Goal: Task Accomplishment & Management: Complete application form

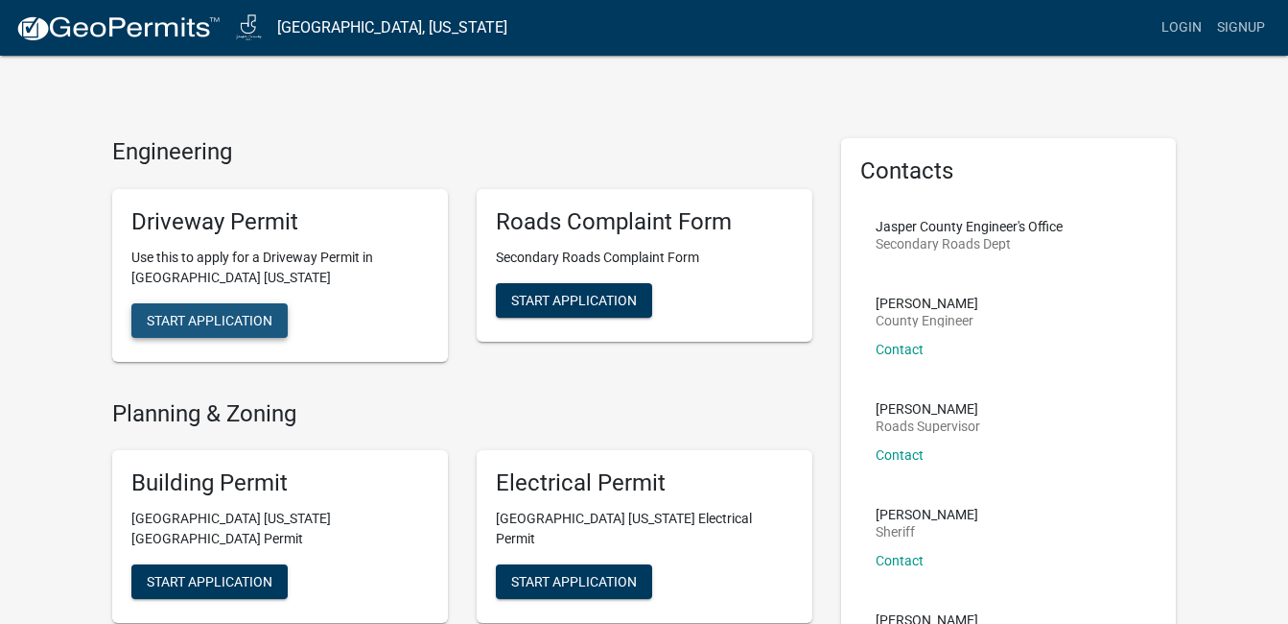
click at [222, 318] on span "Start Application" at bounding box center [210, 319] width 126 height 15
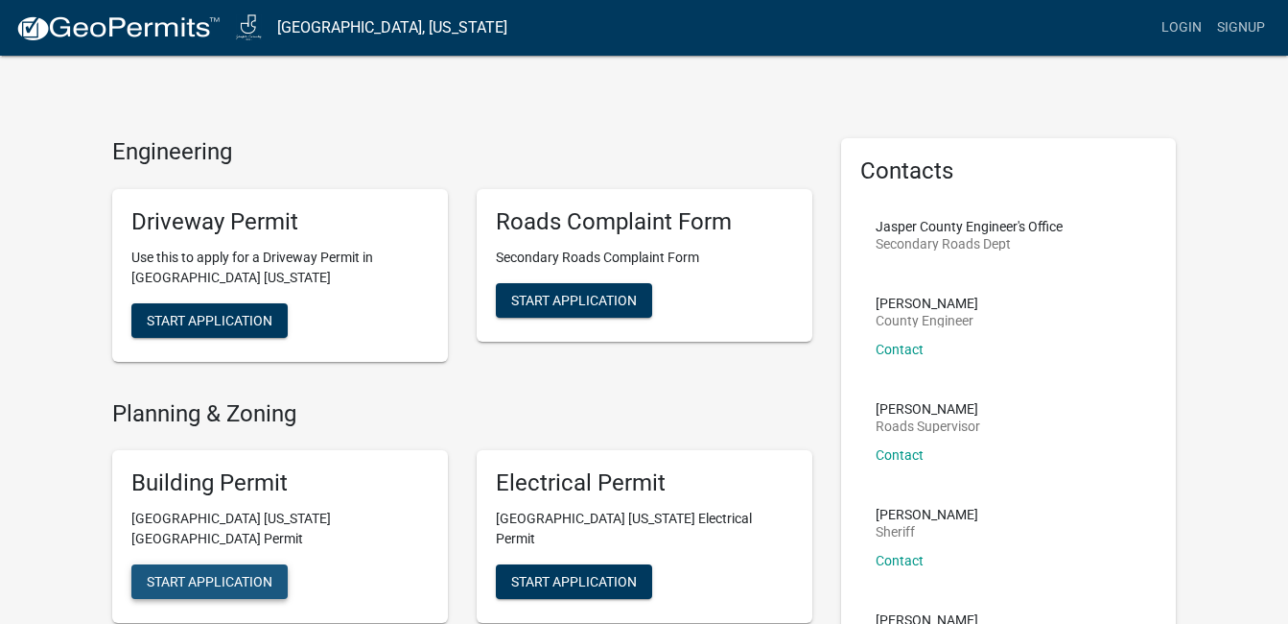
click at [201, 574] on span "Start Application" at bounding box center [210, 581] width 126 height 15
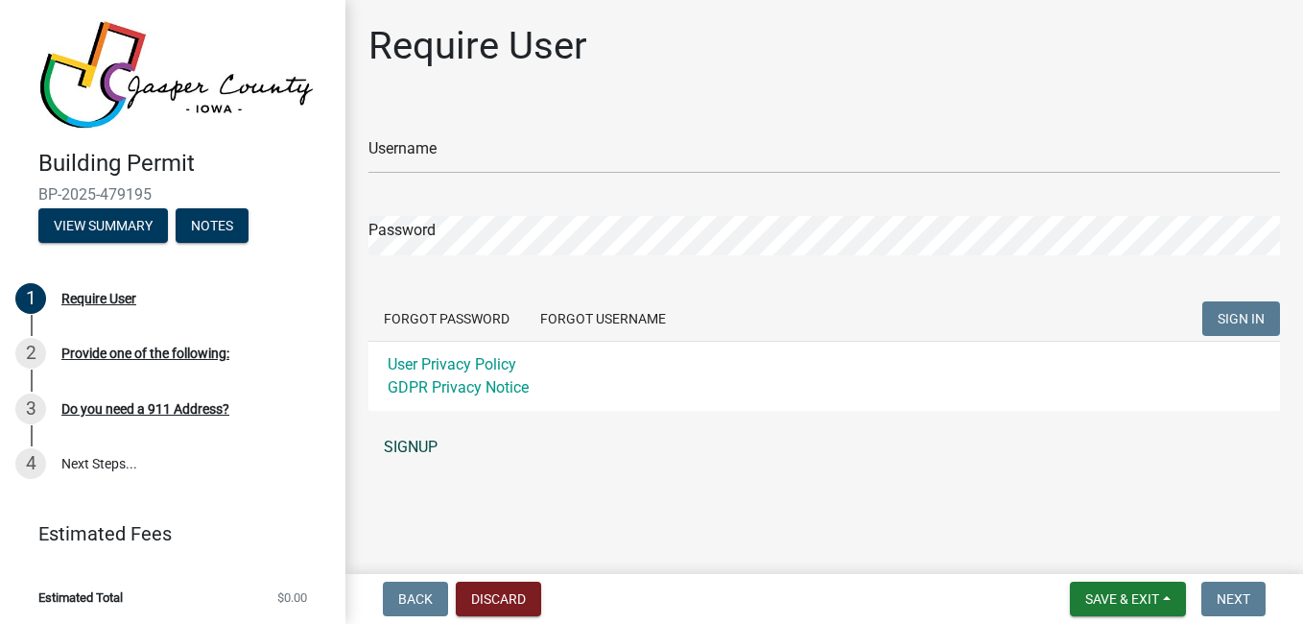
click at [433, 447] on link "SIGNUP" at bounding box center [823, 447] width 911 height 38
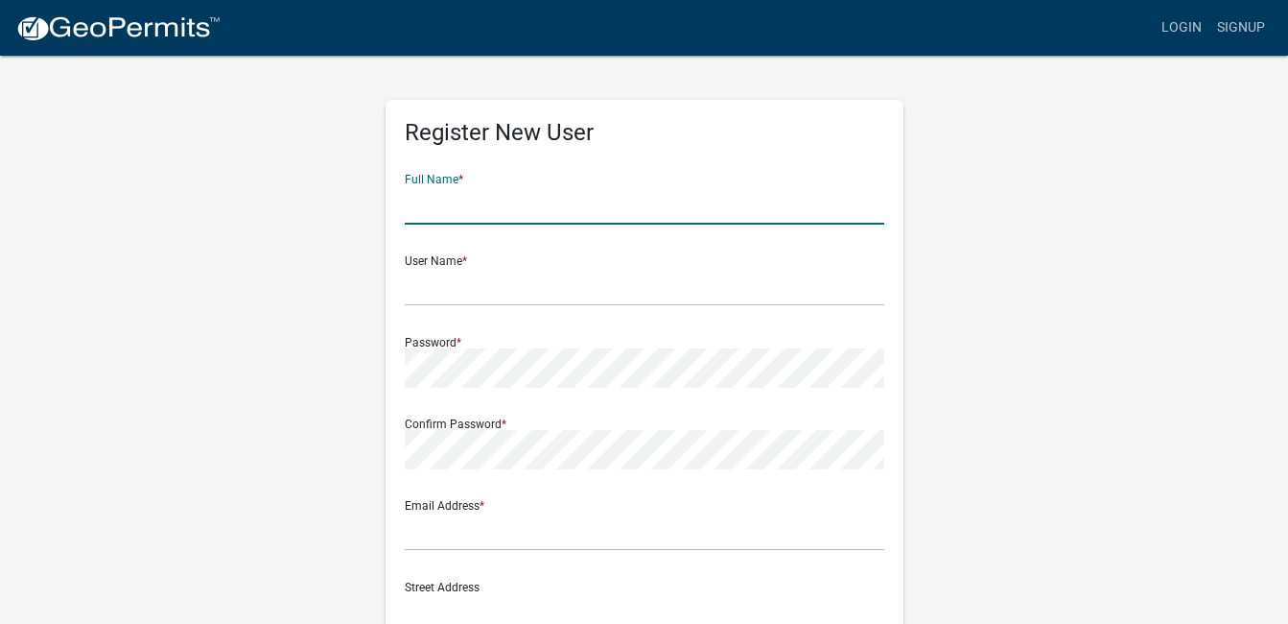
click at [532, 206] on input "text" at bounding box center [645, 204] width 480 height 39
type input "m"
type input "[PERSON_NAME] Highland"
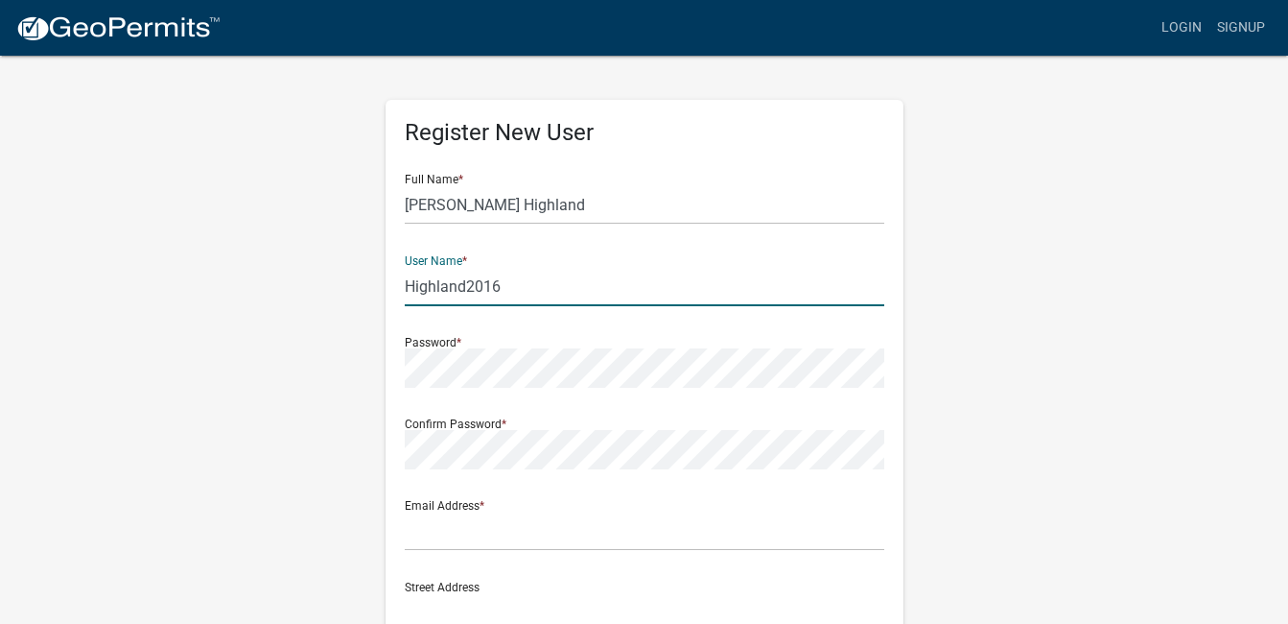
type input "Highland2016"
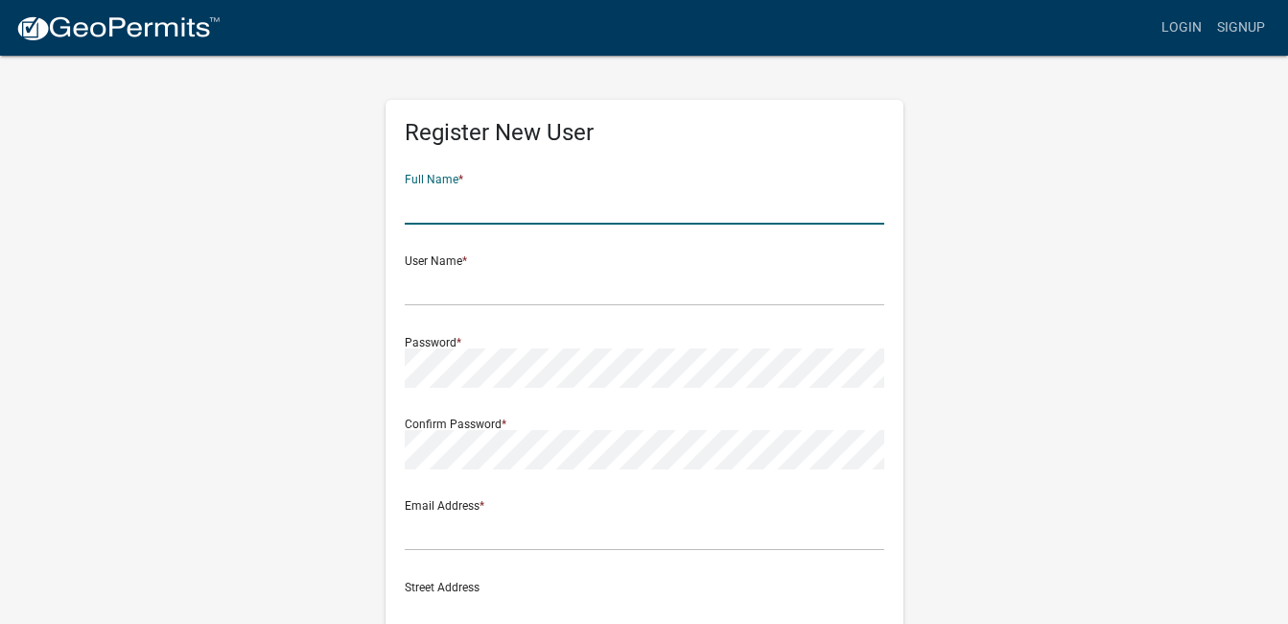
click at [528, 208] on input "text" at bounding box center [645, 204] width 480 height 39
type input "[PERSON_NAME] Highland"
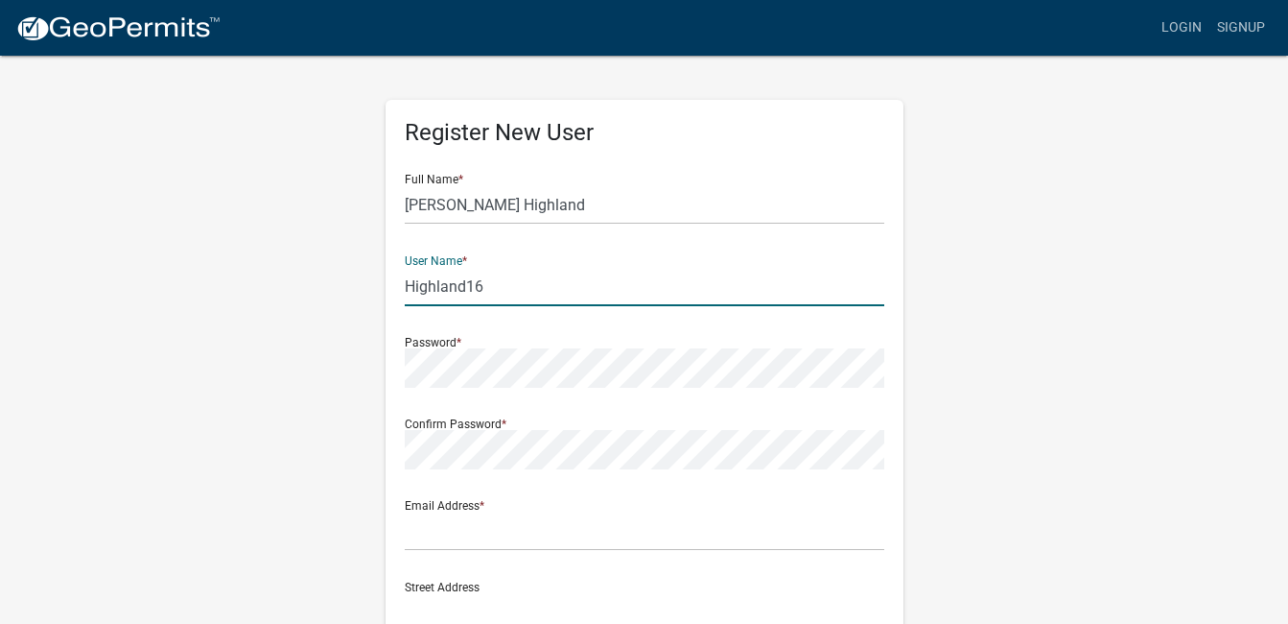
type input "Highland16"
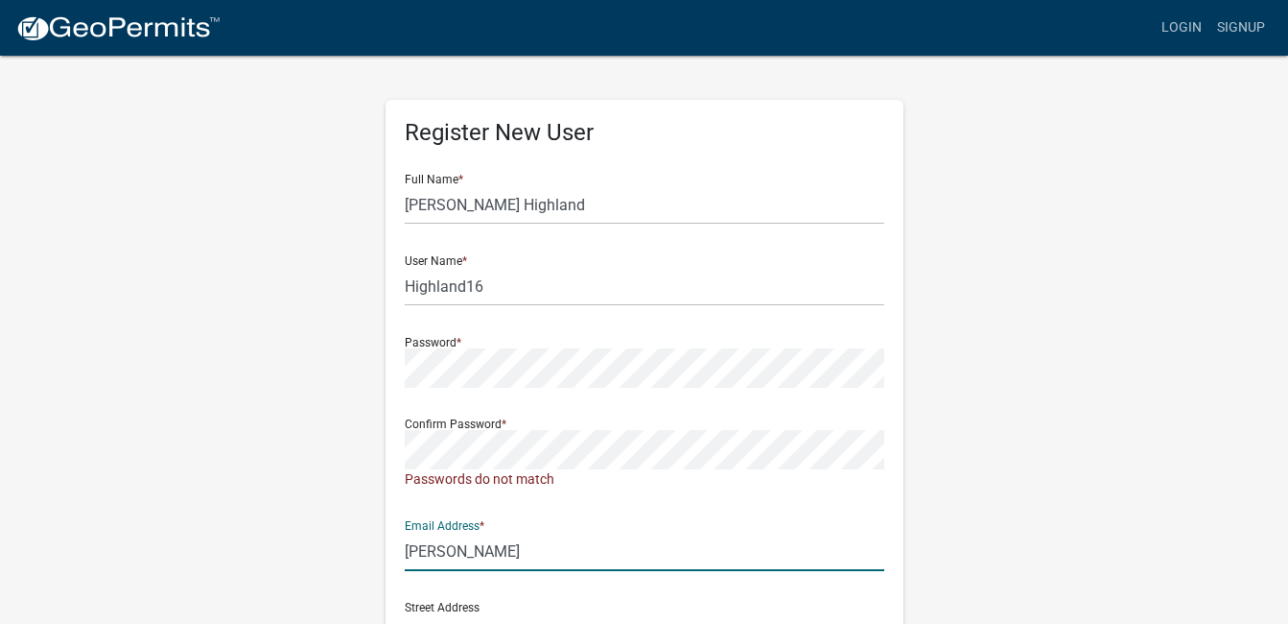
type input "[PERSON_NAME][EMAIL_ADDRESS][DOMAIN_NAME]"
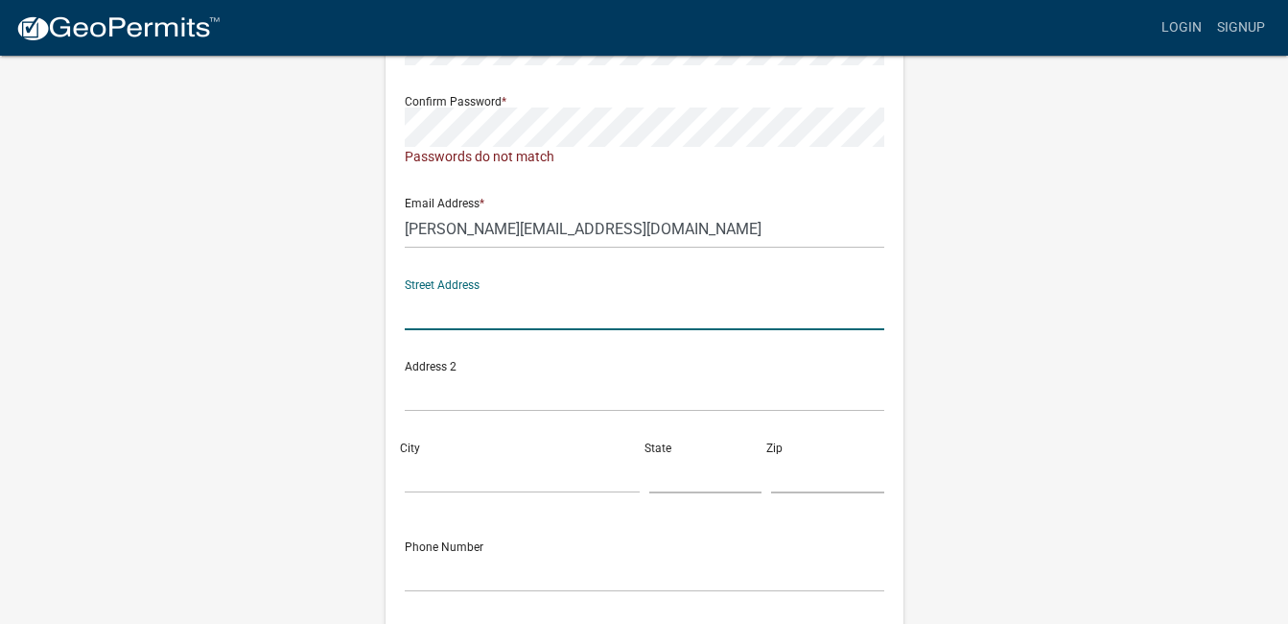
scroll to position [335, 0]
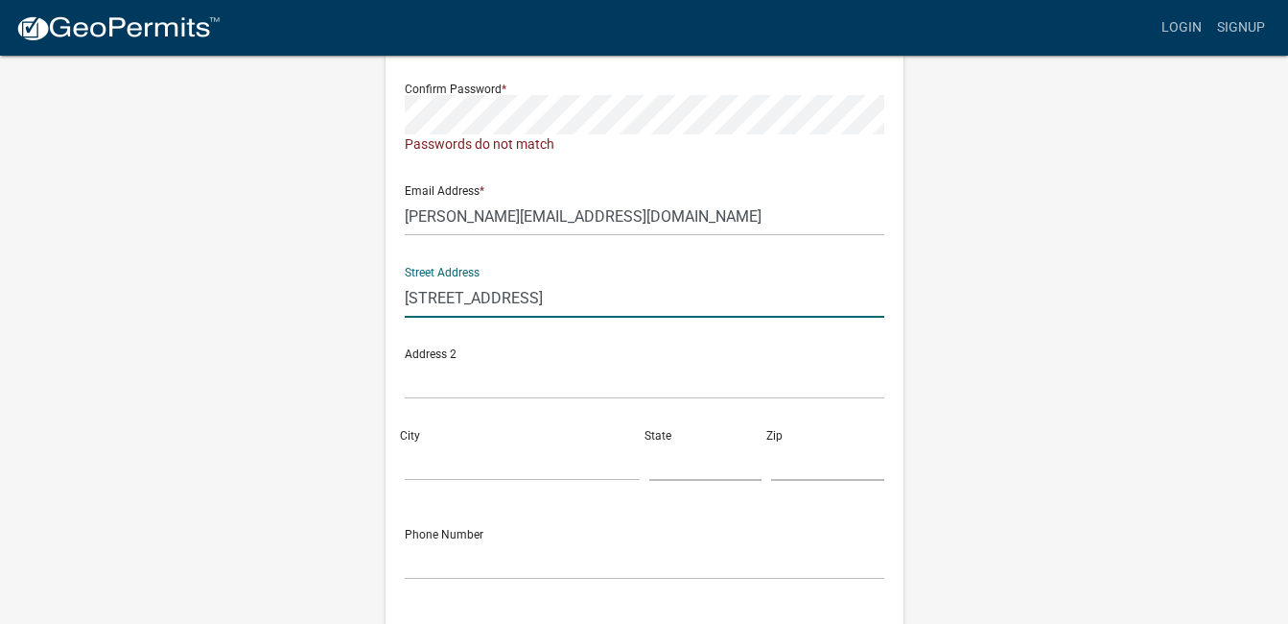
type input "6037 E 156th St N"
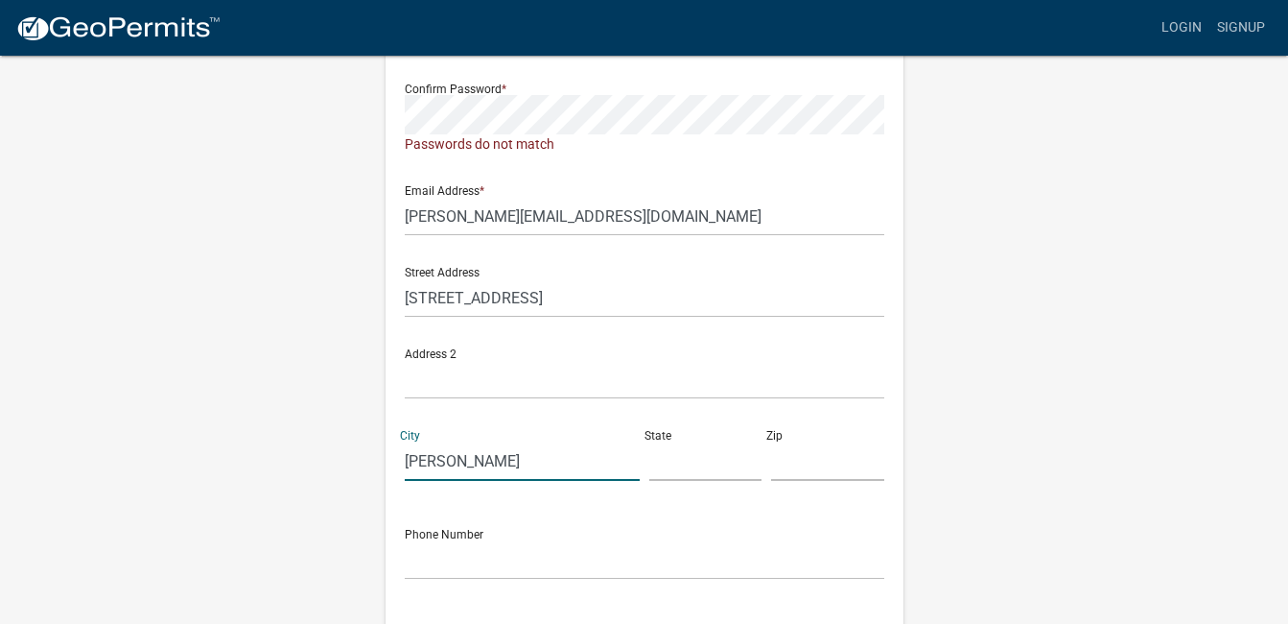
type input "Grinnell"
type input "IA"
type input "50112"
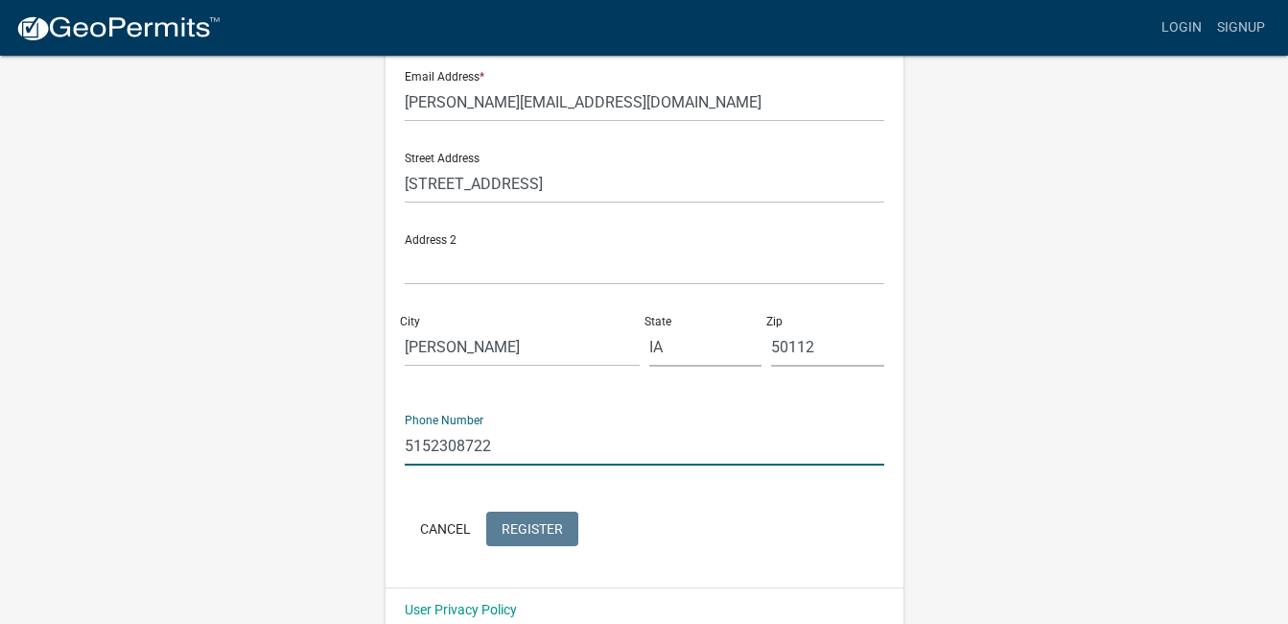
scroll to position [459, 0]
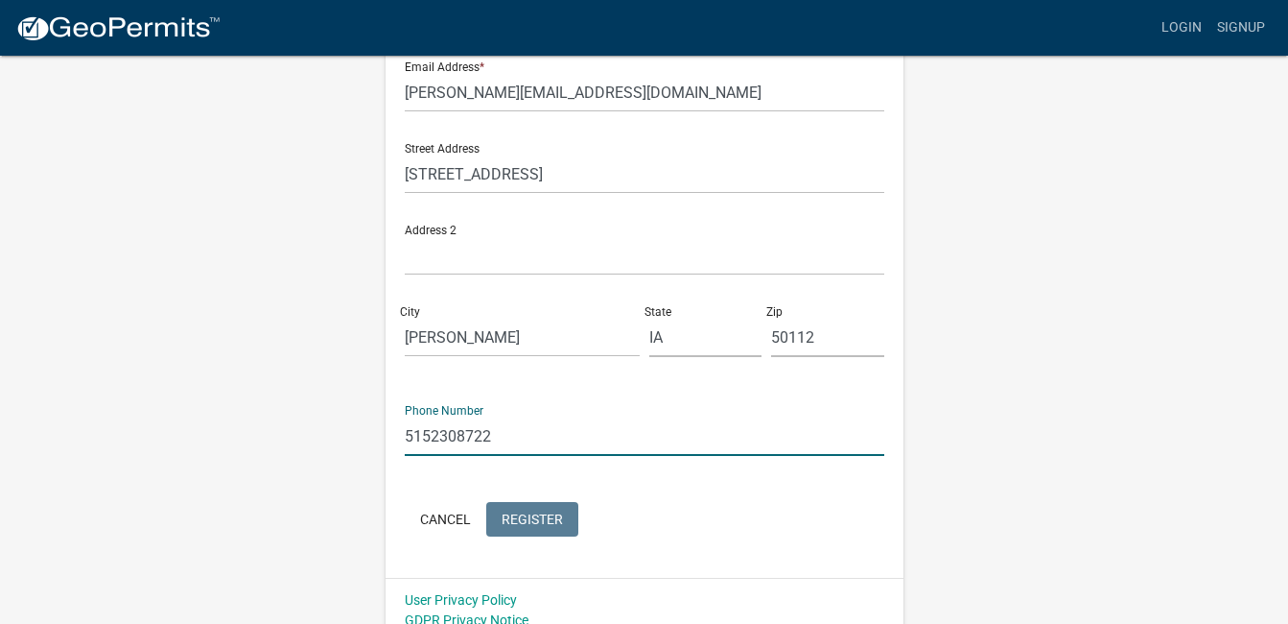
type input "5152308722"
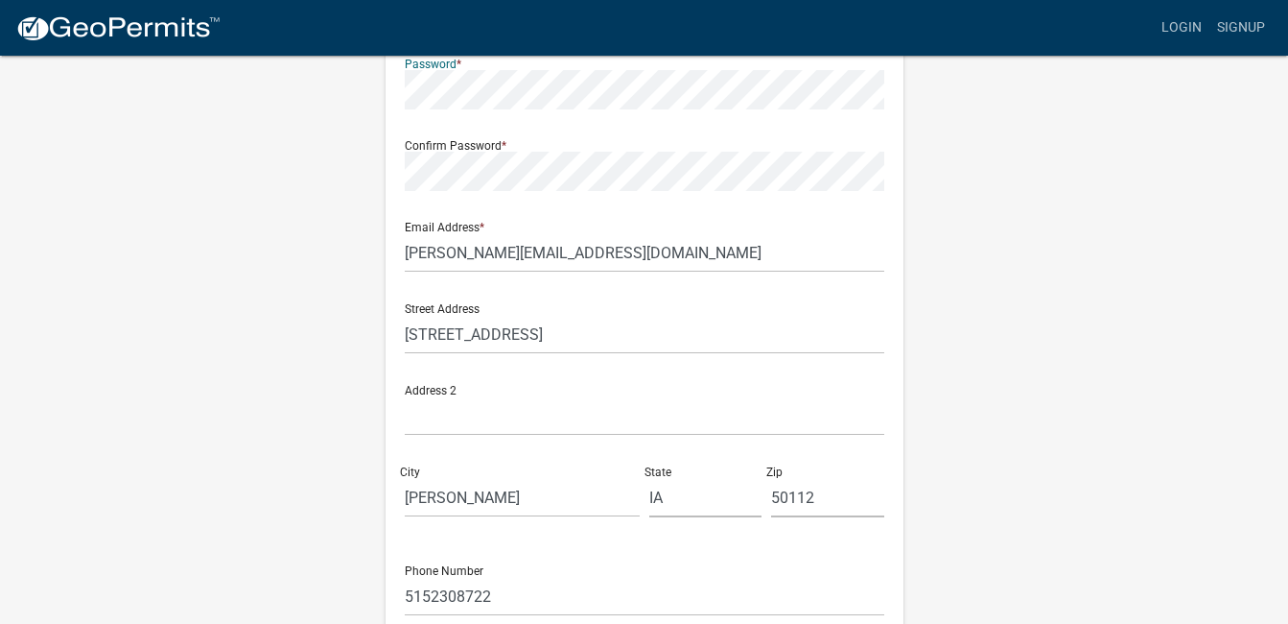
scroll to position [457, 0]
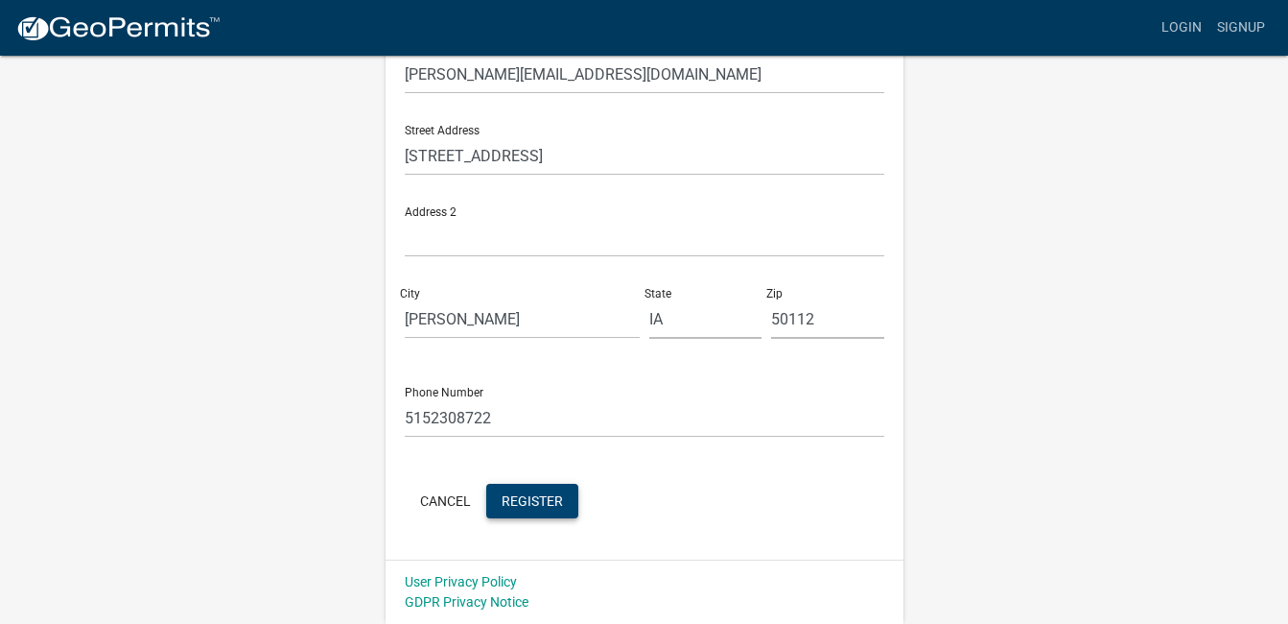
click at [563, 492] on span "Register" at bounding box center [532, 499] width 61 height 15
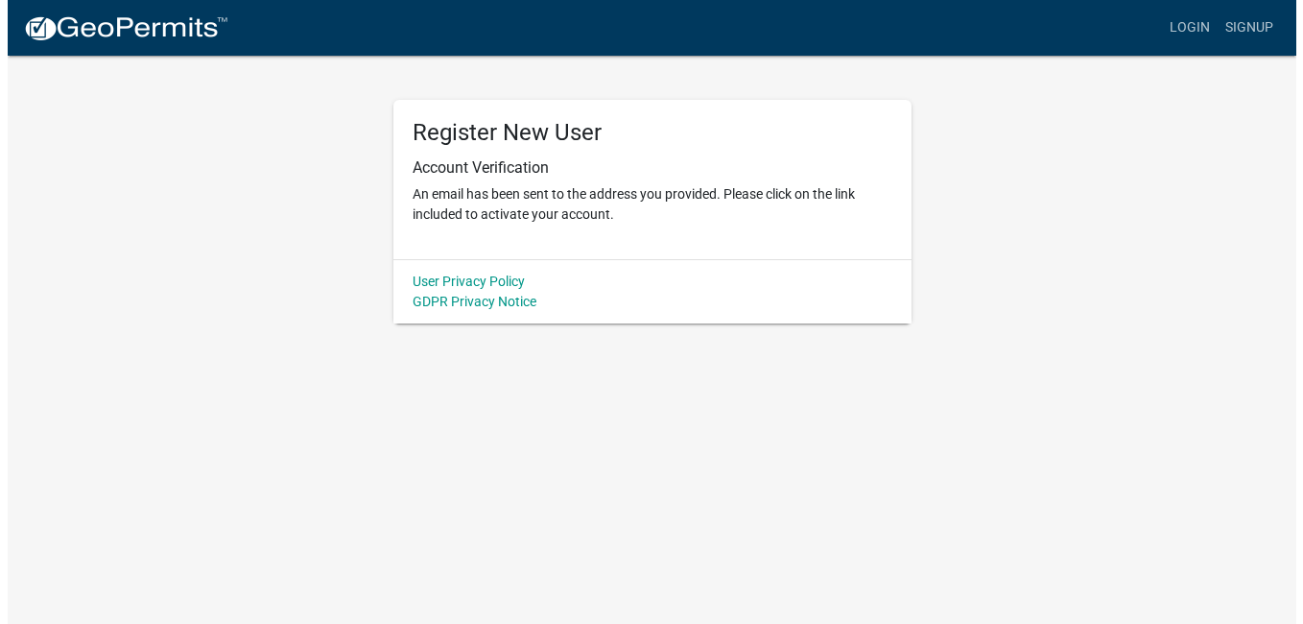
scroll to position [0, 0]
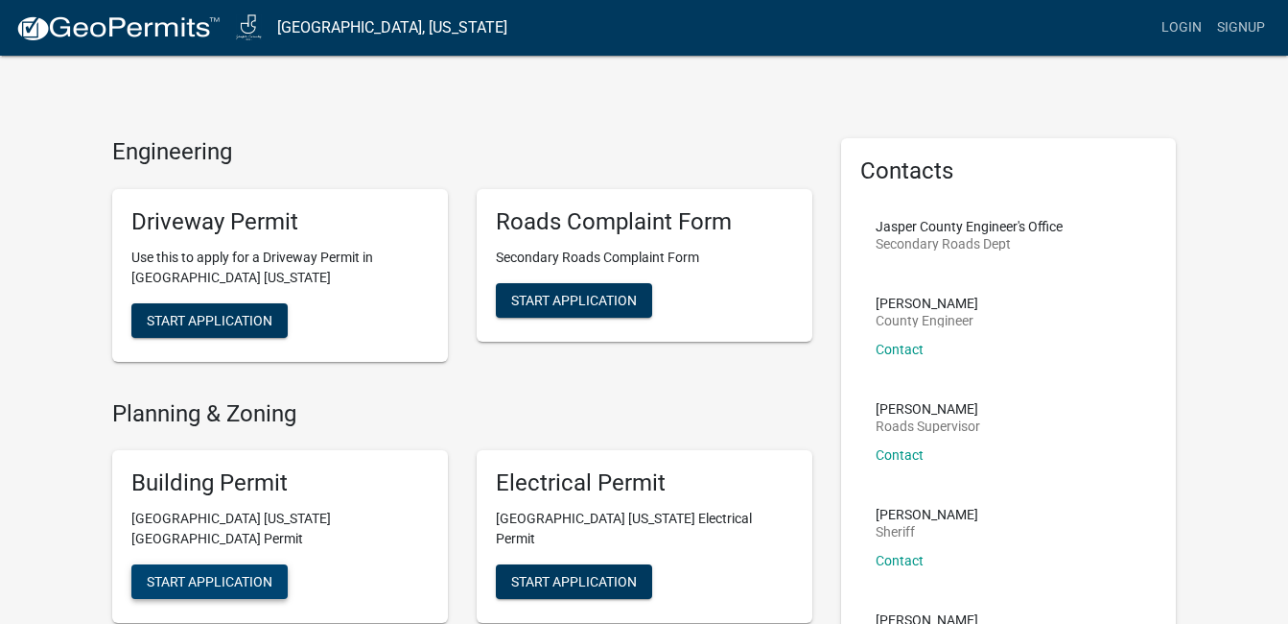
click at [236, 574] on button "Start Application" at bounding box center [209, 581] width 156 height 35
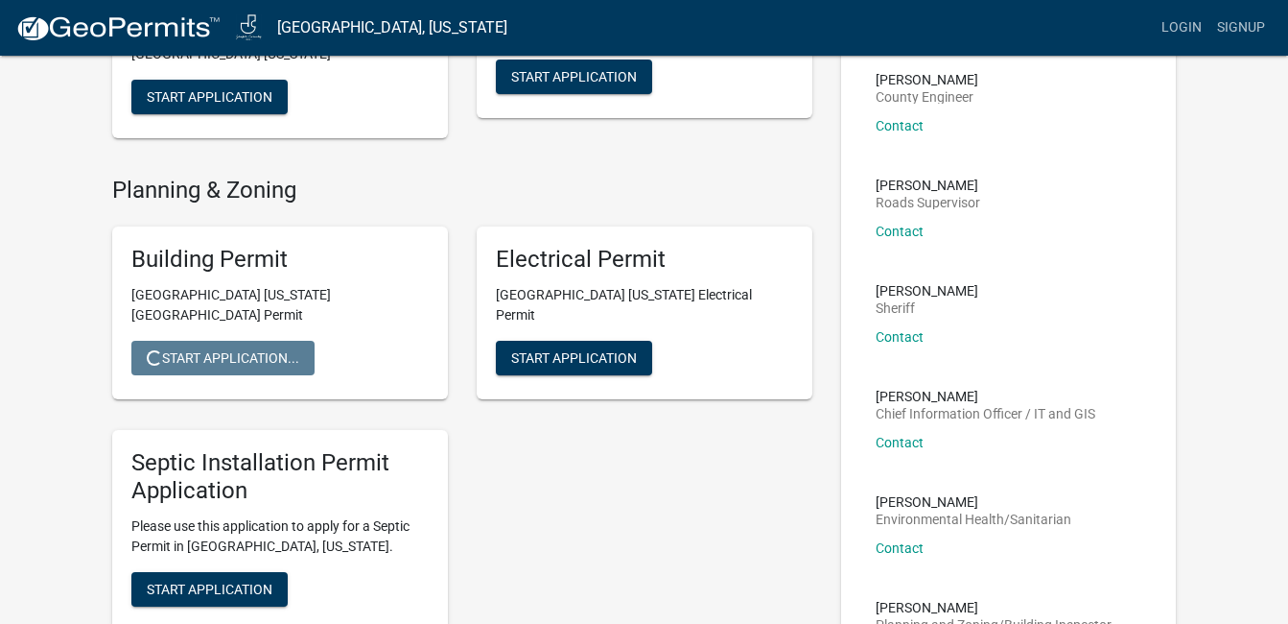
scroll to position [225, 0]
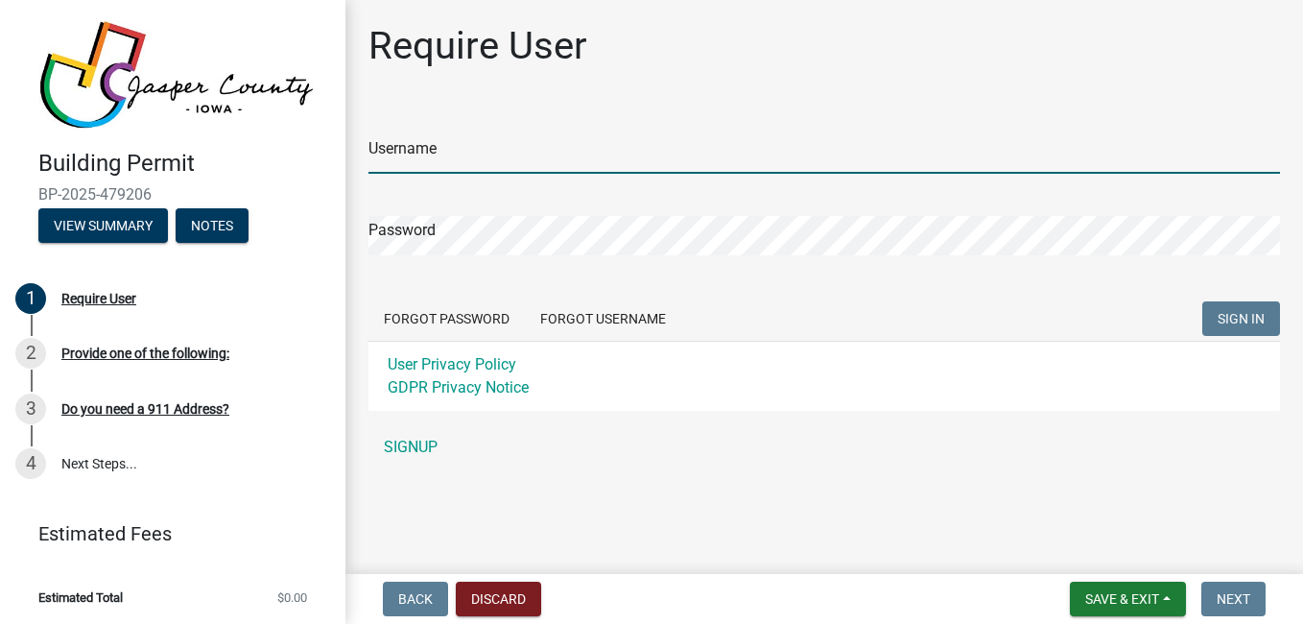
click at [566, 145] on input "Username" at bounding box center [823, 153] width 911 height 39
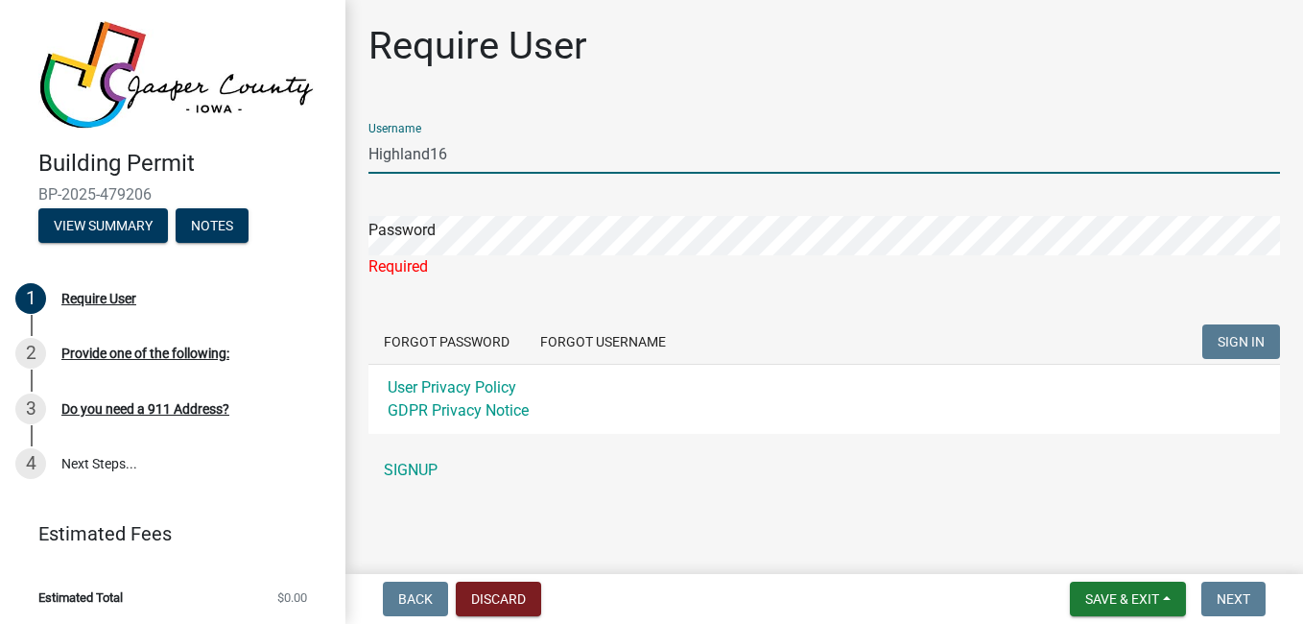
click at [566, 145] on input "Highland16" at bounding box center [823, 153] width 911 height 39
type input "Highland16"
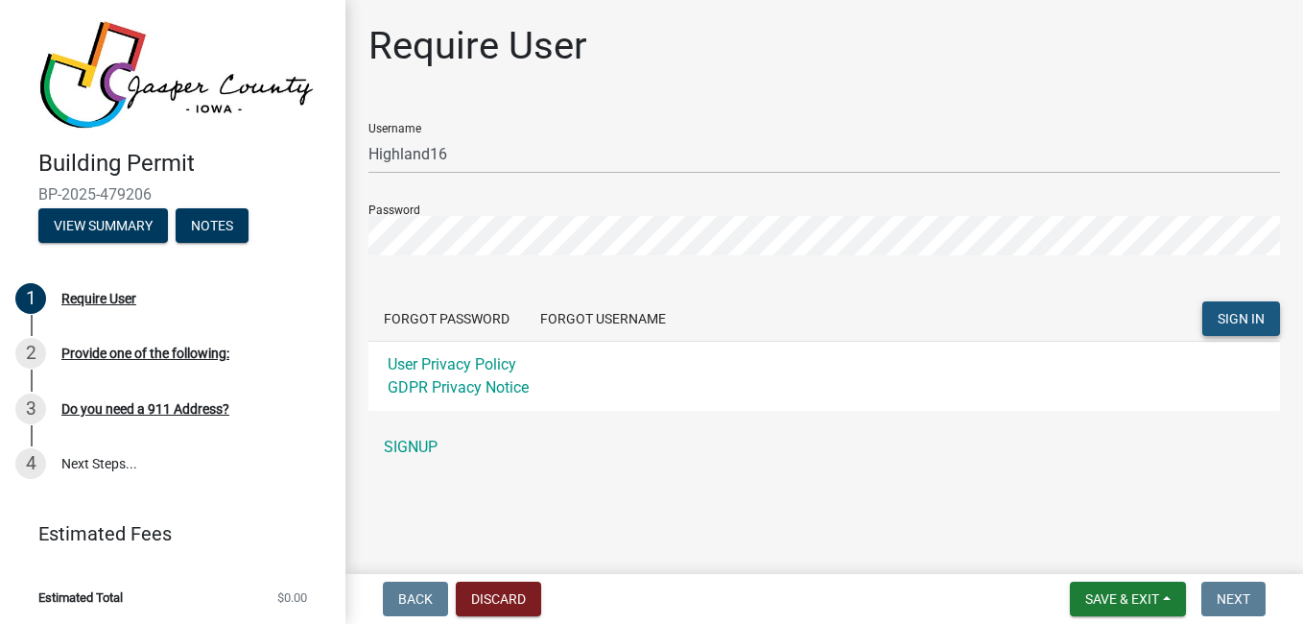
click at [1236, 326] on span "SIGN IN" at bounding box center [1240, 318] width 47 height 15
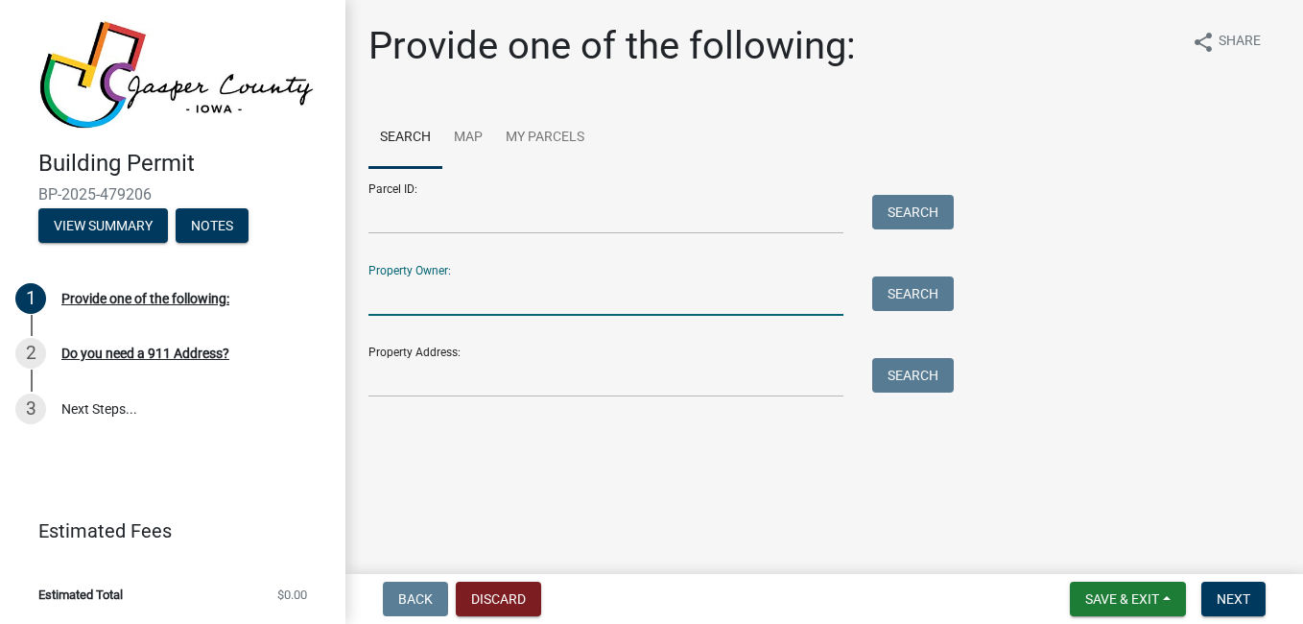
click at [587, 289] on input "Property Owner:" at bounding box center [605, 295] width 475 height 39
type input "Highland"
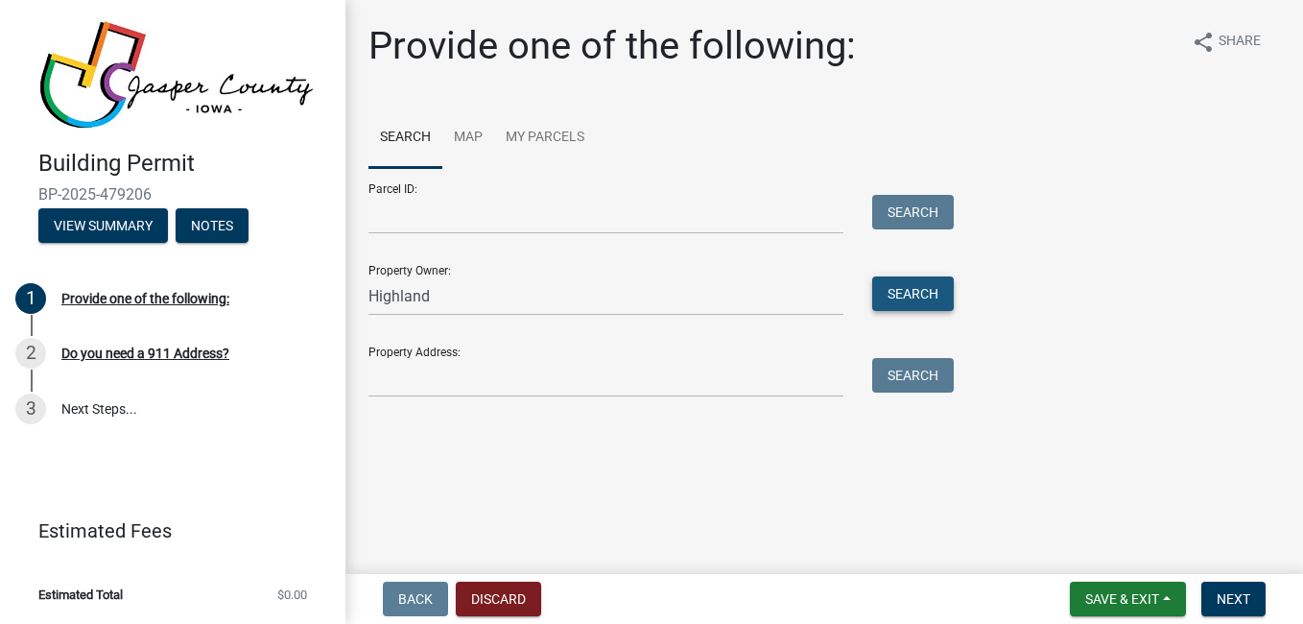
click at [940, 279] on button "Search" at bounding box center [913, 293] width 82 height 35
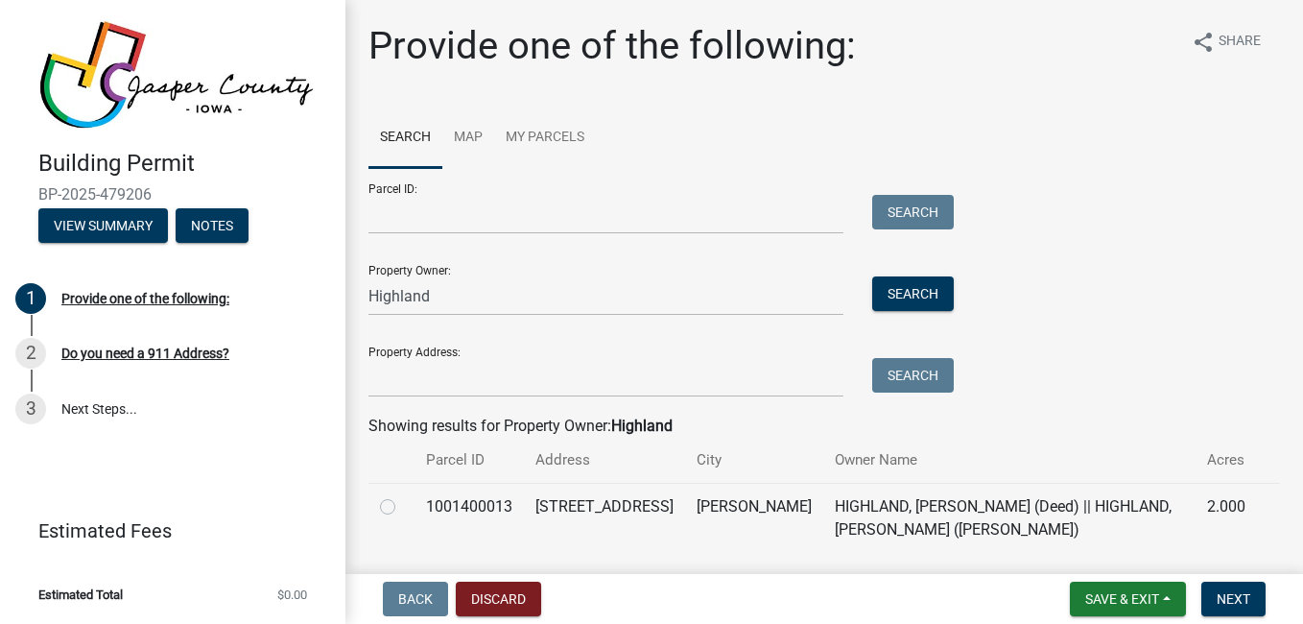
click at [257, 574] on li "Estimated Total $0.00" at bounding box center [172, 594] width 345 height 43
click at [389, 514] on div at bounding box center [391, 506] width 23 height 23
click at [399, 508] on div at bounding box center [391, 506] width 23 height 23
click at [403, 495] on label at bounding box center [403, 495] width 0 height 0
click at [403, 507] on input "radio" at bounding box center [409, 501] width 12 height 12
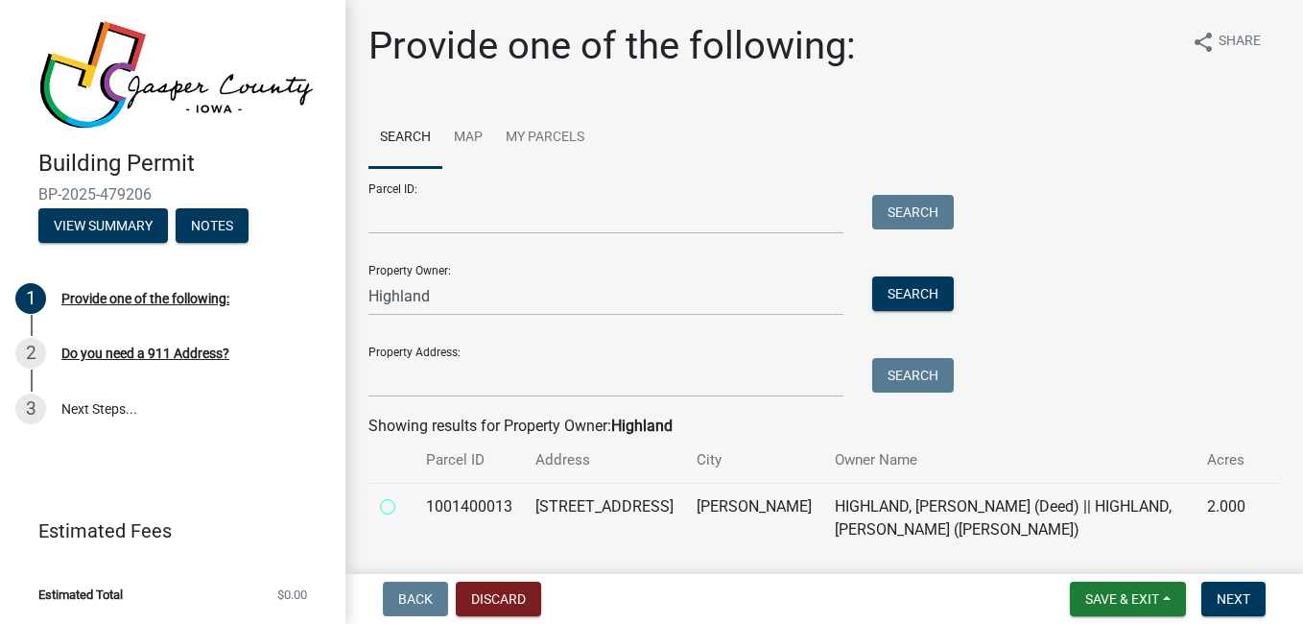
radio input "true"
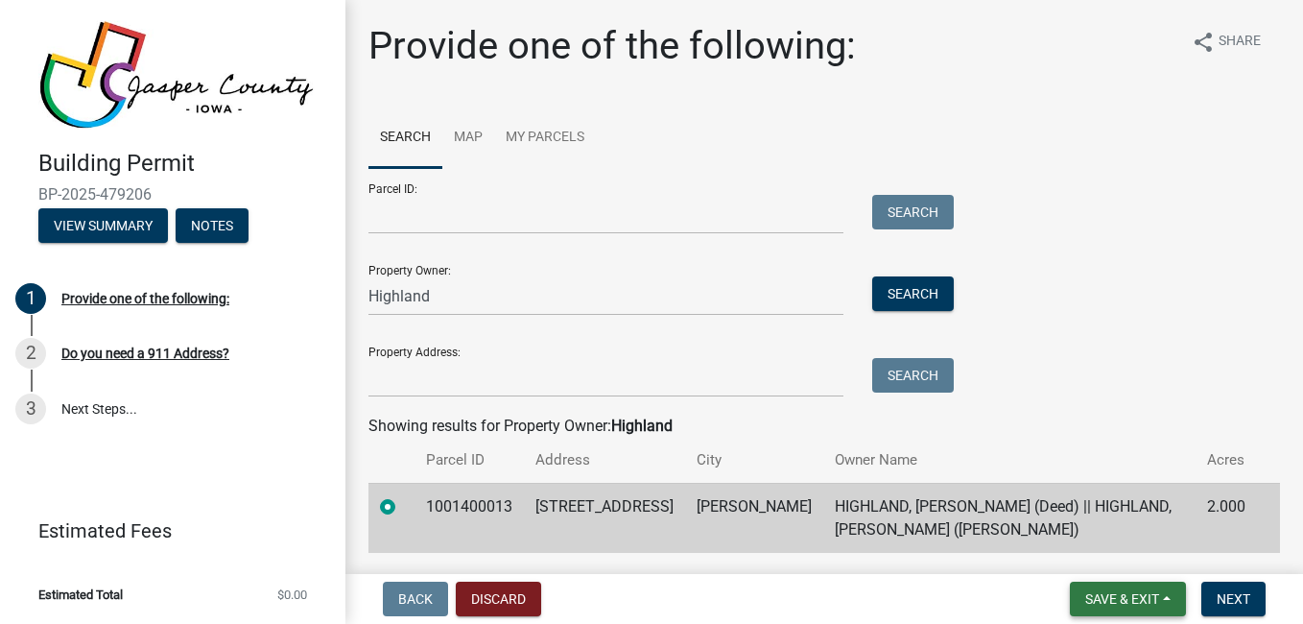
click at [1097, 614] on button "Save & Exit" at bounding box center [1128, 598] width 116 height 35
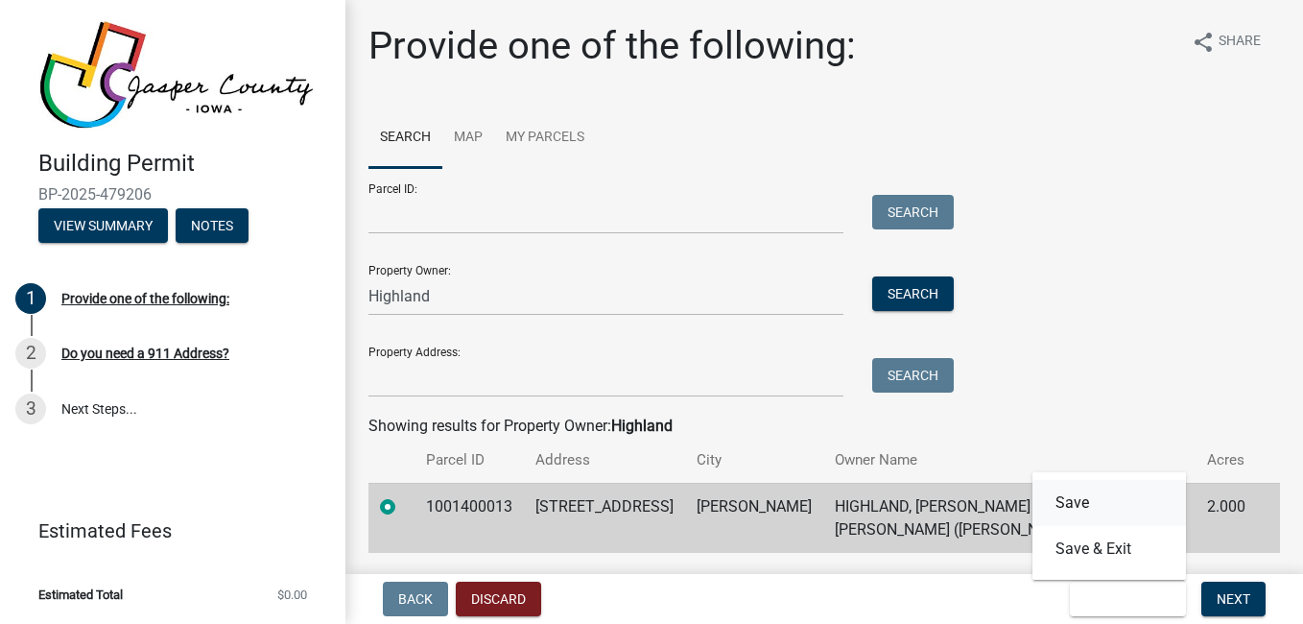
click at [1104, 502] on button "Save" at bounding box center [1108, 503] width 153 height 46
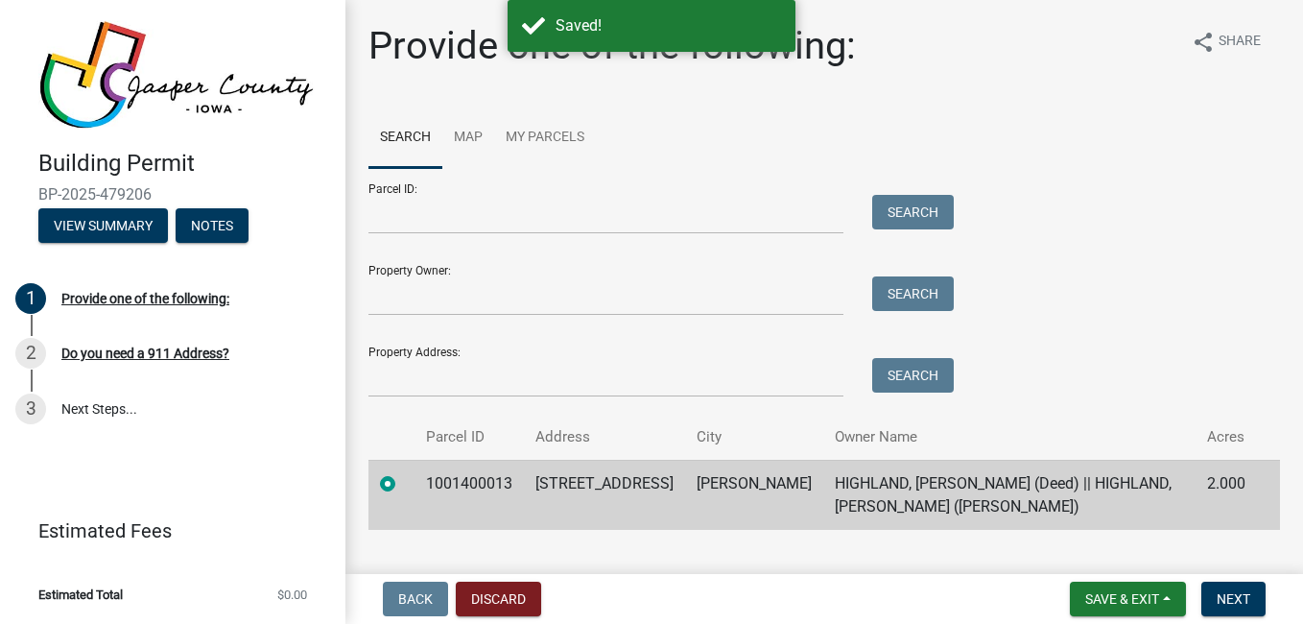
scroll to position [38, 0]
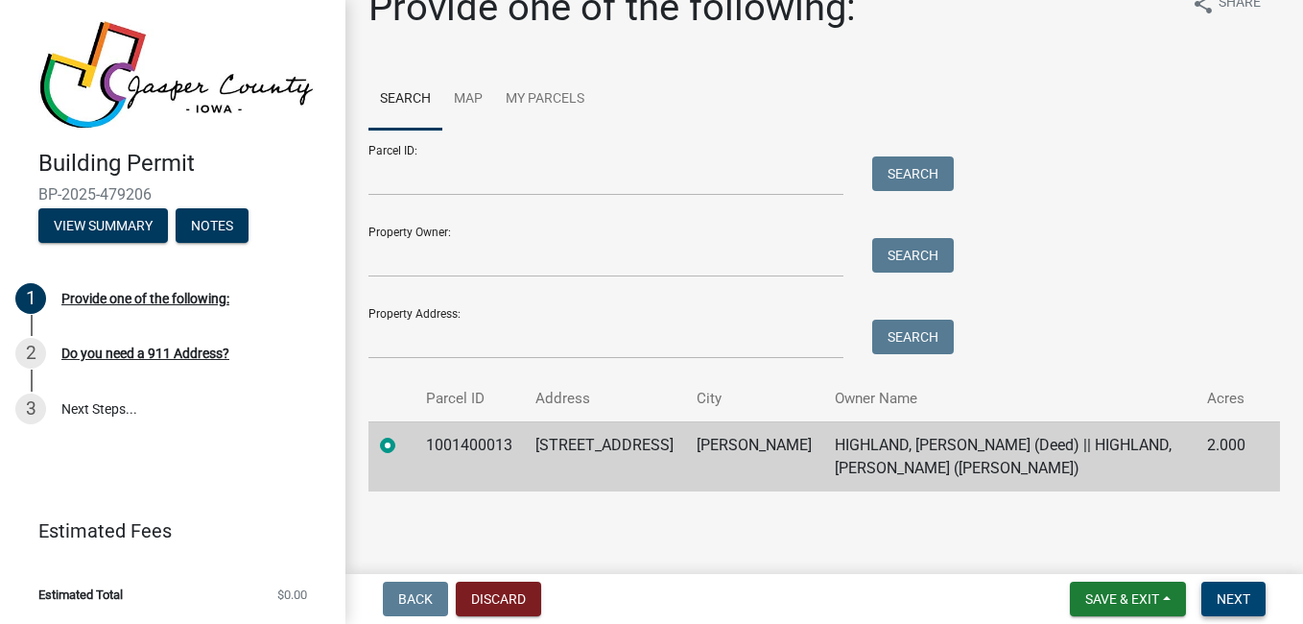
click at [1230, 605] on span "Next" at bounding box center [1233, 598] width 34 height 15
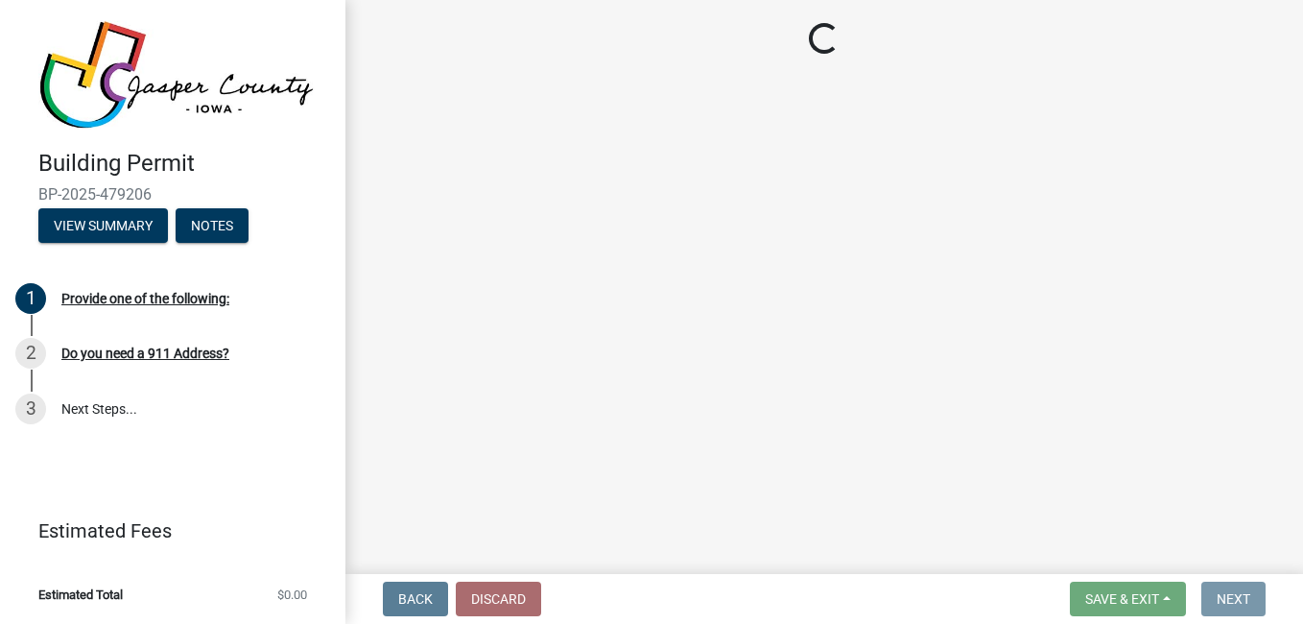
scroll to position [0, 0]
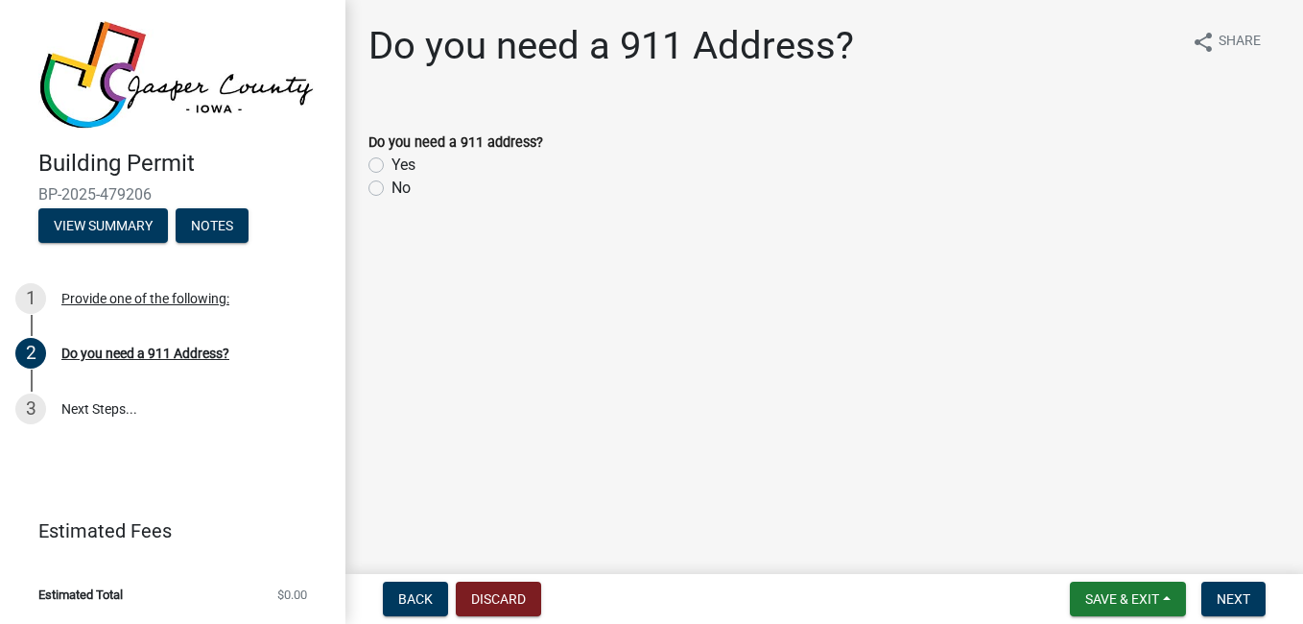
click at [394, 193] on label "No" at bounding box center [400, 188] width 19 height 23
click at [394, 189] on input "No" at bounding box center [397, 183] width 12 height 12
radio input "true"
click at [1246, 610] on button "Next" at bounding box center [1233, 598] width 64 height 35
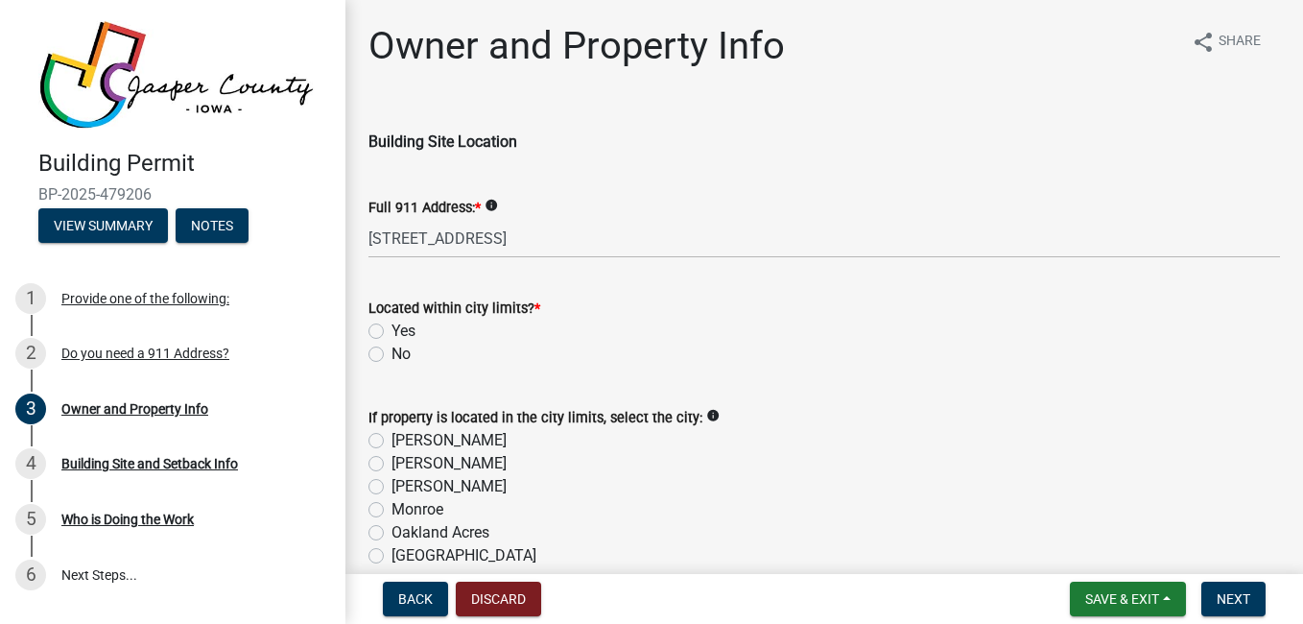
click at [400, 356] on label "No" at bounding box center [400, 353] width 19 height 23
click at [400, 355] on input "No" at bounding box center [397, 348] width 12 height 12
radio input "true"
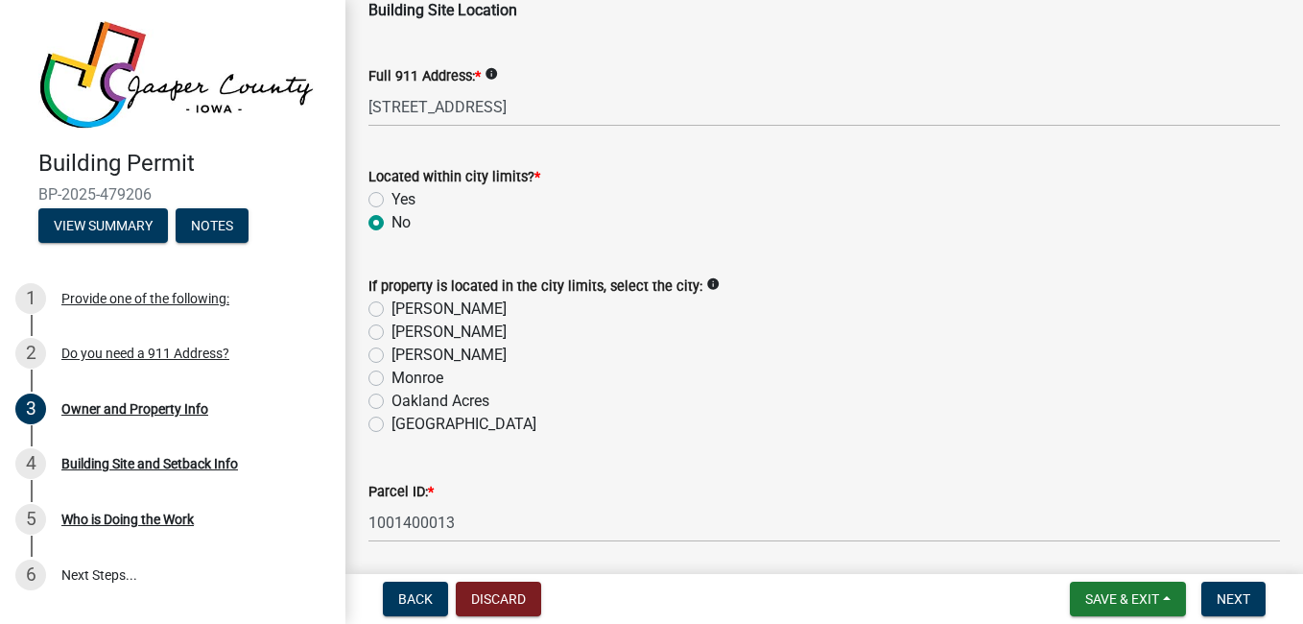
scroll to position [134, 0]
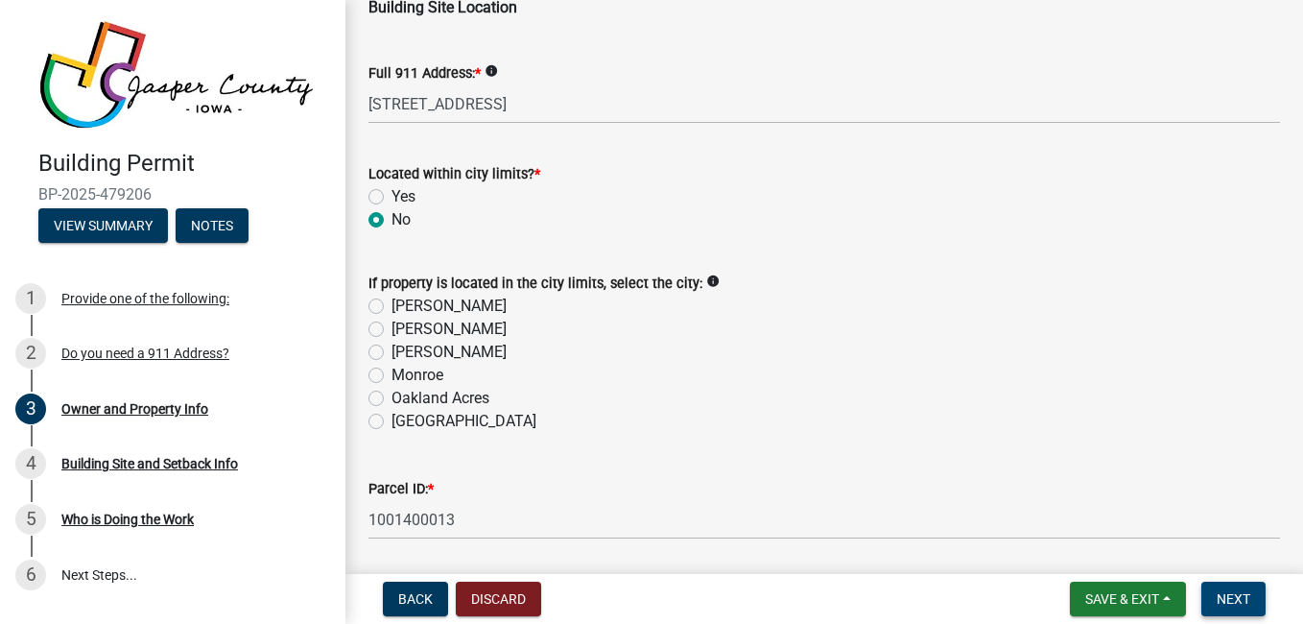
click at [1244, 597] on span "Next" at bounding box center [1233, 598] width 34 height 15
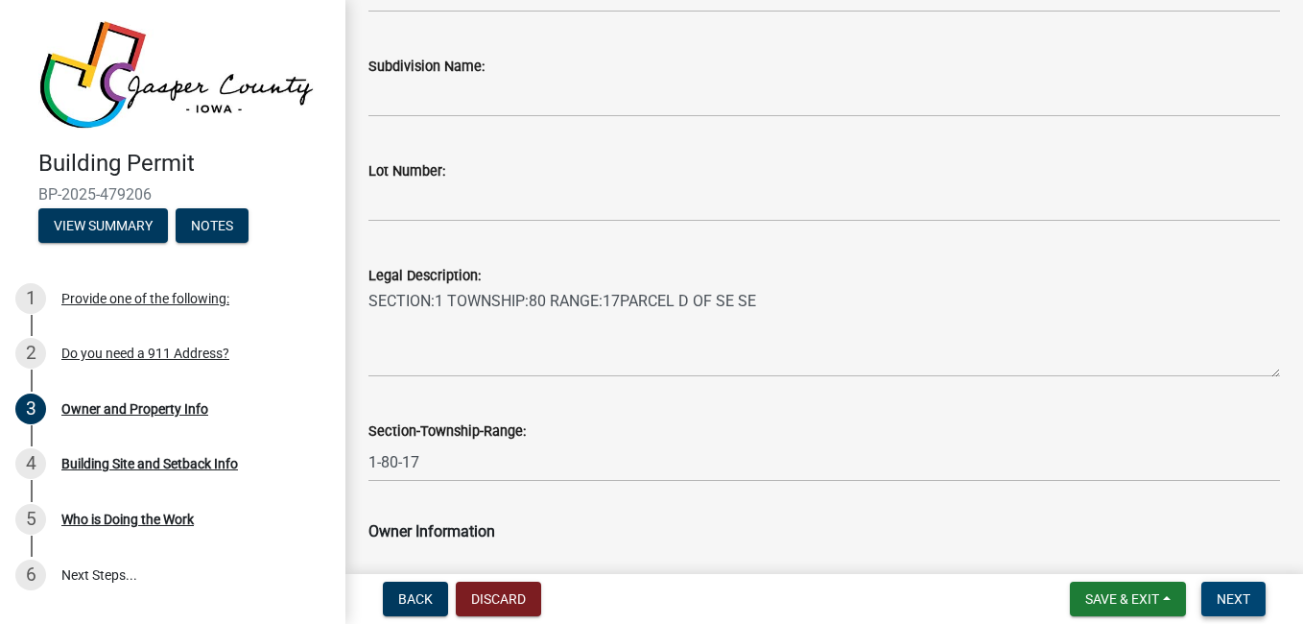
scroll to position [663, 0]
click at [1240, 608] on button "Next" at bounding box center [1233, 598] width 64 height 35
click at [1236, 601] on span "Next" at bounding box center [1233, 598] width 34 height 15
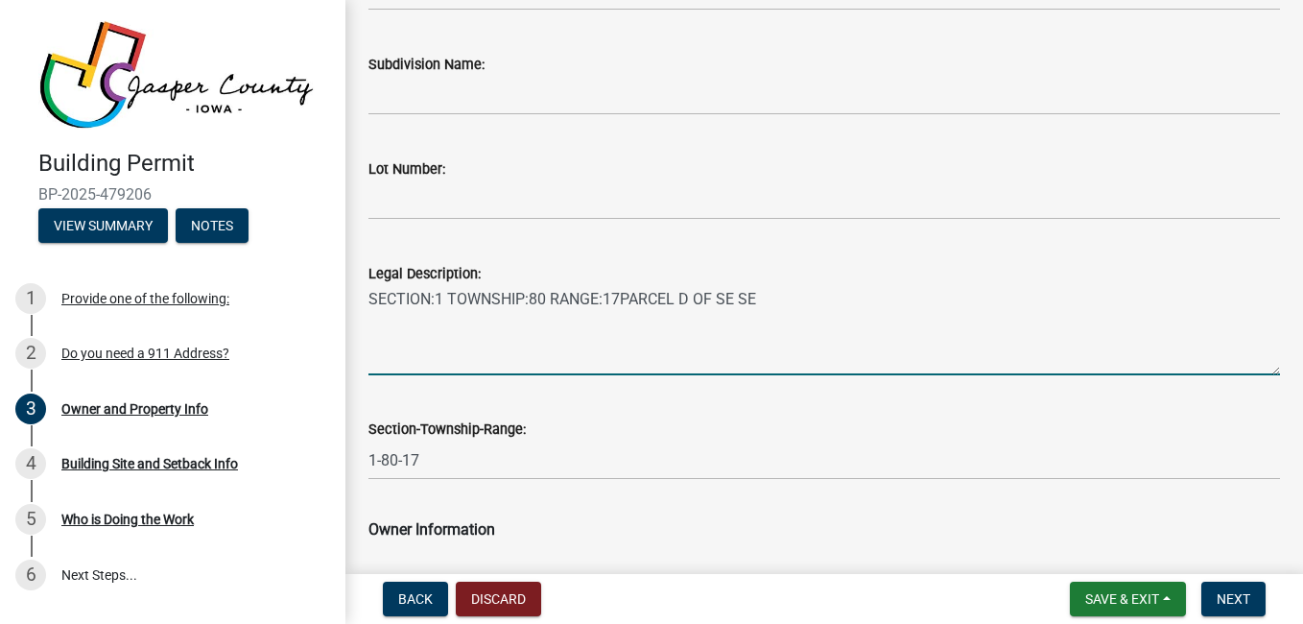
click at [772, 356] on textarea "SECTION:1 TOWNSHIP:80 RANGE:17PARCEL D OF SE SE" at bounding box center [823, 330] width 911 height 90
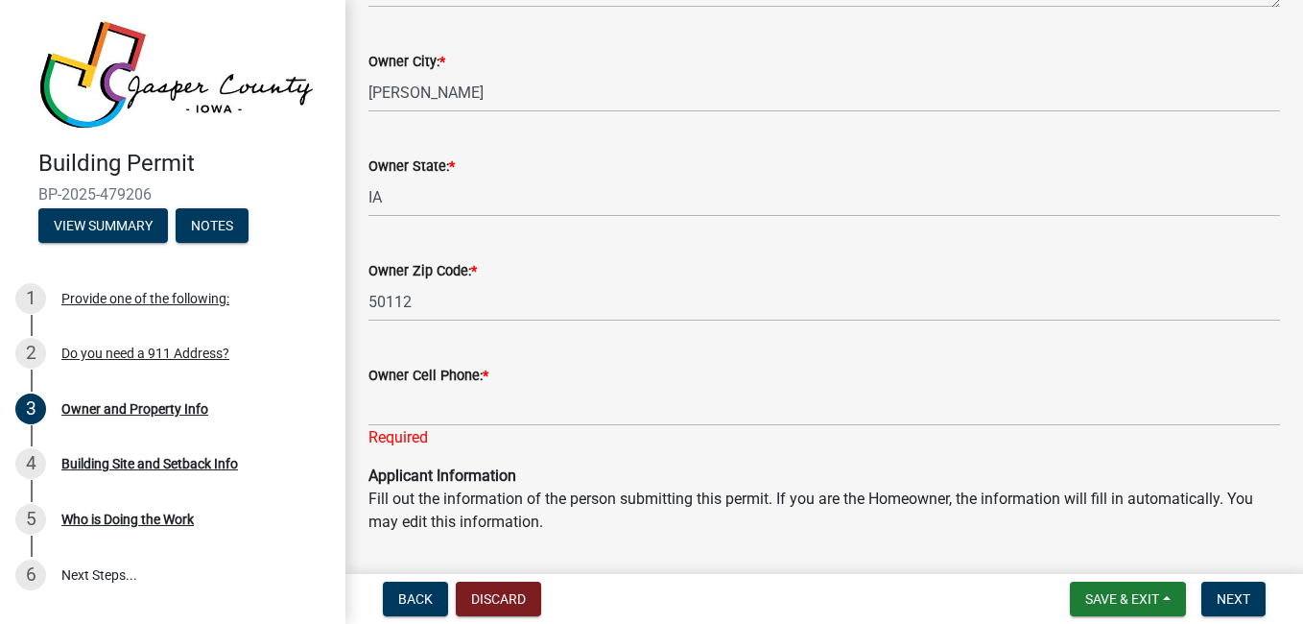
scroll to position [1470, 0]
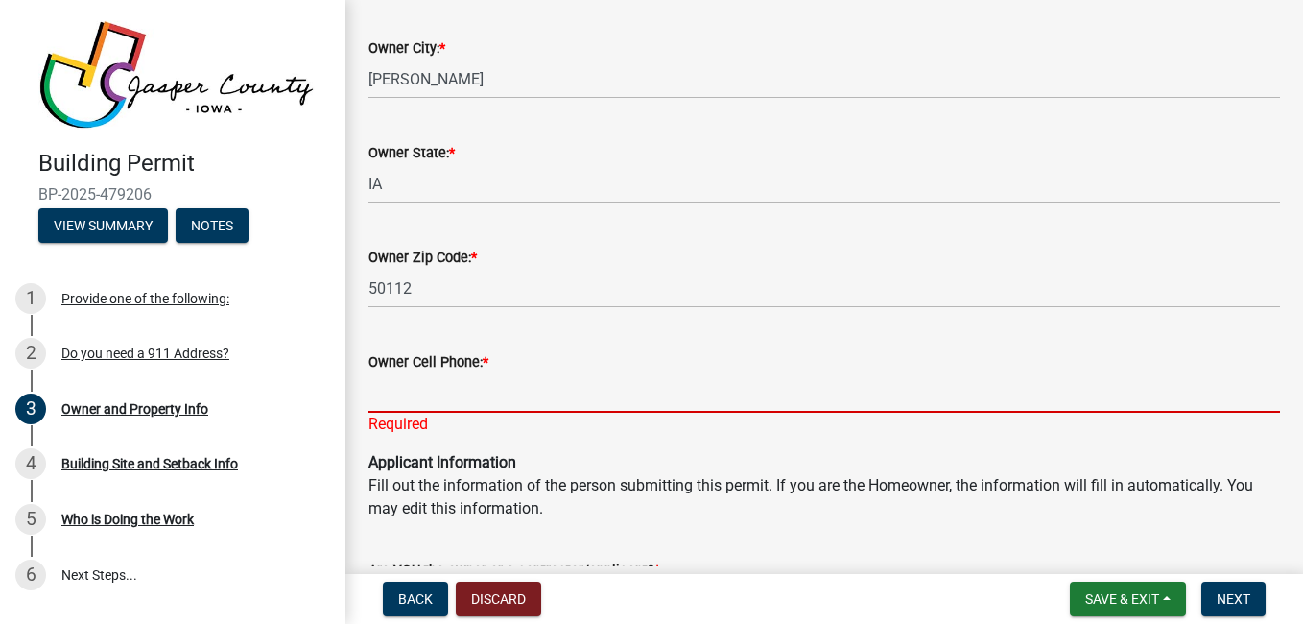
click at [784, 396] on input "Owner Cell Phone: *" at bounding box center [823, 392] width 911 height 39
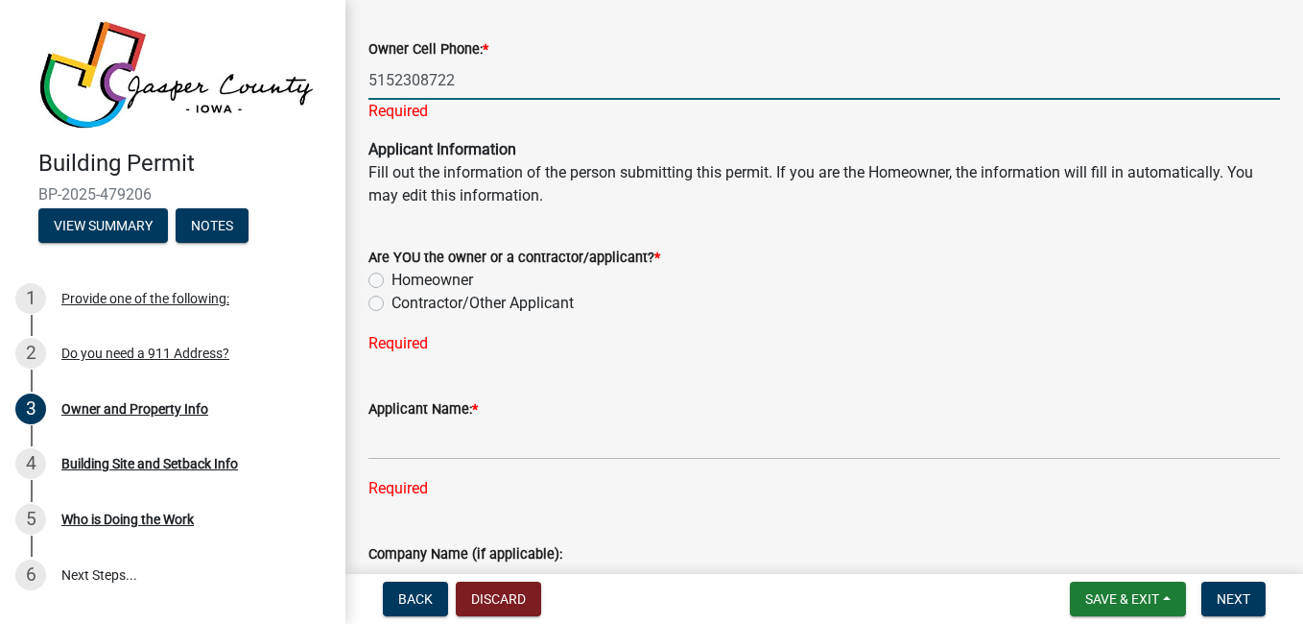
scroll to position [1785, 0]
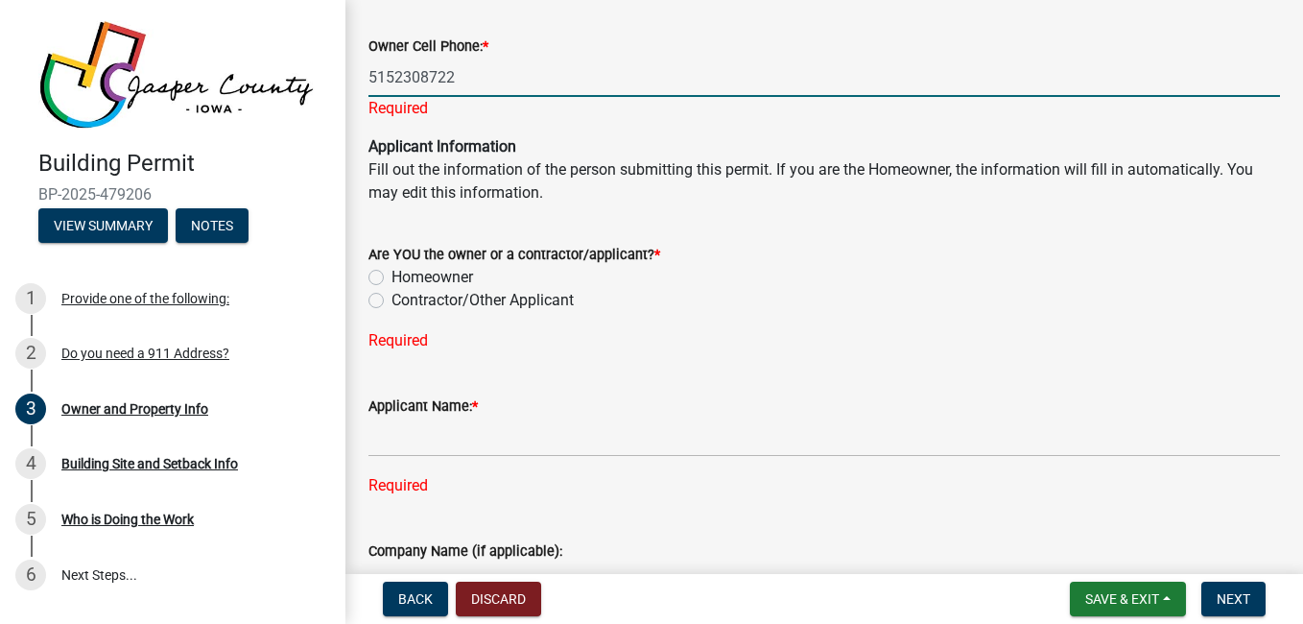
type input "5152308722"
click at [448, 281] on div "Are YOU the owner or a contractor/applicant? * Homeowner Contractor/Other Appli…" at bounding box center [823, 277] width 911 height 69
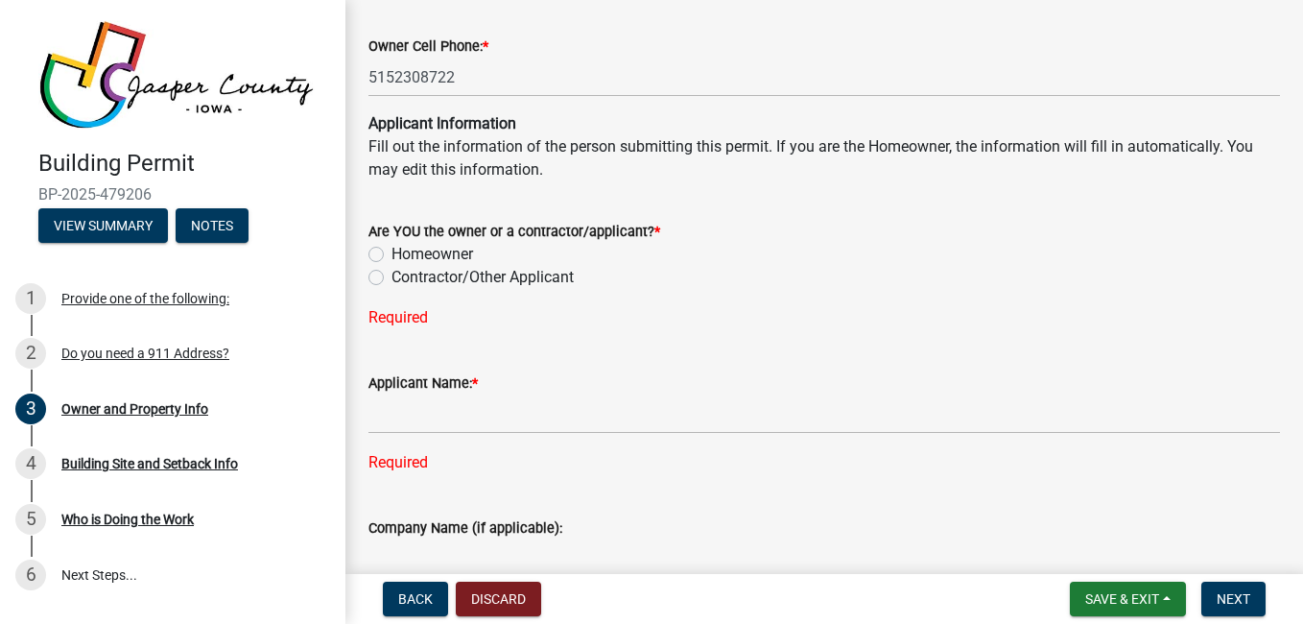
click at [448, 249] on label "Homeowner" at bounding box center [432, 254] width 82 height 23
click at [404, 249] on input "Homeowner" at bounding box center [397, 249] width 12 height 12
radio input "true"
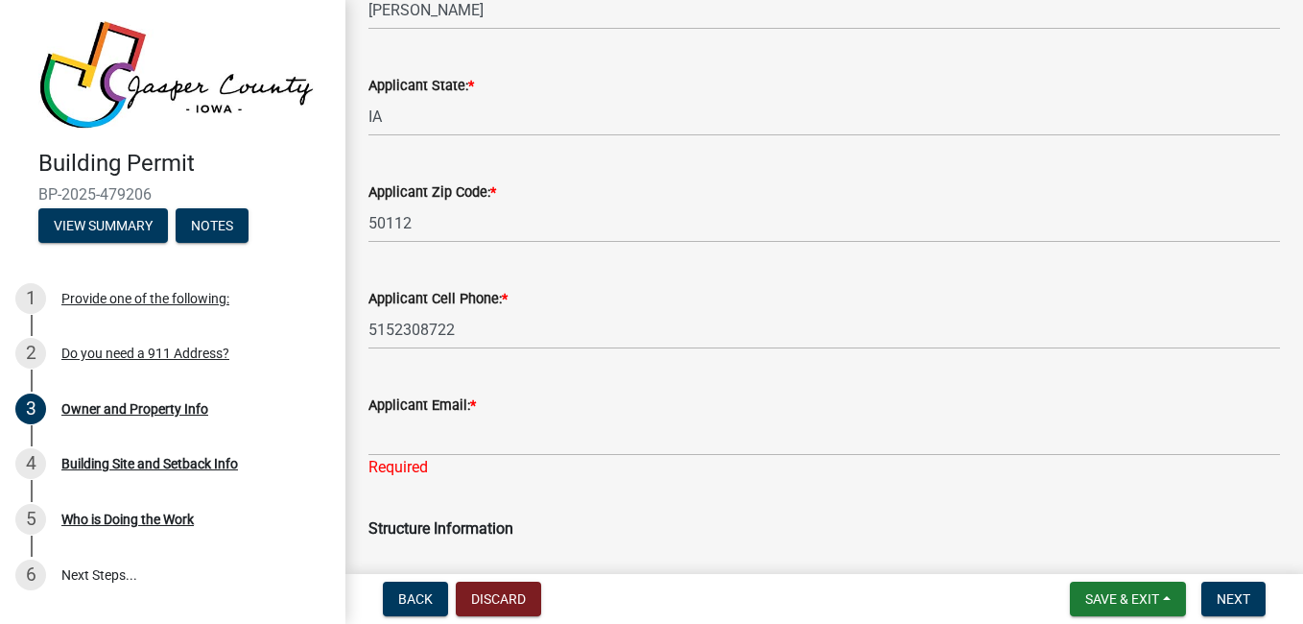
scroll to position [2491, 0]
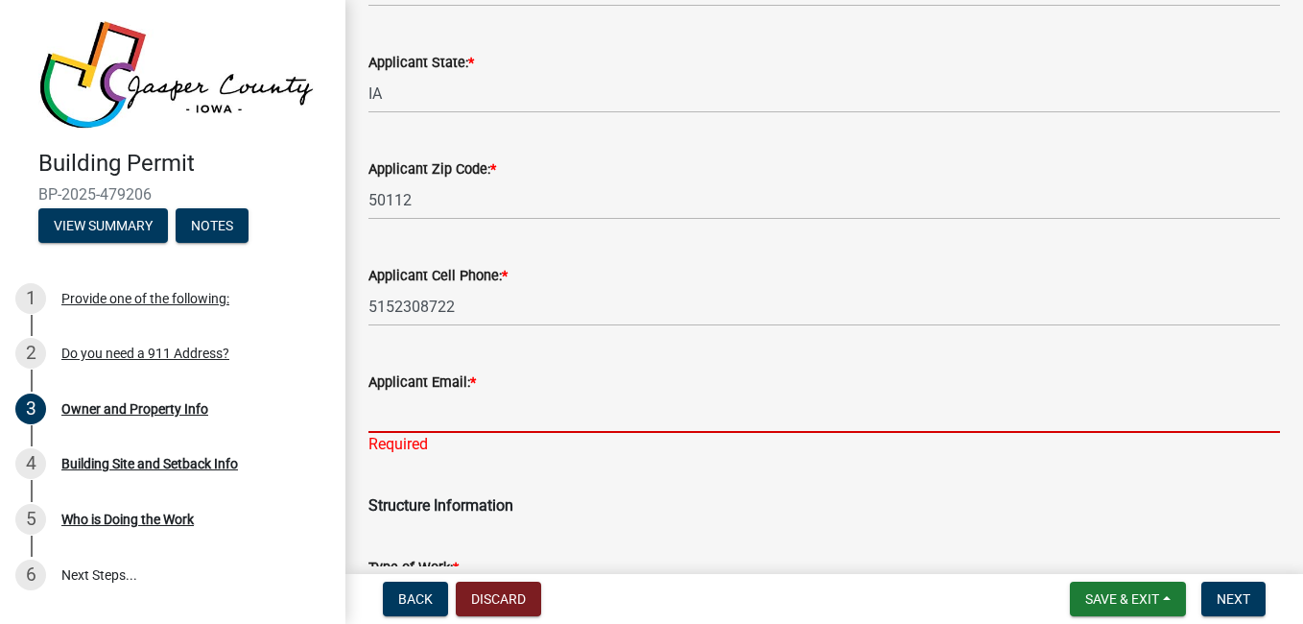
click at [790, 414] on input "Applicant Email: *" at bounding box center [823, 412] width 911 height 39
type input "[PERSON_NAME][EMAIL_ADDRESS][DOMAIN_NAME]"
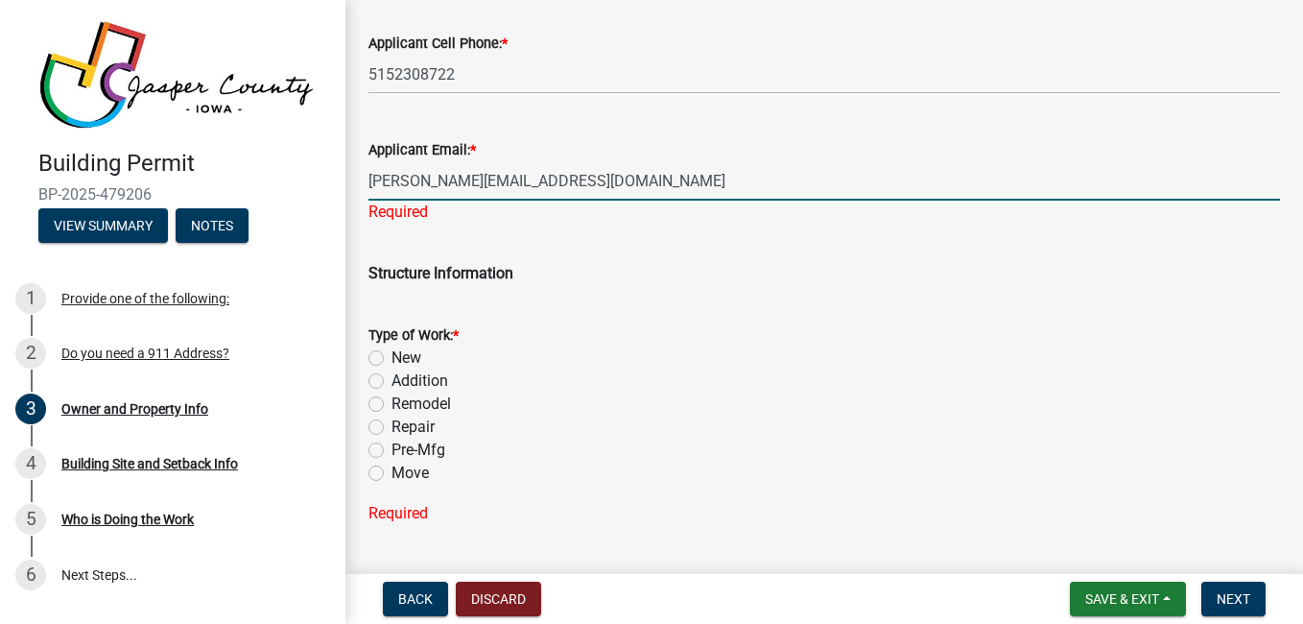
scroll to position [2737, 0]
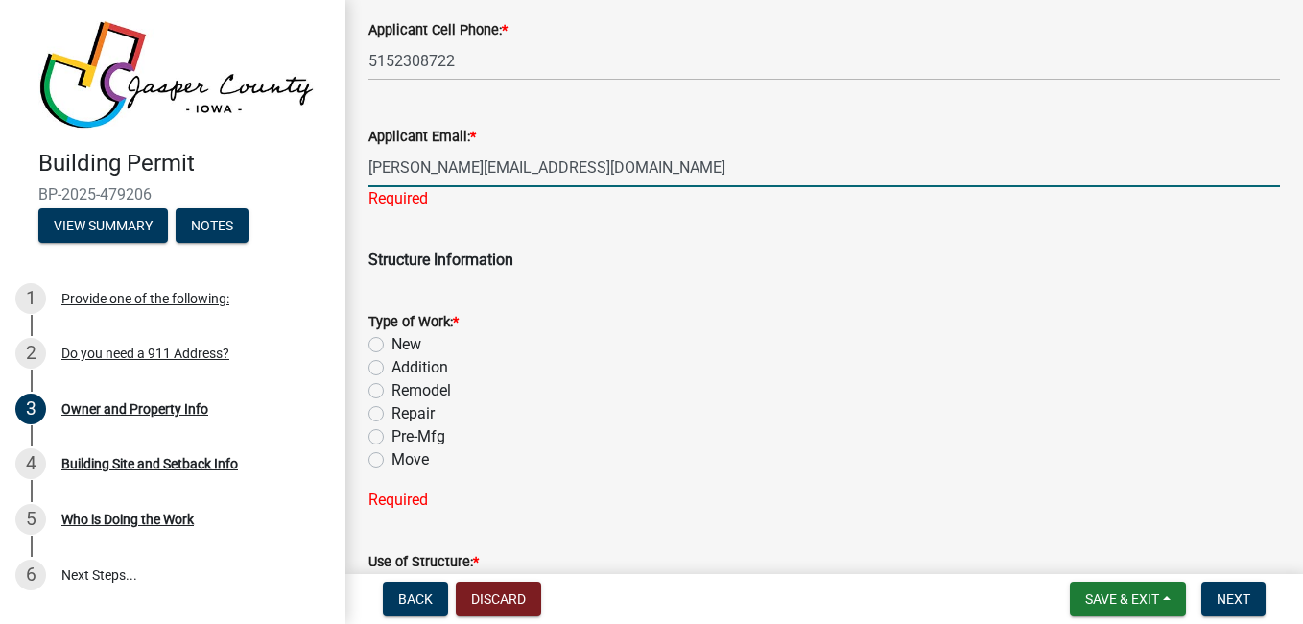
click at [420, 342] on div "Type of Work: * New Addition Remodel Repair Pre-Mfg Move" at bounding box center [823, 390] width 911 height 161
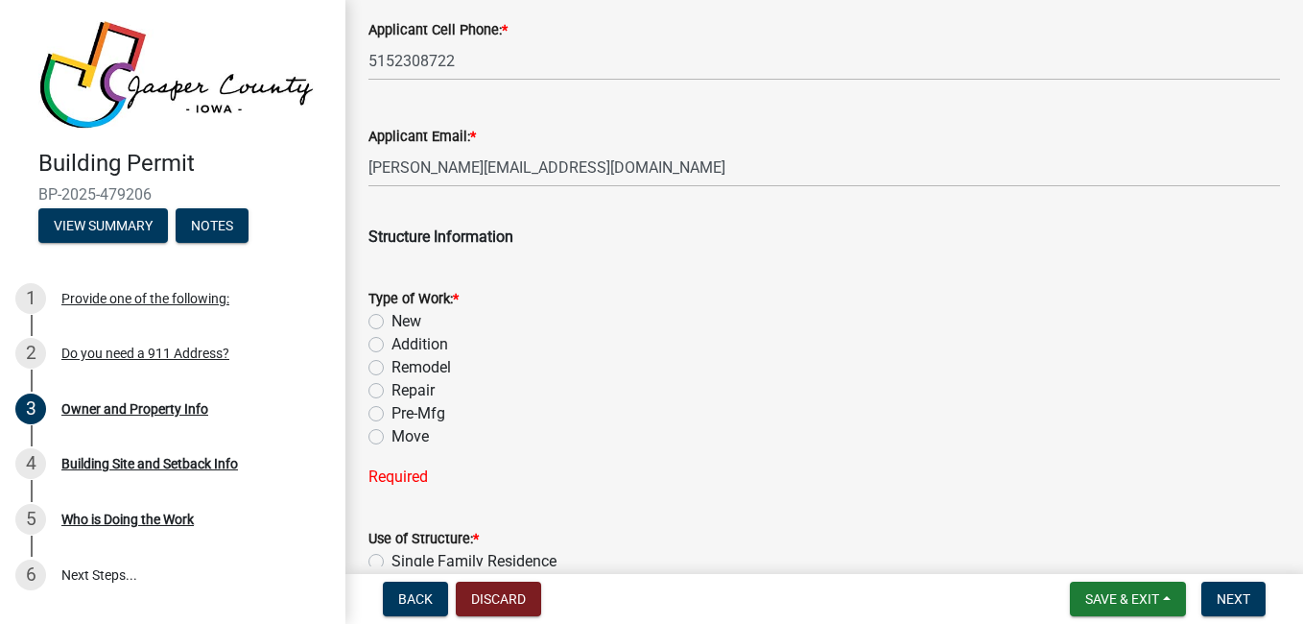
click at [420, 342] on label "Addition" at bounding box center [419, 344] width 57 height 23
click at [404, 342] on input "Addition" at bounding box center [397, 339] width 12 height 12
radio input "true"
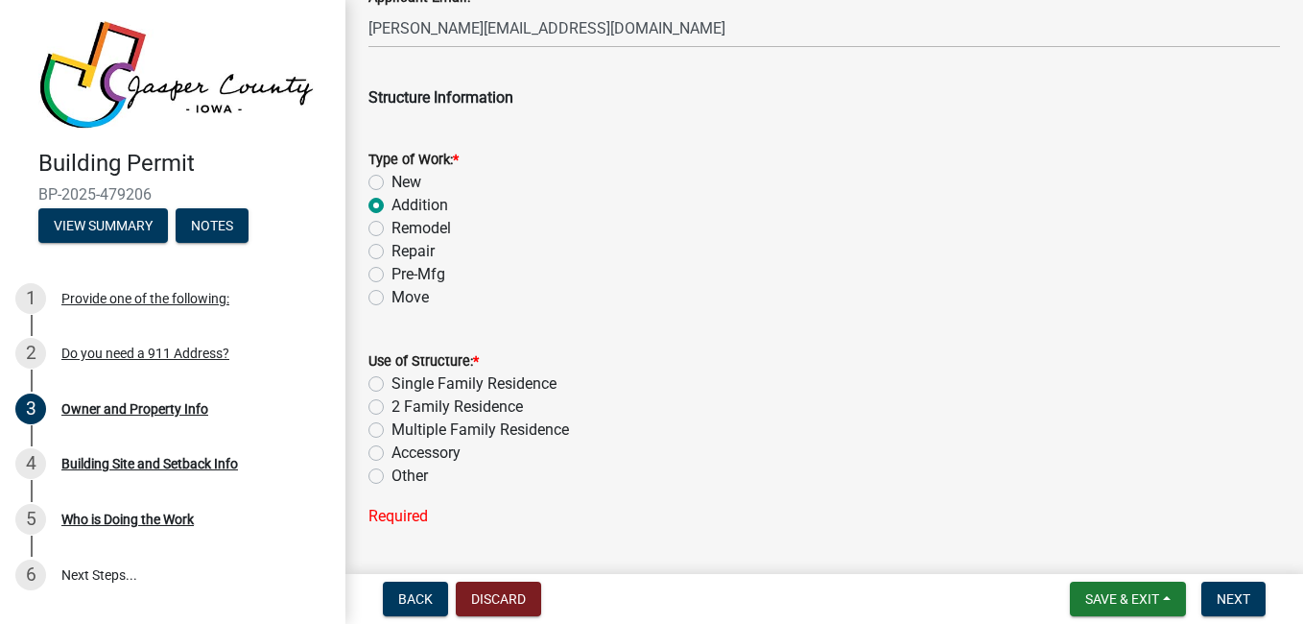
scroll to position [2883, 0]
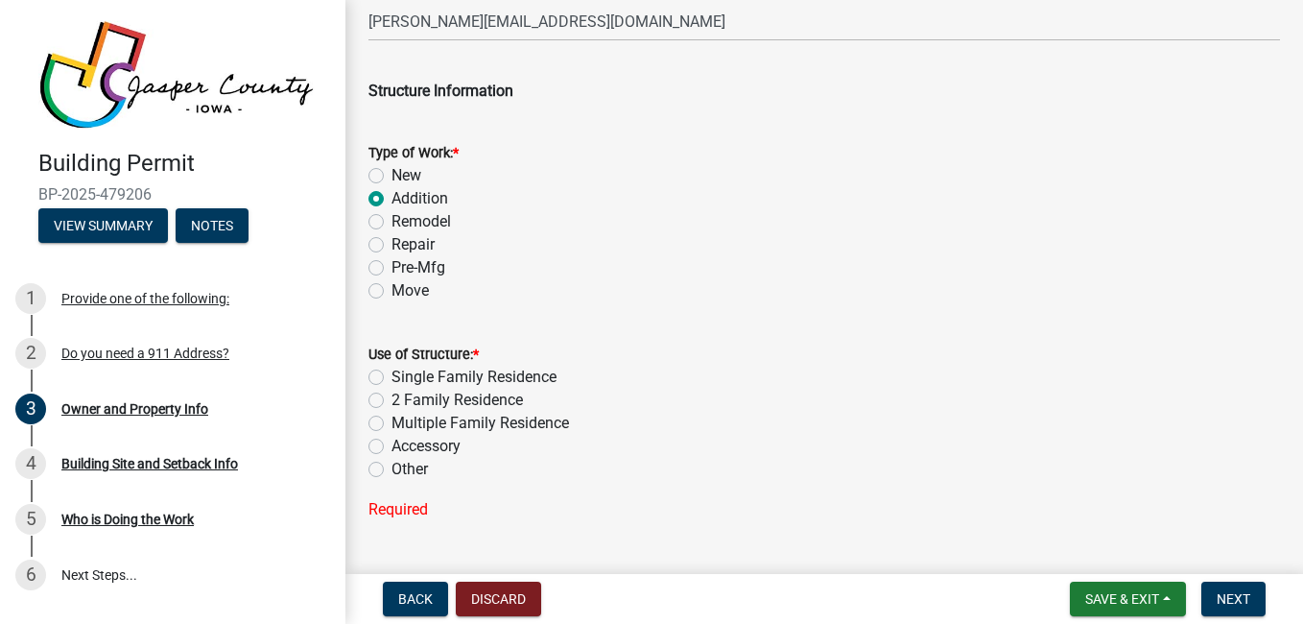
click at [414, 472] on label "Other" at bounding box center [409, 469] width 36 height 23
click at [404, 470] on input "Other" at bounding box center [397, 464] width 12 height 12
radio input "true"
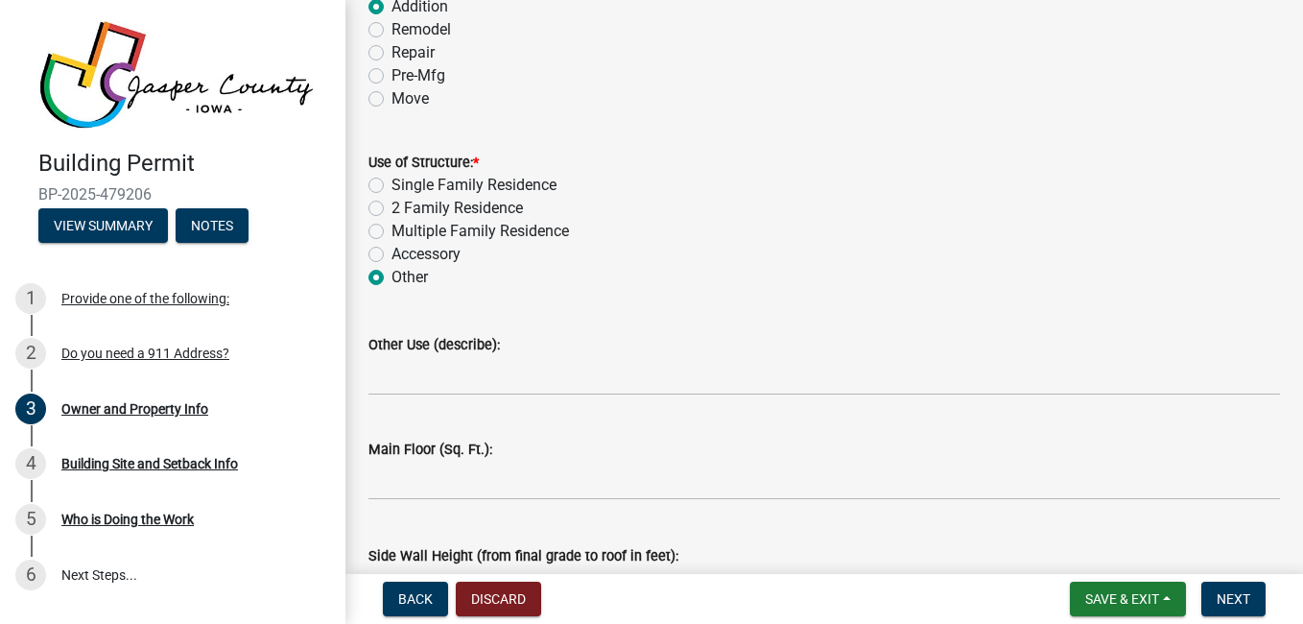
scroll to position [3094, 0]
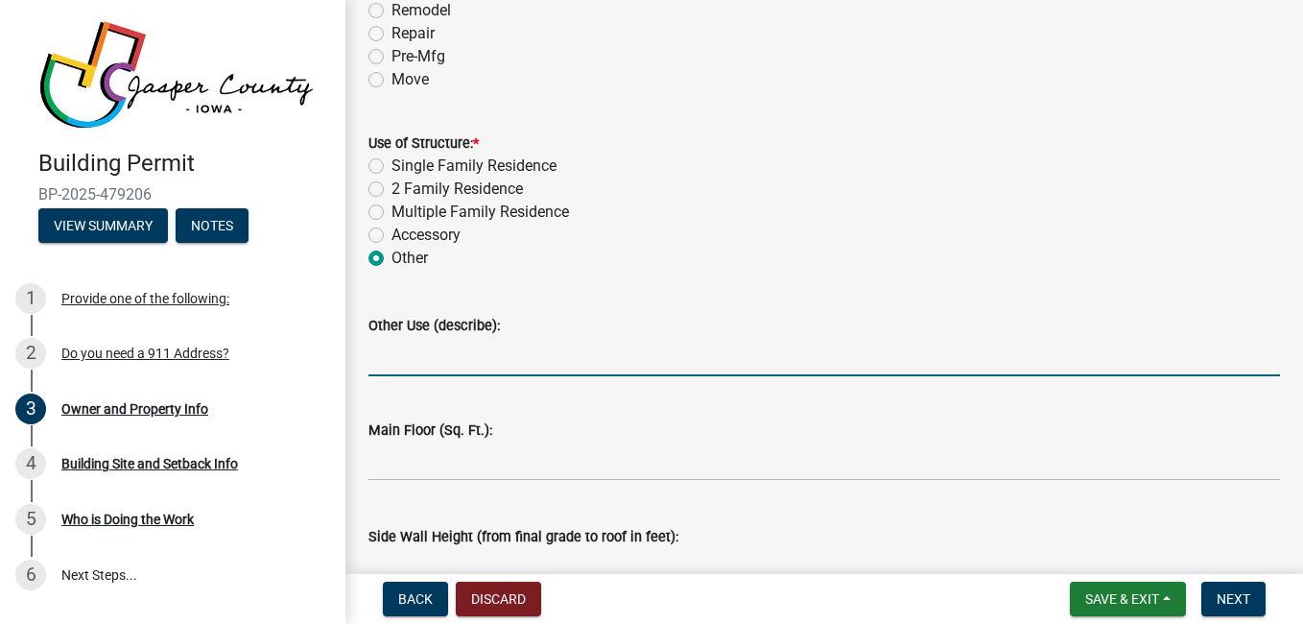
click at [568, 352] on input "Other Use (describe):" at bounding box center [823, 356] width 911 height 39
type input "P"
type input "12 ft by 24 ft portable building"
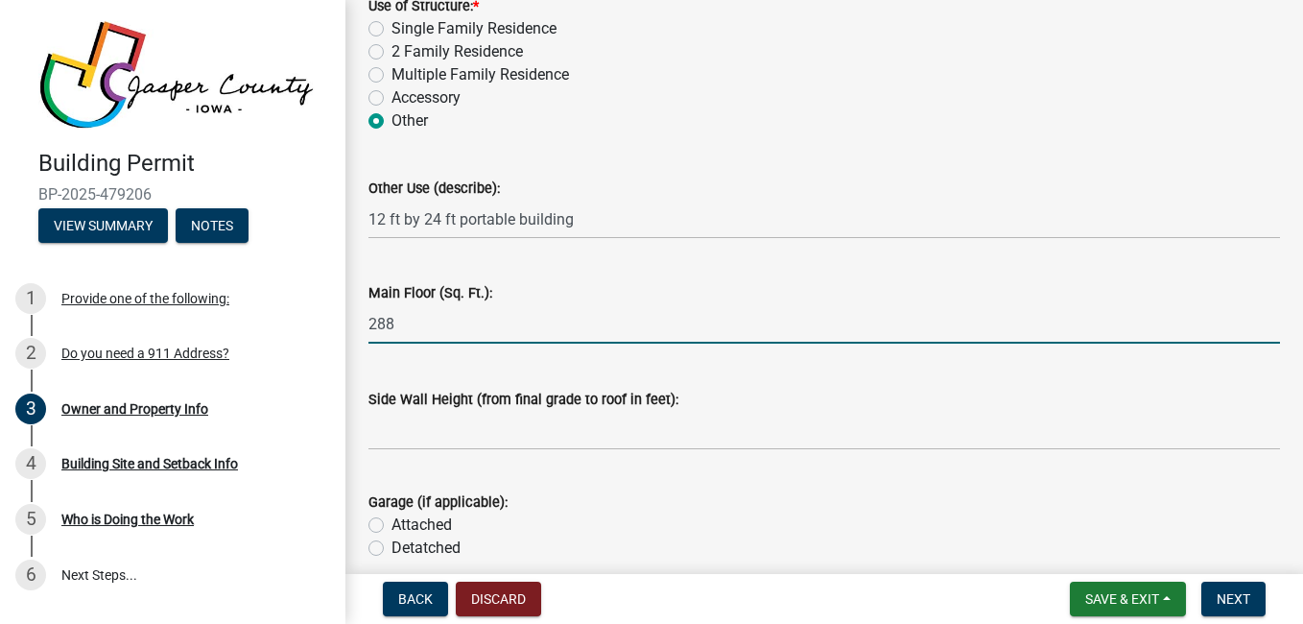
scroll to position [3232, 0]
type input "288"
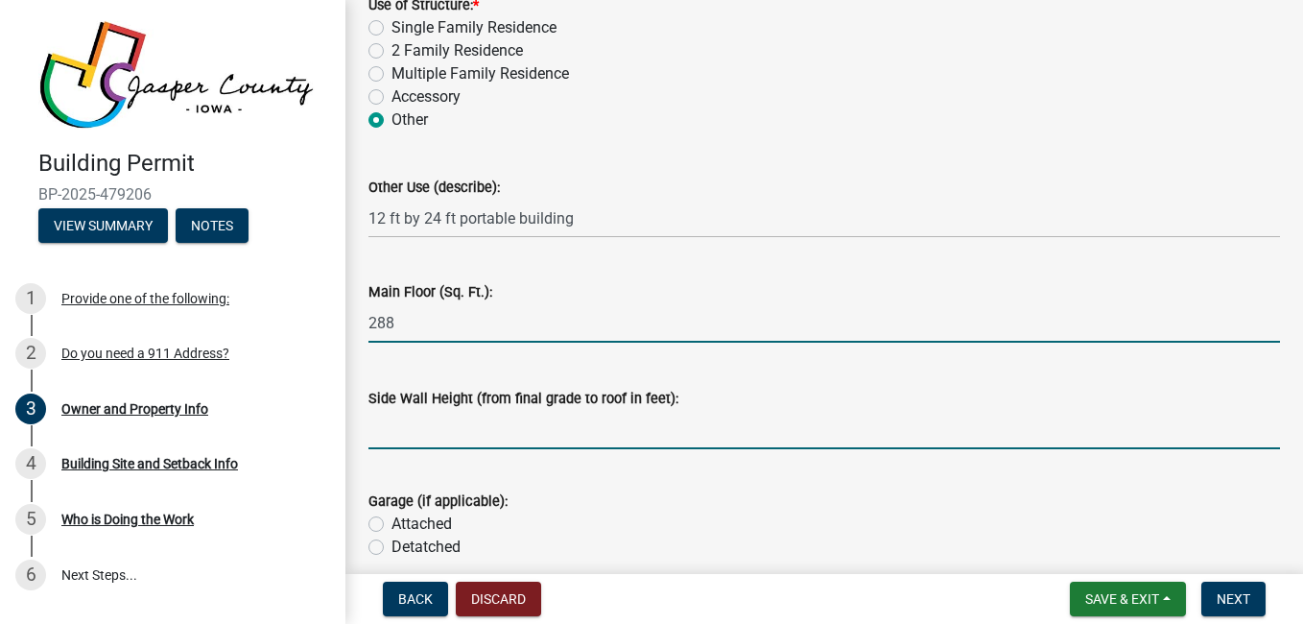
click at [589, 433] on input "text" at bounding box center [823, 429] width 911 height 39
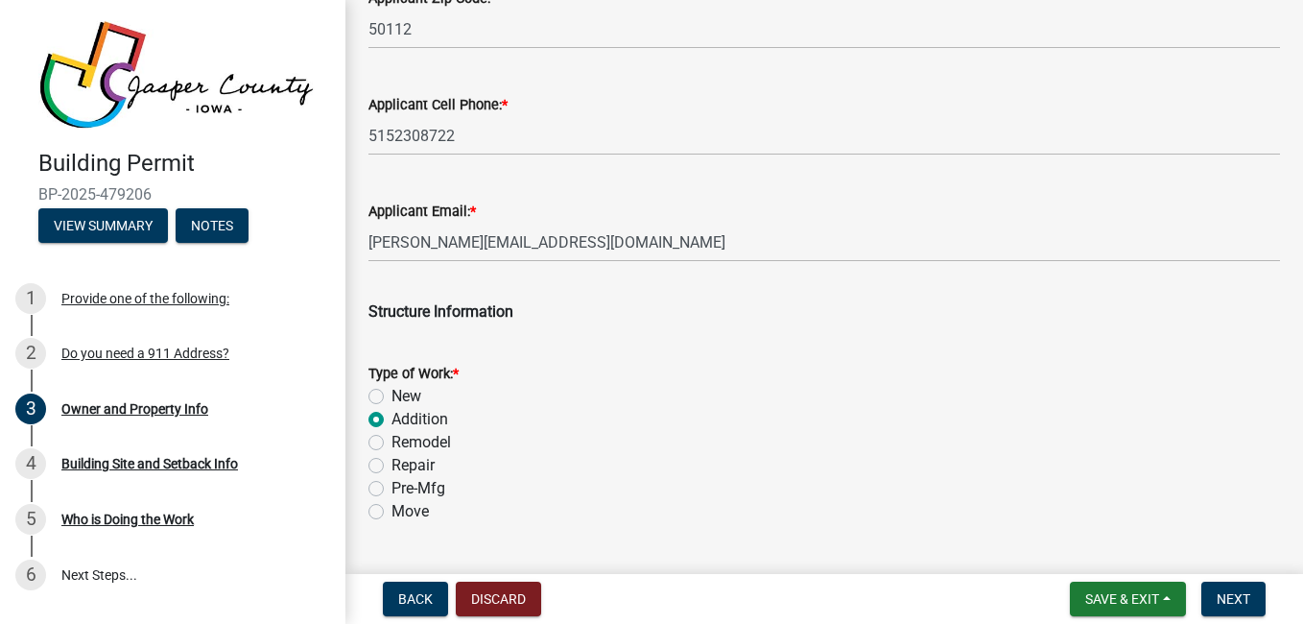
scroll to position [2670, 0]
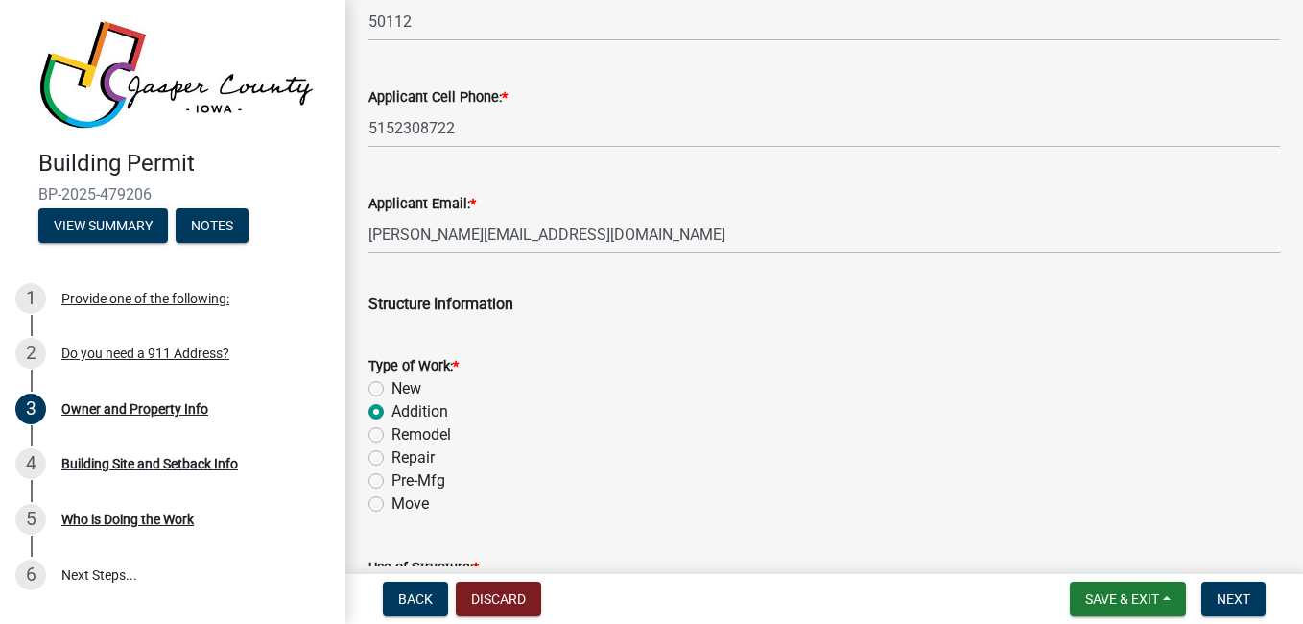
click at [406, 409] on label "Addition" at bounding box center [419, 411] width 57 height 23
click at [404, 409] on input "Addition" at bounding box center [397, 406] width 12 height 12
click at [413, 387] on label "New" at bounding box center [406, 388] width 30 height 23
click at [404, 387] on input "New" at bounding box center [397, 383] width 12 height 12
radio input "true"
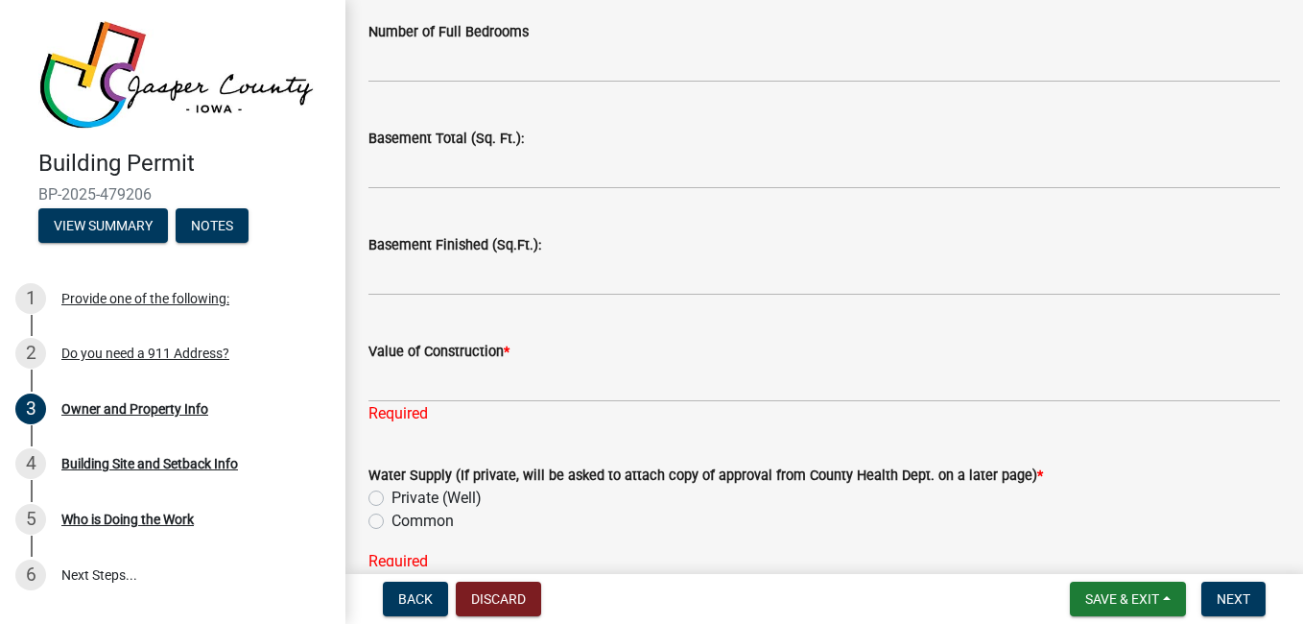
scroll to position [3929, 0]
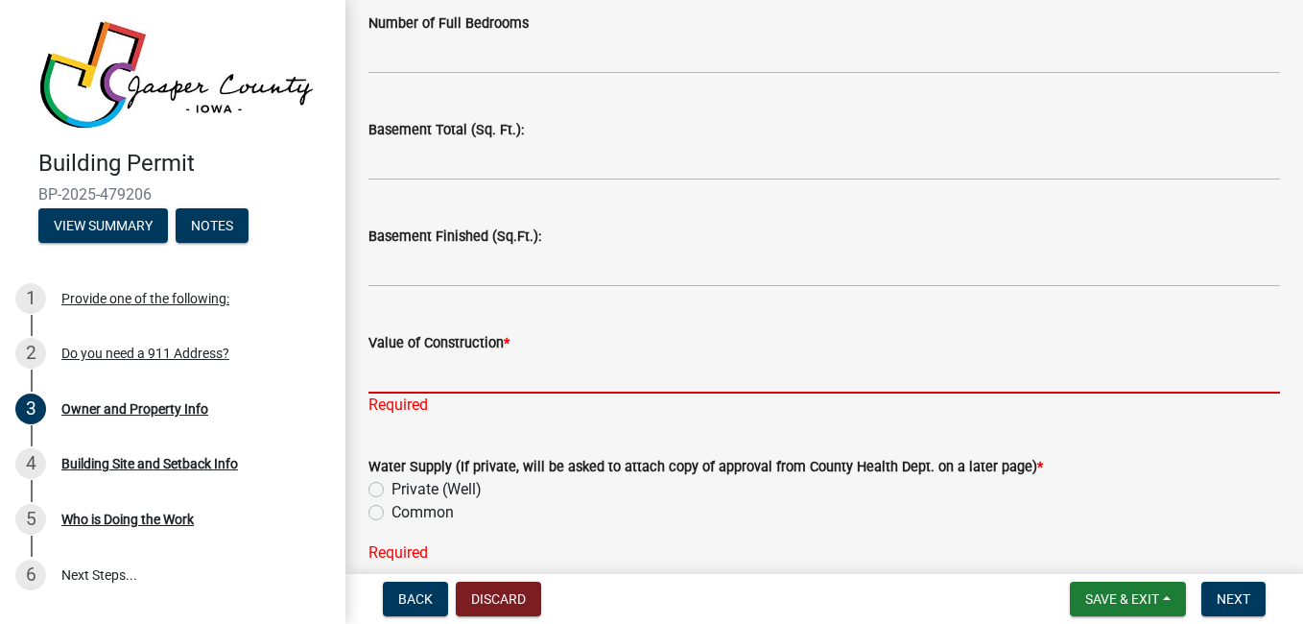
click at [834, 375] on input "Value of Construction *" at bounding box center [823, 373] width 911 height 39
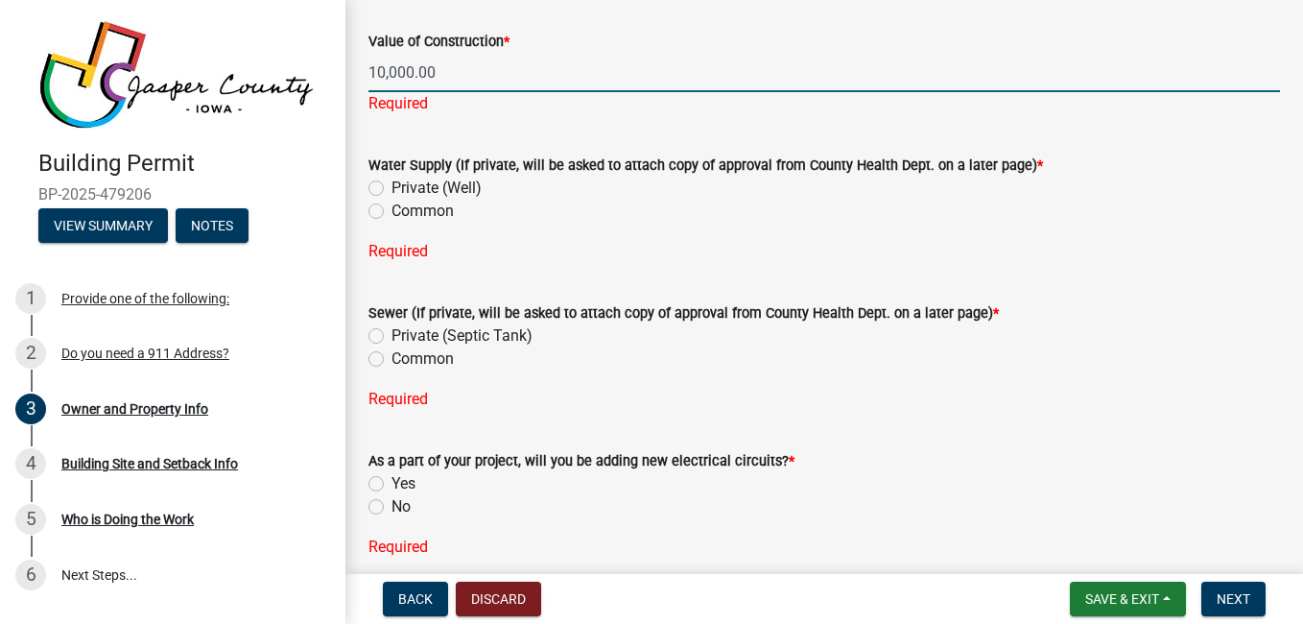
scroll to position [4236, 0]
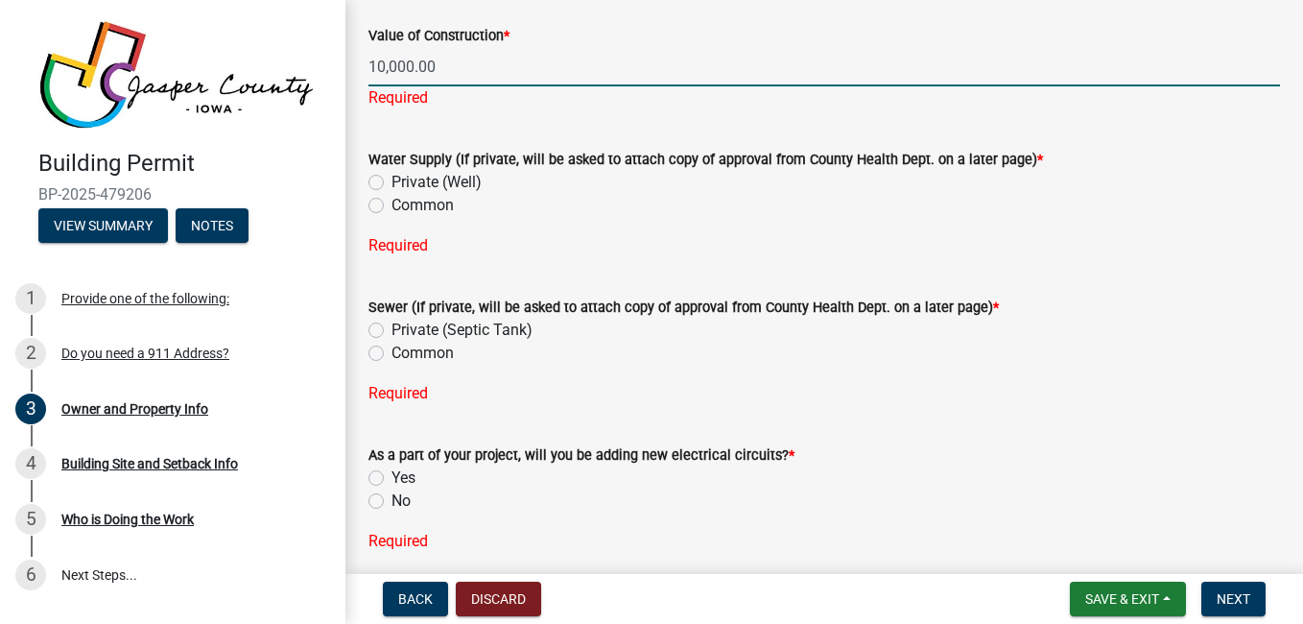
type input "10,000.00"
click at [450, 205] on div "Water Supply (If private, will be asked to attach copy of approval from County …" at bounding box center [823, 191] width 911 height 132
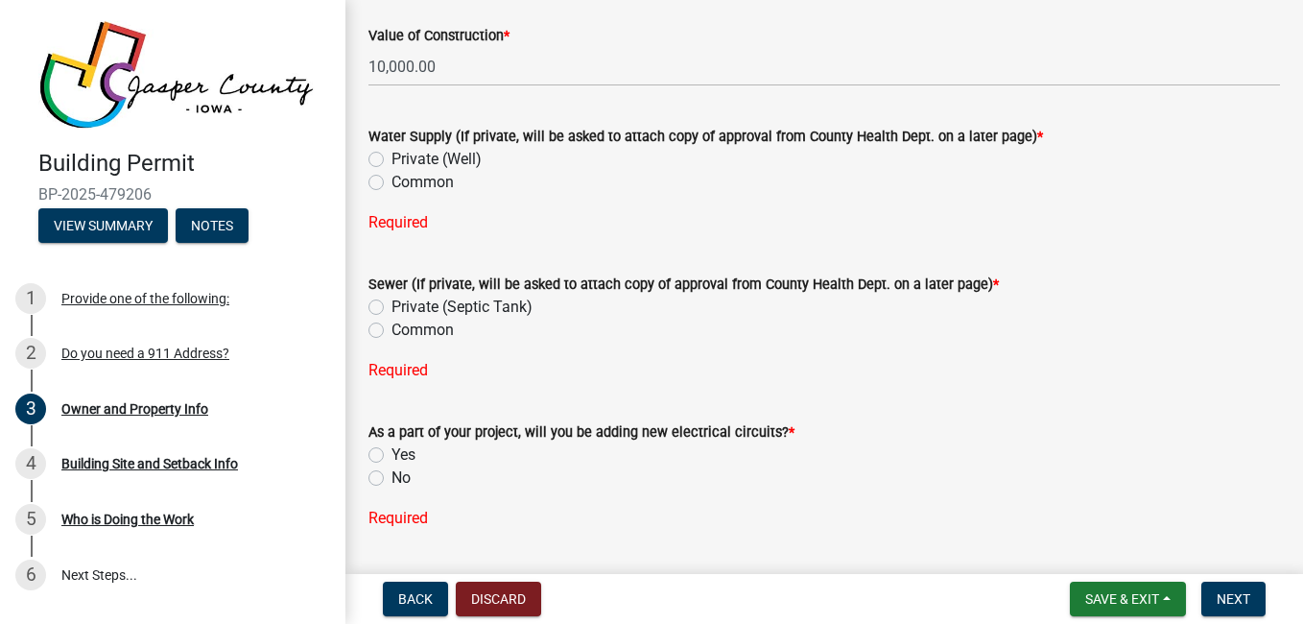
click at [430, 177] on label "Common" at bounding box center [422, 182] width 62 height 23
click at [404, 177] on input "Common" at bounding box center [397, 177] width 12 height 12
radio input "true"
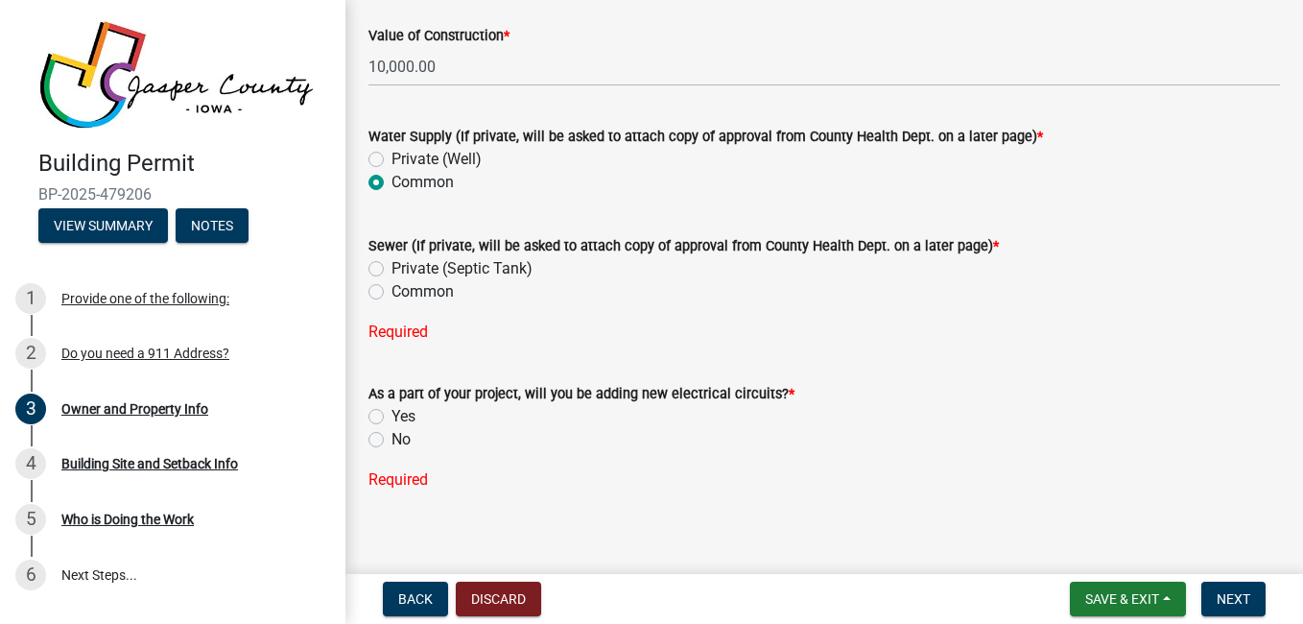
click at [429, 289] on label "Common" at bounding box center [422, 291] width 62 height 23
click at [404, 289] on input "Common" at bounding box center [397, 286] width 12 height 12
radio input "true"
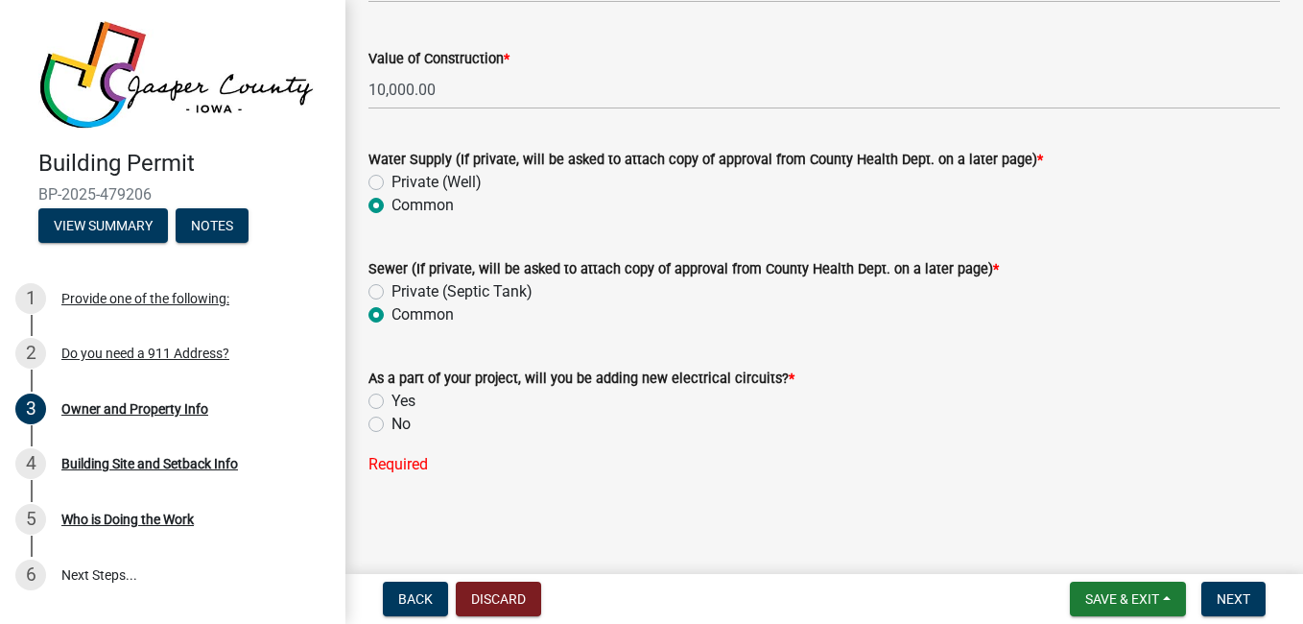
scroll to position [4213, 0]
click at [398, 396] on label "Yes" at bounding box center [403, 400] width 24 height 23
click at [398, 396] on input "Yes" at bounding box center [397, 395] width 12 height 12
radio input "true"
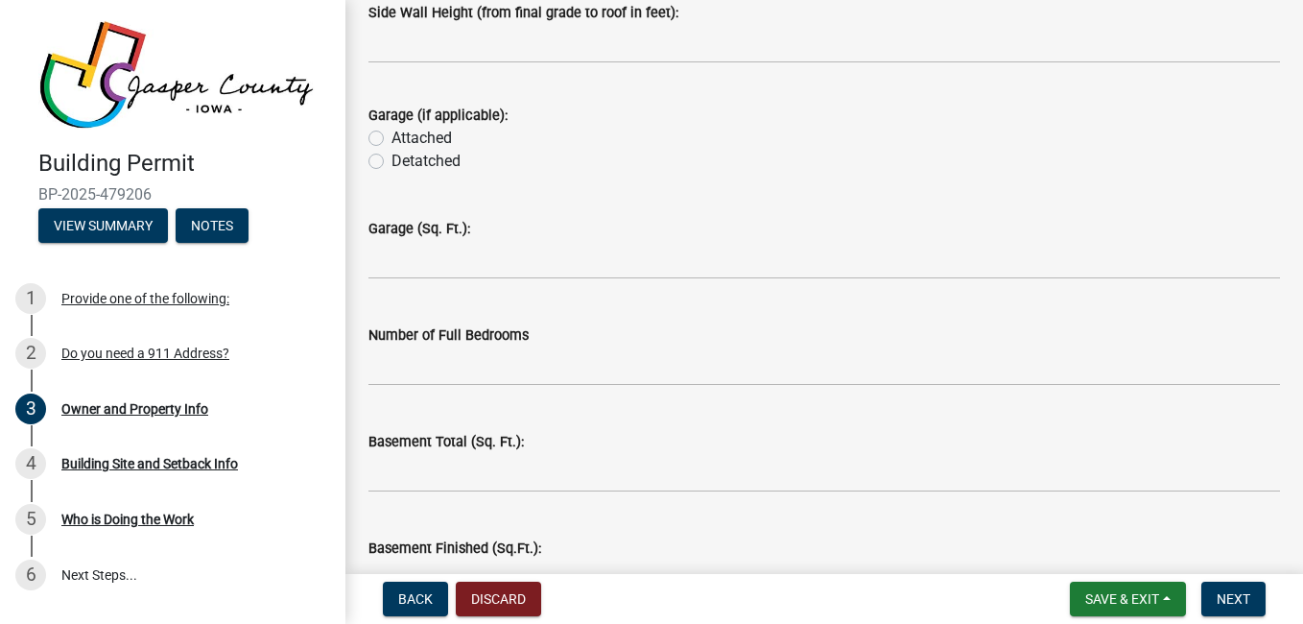
scroll to position [3605, 0]
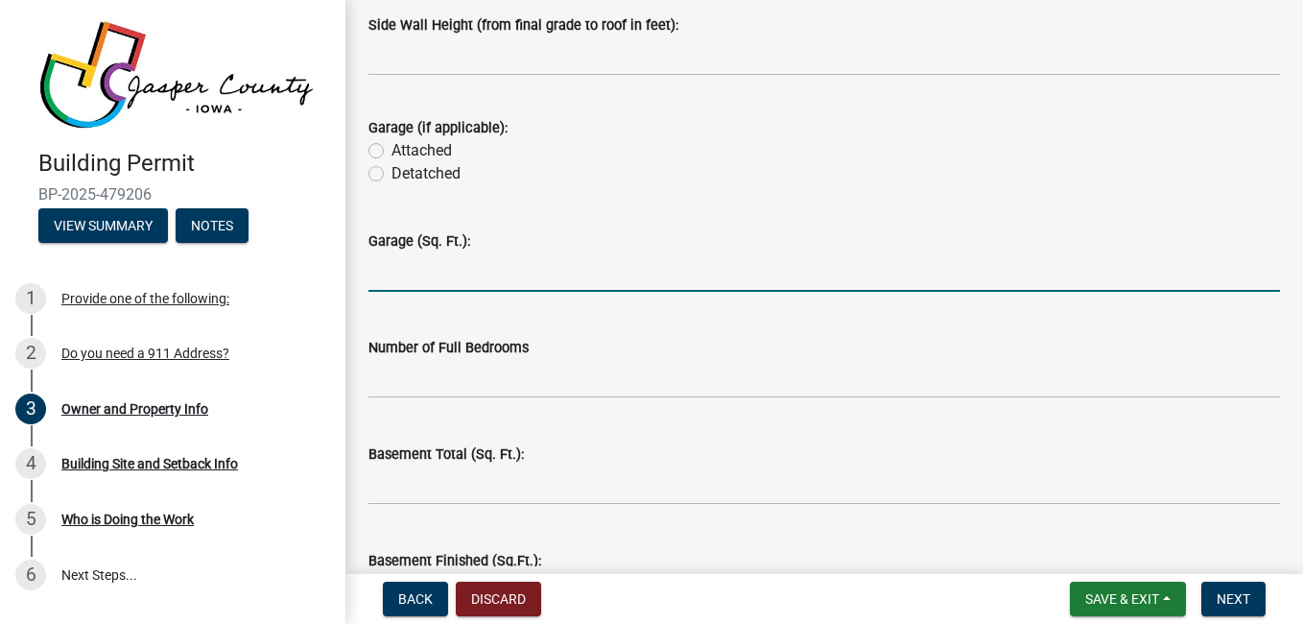
click at [812, 269] on input "text" at bounding box center [823, 271] width 911 height 39
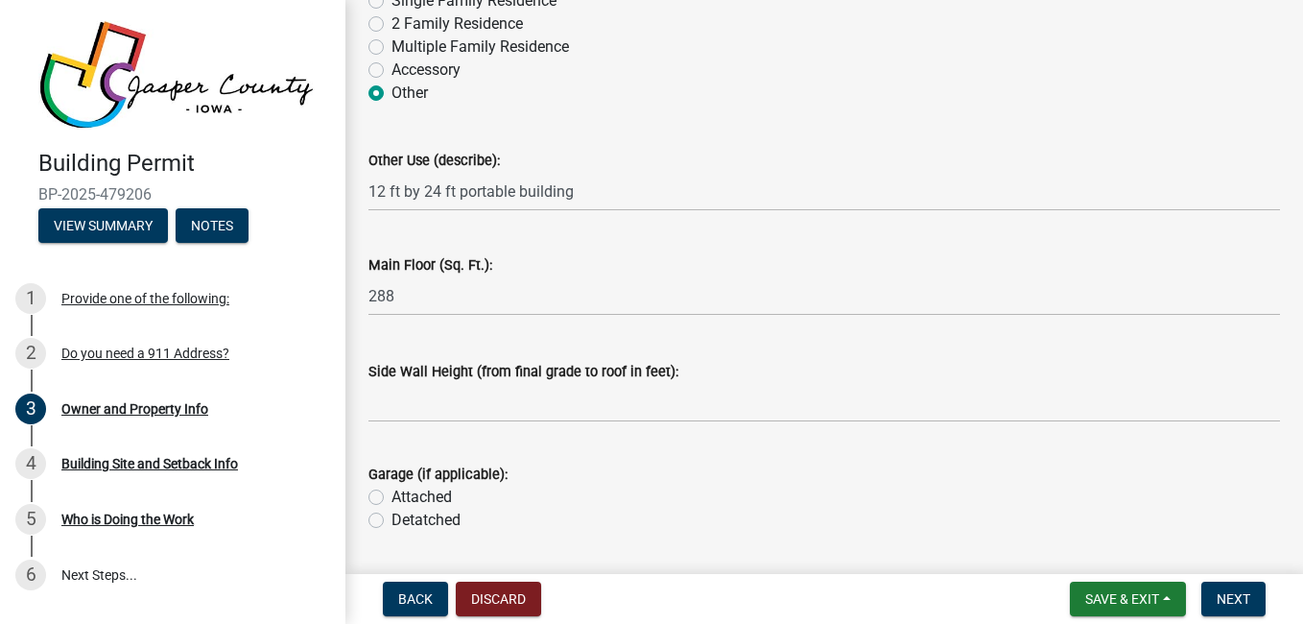
scroll to position [3252, 0]
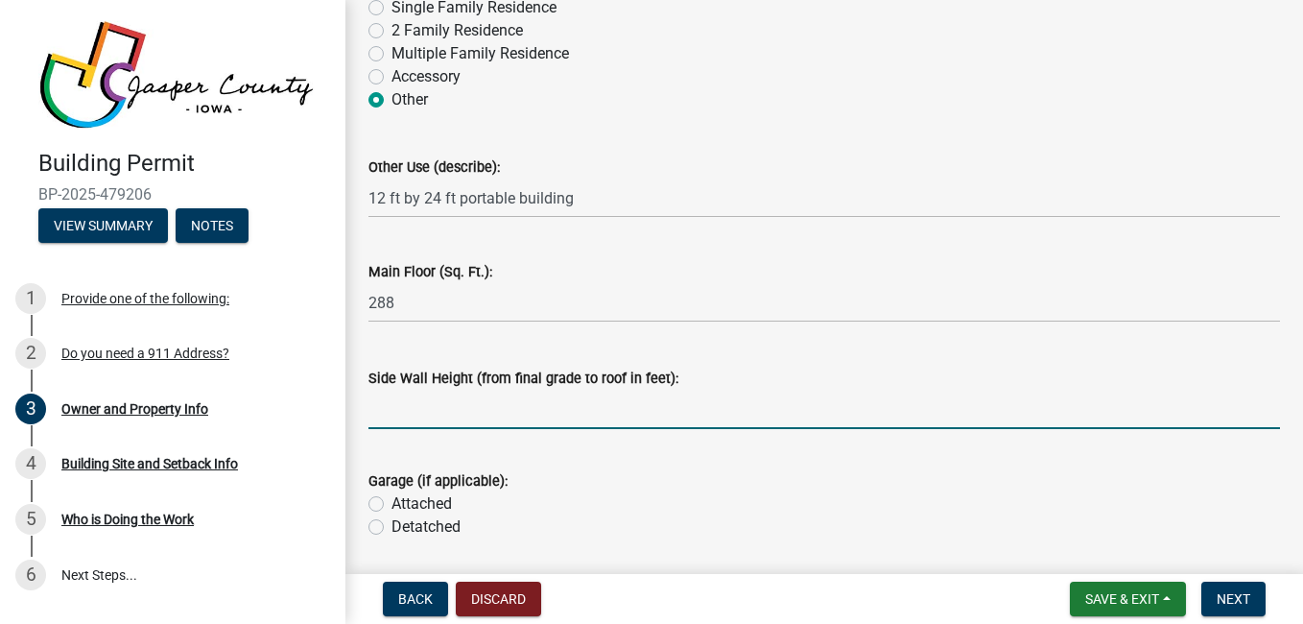
click at [696, 416] on input "text" at bounding box center [823, 408] width 911 height 39
type input "12"
click at [1240, 598] on span "Next" at bounding box center [1233, 598] width 34 height 15
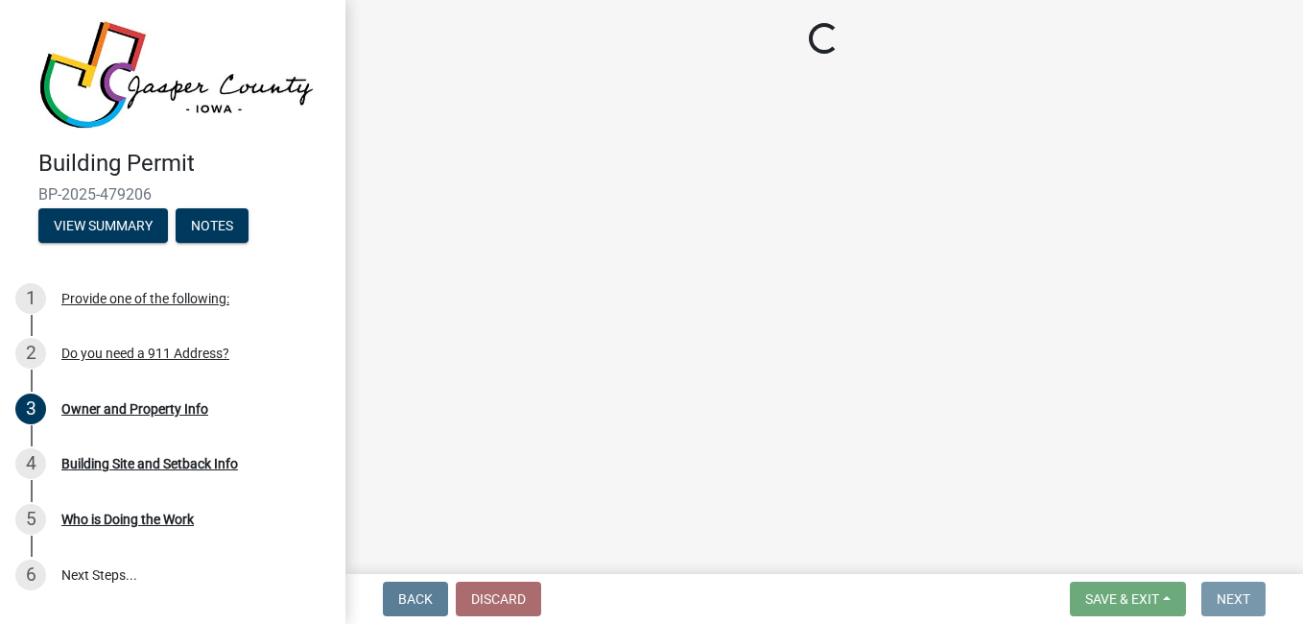
scroll to position [0, 0]
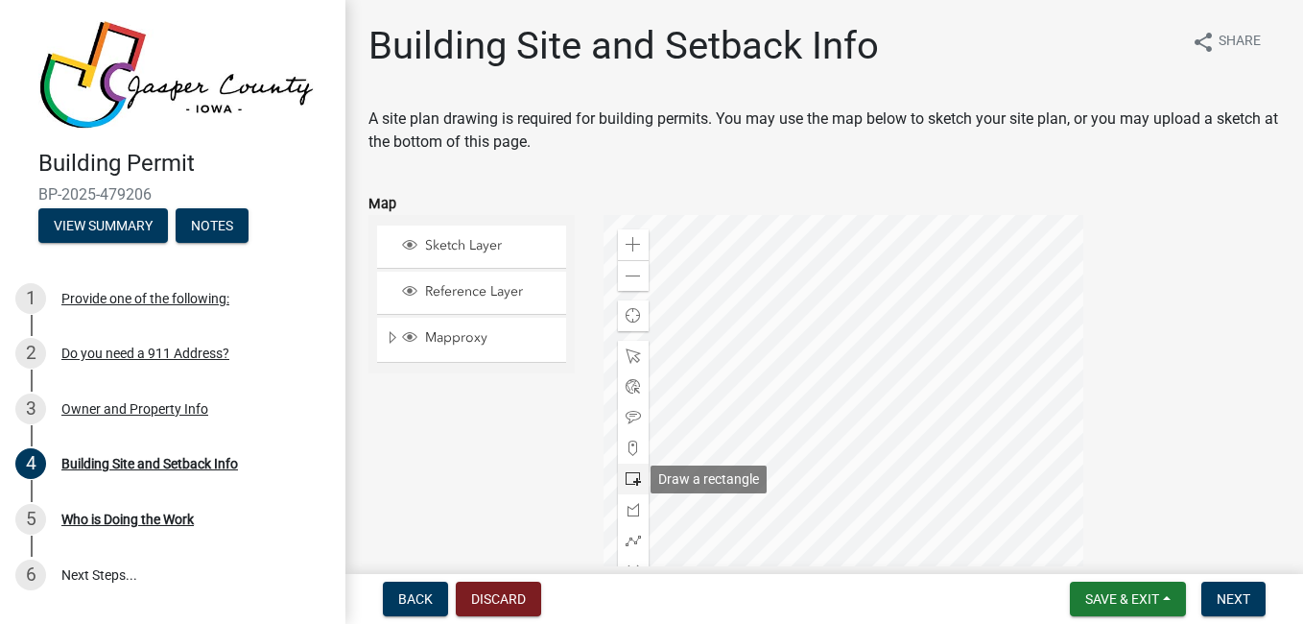
click at [628, 482] on span at bounding box center [632, 478] width 15 height 15
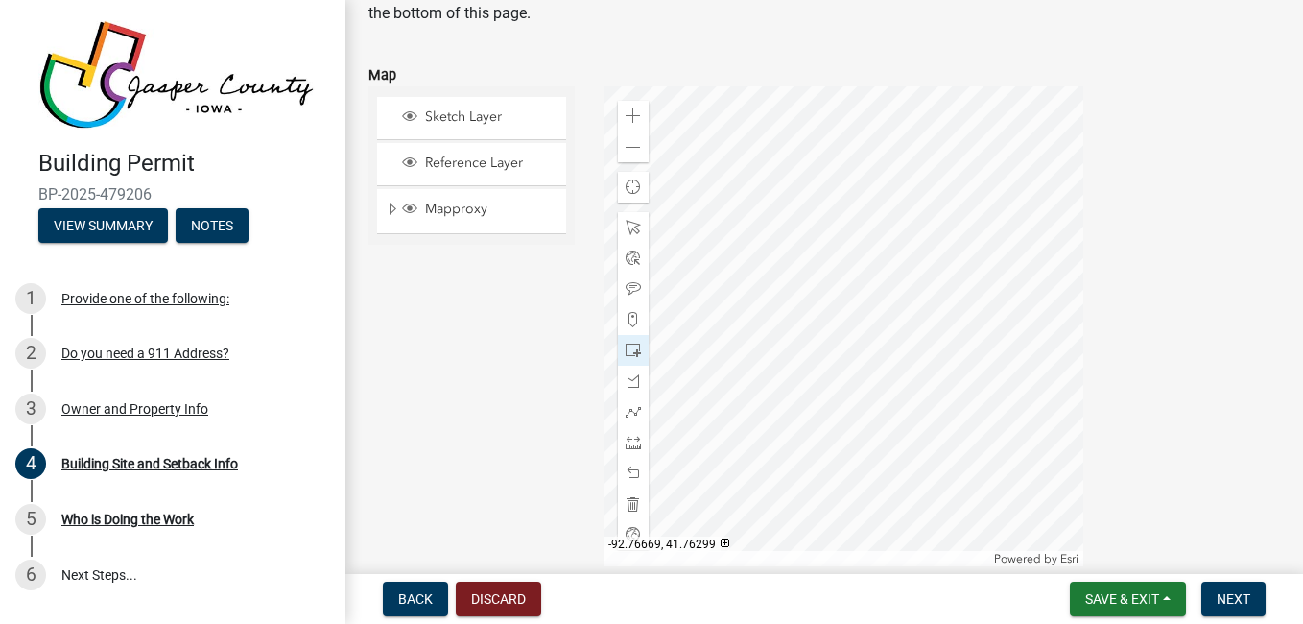
click at [884, 314] on div at bounding box center [843, 326] width 480 height 480
click at [851, 300] on div at bounding box center [843, 326] width 480 height 480
click at [631, 516] on div at bounding box center [633, 503] width 31 height 31
click at [626, 348] on span at bounding box center [632, 349] width 15 height 15
click at [795, 287] on div at bounding box center [843, 326] width 480 height 480
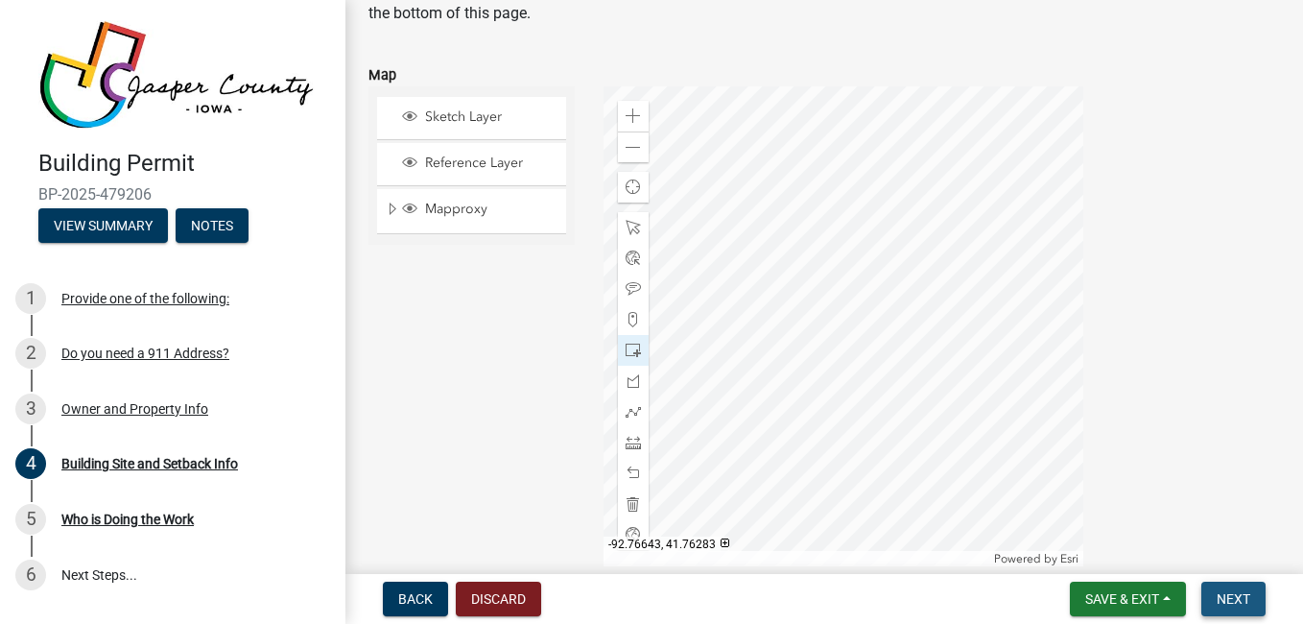
click at [1244, 597] on span "Next" at bounding box center [1233, 598] width 34 height 15
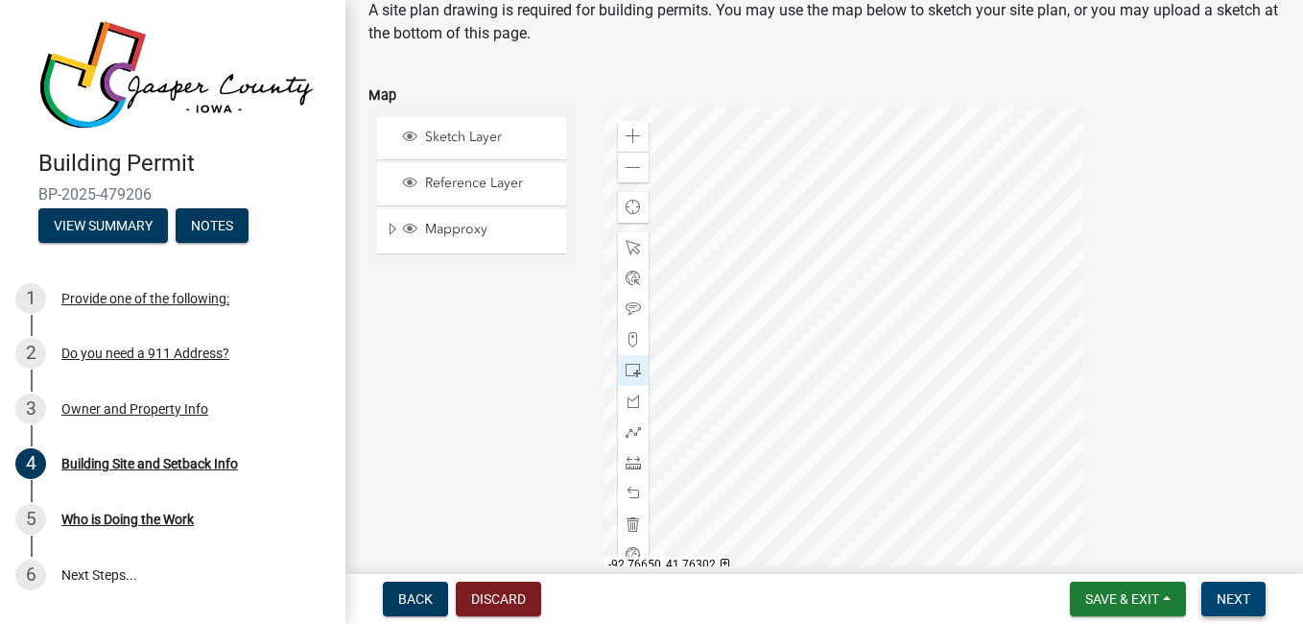
scroll to position [94, 0]
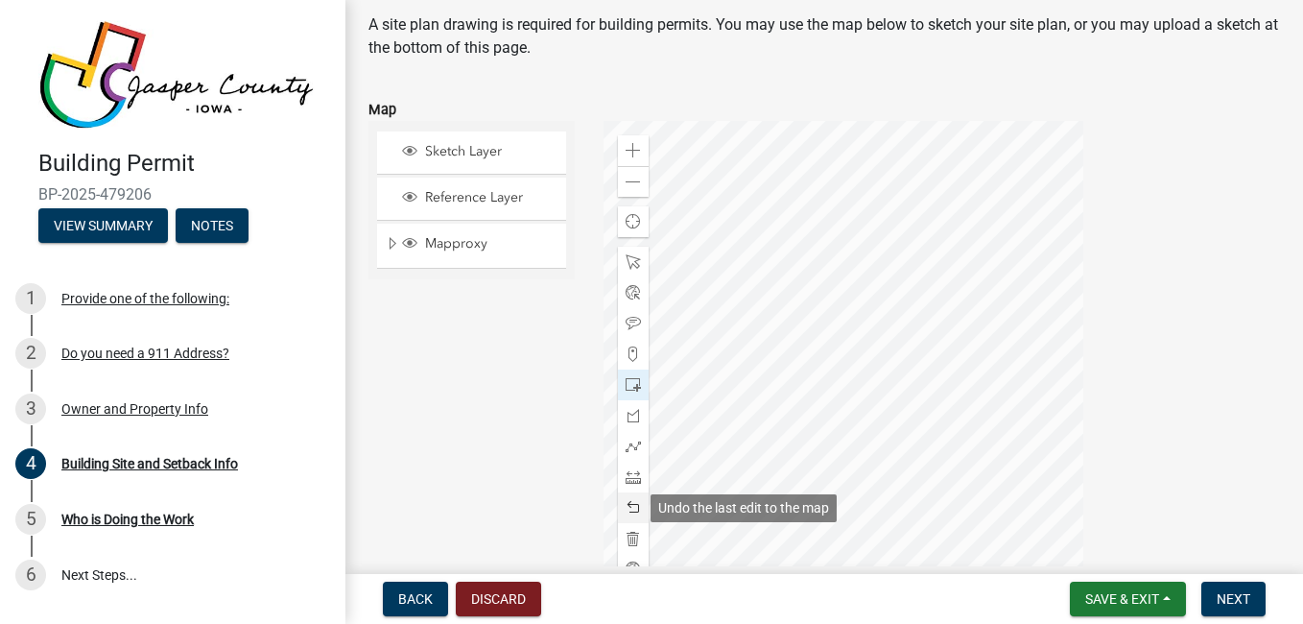
click at [635, 502] on span at bounding box center [632, 507] width 15 height 15
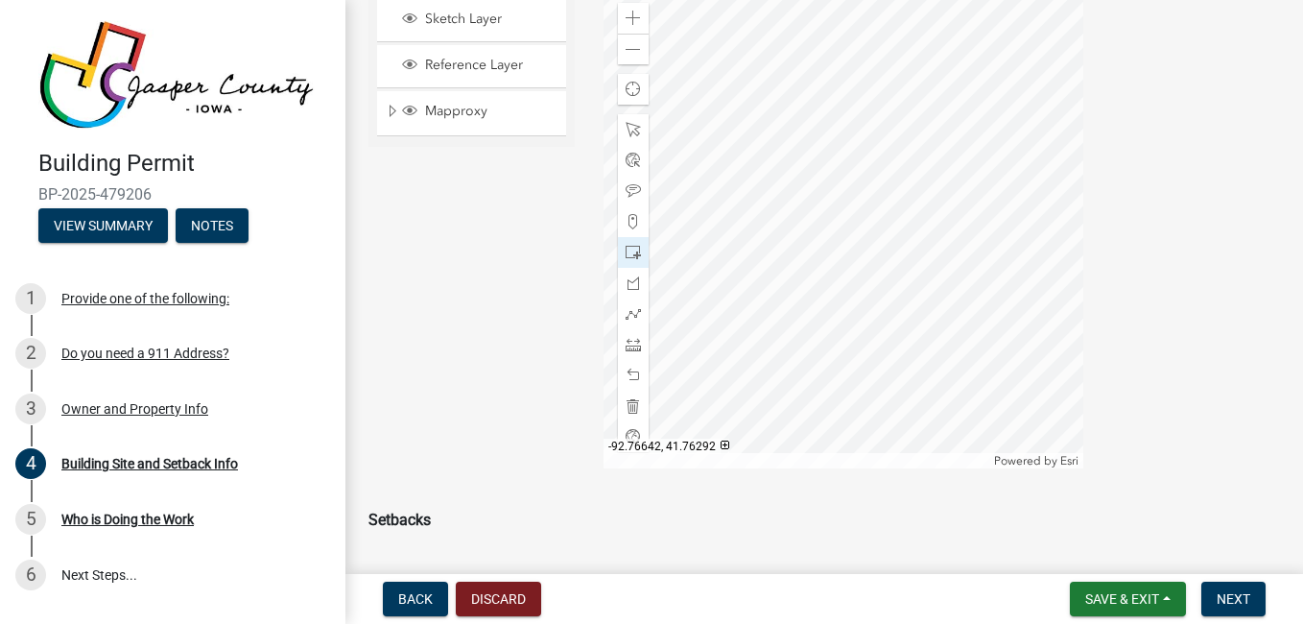
scroll to position [211, 0]
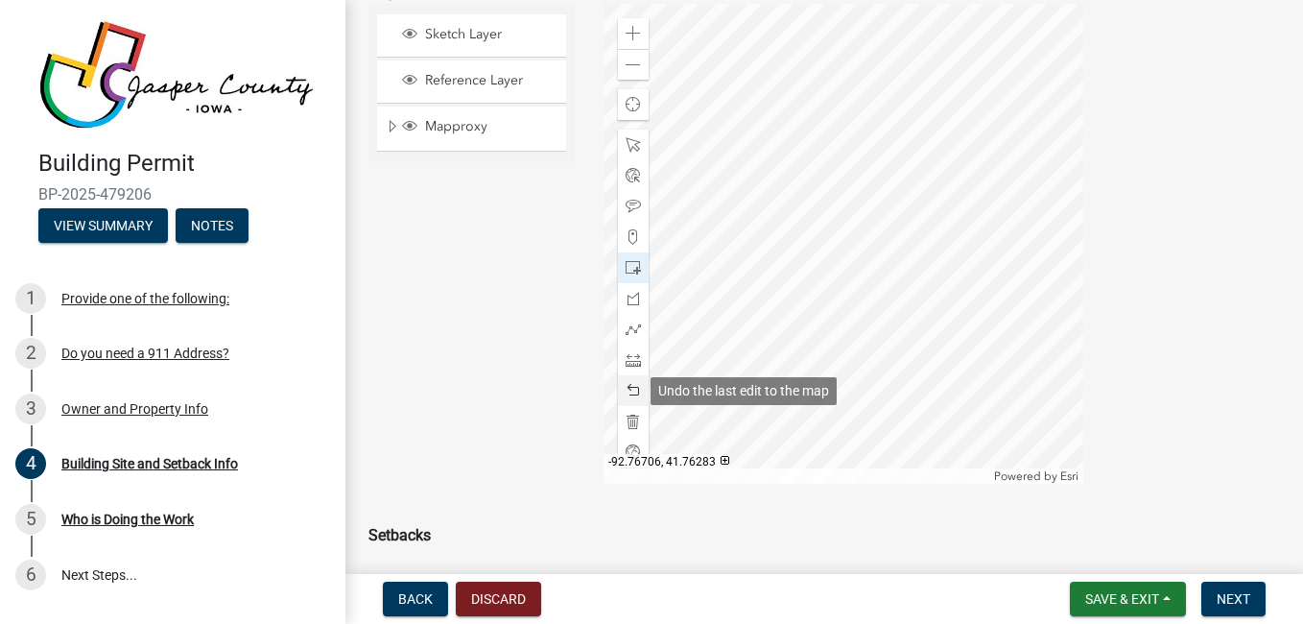
click at [629, 389] on span at bounding box center [632, 390] width 15 height 15
click at [629, 366] on span at bounding box center [632, 359] width 15 height 15
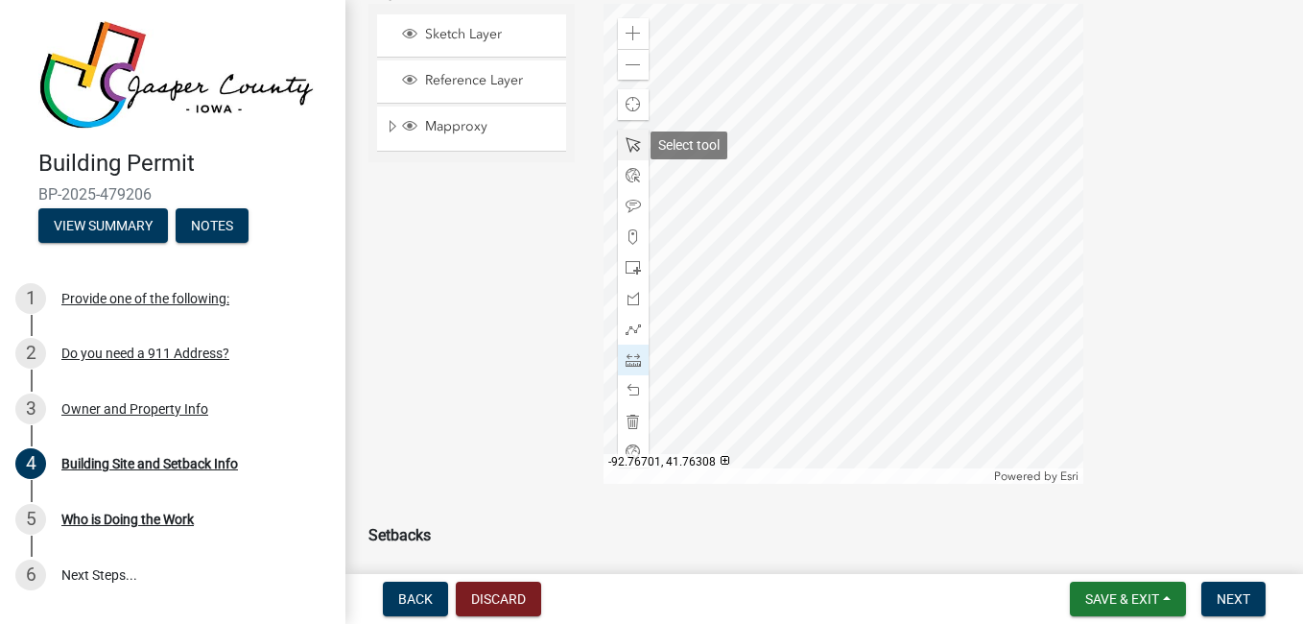
click at [625, 146] on span at bounding box center [632, 144] width 15 height 15
click at [633, 362] on span at bounding box center [632, 359] width 15 height 15
click at [840, 291] on div at bounding box center [843, 244] width 480 height 480
click at [692, 379] on div at bounding box center [843, 244] width 480 height 480
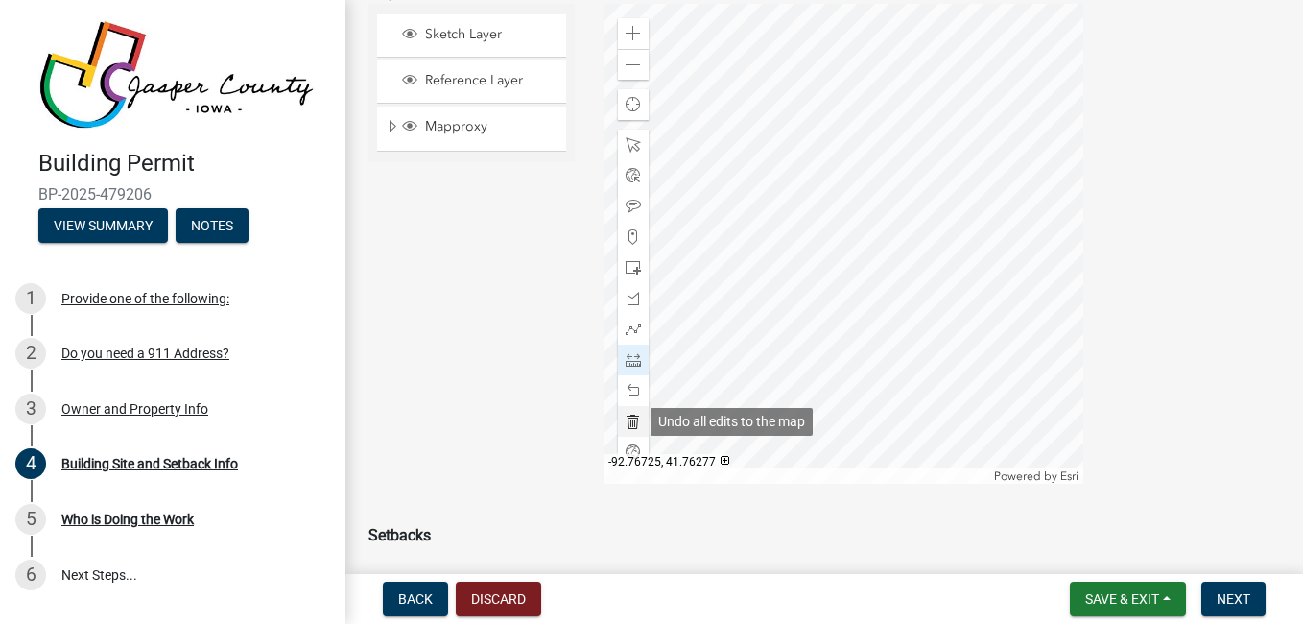
click at [626, 421] on span at bounding box center [632, 420] width 15 height 15
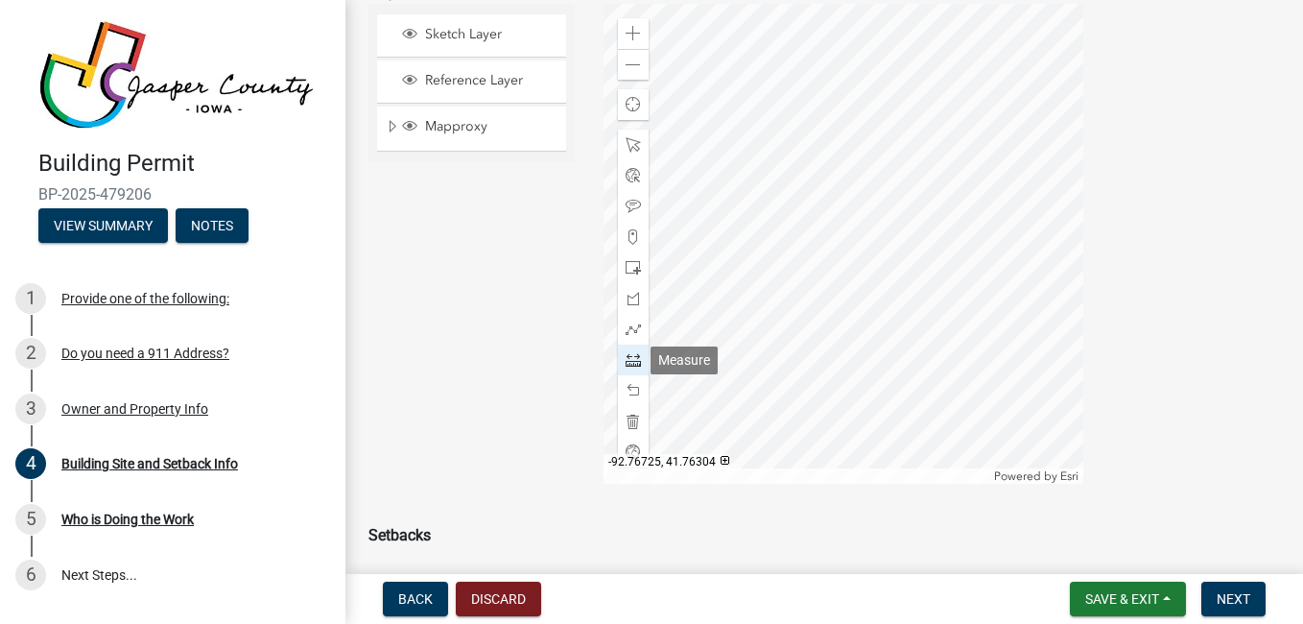
click at [629, 361] on span at bounding box center [632, 359] width 15 height 15
click at [898, 309] on div at bounding box center [843, 244] width 480 height 480
click at [898, 284] on div at bounding box center [843, 244] width 480 height 480
click at [898, 286] on div at bounding box center [843, 244] width 480 height 480
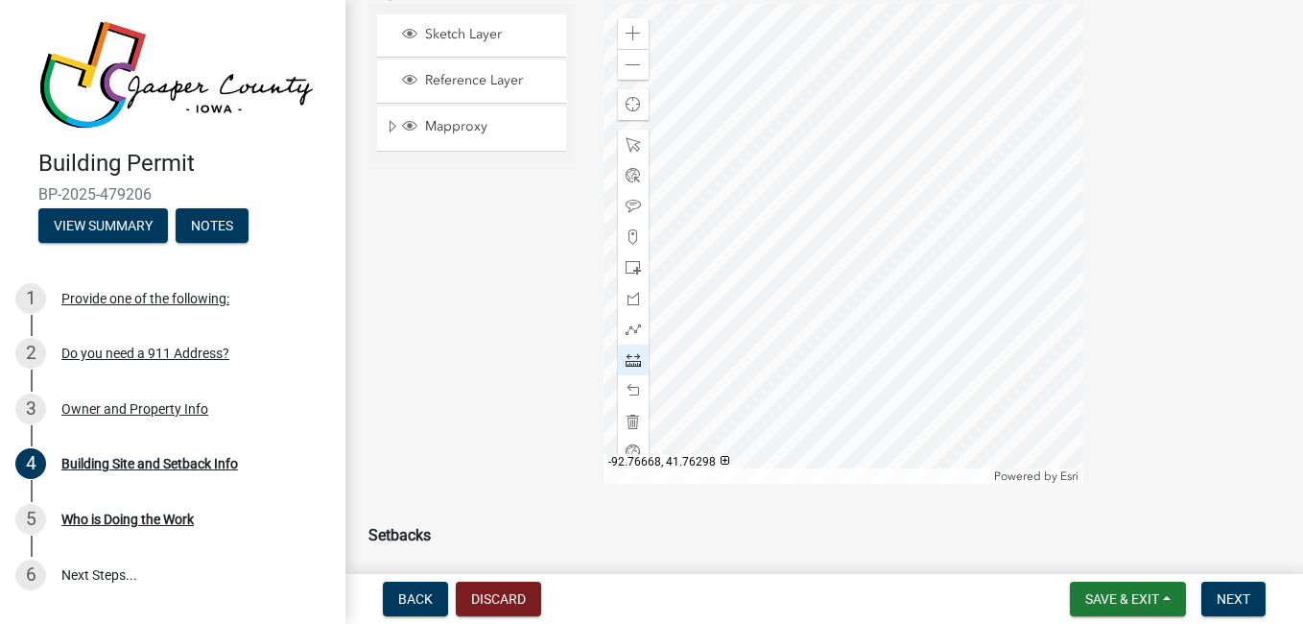
click at [898, 286] on div at bounding box center [843, 244] width 480 height 480
click at [634, 391] on span at bounding box center [632, 390] width 15 height 15
click at [898, 285] on div at bounding box center [843, 244] width 480 height 480
click at [898, 265] on div at bounding box center [843, 244] width 480 height 480
click at [897, 267] on div at bounding box center [843, 244] width 480 height 480
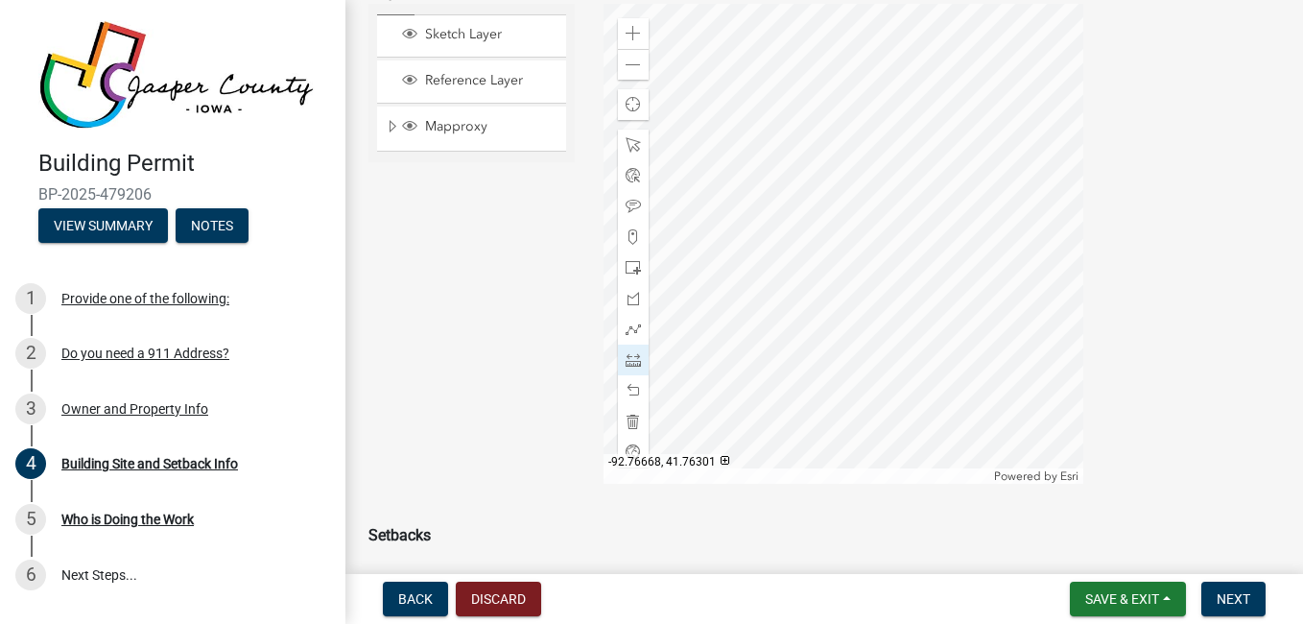
click at [897, 267] on div at bounding box center [843, 244] width 480 height 480
click at [633, 389] on span at bounding box center [632, 390] width 15 height 15
click at [898, 266] on div at bounding box center [843, 244] width 480 height 480
click at [859, 265] on div at bounding box center [843, 244] width 480 height 480
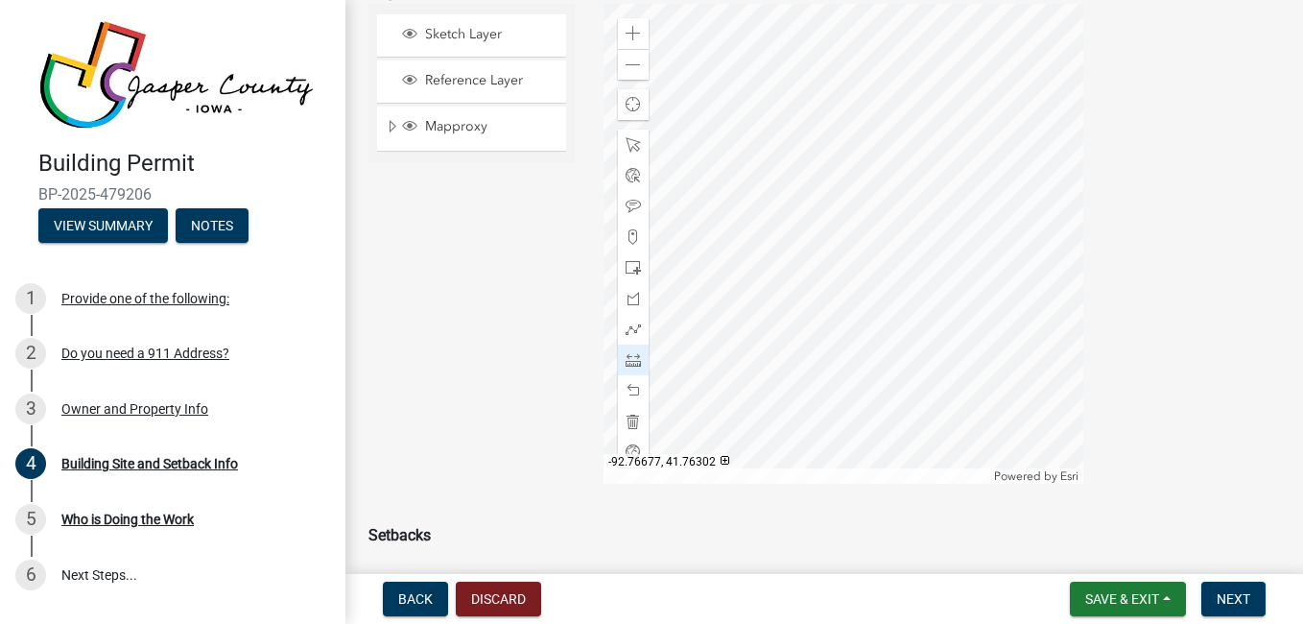
click at [859, 265] on div at bounding box center [843, 244] width 480 height 480
click at [631, 268] on span at bounding box center [632, 267] width 15 height 15
click at [969, 325] on div at bounding box center [843, 244] width 480 height 480
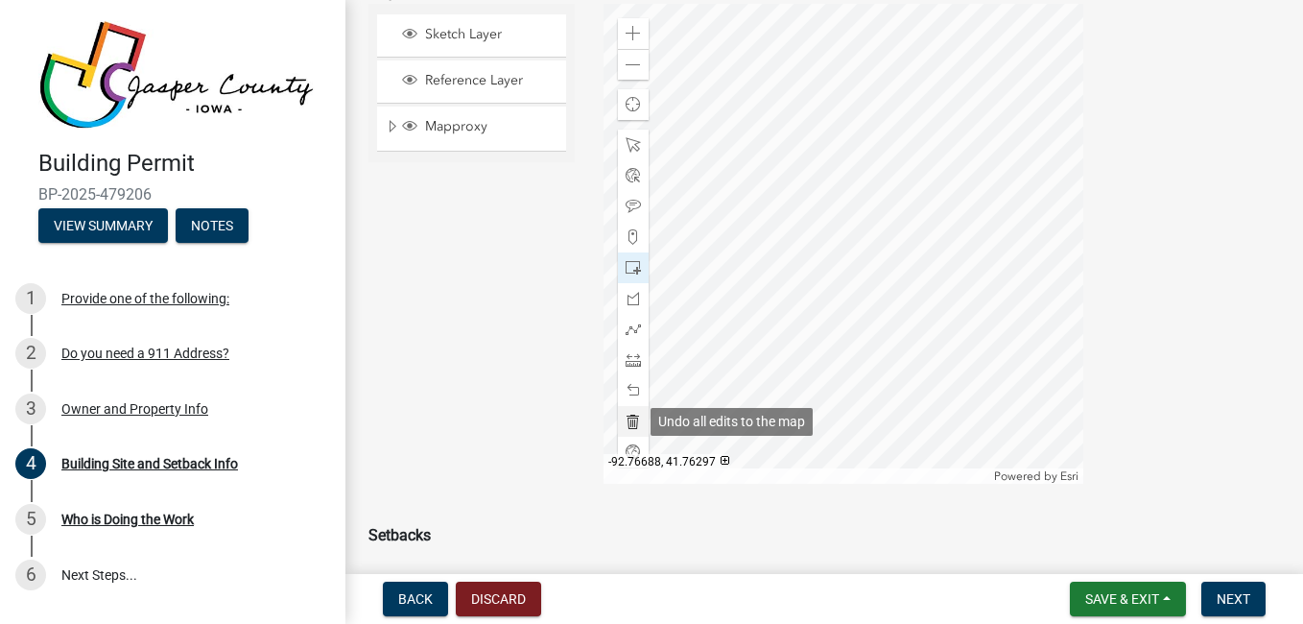
click at [628, 421] on span at bounding box center [632, 420] width 15 height 15
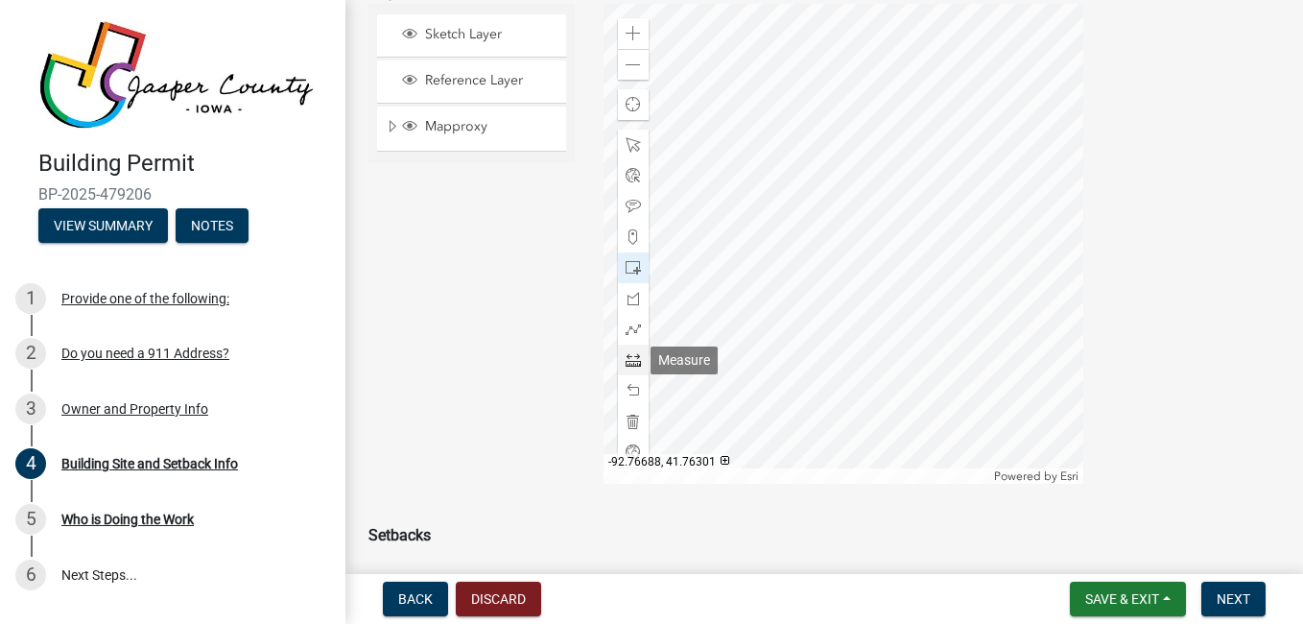
click at [629, 368] on div at bounding box center [633, 359] width 31 height 31
click at [979, 397] on div at bounding box center [843, 244] width 480 height 480
click at [993, 423] on div at bounding box center [843, 244] width 480 height 480
click at [979, 426] on div at bounding box center [843, 244] width 480 height 480
click at [625, 366] on span at bounding box center [632, 359] width 15 height 15
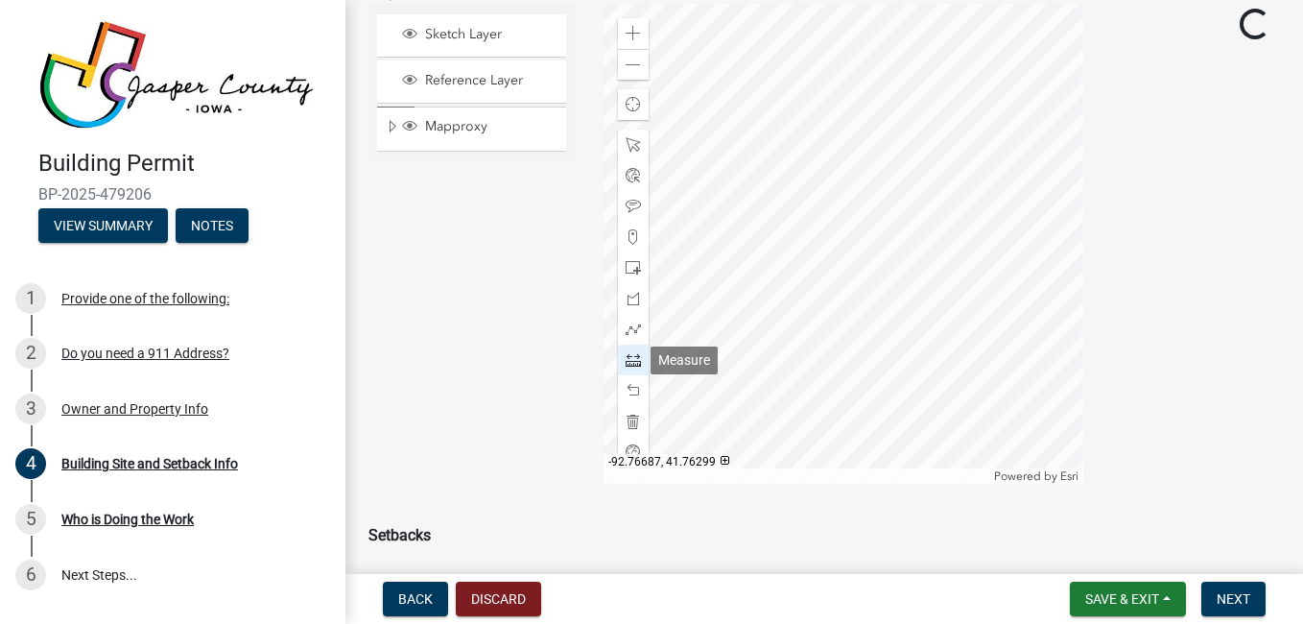
click at [625, 366] on span at bounding box center [632, 359] width 15 height 15
click at [964, 404] on div at bounding box center [843, 244] width 480 height 480
click at [625, 358] on span at bounding box center [632, 359] width 15 height 15
click at [971, 386] on div at bounding box center [843, 244] width 480 height 480
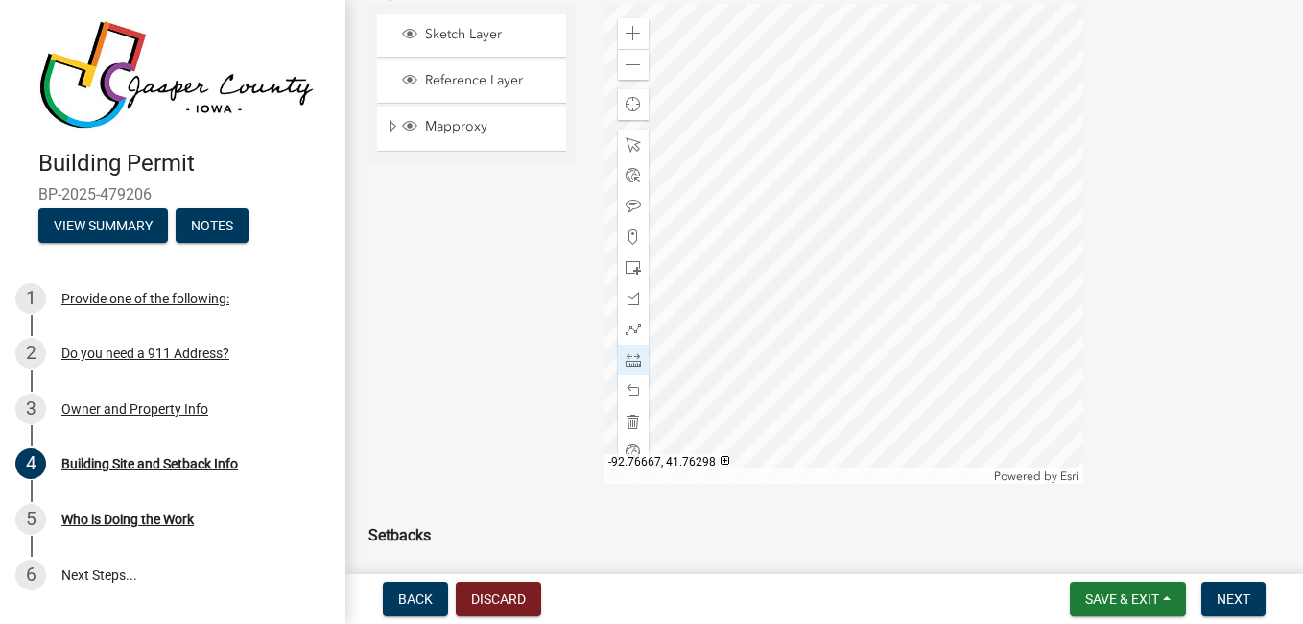
click at [956, 335] on div at bounding box center [843, 244] width 480 height 480
click at [956, 336] on div at bounding box center [843, 244] width 480 height 480
click at [626, 390] on span at bounding box center [632, 390] width 15 height 15
click at [990, 331] on div at bounding box center [843, 244] width 480 height 480
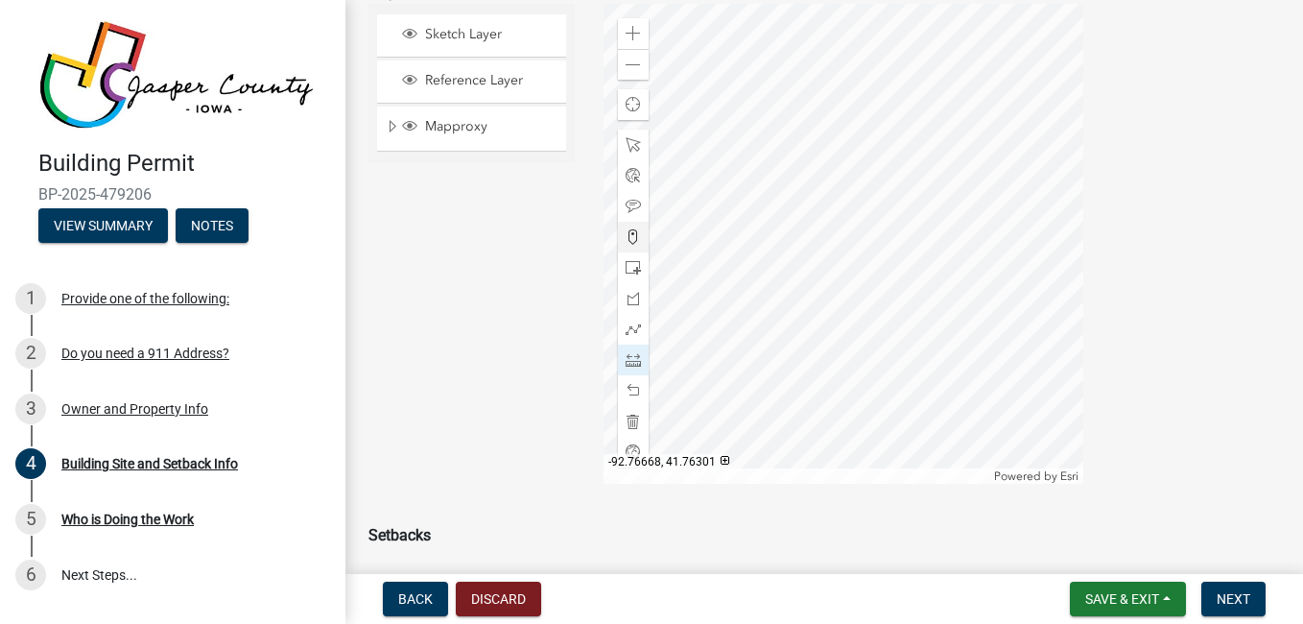
click at [991, 249] on div at bounding box center [843, 244] width 480 height 480
click at [829, 246] on div at bounding box center [843, 244] width 480 height 480
click at [830, 248] on div at bounding box center [843, 244] width 480 height 480
click at [625, 389] on span at bounding box center [632, 390] width 15 height 15
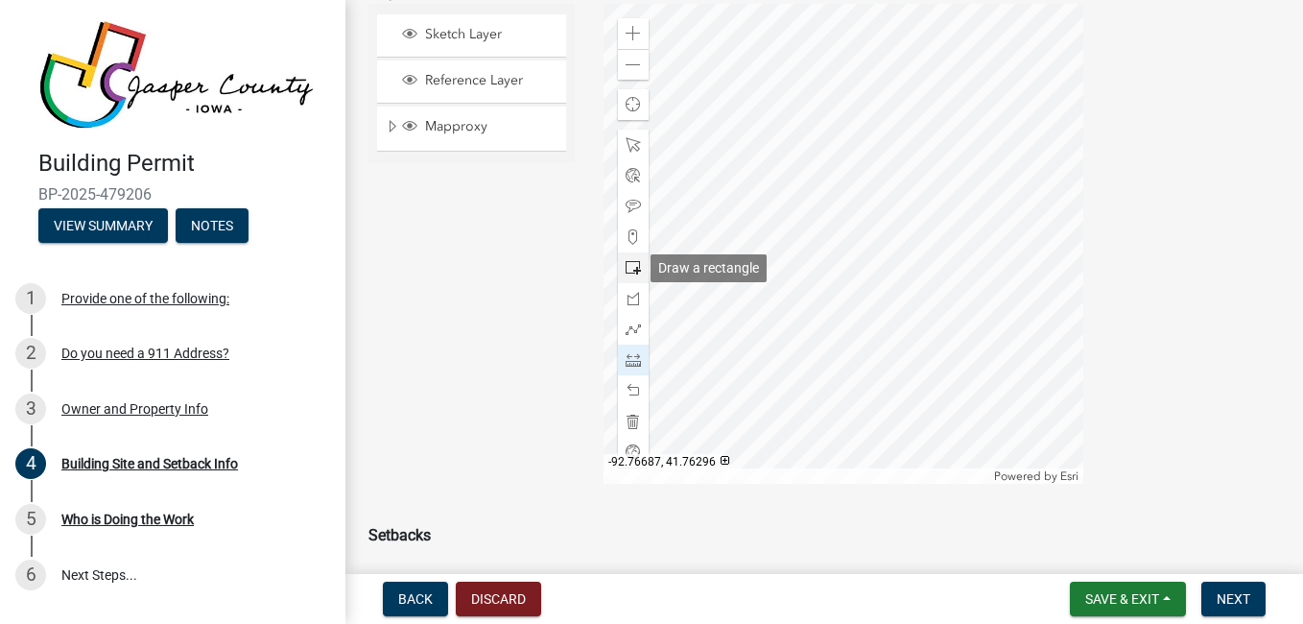
click at [628, 268] on span at bounding box center [632, 267] width 15 height 15
click at [828, 247] on div at bounding box center [843, 244] width 480 height 480
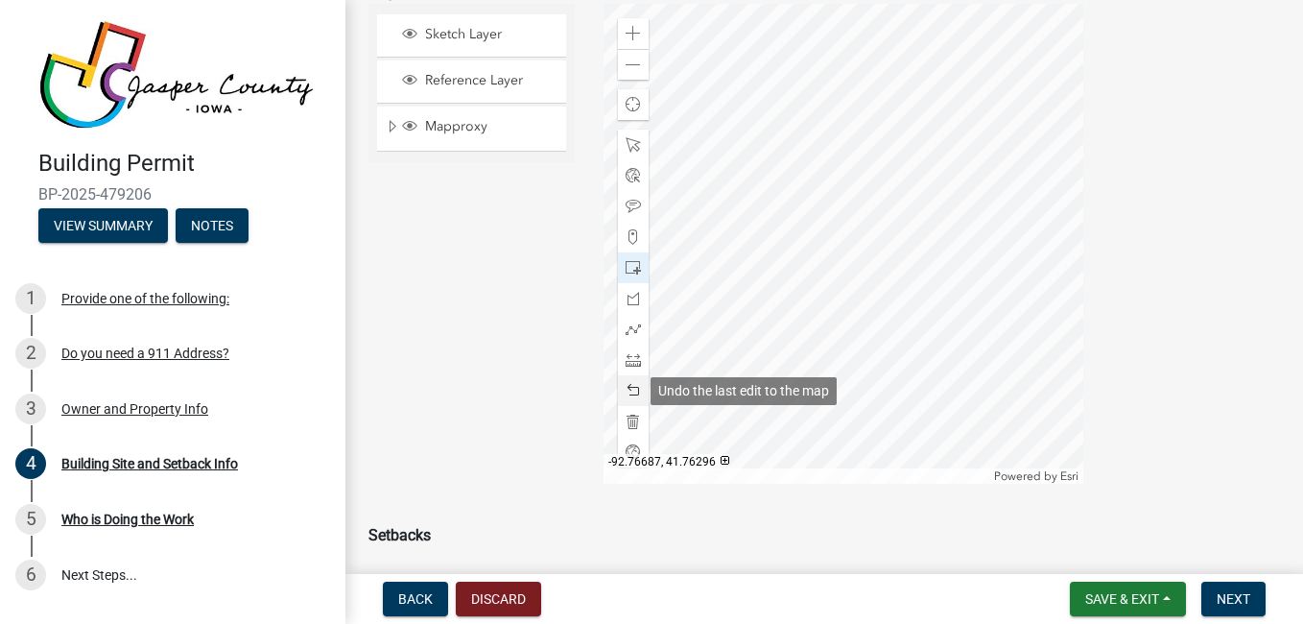
click at [631, 389] on span at bounding box center [632, 390] width 15 height 15
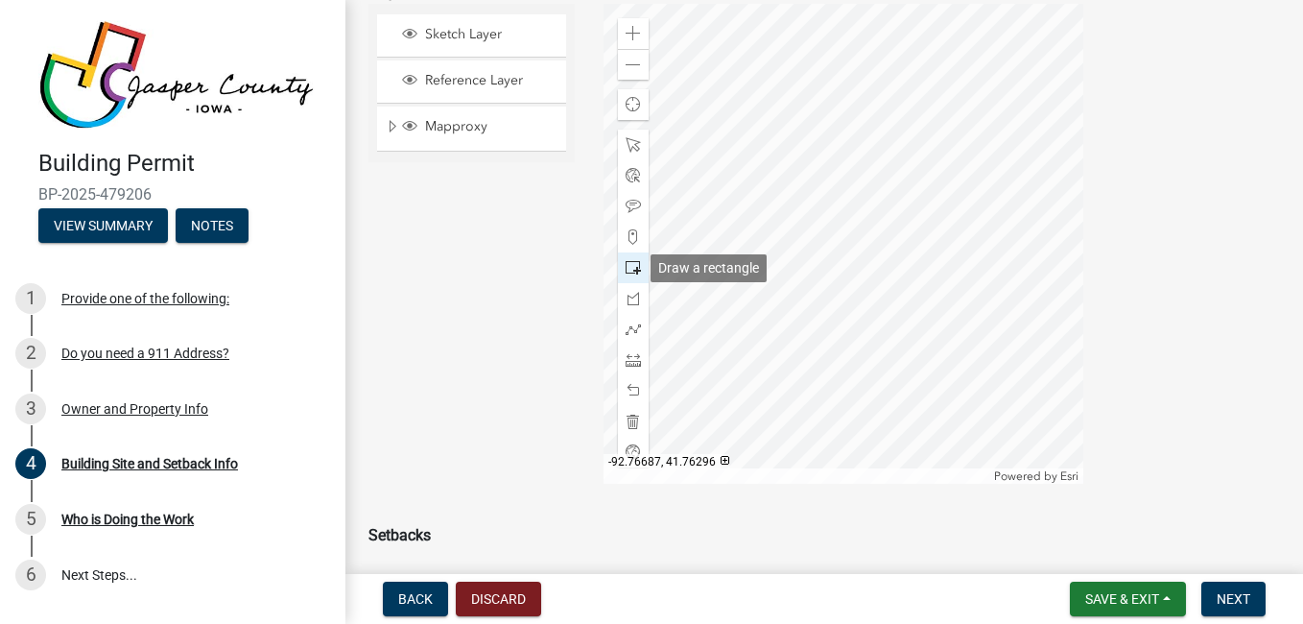
click at [625, 267] on span at bounding box center [632, 267] width 15 height 15
click at [991, 332] on div at bounding box center [843, 244] width 480 height 480
click at [627, 394] on span at bounding box center [632, 390] width 15 height 15
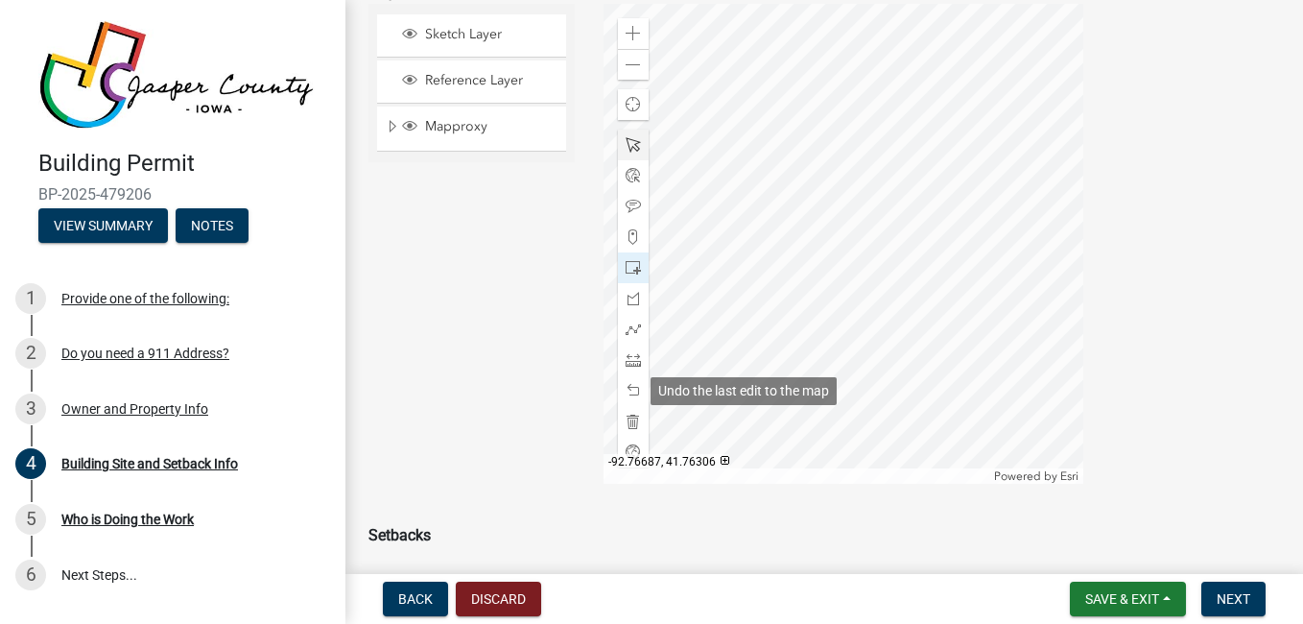
click at [618, 155] on div at bounding box center [633, 145] width 31 height 31
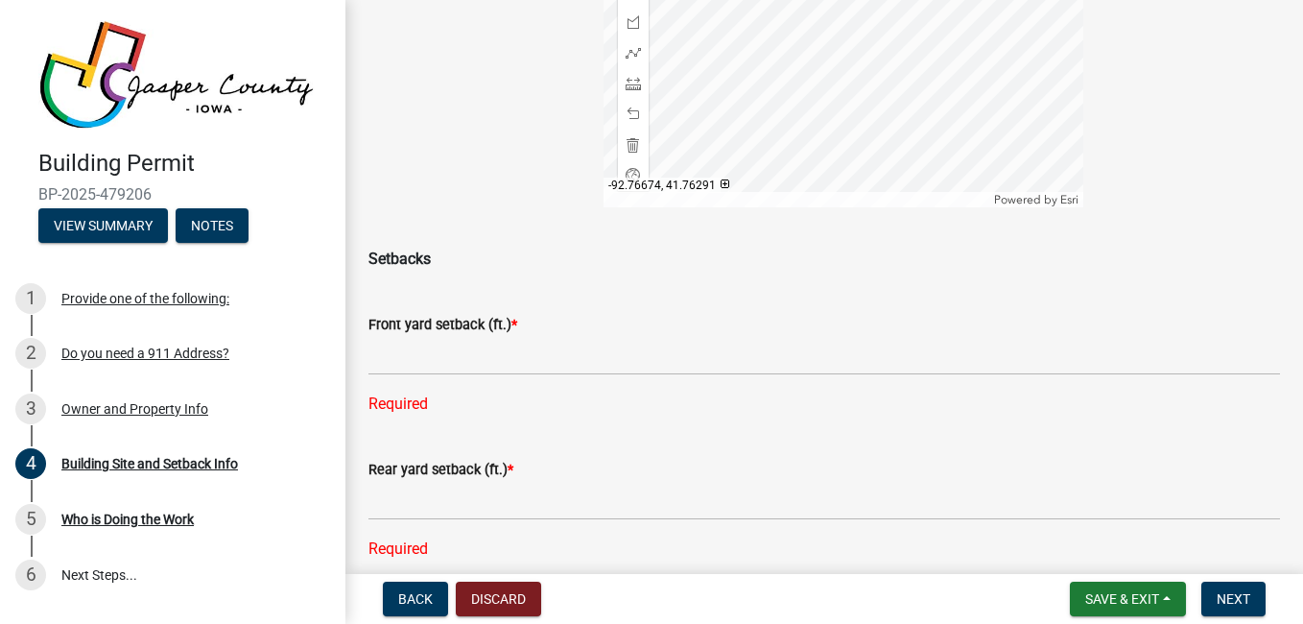
scroll to position [523, 0]
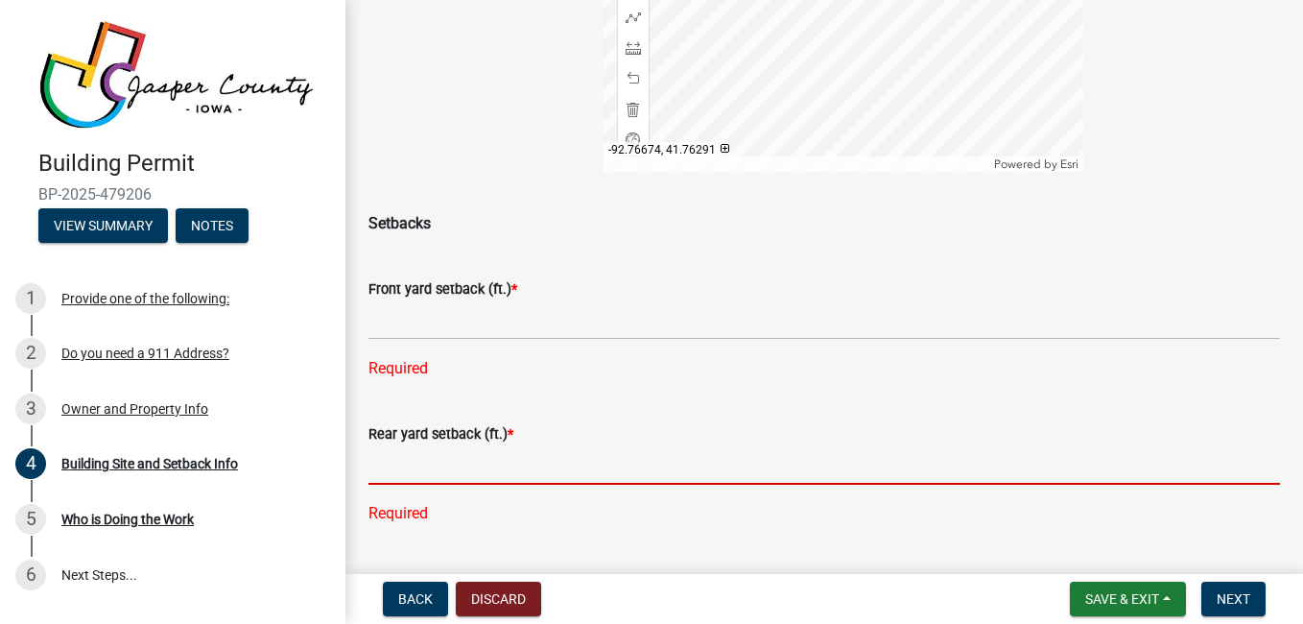
click at [824, 465] on input "text" at bounding box center [823, 464] width 911 height 39
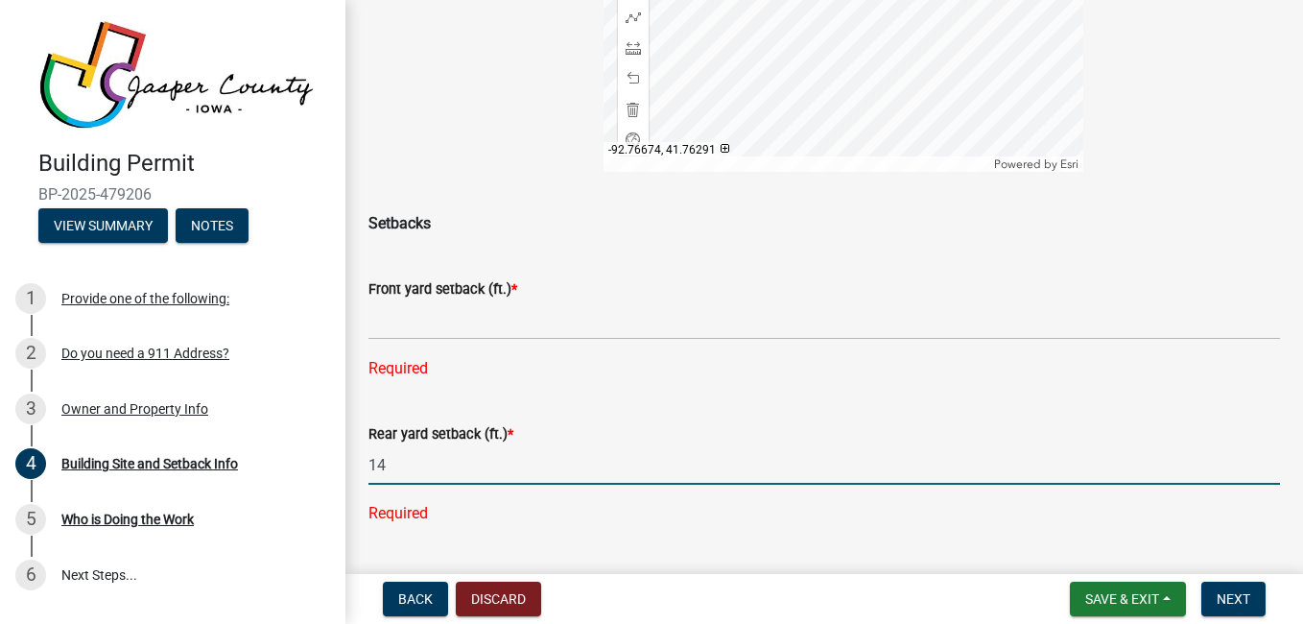
type input "14"
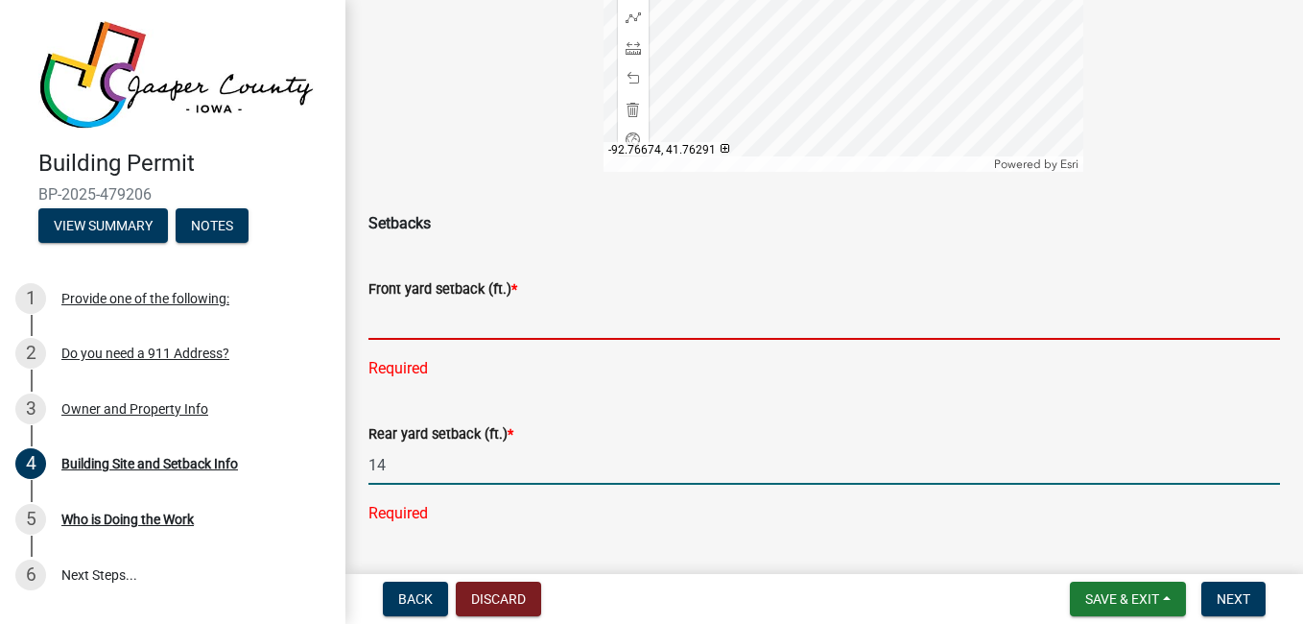
click at [758, 313] on input "text" at bounding box center [823, 319] width 911 height 39
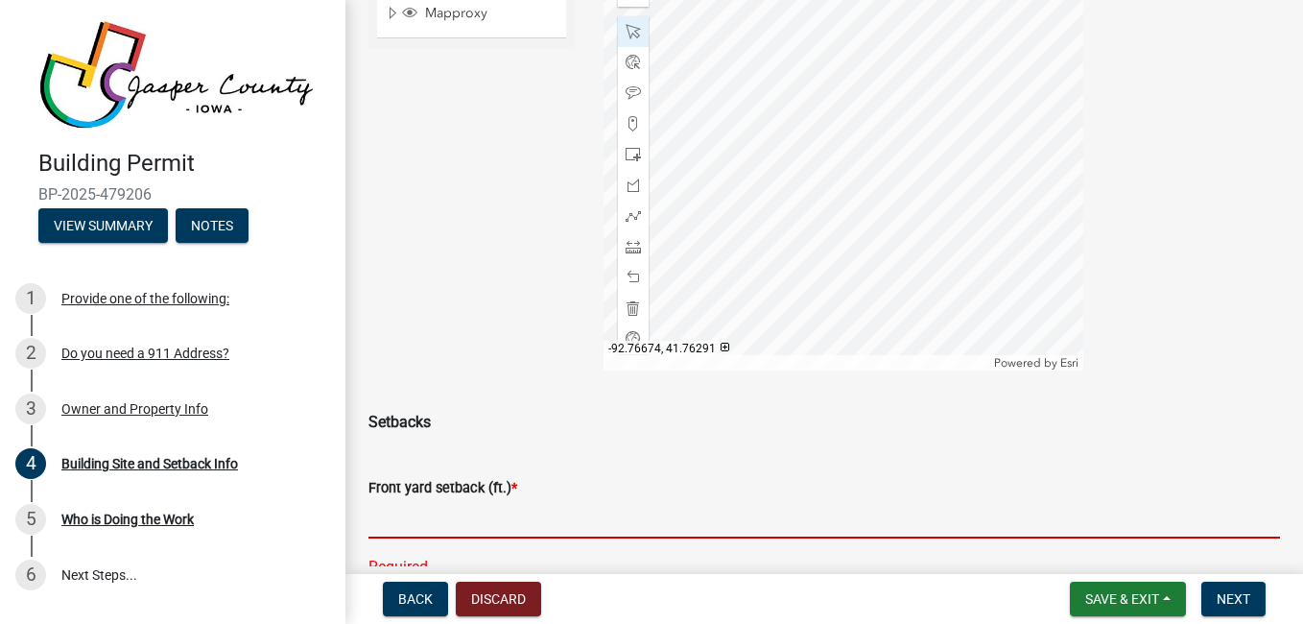
scroll to position [282, 0]
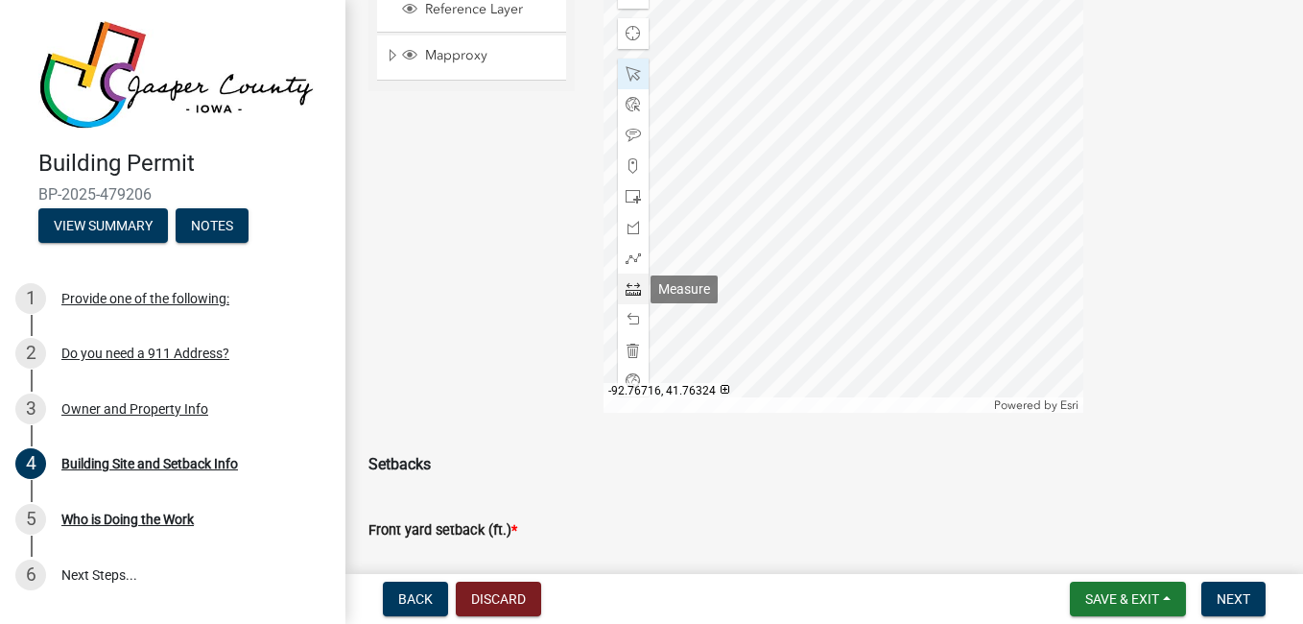
click at [629, 283] on span at bounding box center [632, 288] width 15 height 15
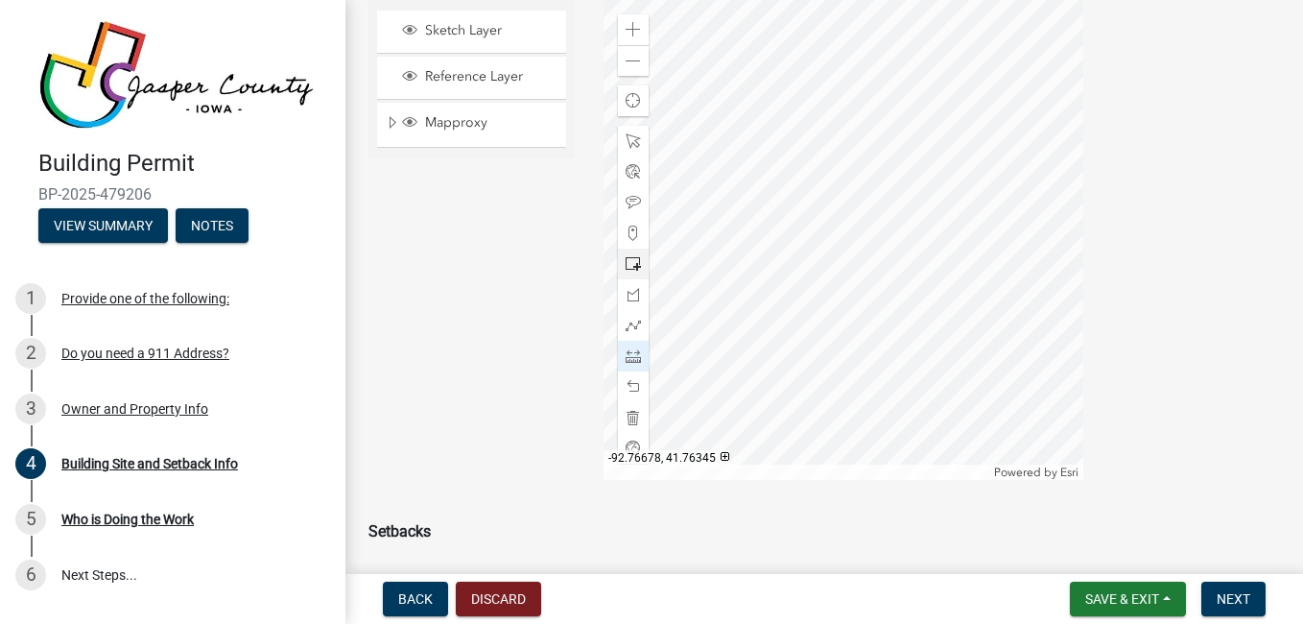
click at [850, 73] on div at bounding box center [843, 240] width 480 height 480
click at [845, 121] on div at bounding box center [843, 240] width 480 height 480
click at [634, 389] on span at bounding box center [632, 386] width 15 height 15
click at [629, 388] on span at bounding box center [632, 386] width 15 height 15
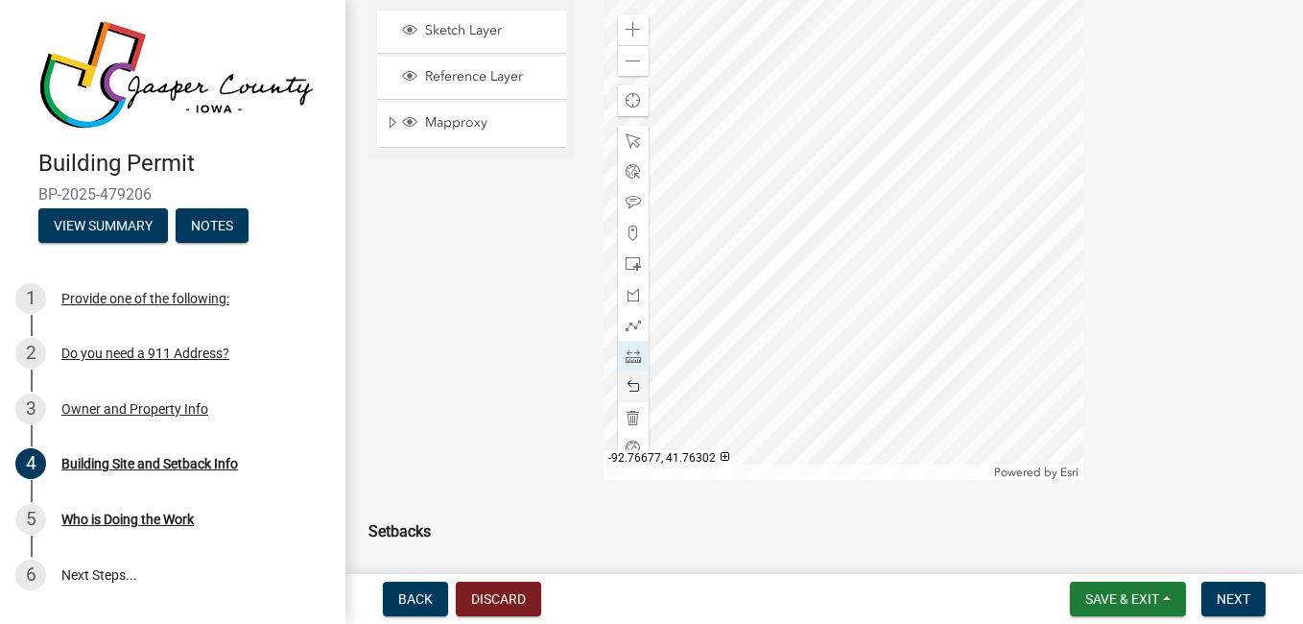
click at [858, 382] on div at bounding box center [843, 240] width 480 height 480
click at [857, 72] on div at bounding box center [843, 240] width 480 height 480
click at [828, 99] on div at bounding box center [843, 240] width 480 height 480
click at [634, 390] on span at bounding box center [632, 386] width 15 height 15
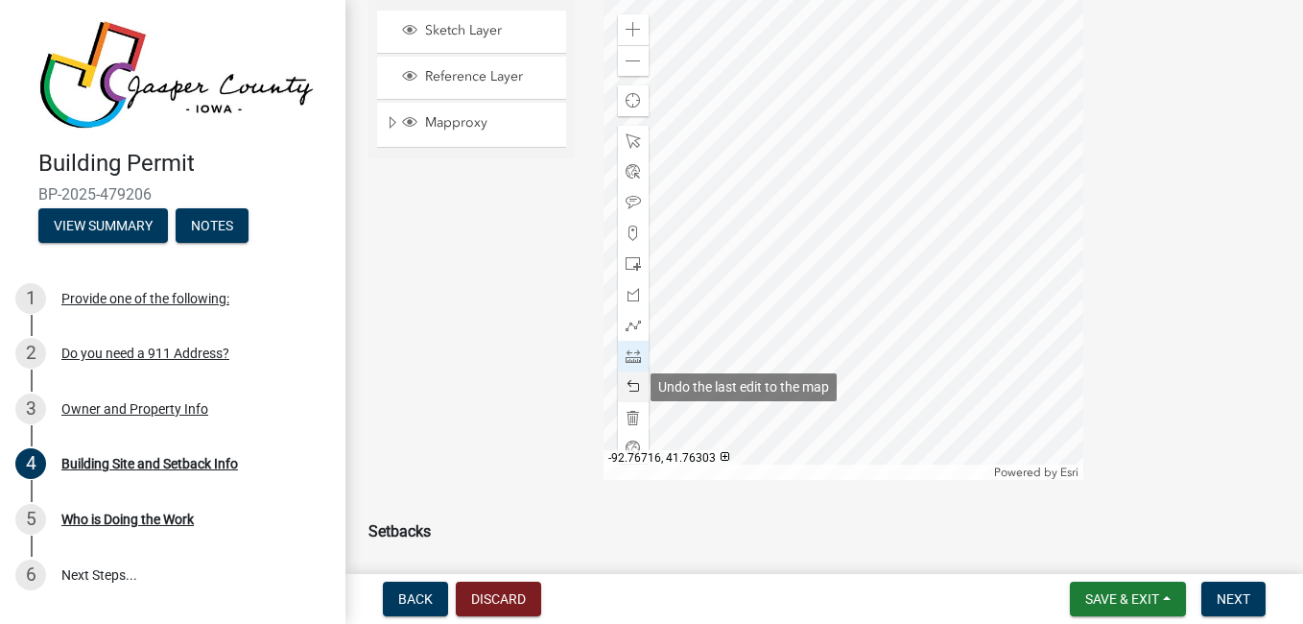
click at [630, 380] on span at bounding box center [632, 386] width 15 height 15
click at [625, 390] on span at bounding box center [632, 386] width 15 height 15
click at [619, 360] on div at bounding box center [633, 356] width 31 height 31
click at [858, 383] on div at bounding box center [843, 240] width 480 height 480
click at [854, 73] on div at bounding box center [843, 240] width 480 height 480
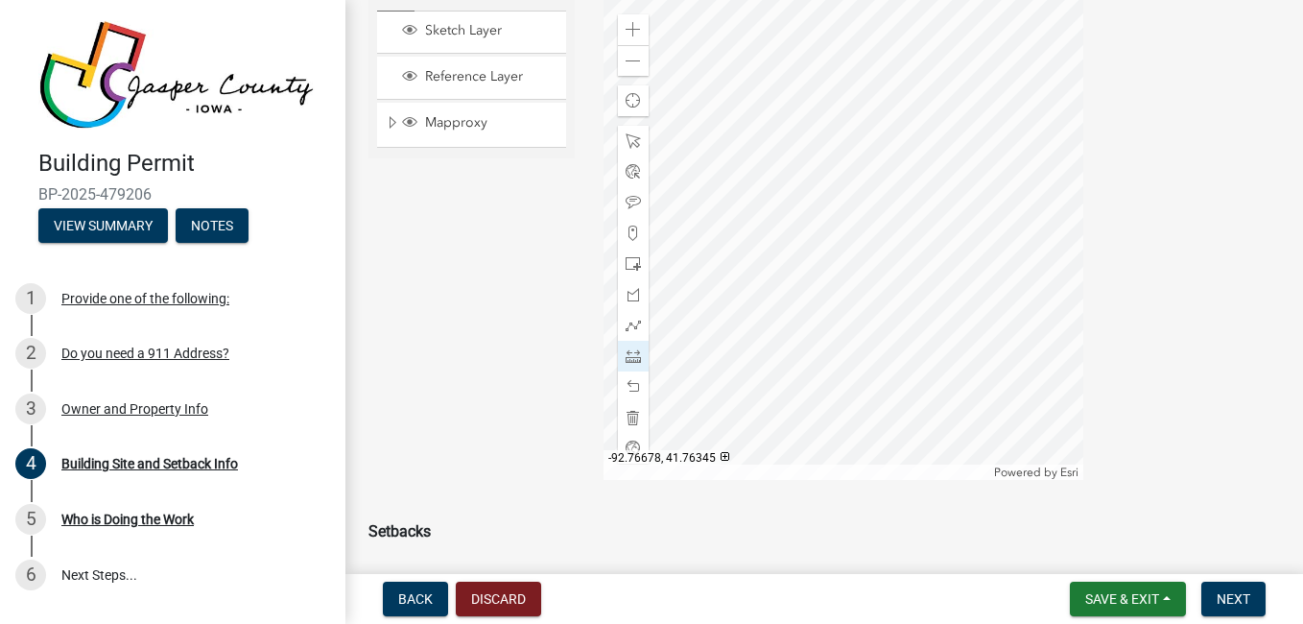
click at [854, 73] on div at bounding box center [843, 240] width 480 height 480
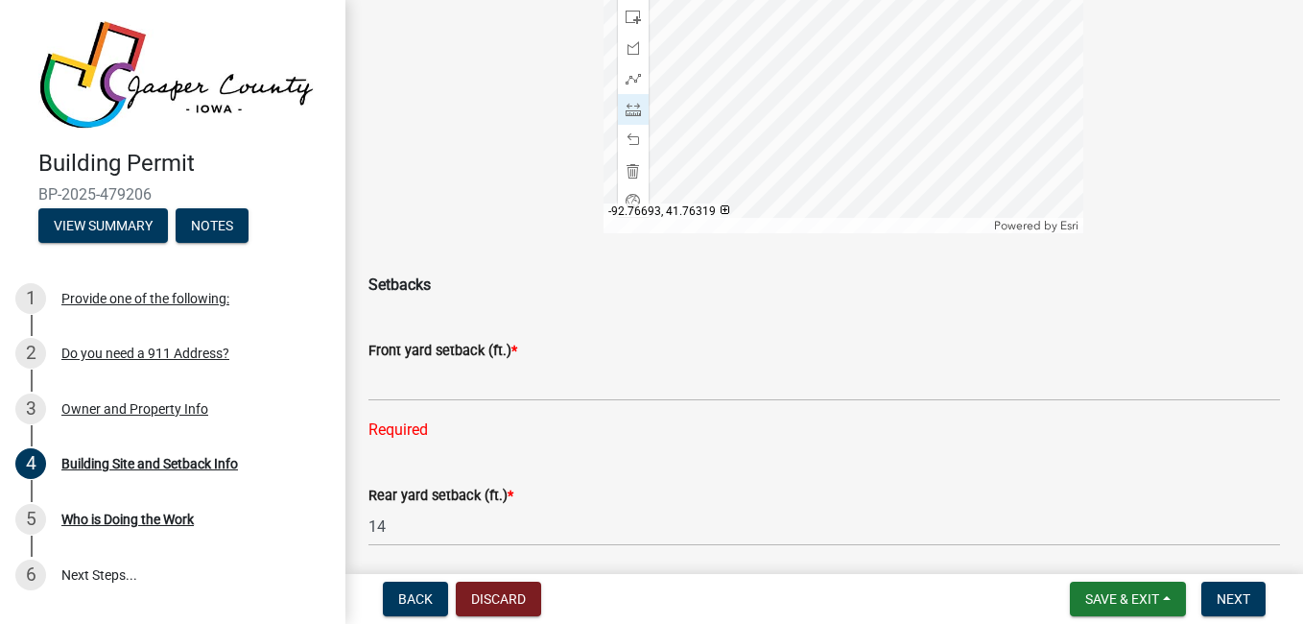
scroll to position [467, 0]
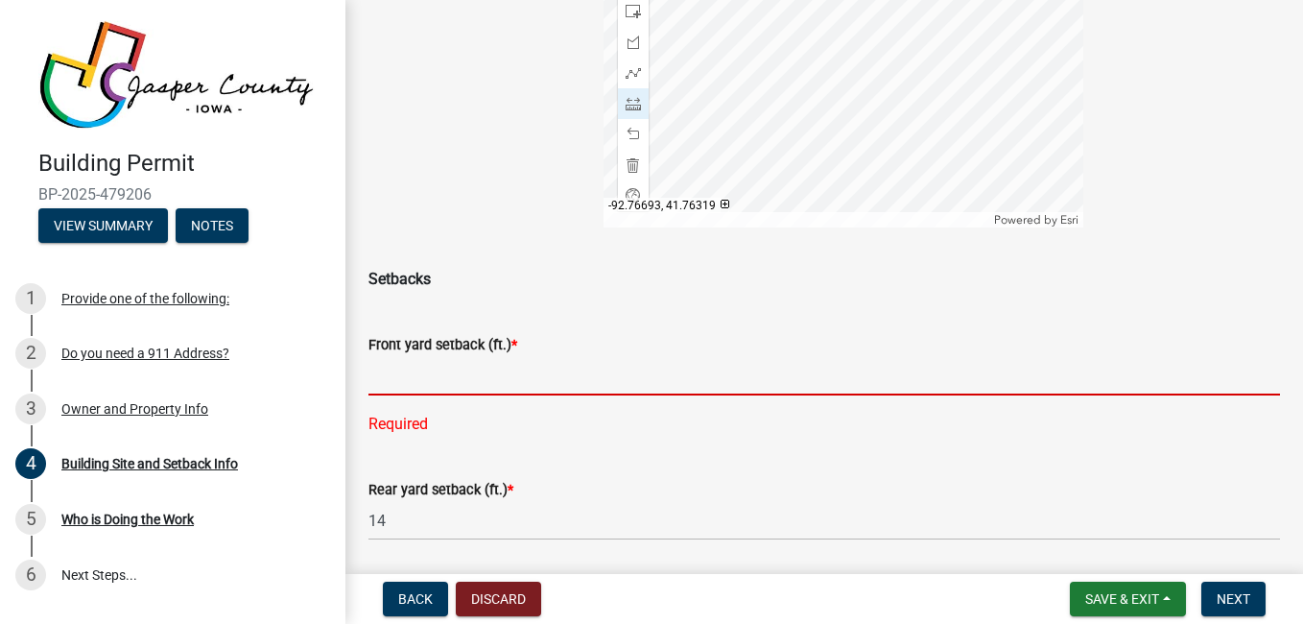
click at [689, 372] on input "text" at bounding box center [823, 375] width 911 height 39
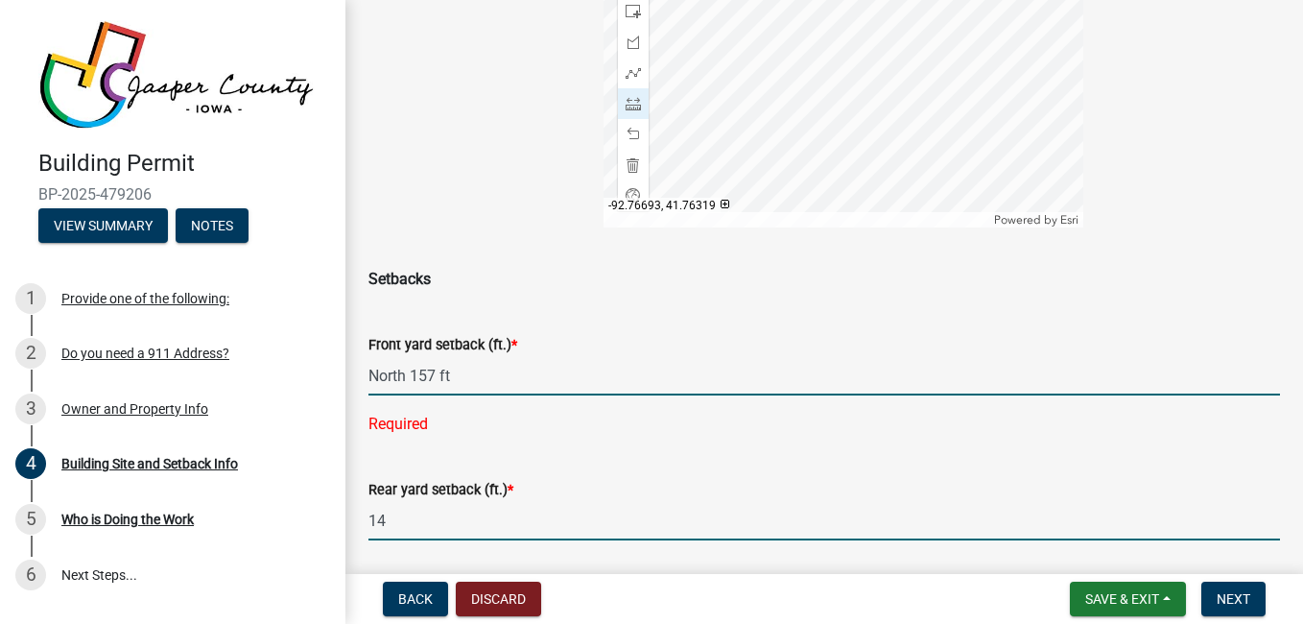
type input "157"
click at [369, 527] on wm-data-entity-input-list "A site plan drawing is required for building permits. You may use the map below…" at bounding box center [823, 397] width 911 height 1514
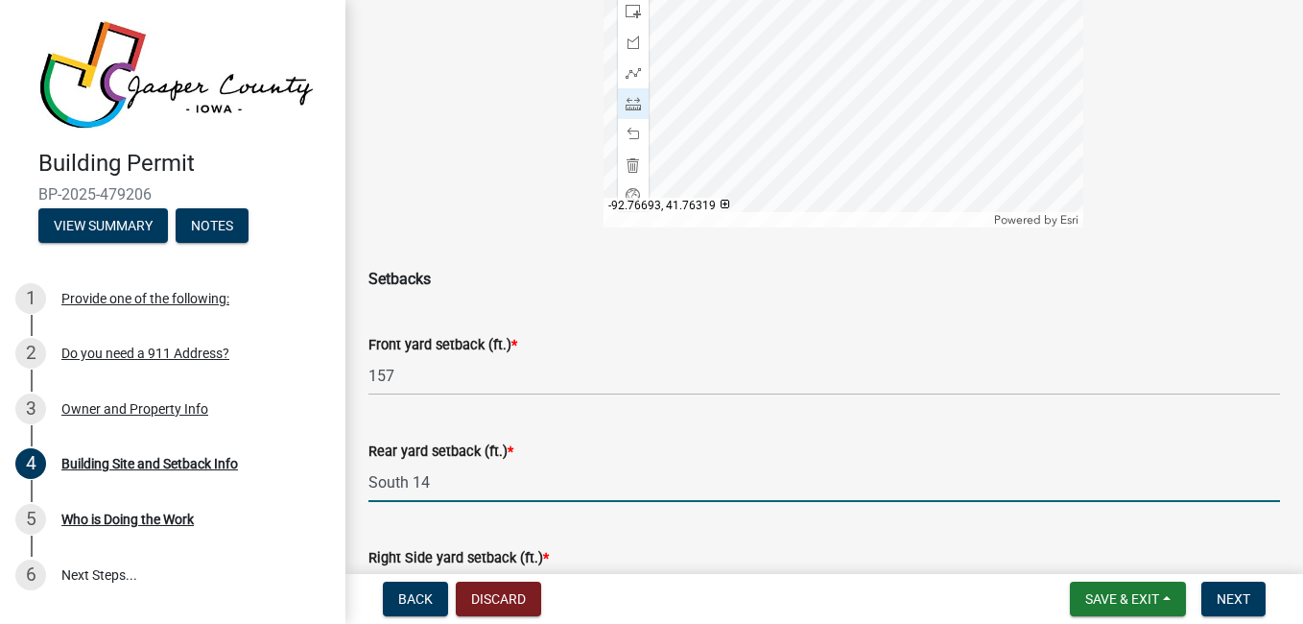
click at [469, 481] on input "South 14" at bounding box center [823, 481] width 911 height 39
click at [420, 474] on input "South 14 ft" at bounding box center [823, 481] width 911 height 39
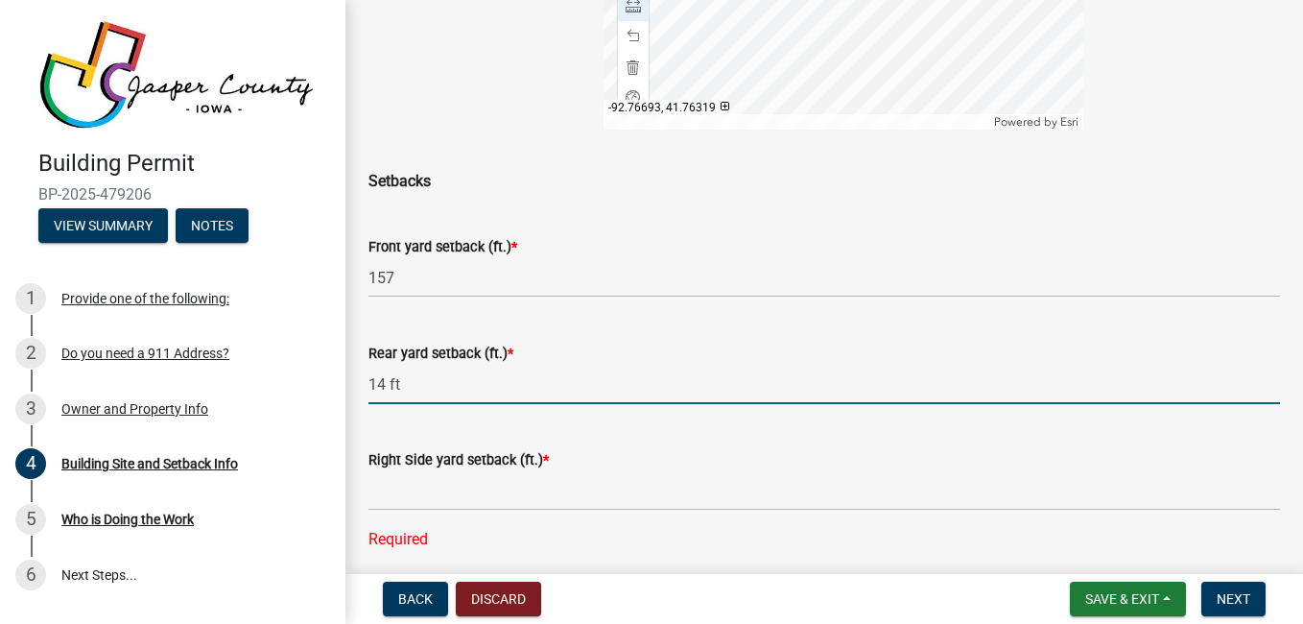
scroll to position [633, 0]
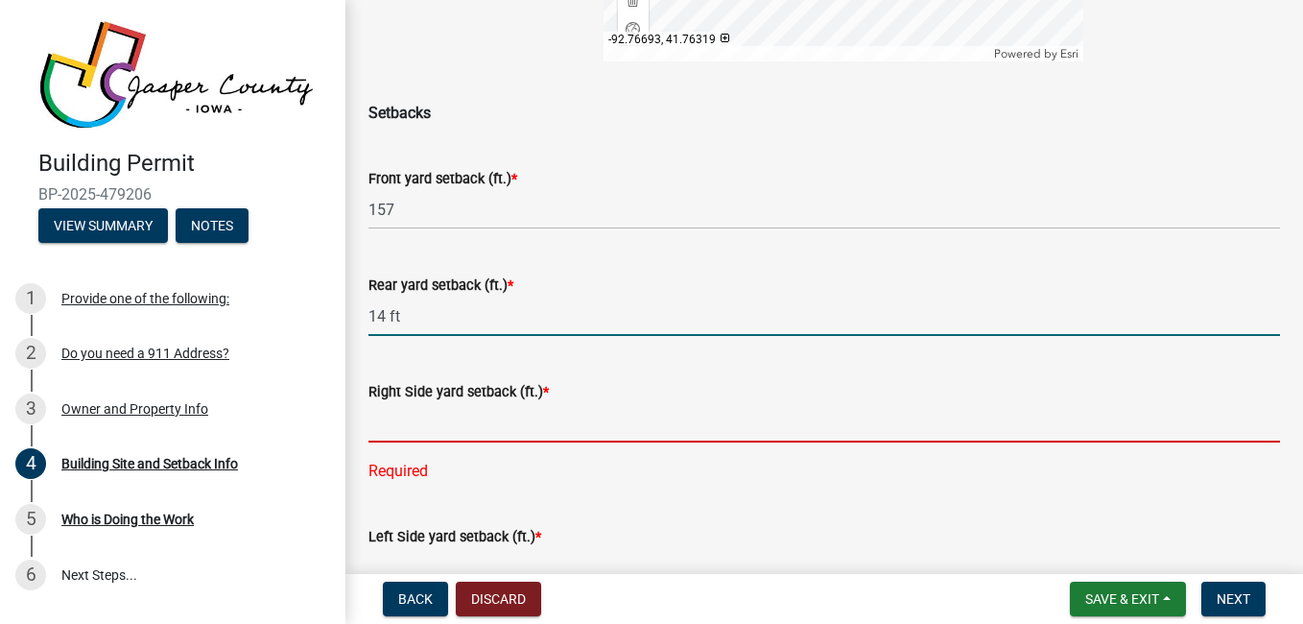
click at [758, 431] on input "text" at bounding box center [823, 422] width 911 height 39
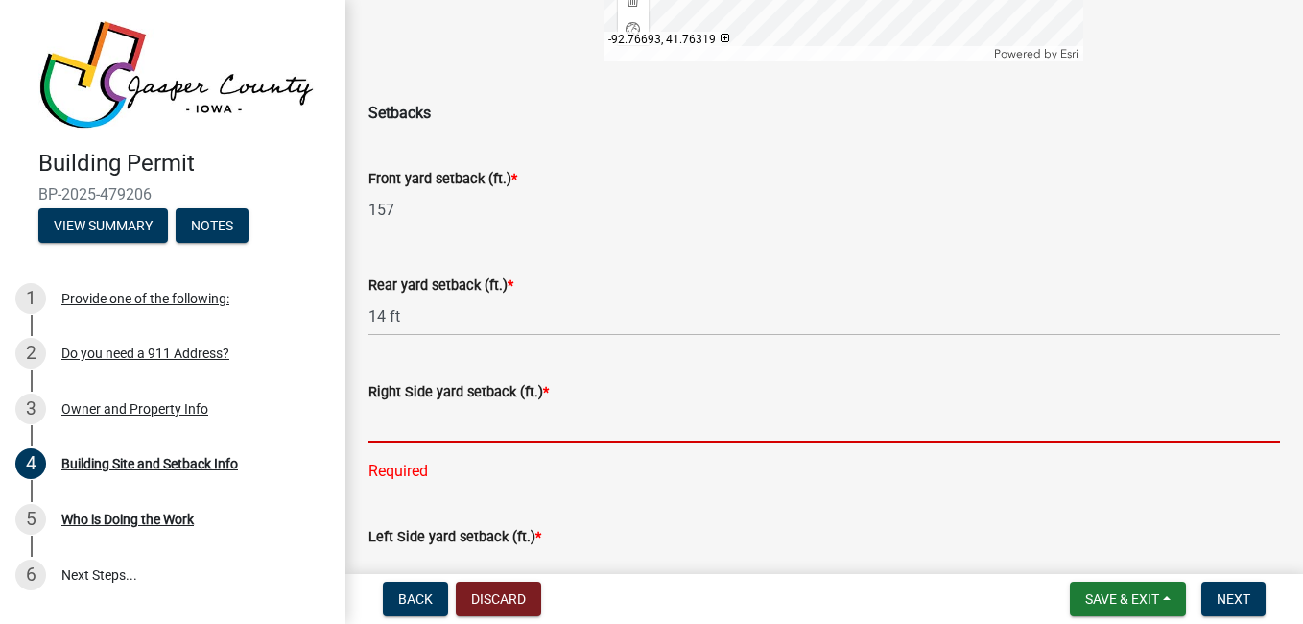
type input "14"
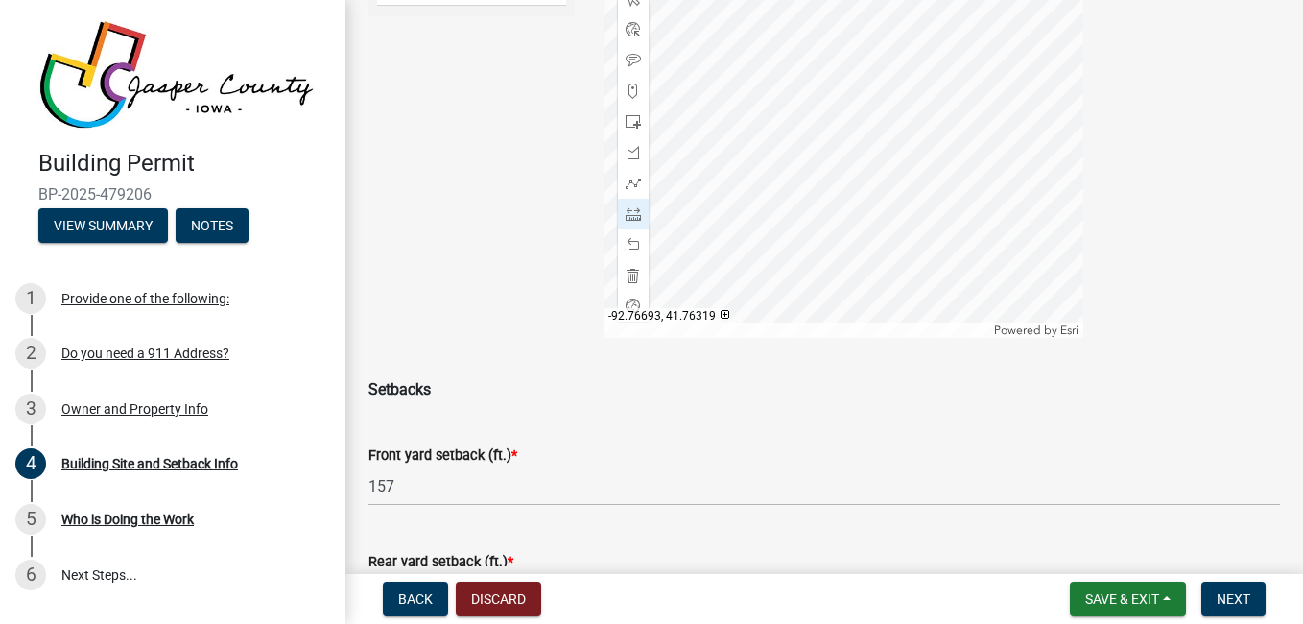
scroll to position [316, 0]
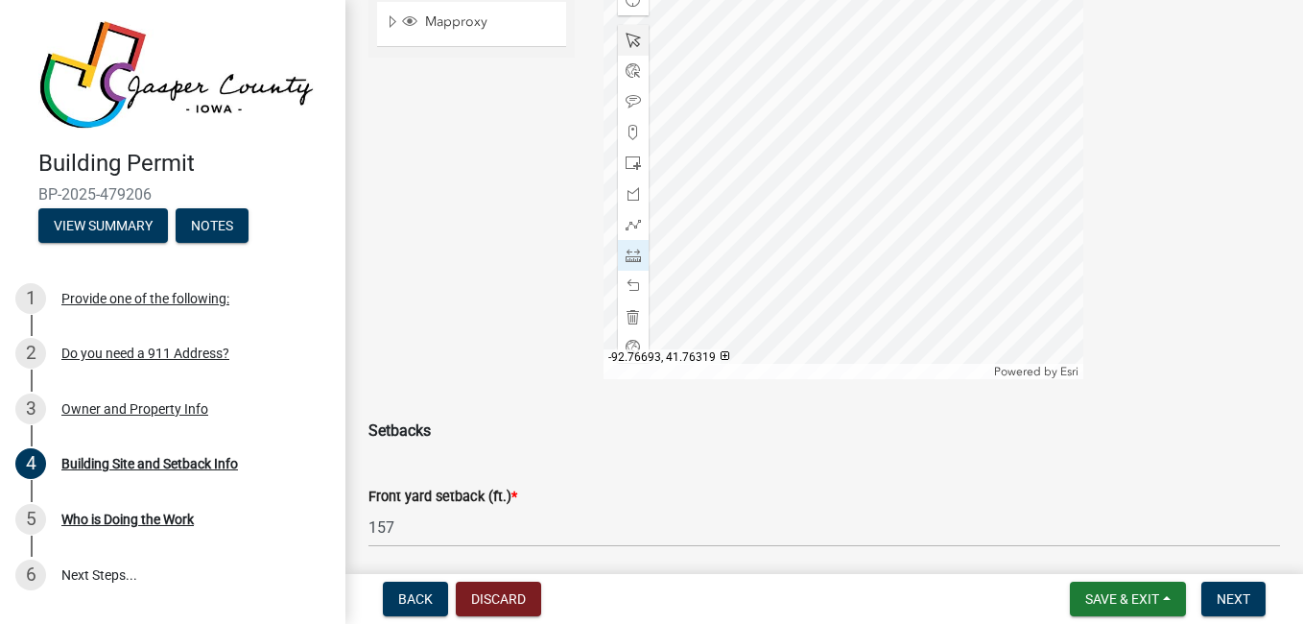
click at [625, 32] on div at bounding box center [633, 40] width 31 height 31
click at [637, 260] on span at bounding box center [632, 255] width 15 height 15
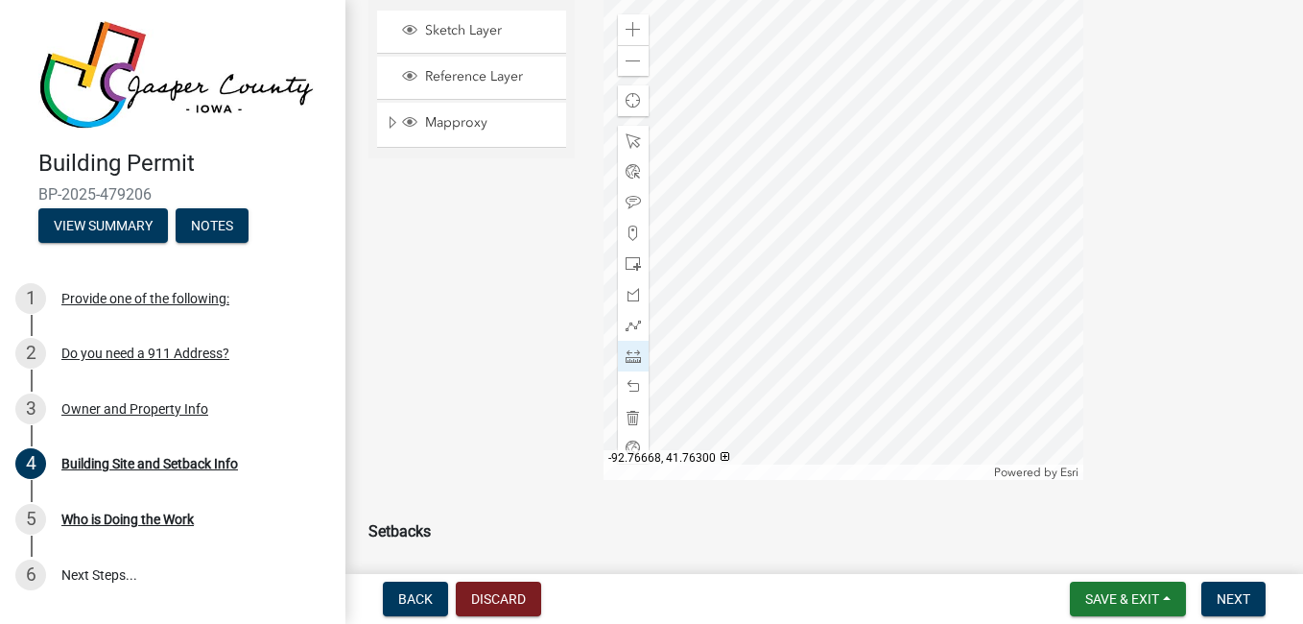
click at [778, 389] on div at bounding box center [843, 240] width 480 height 480
click at [993, 390] on div at bounding box center [843, 240] width 480 height 480
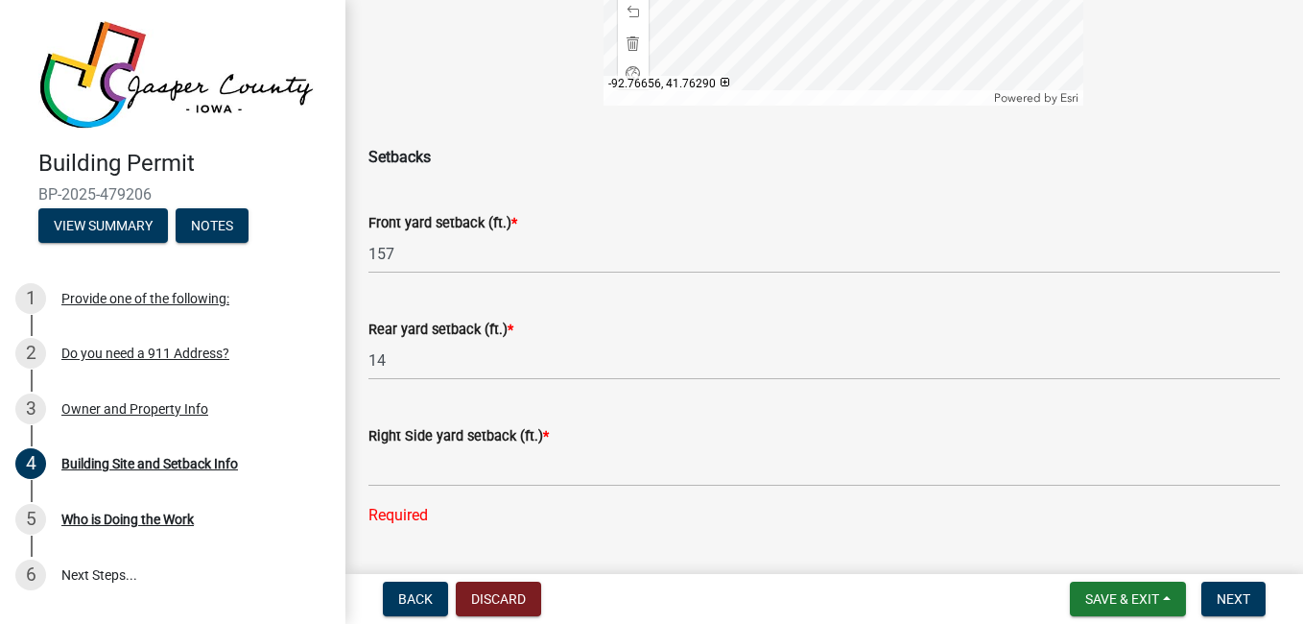
scroll to position [603, 0]
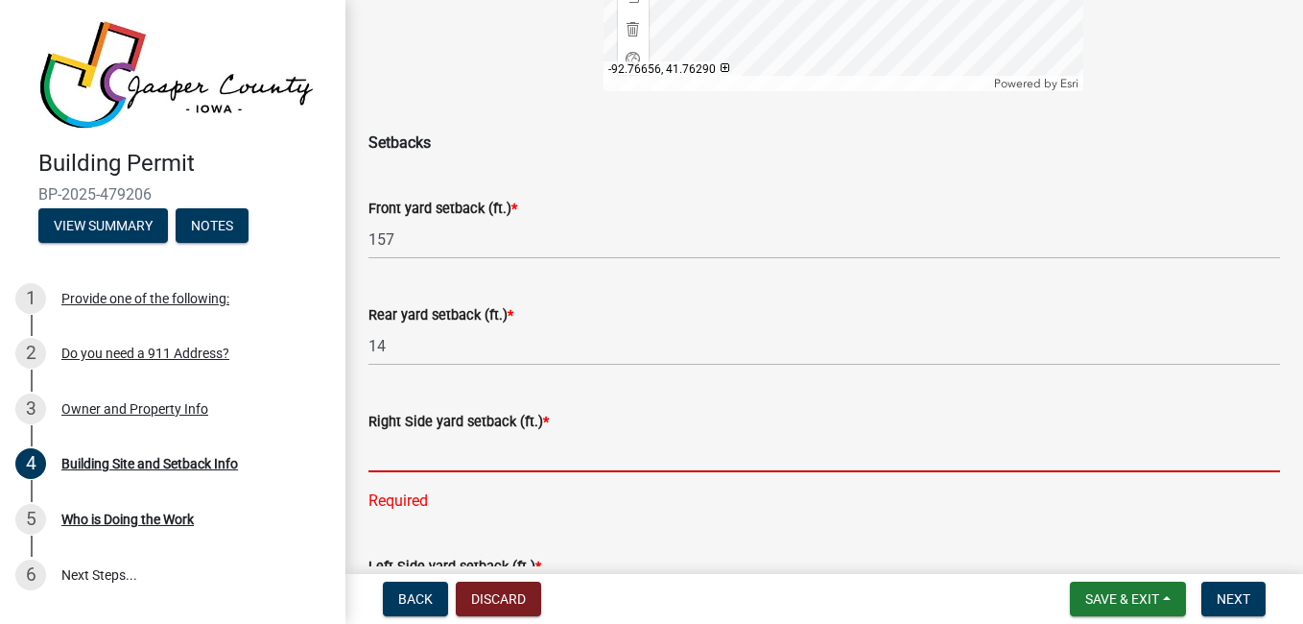
click at [583, 450] on input "text" at bounding box center [823, 452] width 911 height 39
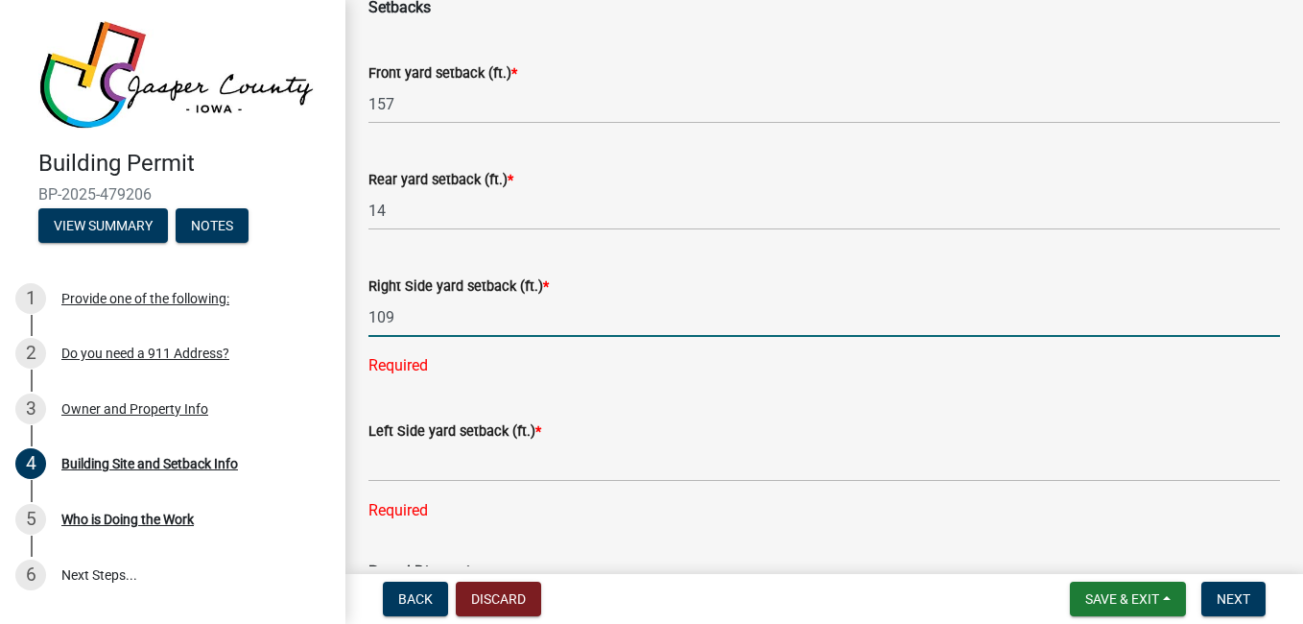
scroll to position [743, 0]
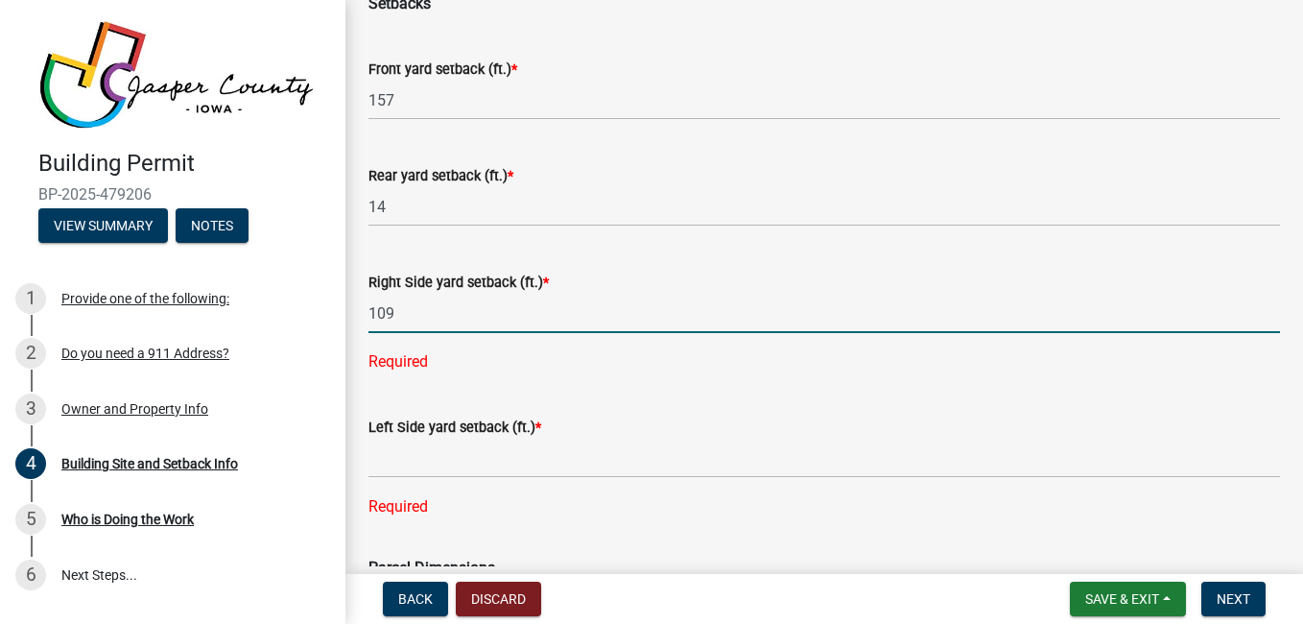
type input "109"
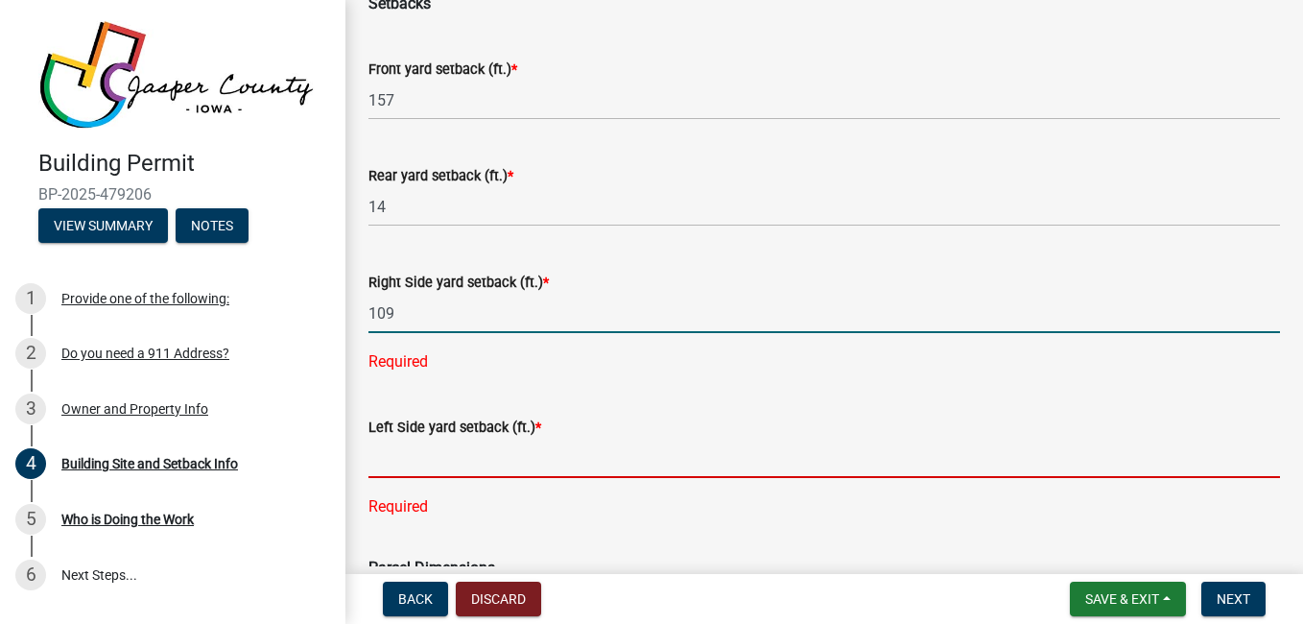
click at [708, 460] on div "Left Side yard setback (ft.) * Required" at bounding box center [823, 454] width 911 height 130
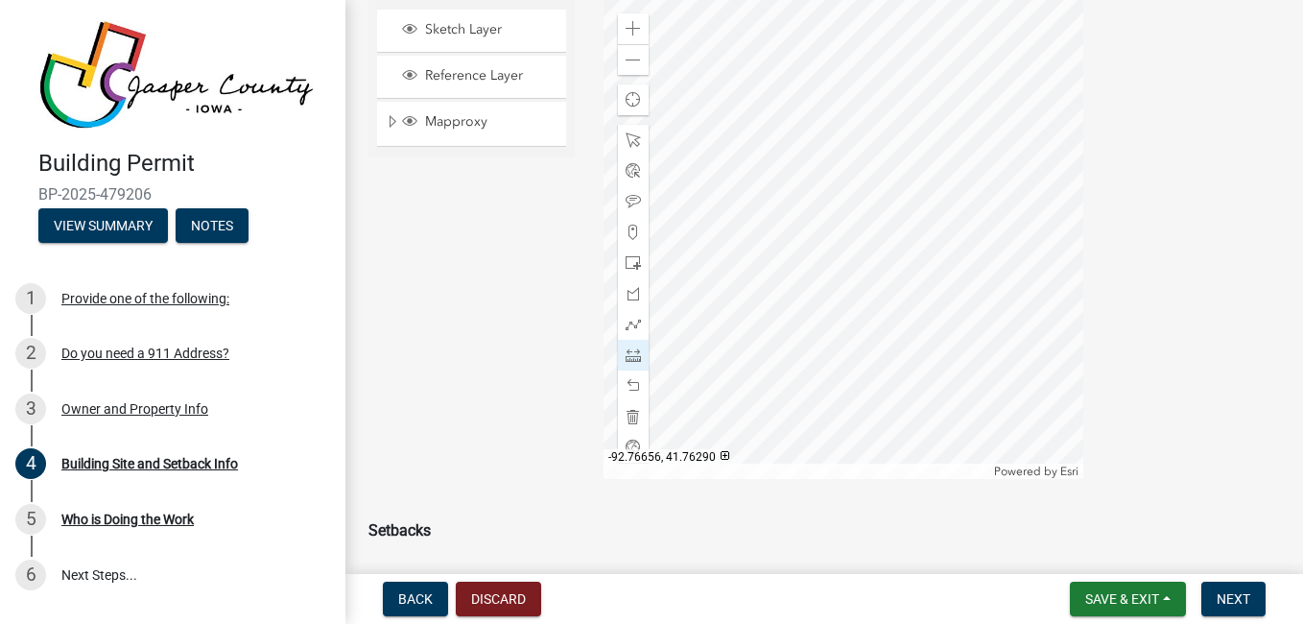
scroll to position [214, 0]
click at [627, 132] on div at bounding box center [633, 142] width 31 height 31
click at [631, 350] on span at bounding box center [632, 356] width 15 height 15
click at [1025, 353] on div at bounding box center [843, 241] width 480 height 480
click at [672, 350] on div at bounding box center [843, 241] width 480 height 480
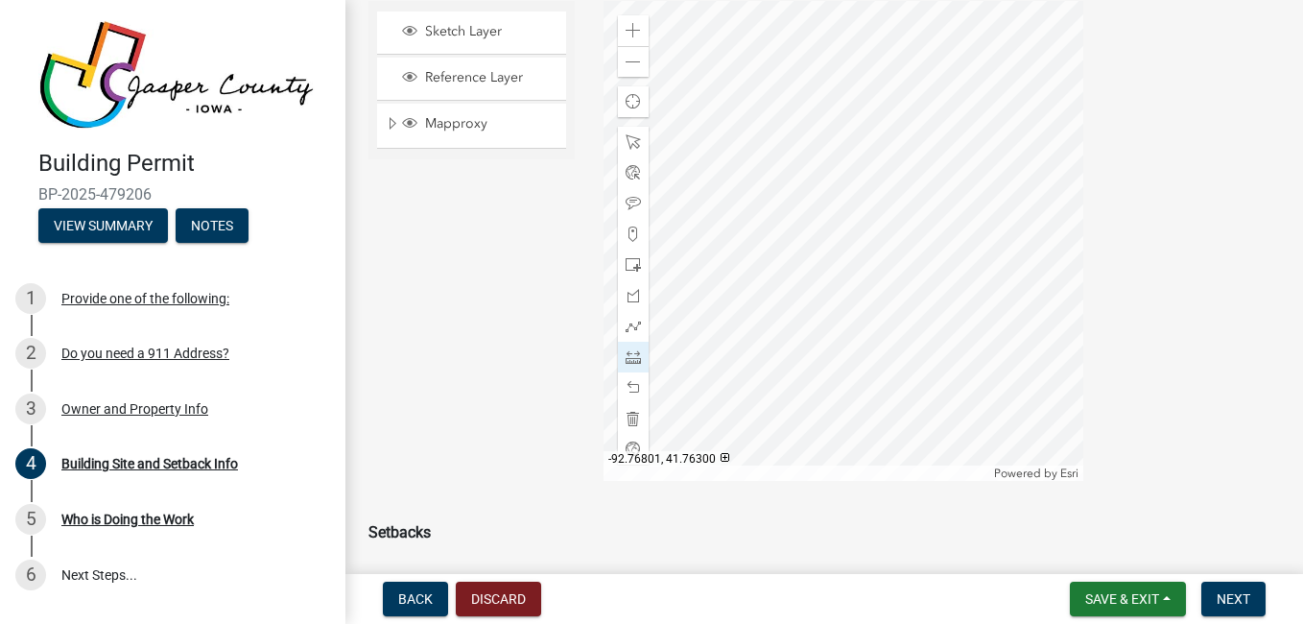
click at [672, 350] on div at bounding box center [843, 241] width 480 height 480
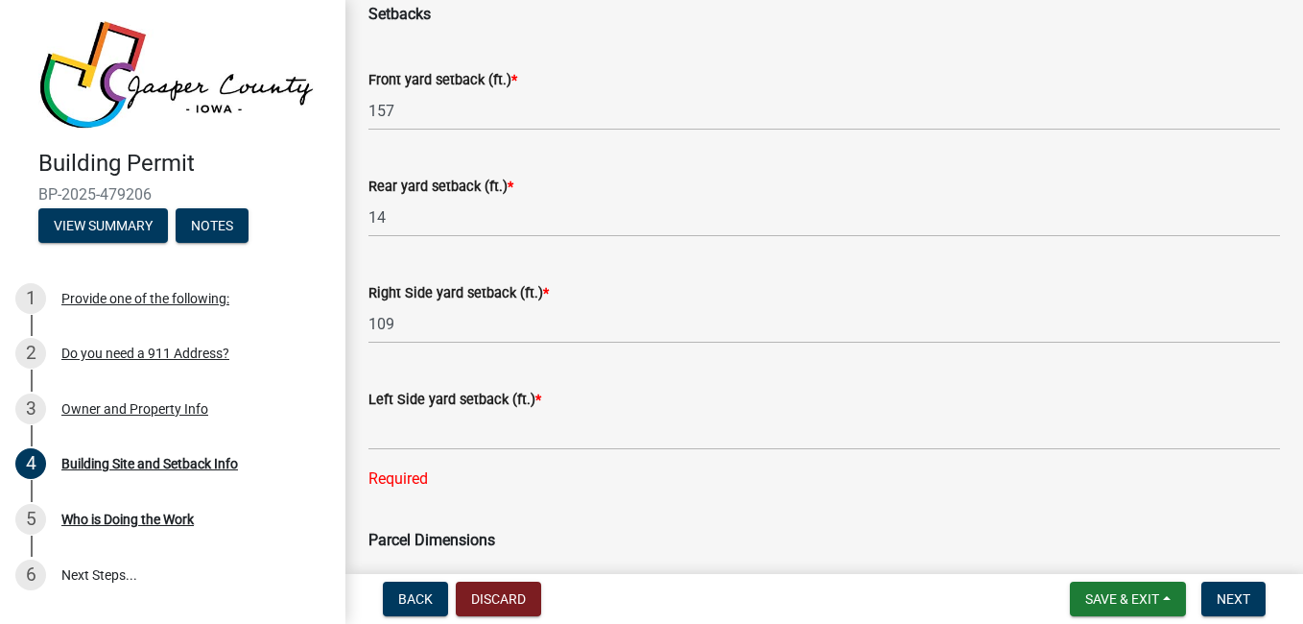
scroll to position [741, 0]
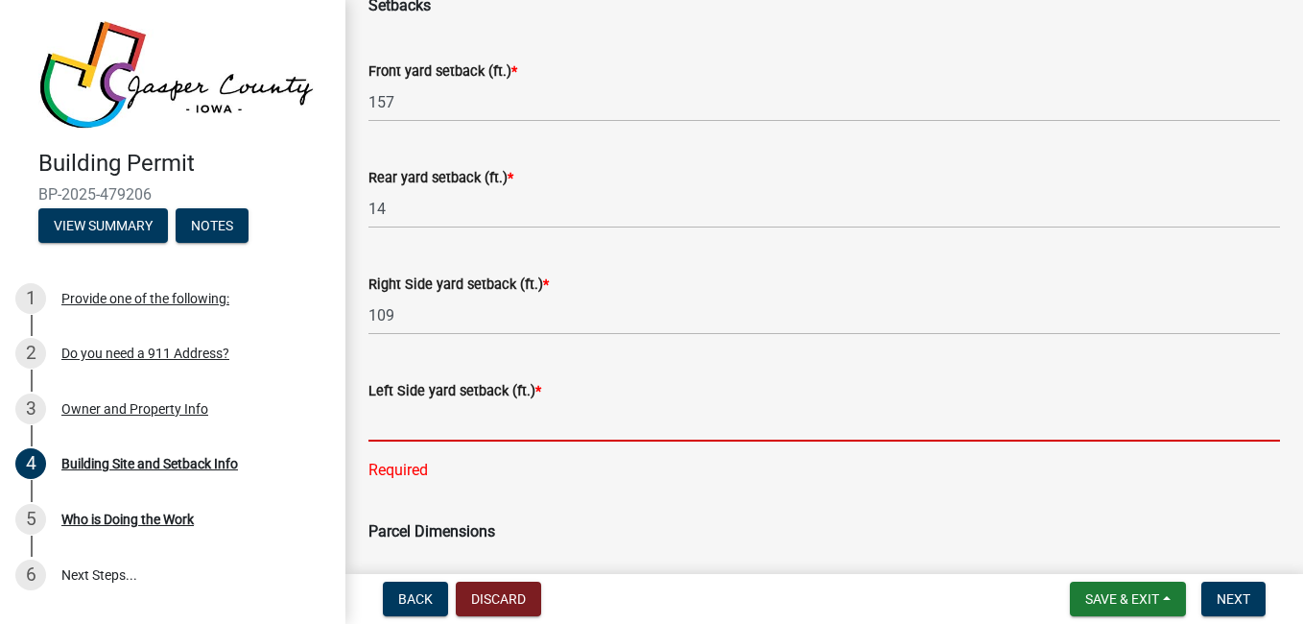
click at [527, 422] on input "text" at bounding box center [823, 421] width 911 height 39
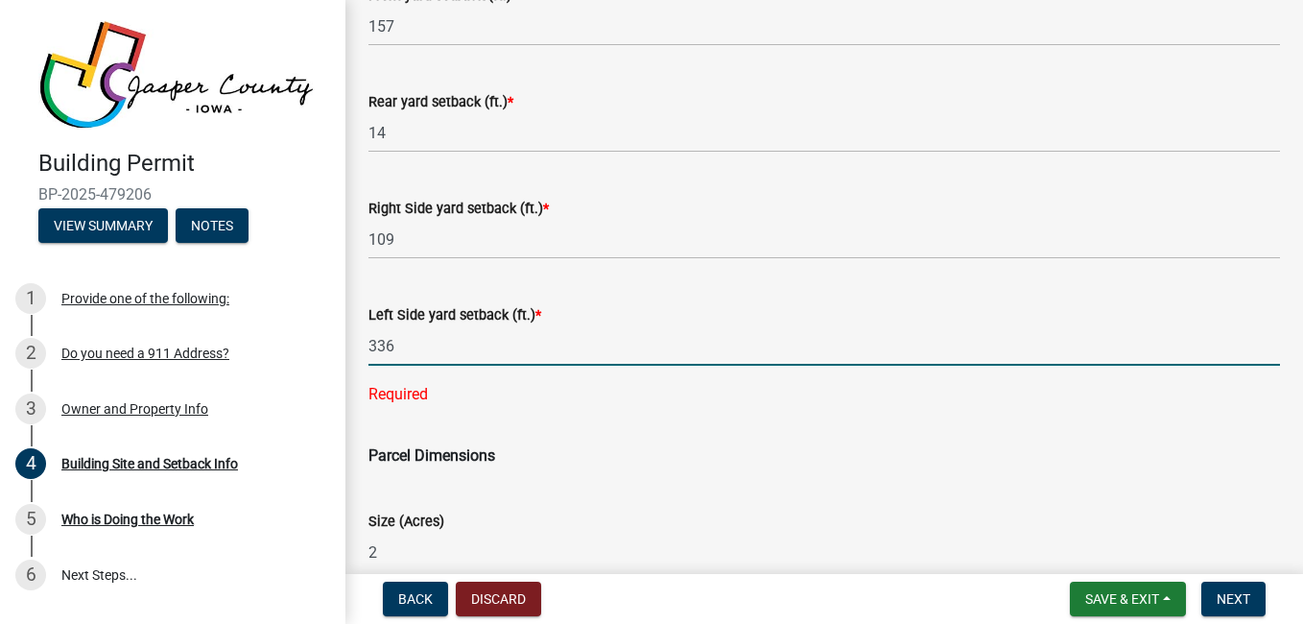
scroll to position [868, 0]
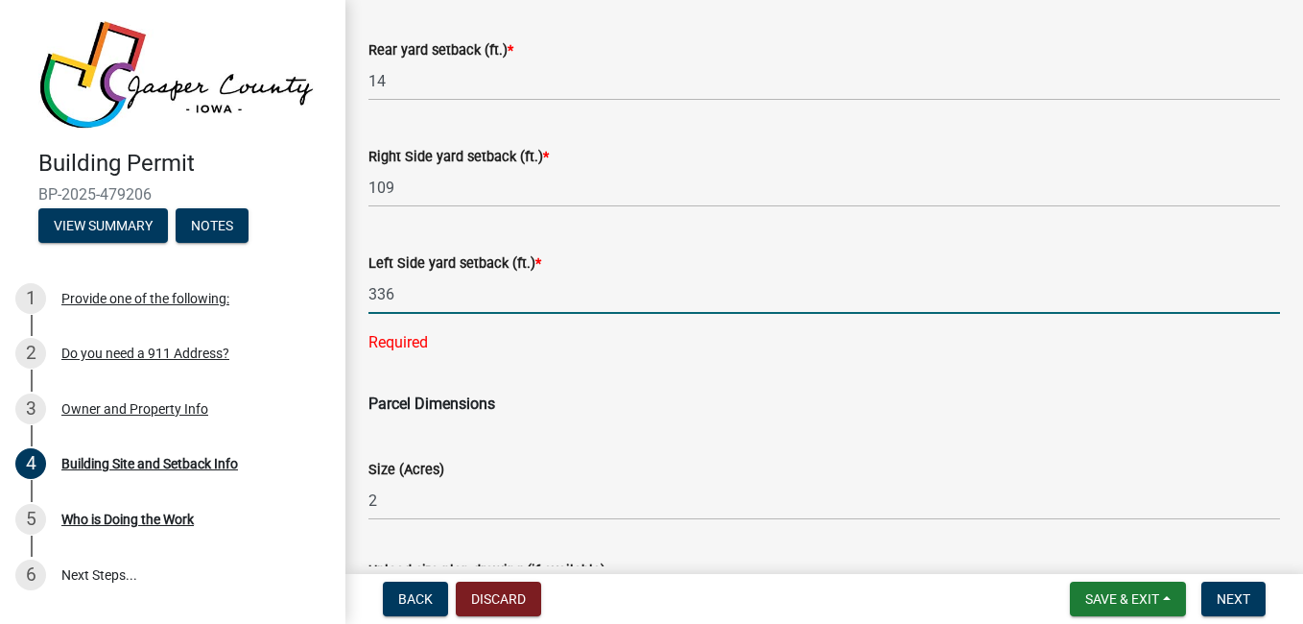
type input "336"
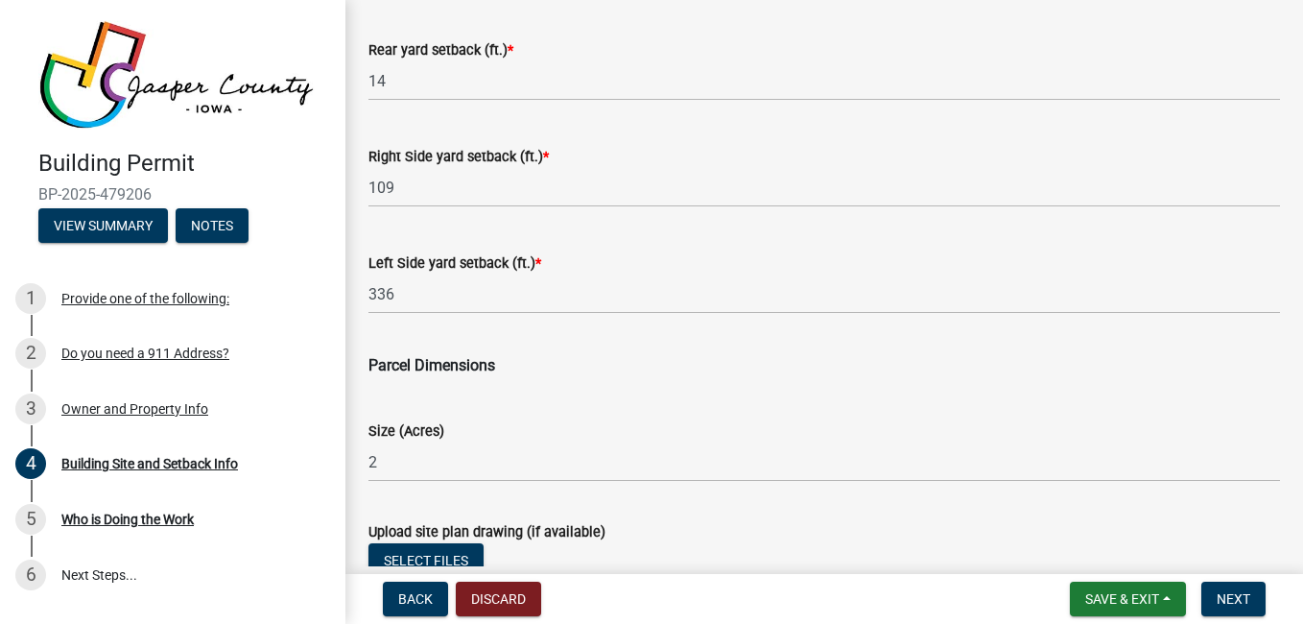
click at [696, 394] on div "Size (Acres) 2" at bounding box center [823, 436] width 911 height 89
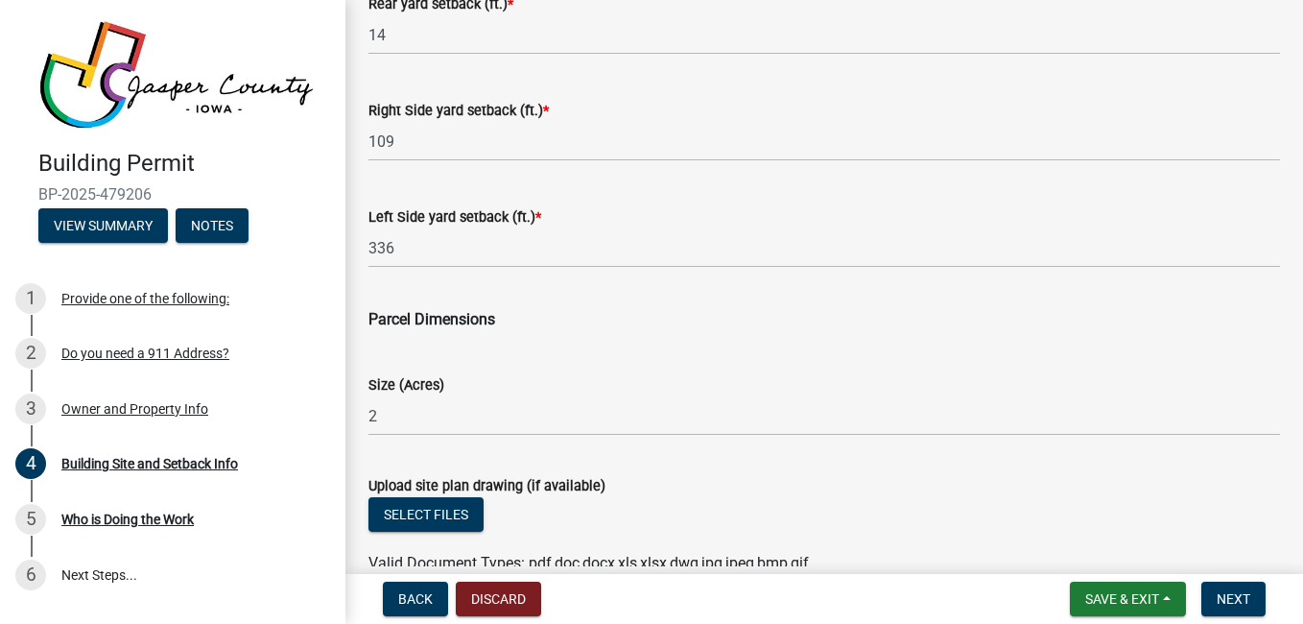
scroll to position [933, 0]
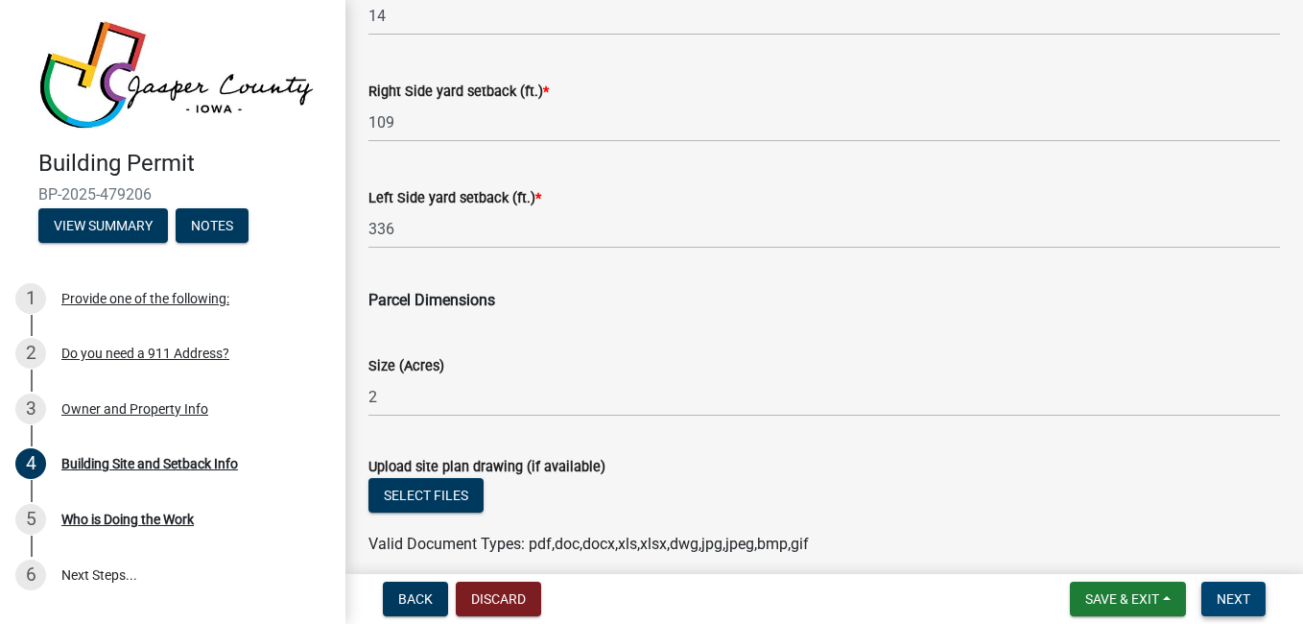
click at [1239, 594] on span "Next" at bounding box center [1233, 598] width 34 height 15
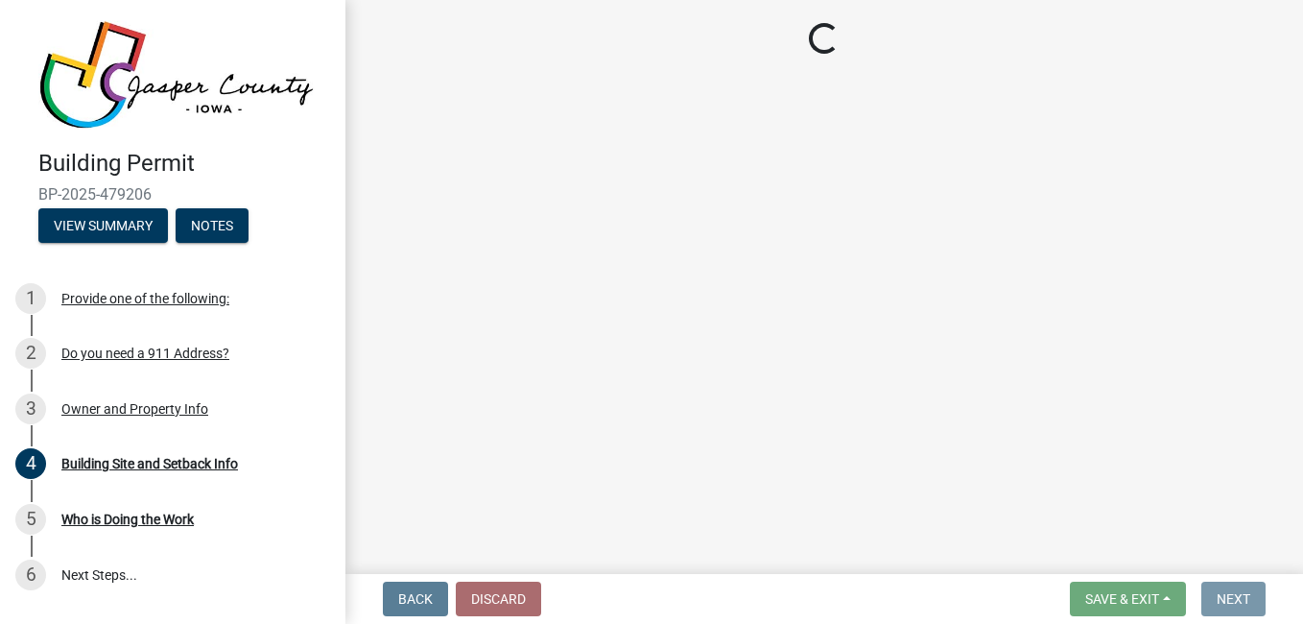
scroll to position [0, 0]
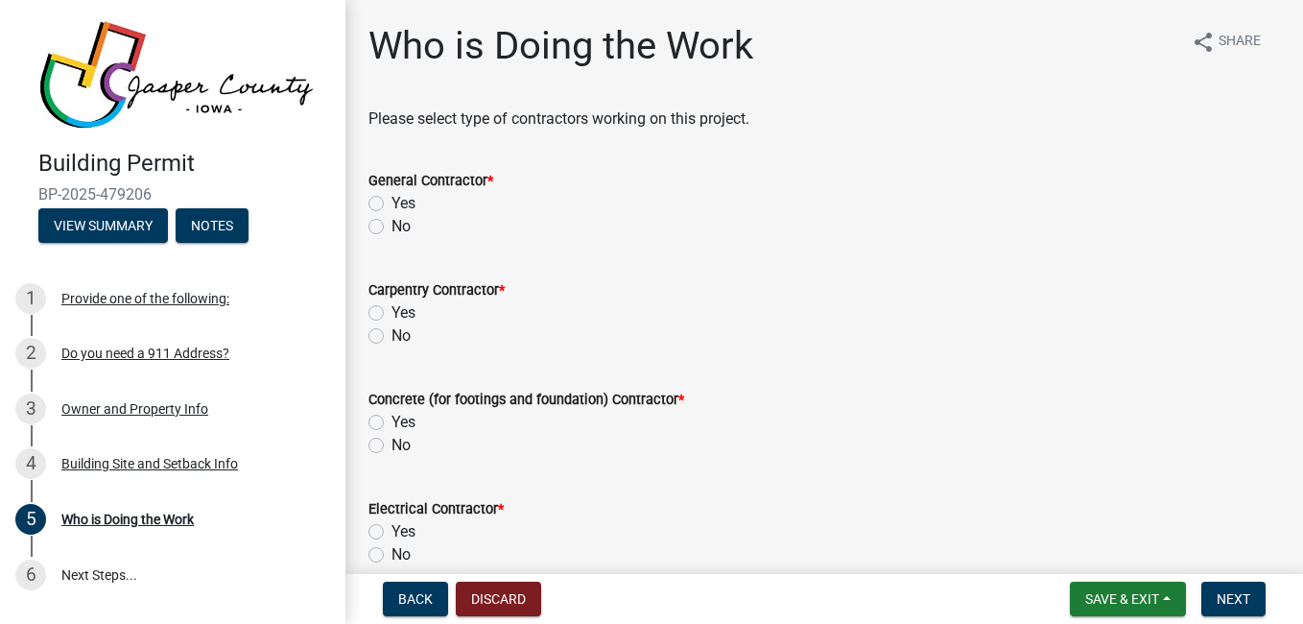
click at [403, 230] on label "No" at bounding box center [400, 226] width 19 height 23
click at [403, 227] on input "No" at bounding box center [397, 221] width 12 height 12
radio input "true"
click at [402, 341] on label "No" at bounding box center [400, 335] width 19 height 23
click at [402, 337] on input "No" at bounding box center [397, 330] width 12 height 12
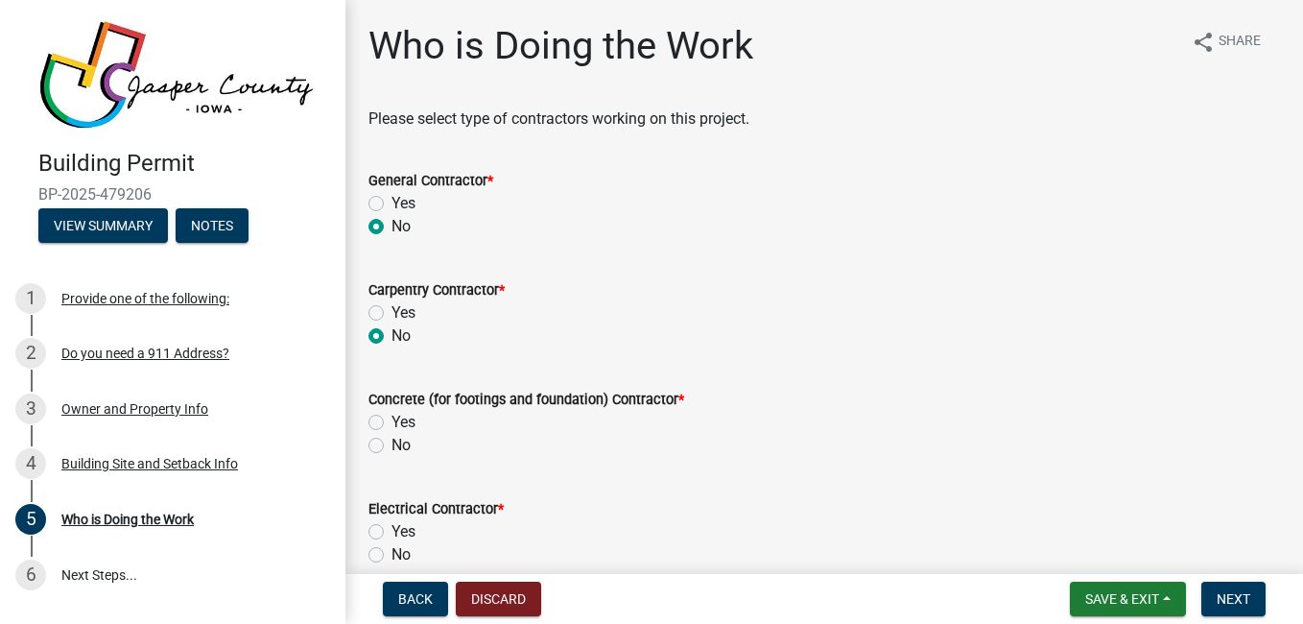
radio input "true"
click at [406, 453] on label "No" at bounding box center [400, 445] width 19 height 23
click at [404, 446] on input "No" at bounding box center [397, 440] width 12 height 12
radio input "true"
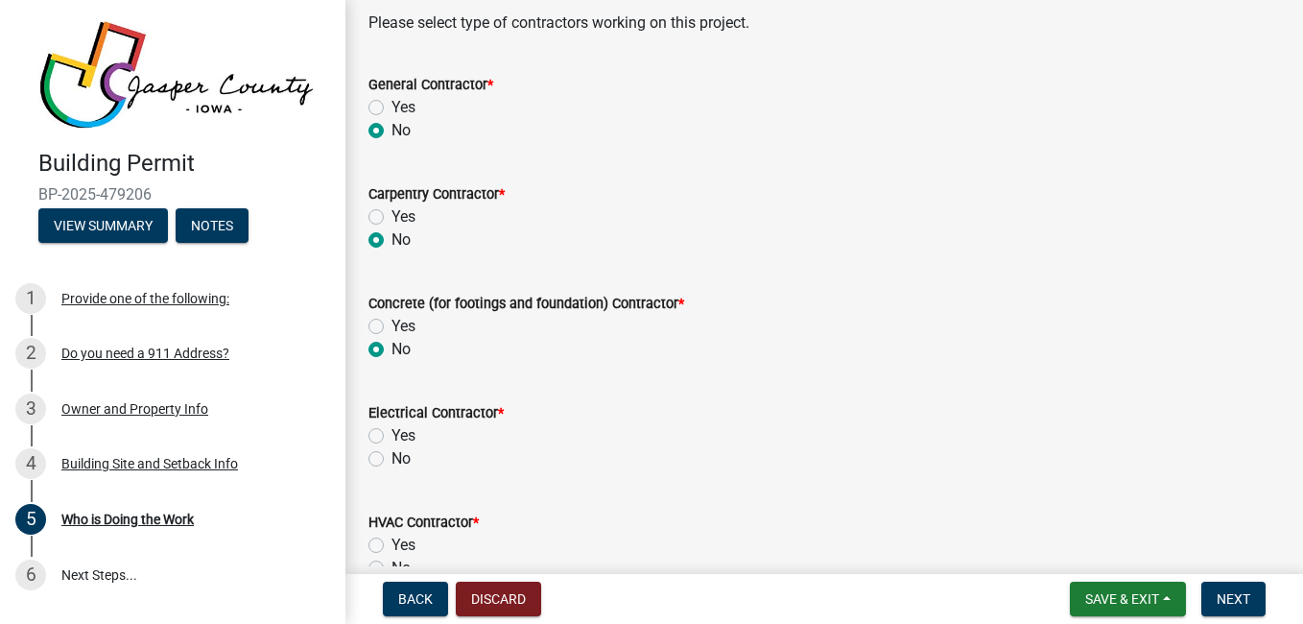
scroll to position [106, 0]
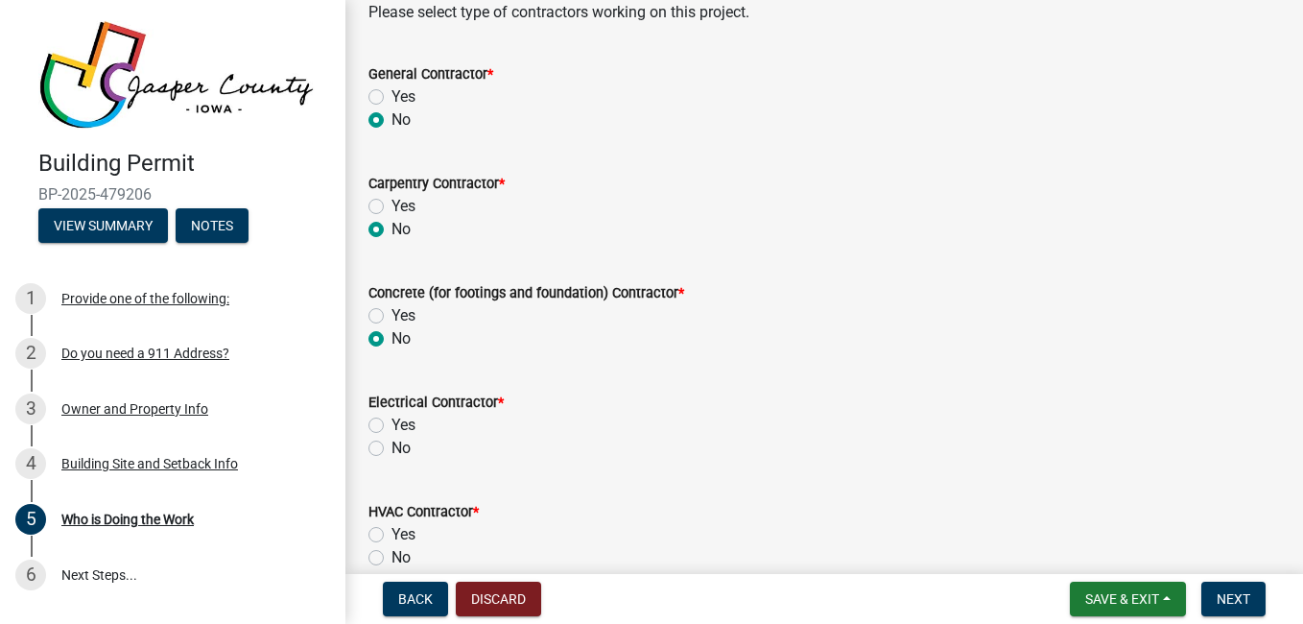
click at [406, 453] on label "No" at bounding box center [400, 447] width 19 height 23
click at [404, 449] on input "No" at bounding box center [397, 442] width 12 height 12
radio input "true"
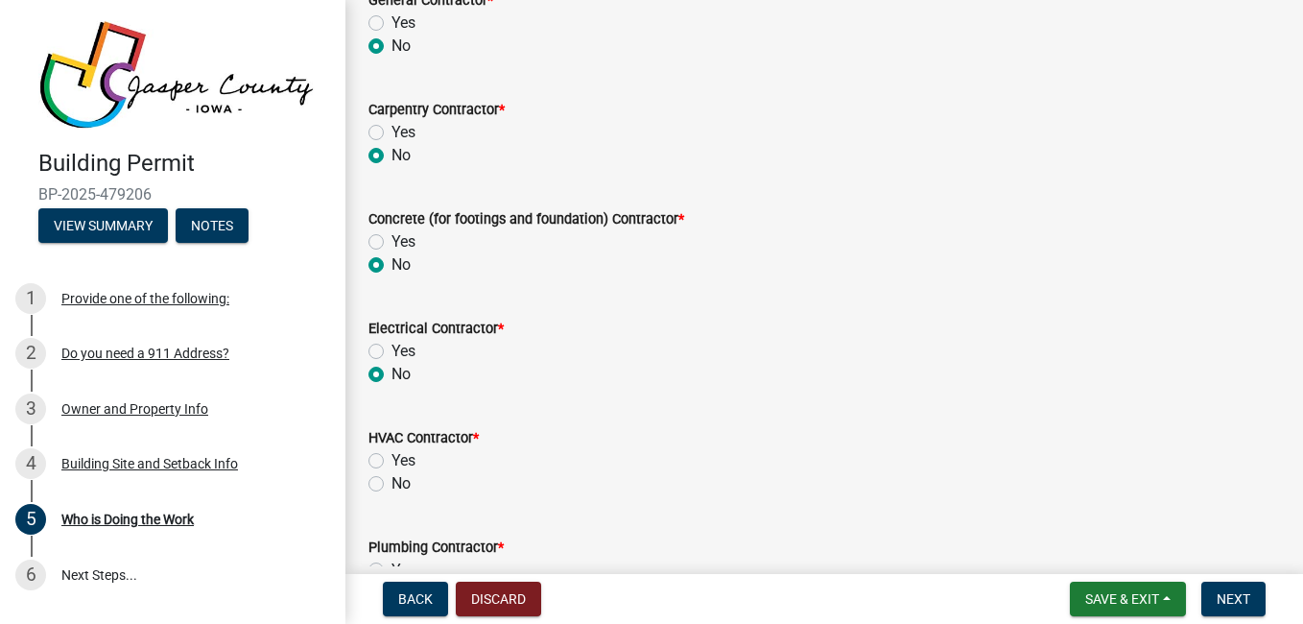
scroll to position [169, 0]
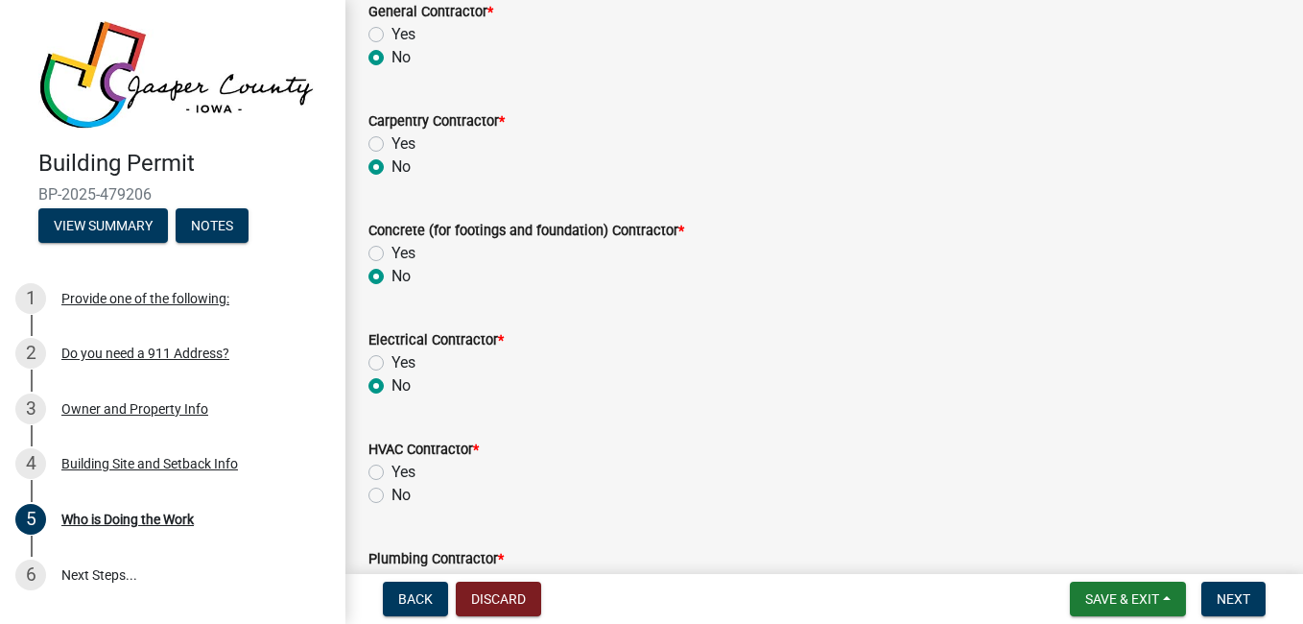
click at [394, 500] on label "No" at bounding box center [400, 494] width 19 height 23
click at [394, 496] on input "No" at bounding box center [397, 489] width 12 height 12
radio input "true"
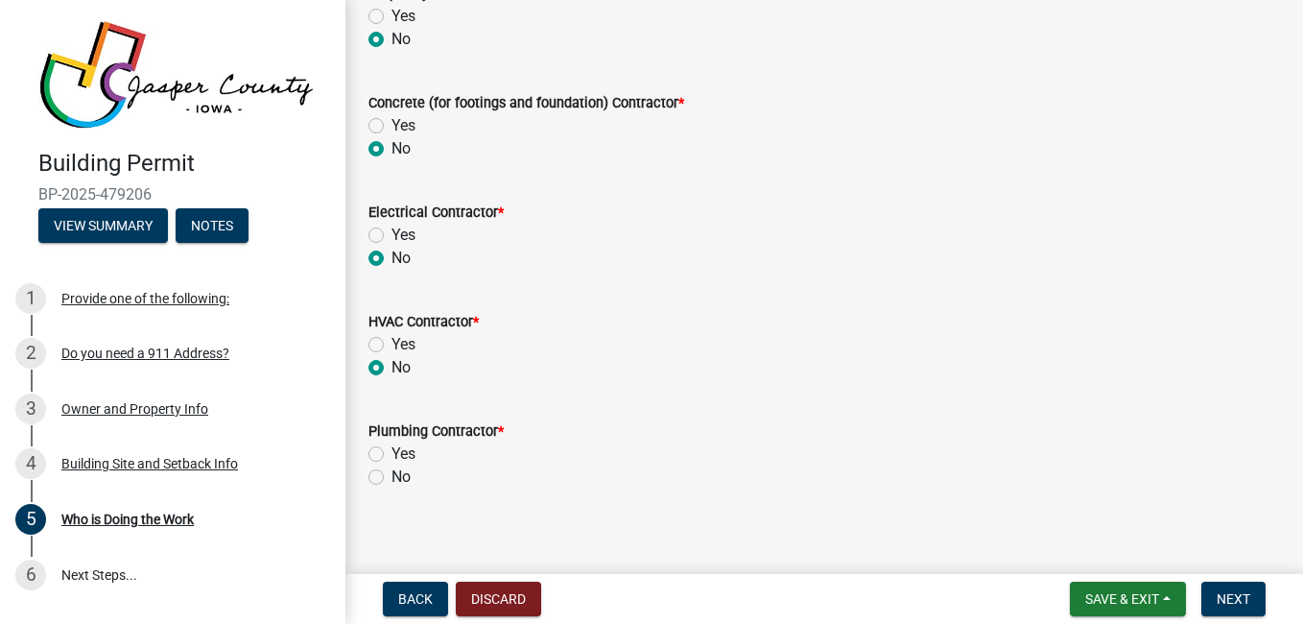
scroll to position [311, 0]
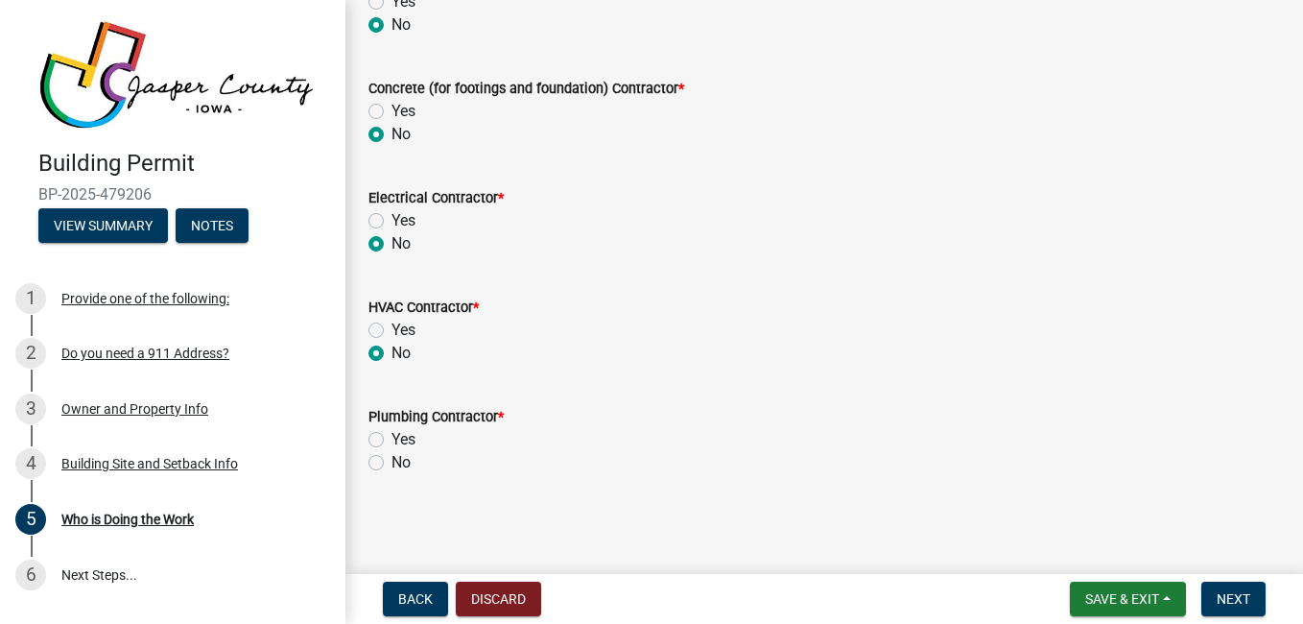
click at [401, 467] on label "No" at bounding box center [400, 462] width 19 height 23
click at [401, 463] on input "No" at bounding box center [397, 457] width 12 height 12
radio input "true"
click at [1241, 601] on span "Next" at bounding box center [1233, 598] width 34 height 15
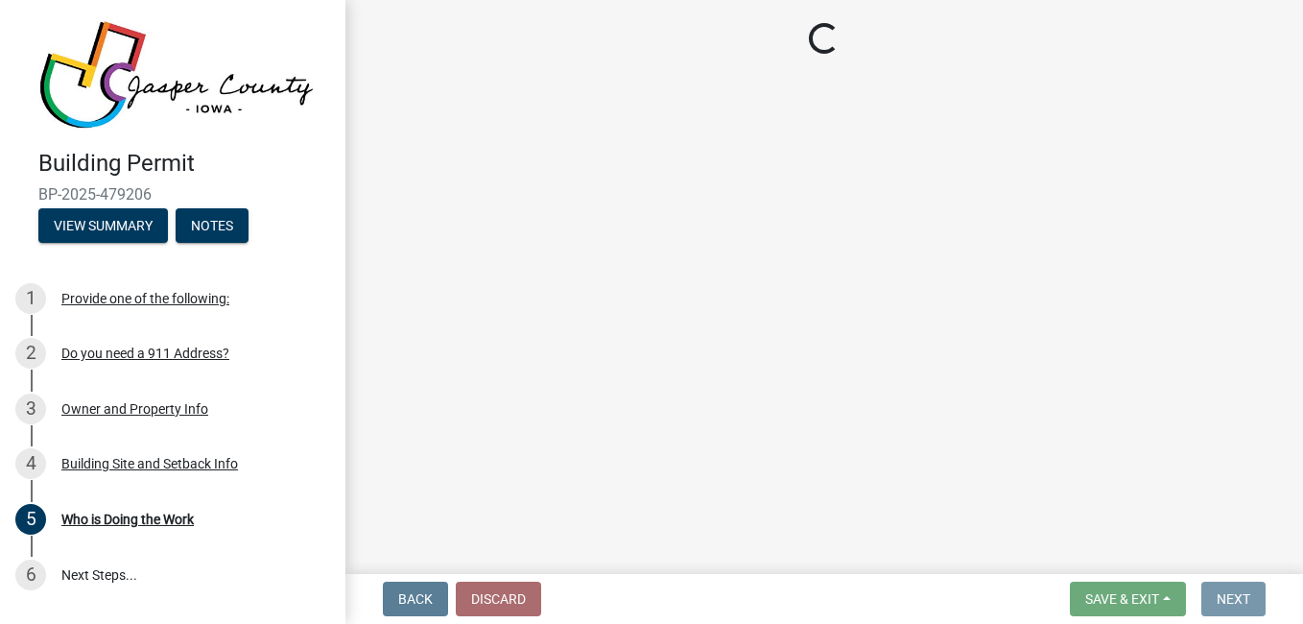
scroll to position [0, 0]
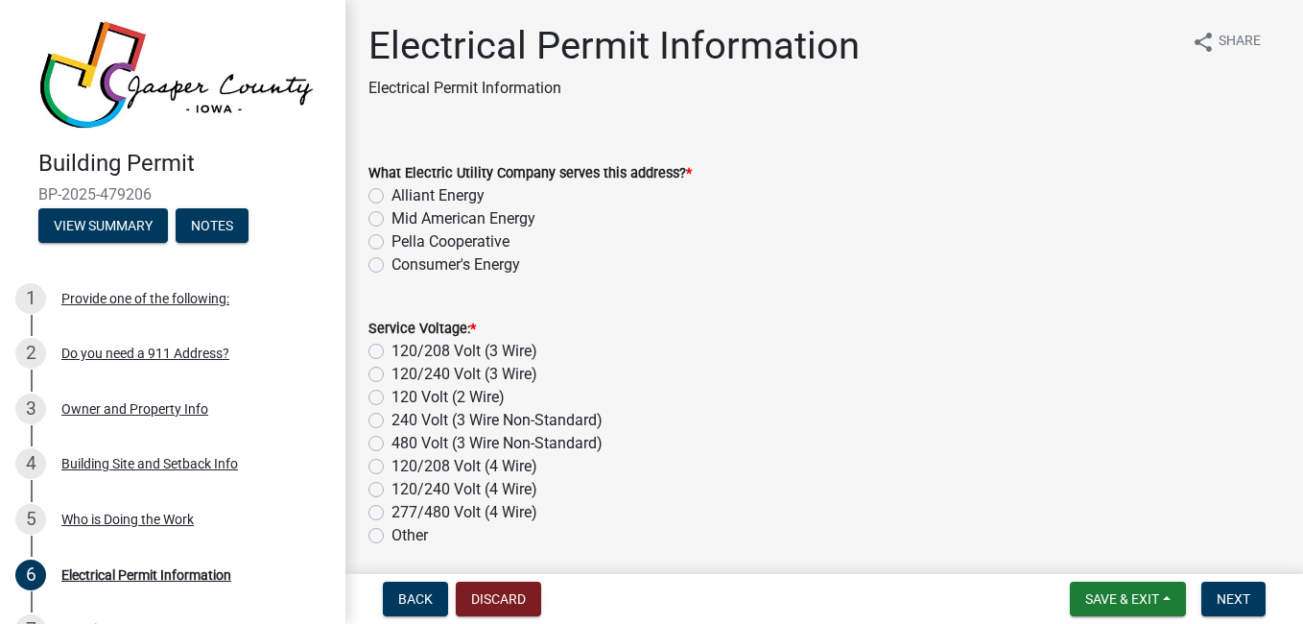
click at [448, 197] on label "Alliant Energy" at bounding box center [437, 195] width 93 height 23
click at [404, 197] on input "Alliant Energy" at bounding box center [397, 190] width 12 height 12
radio input "true"
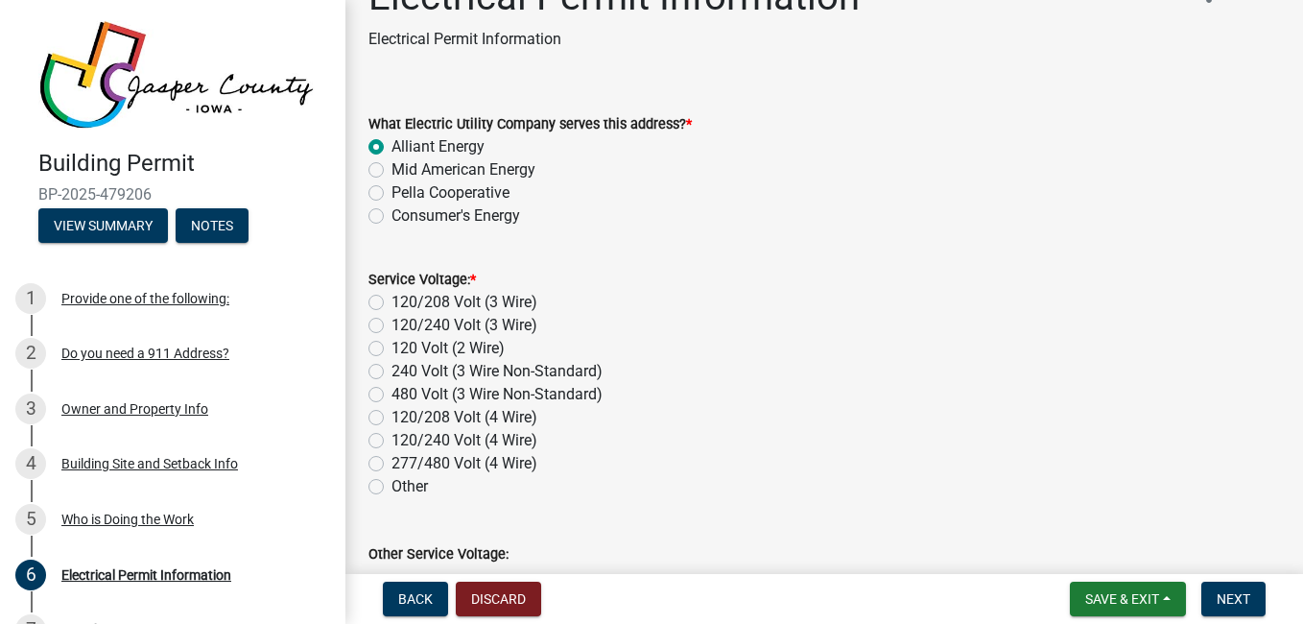
scroll to position [58, 0]
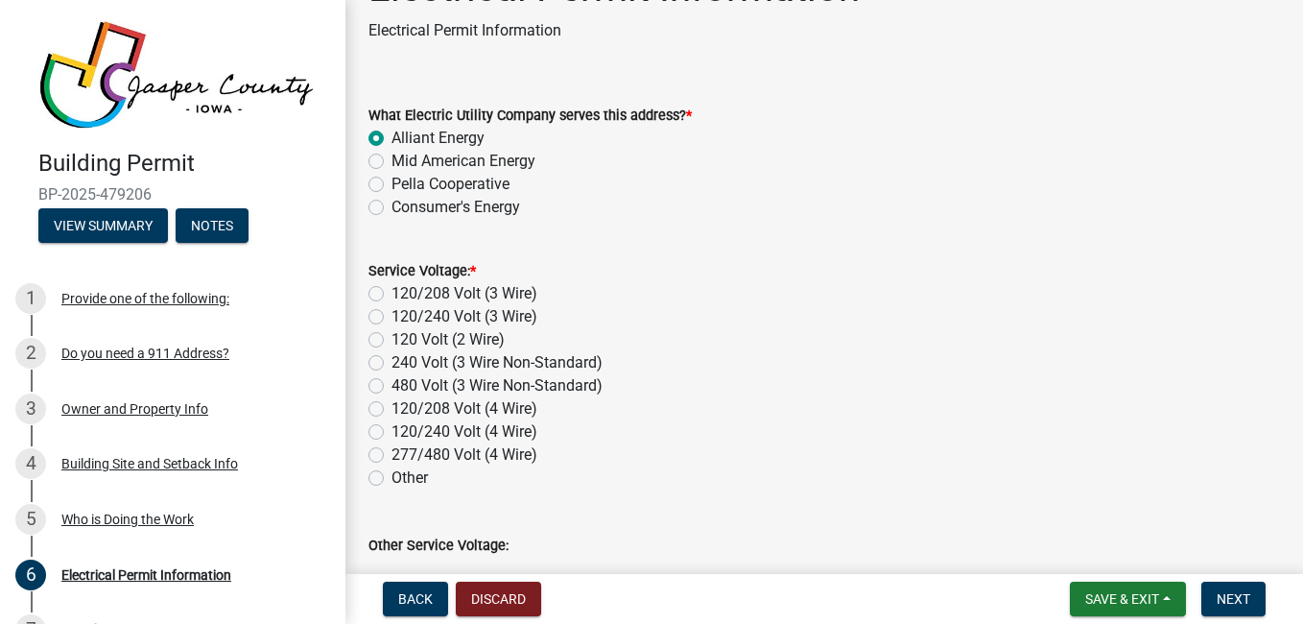
click at [391, 342] on label "120 Volt (2 Wire)" at bounding box center [447, 339] width 113 height 23
click at [391, 341] on input "120 Volt (2 Wire)" at bounding box center [397, 334] width 12 height 12
radio input "true"
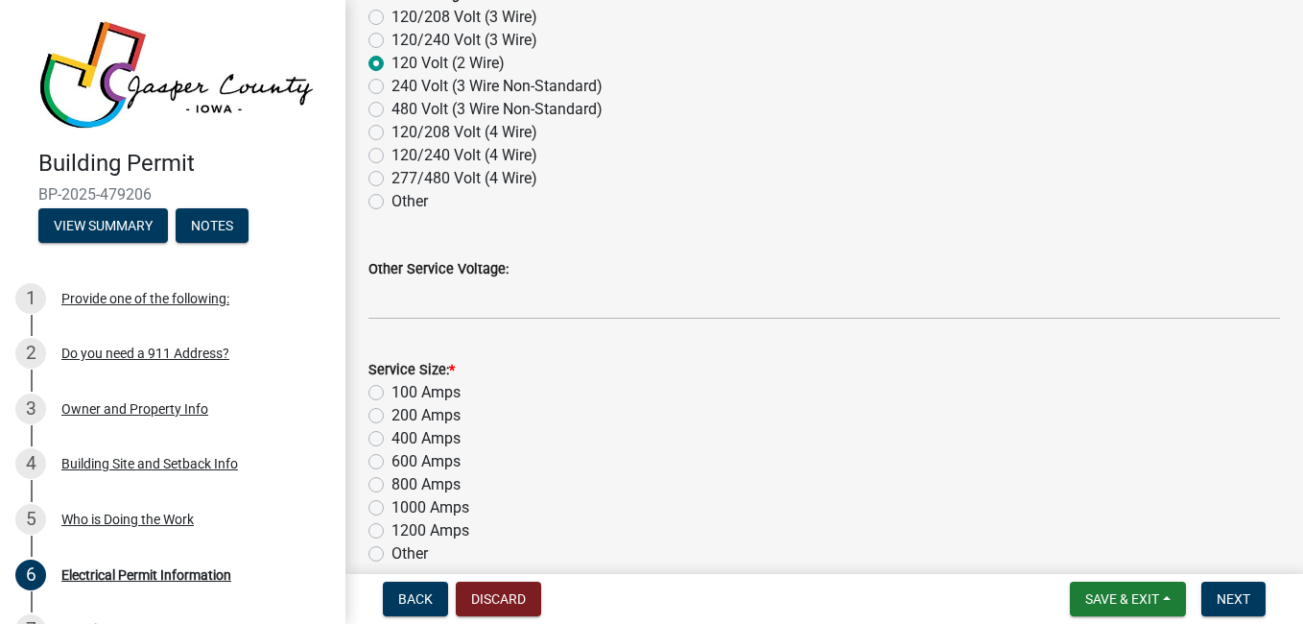
scroll to position [377, 0]
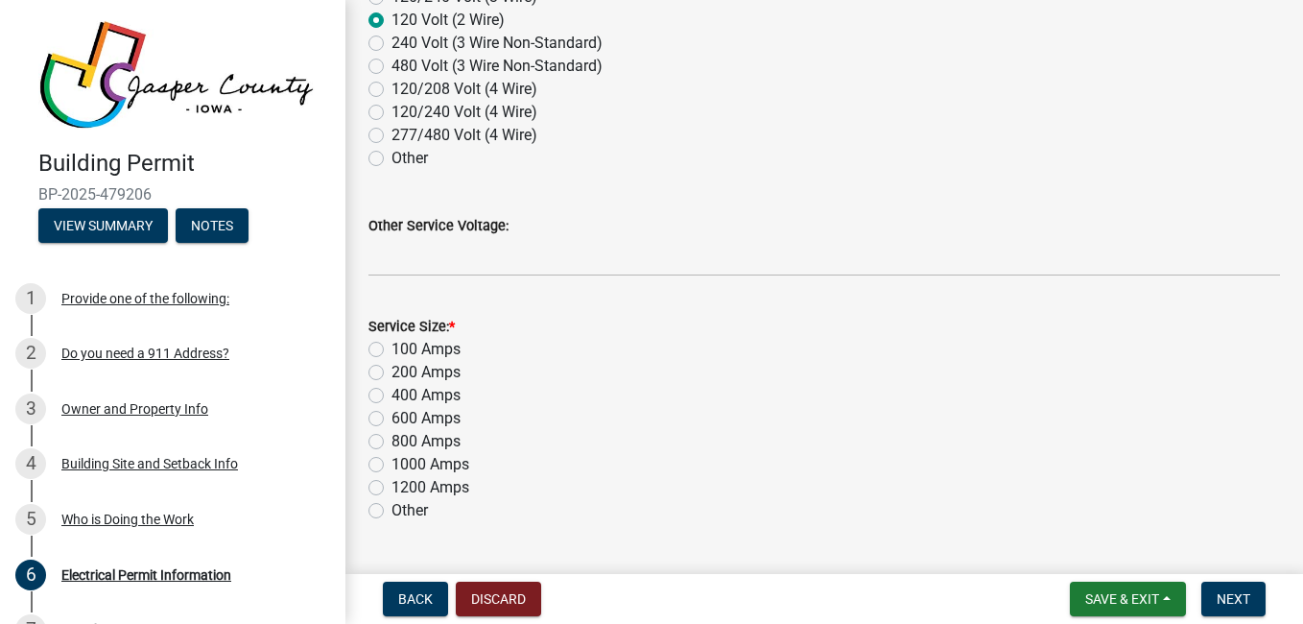
click at [436, 378] on label "200 Amps" at bounding box center [425, 372] width 69 height 23
click at [404, 373] on input "200 Amps" at bounding box center [397, 367] width 12 height 12
radio input "true"
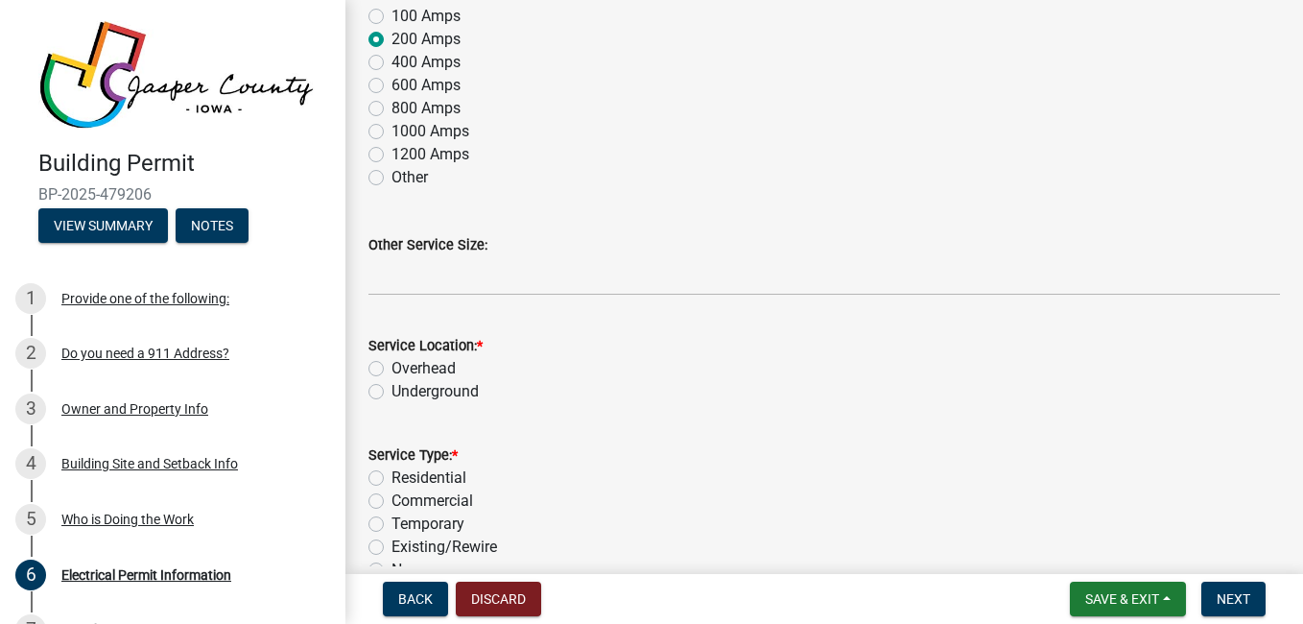
scroll to position [716, 0]
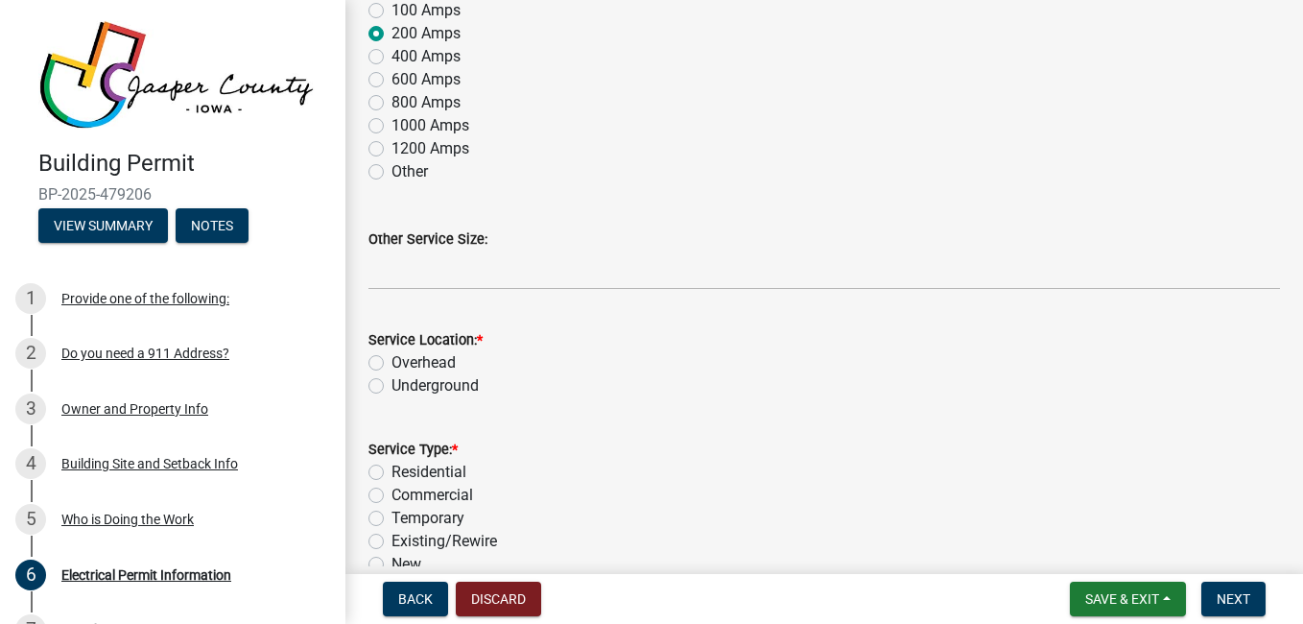
click at [459, 385] on label "Underground" at bounding box center [434, 385] width 87 height 23
click at [404, 385] on input "Underground" at bounding box center [397, 380] width 12 height 12
radio input "true"
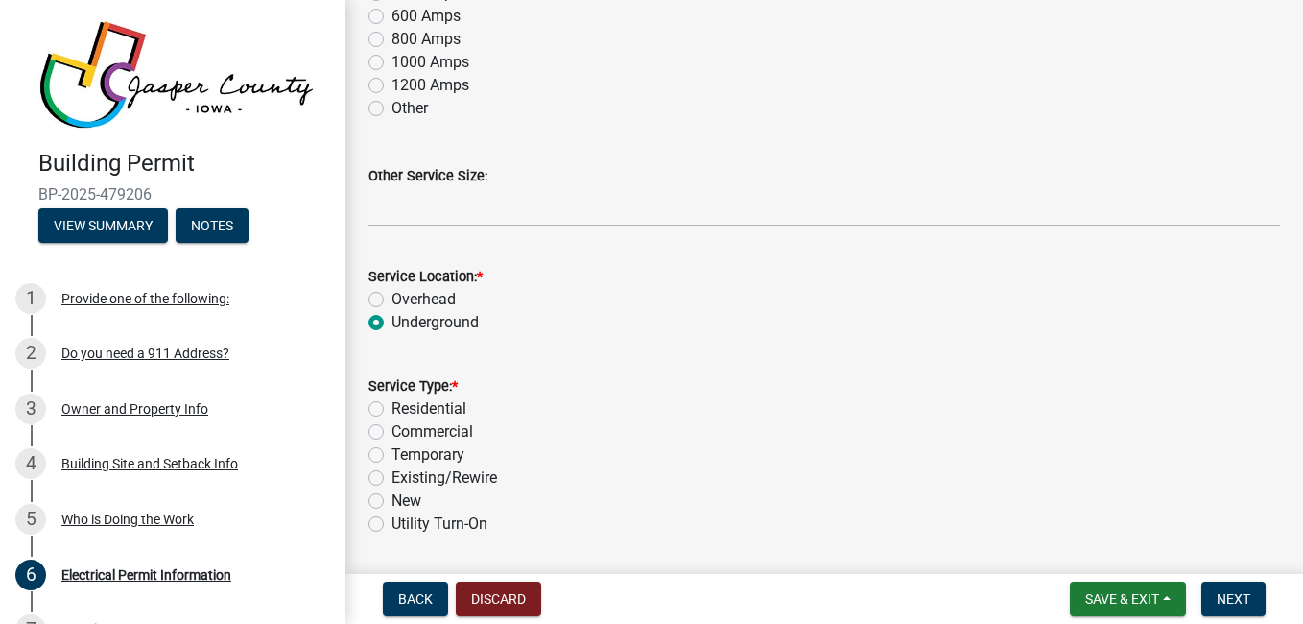
scroll to position [781, 0]
click at [453, 408] on label "Residential" at bounding box center [428, 406] width 75 height 23
click at [404, 408] on input "Residential" at bounding box center [397, 401] width 12 height 12
radio input "true"
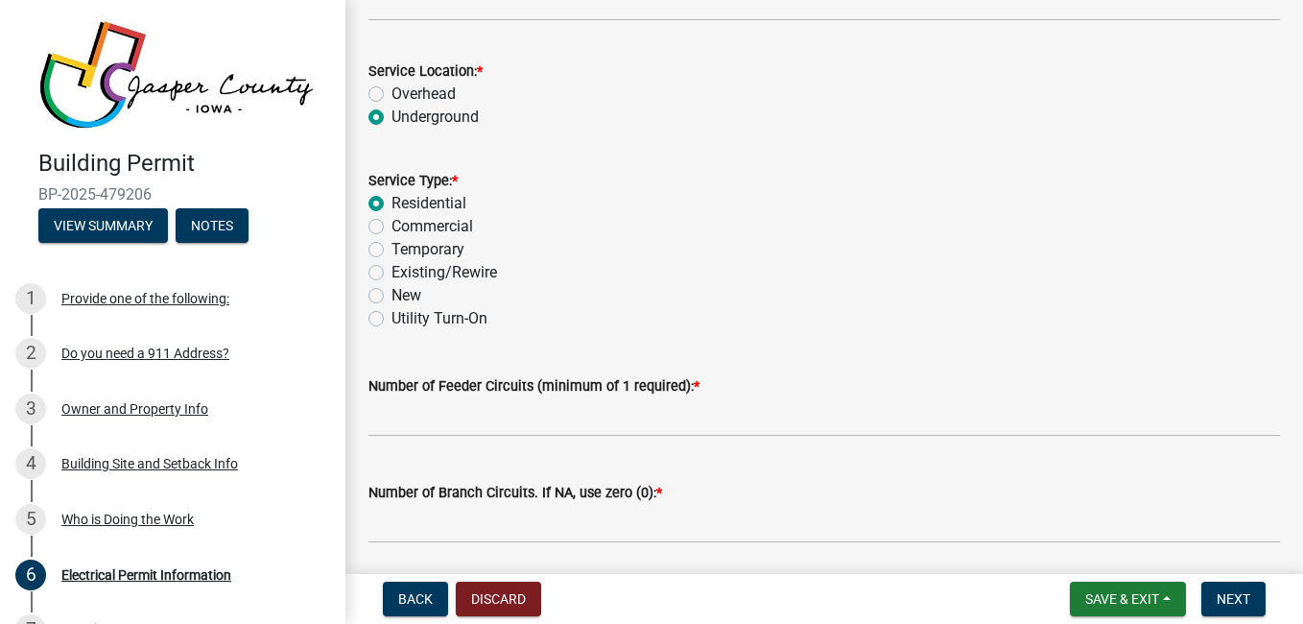
scroll to position [1004, 0]
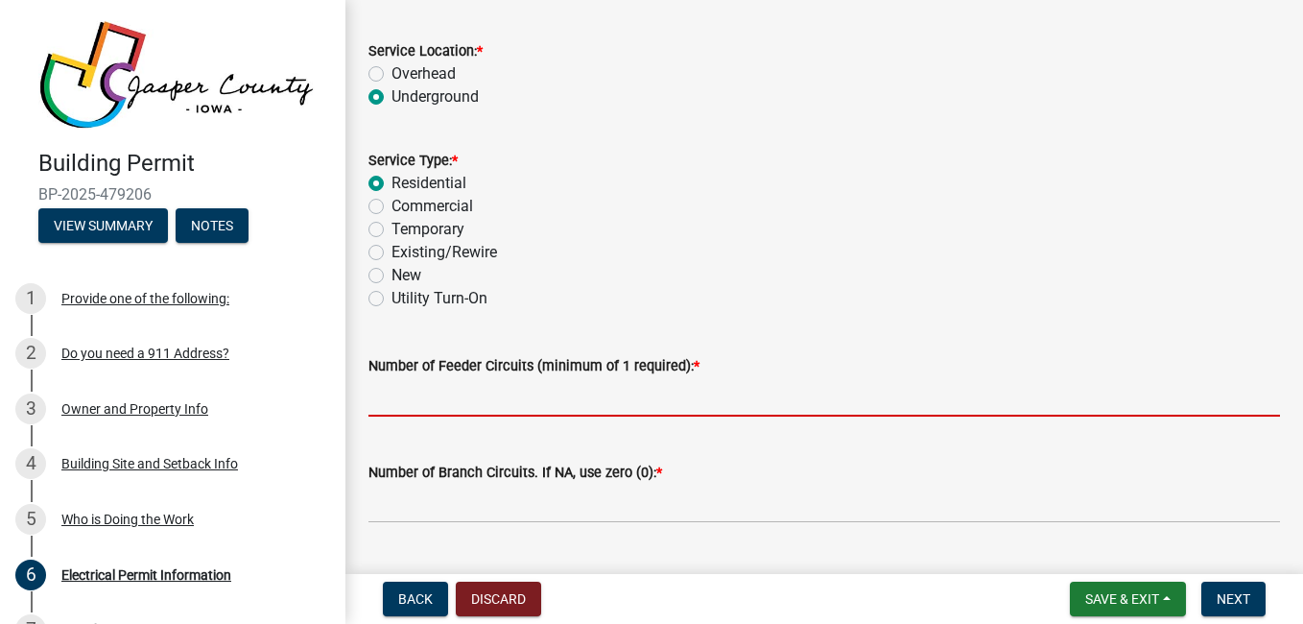
click at [625, 399] on input "text" at bounding box center [823, 396] width 911 height 39
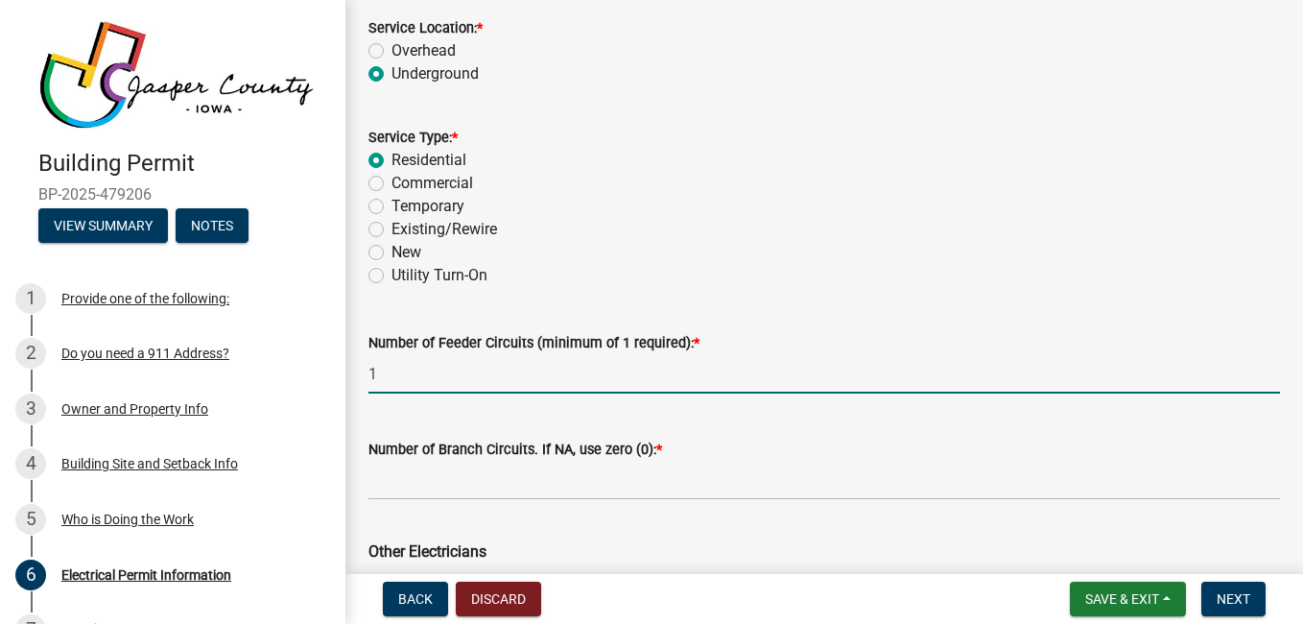
scroll to position [1049, 0]
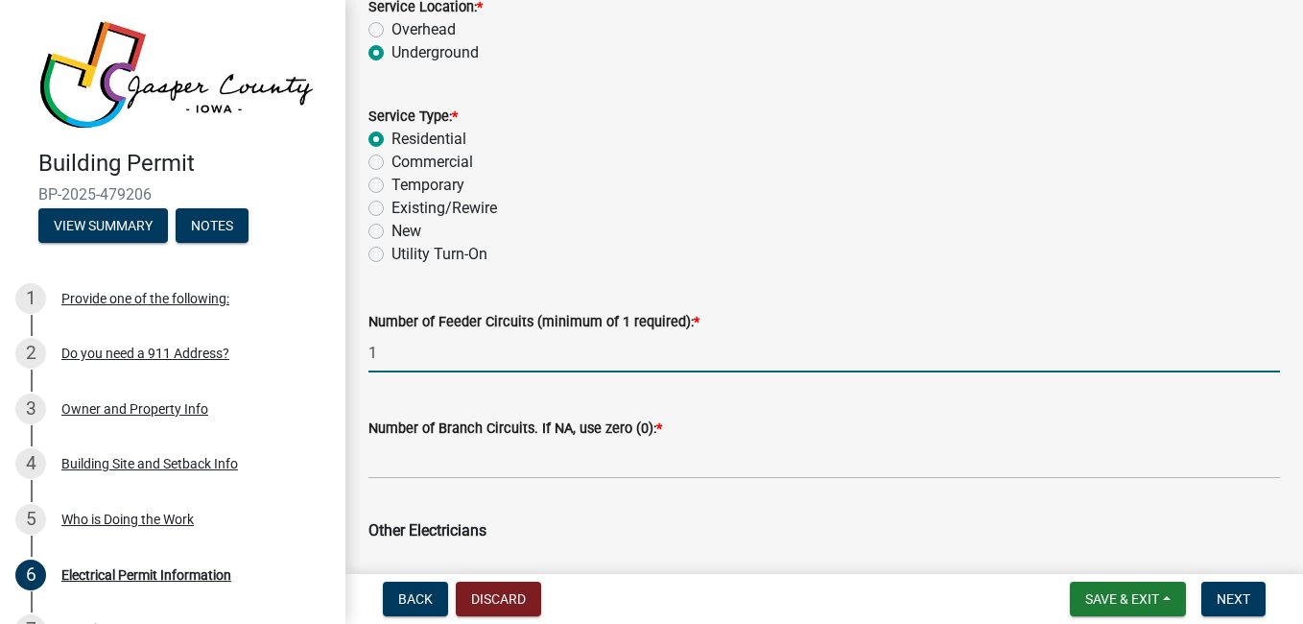
type input "1"
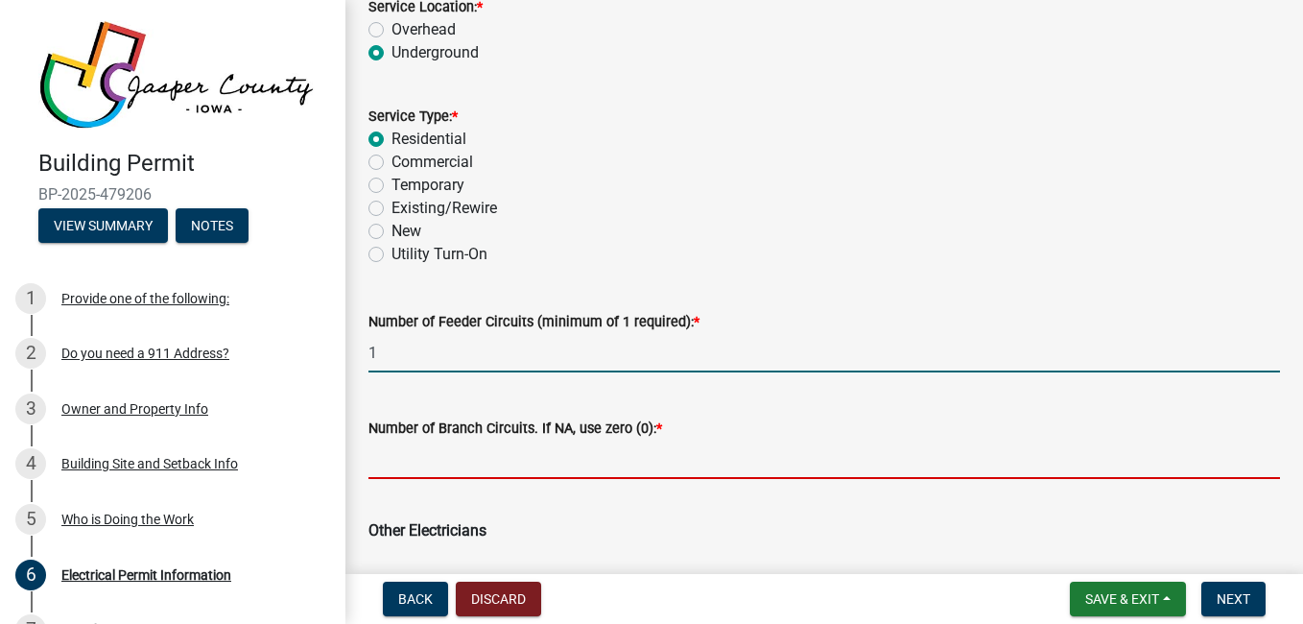
click at [618, 459] on input "text" at bounding box center [823, 458] width 911 height 39
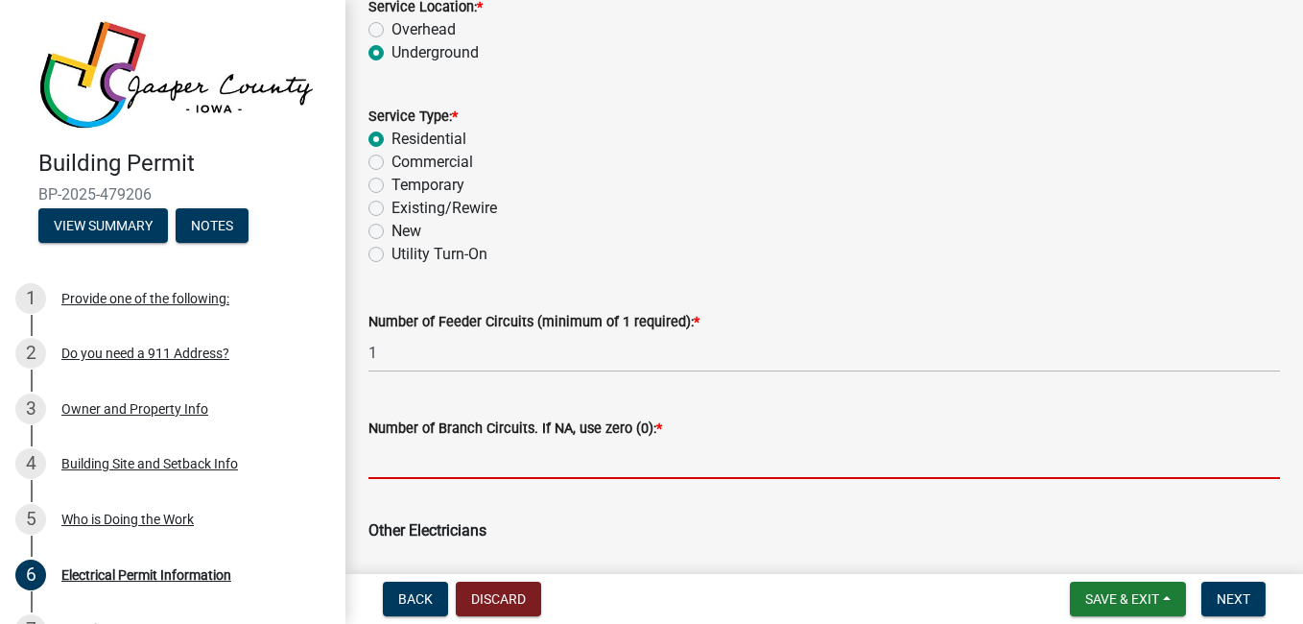
type input "n"
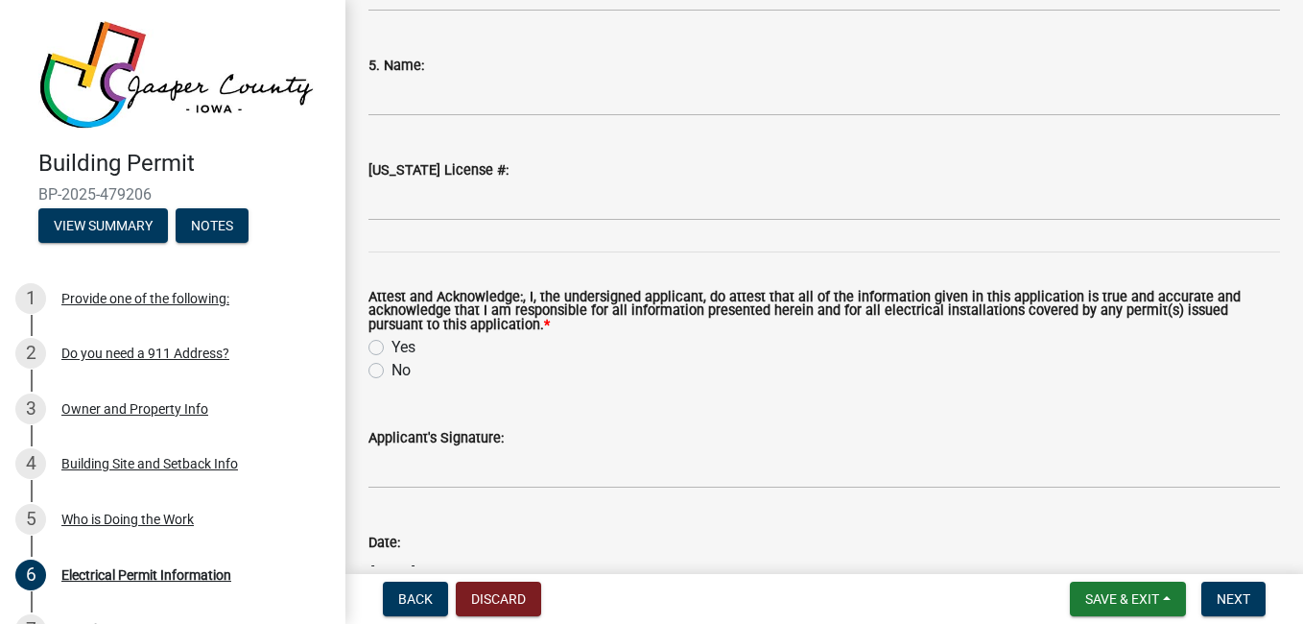
scroll to position [2420, 0]
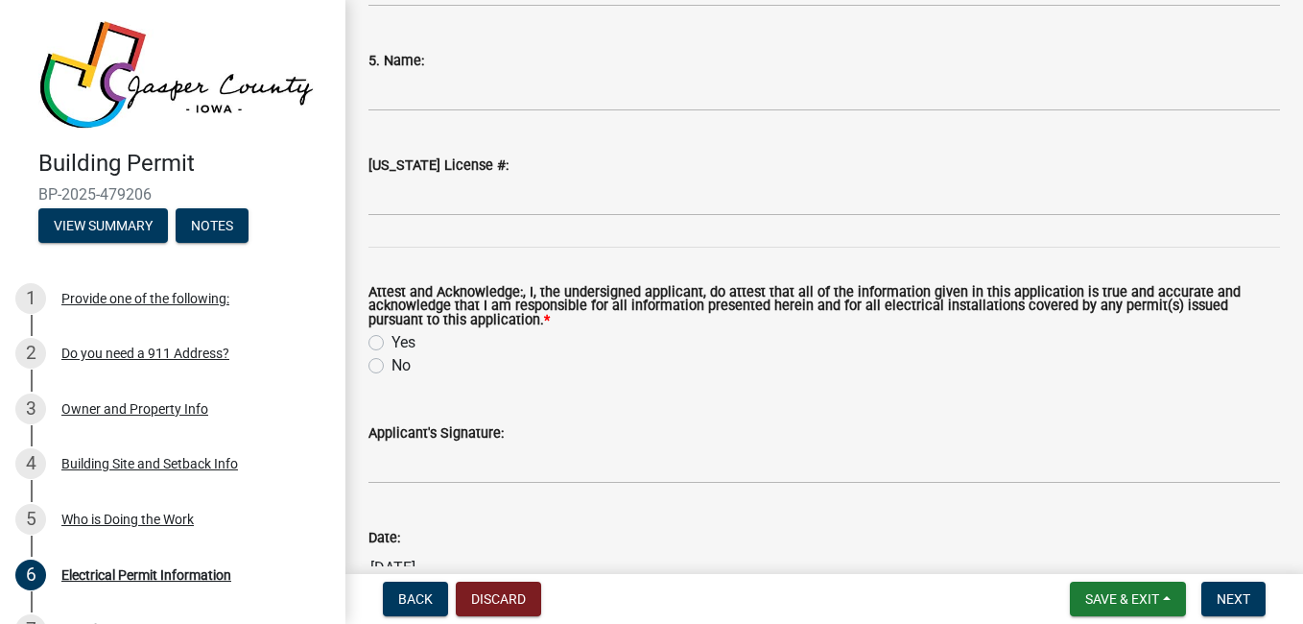
type input "1"
click at [391, 342] on label "Yes" at bounding box center [403, 342] width 24 height 23
click at [391, 342] on input "Yes" at bounding box center [397, 337] width 12 height 12
radio input "true"
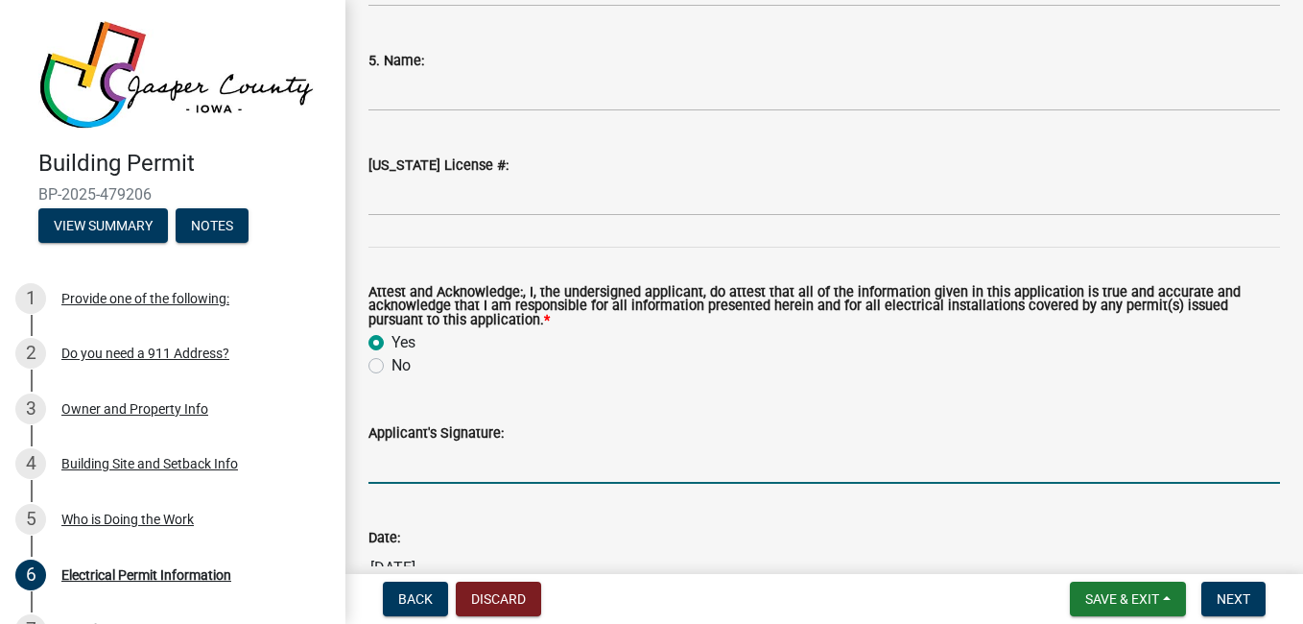
click at [653, 459] on input "Applicant's Signature:" at bounding box center [823, 463] width 911 height 39
type input "[PERSON_NAME] Highland"
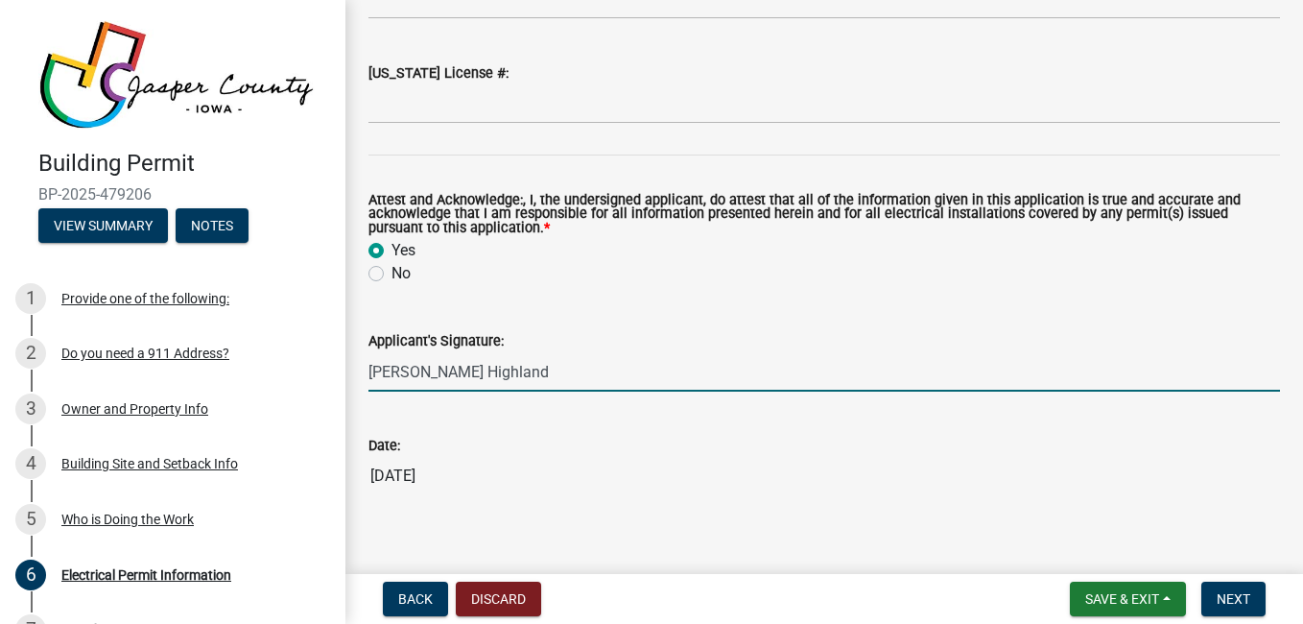
scroll to position [2533, 0]
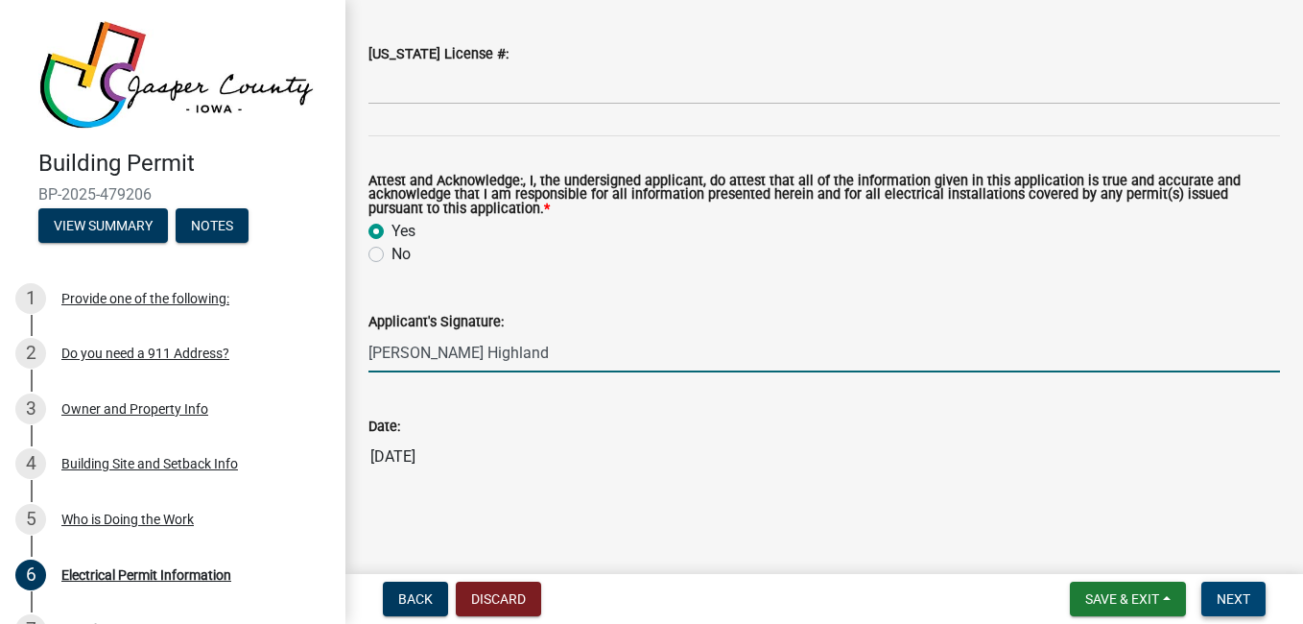
click at [1246, 604] on span "Next" at bounding box center [1233, 598] width 34 height 15
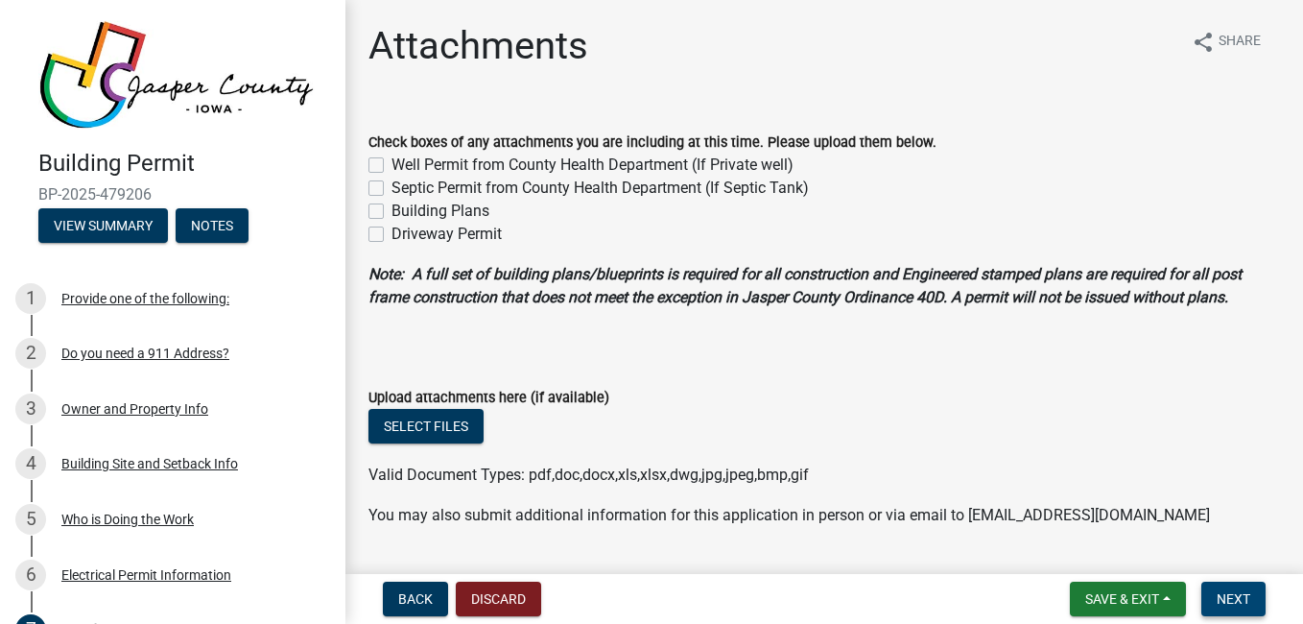
scroll to position [51, 0]
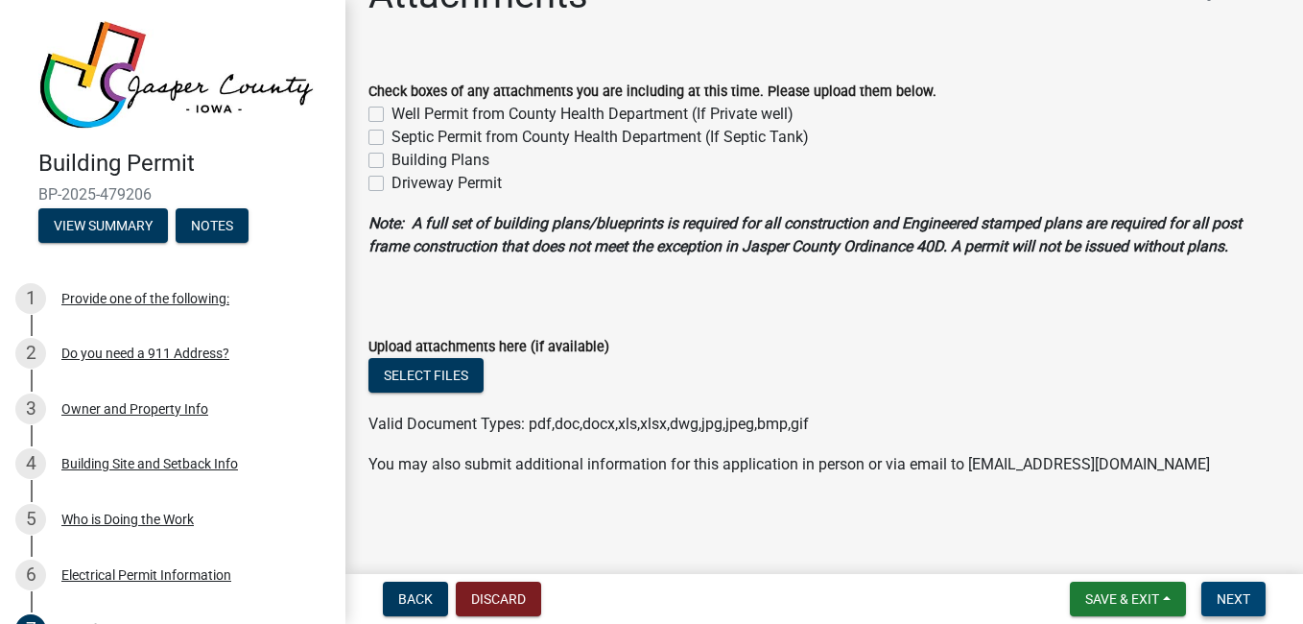
click at [1246, 604] on span "Next" at bounding box center [1233, 598] width 34 height 15
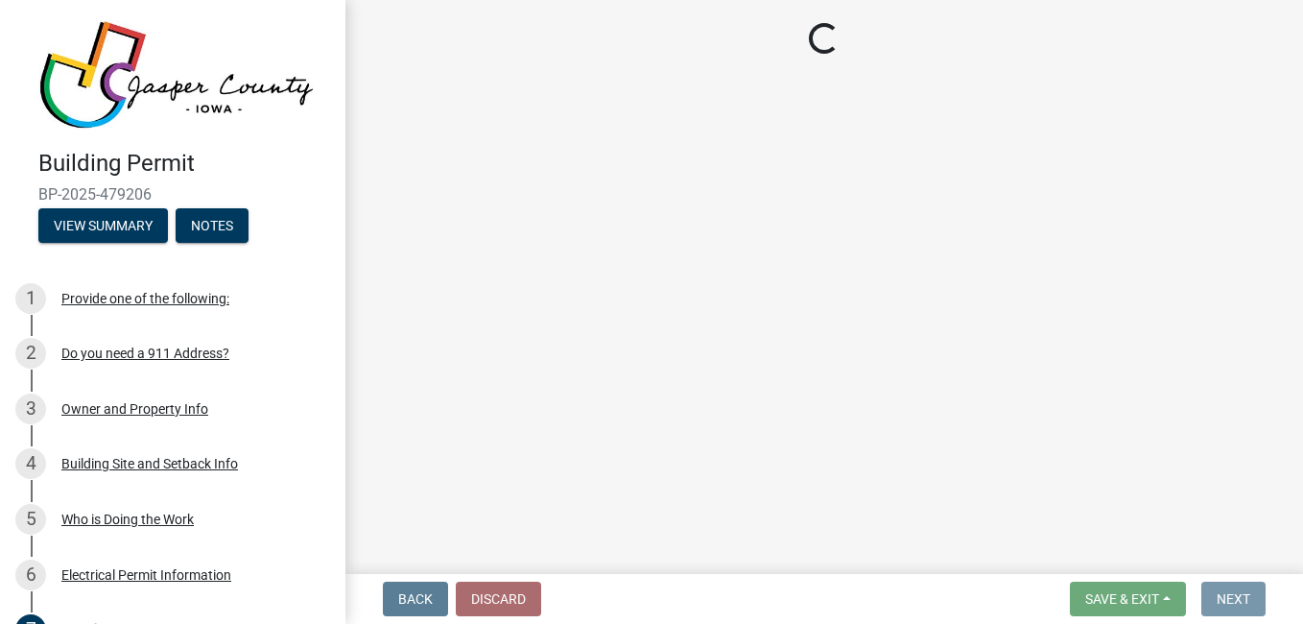
scroll to position [0, 0]
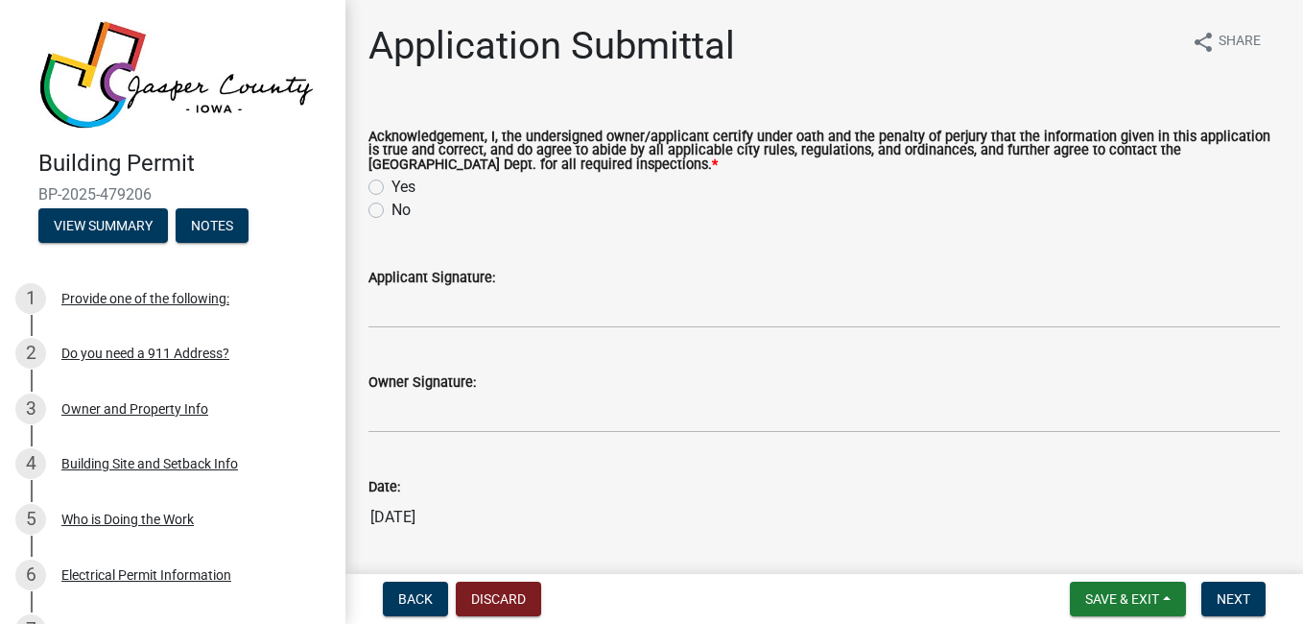
click at [391, 179] on label "Yes" at bounding box center [403, 187] width 24 height 23
click at [391, 179] on input "Yes" at bounding box center [397, 182] width 12 height 12
radio input "true"
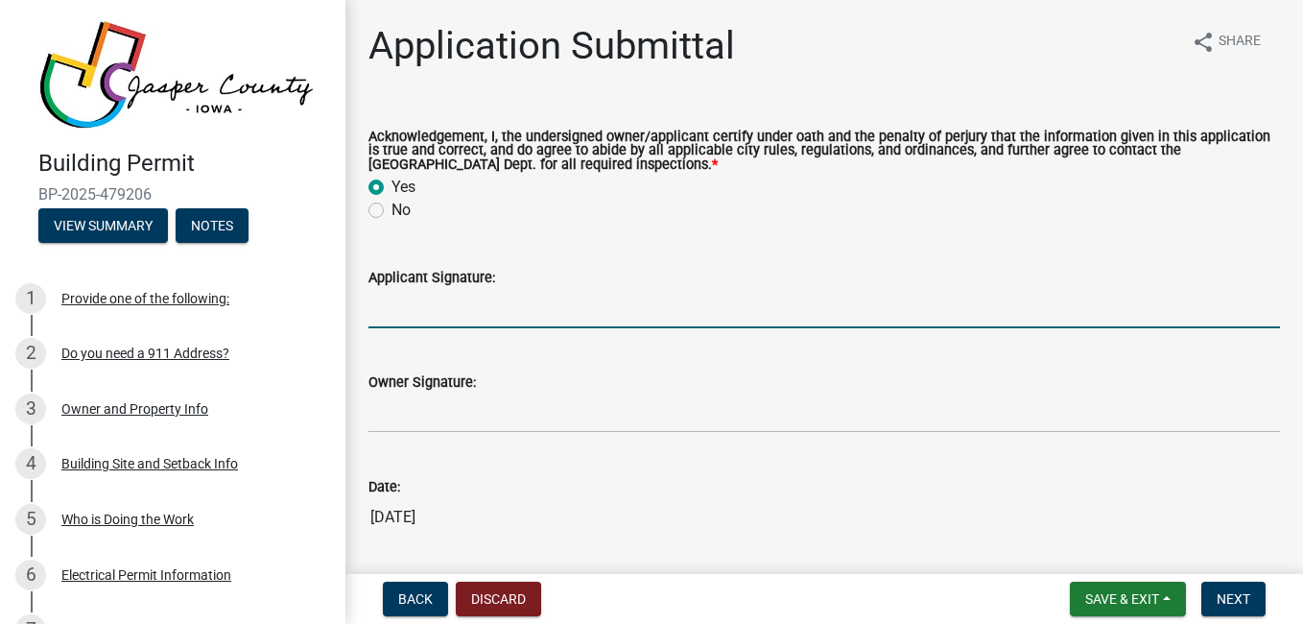
click at [441, 311] on input "Applicant Signature:" at bounding box center [823, 308] width 911 height 39
type input "[PERSON_NAME] Highland"
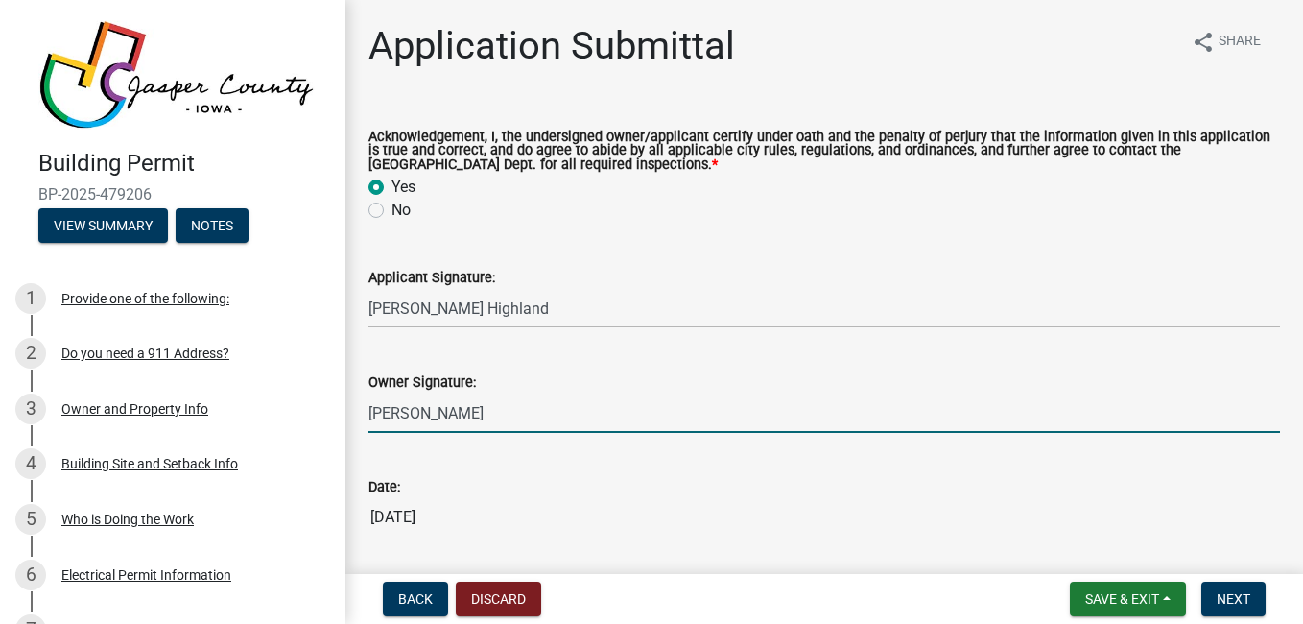
type input "[PERSON_NAME] Highland"
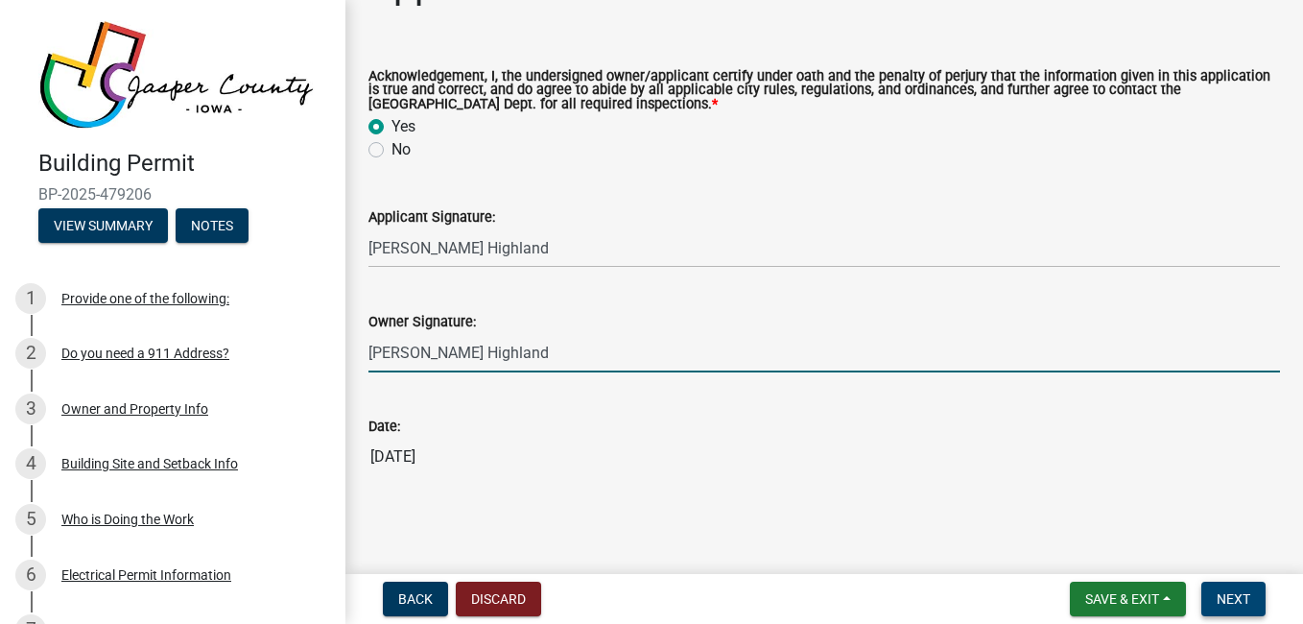
click at [1238, 601] on span "Next" at bounding box center [1233, 598] width 34 height 15
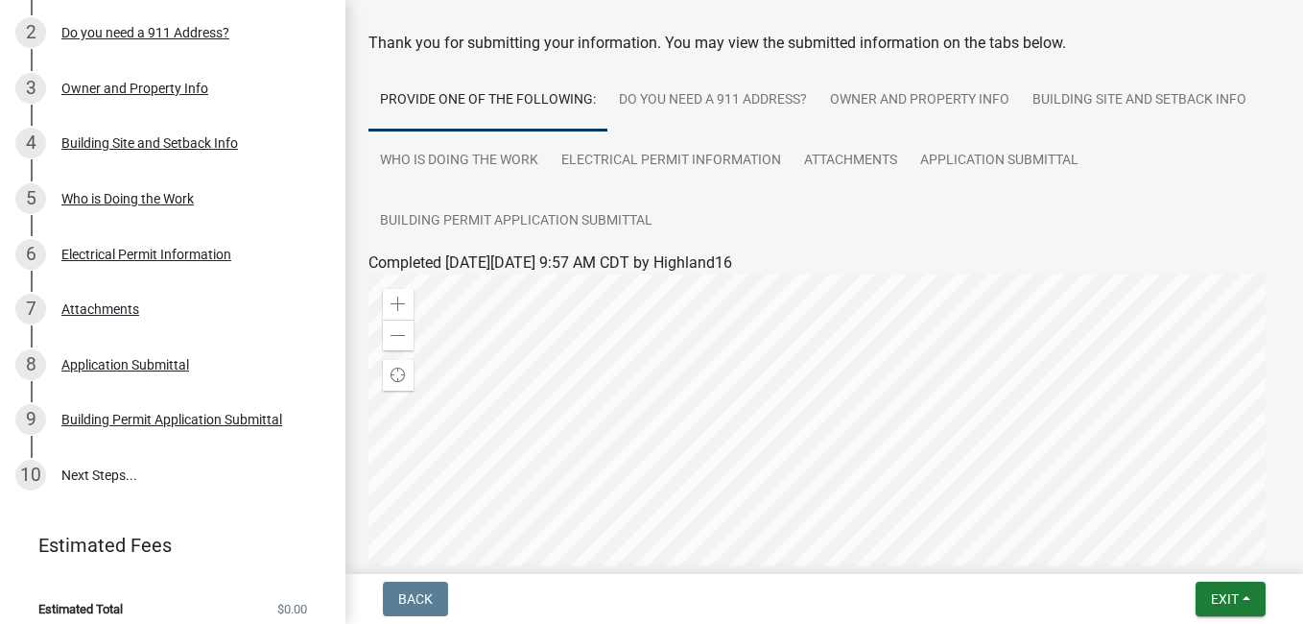
scroll to position [329, 0]
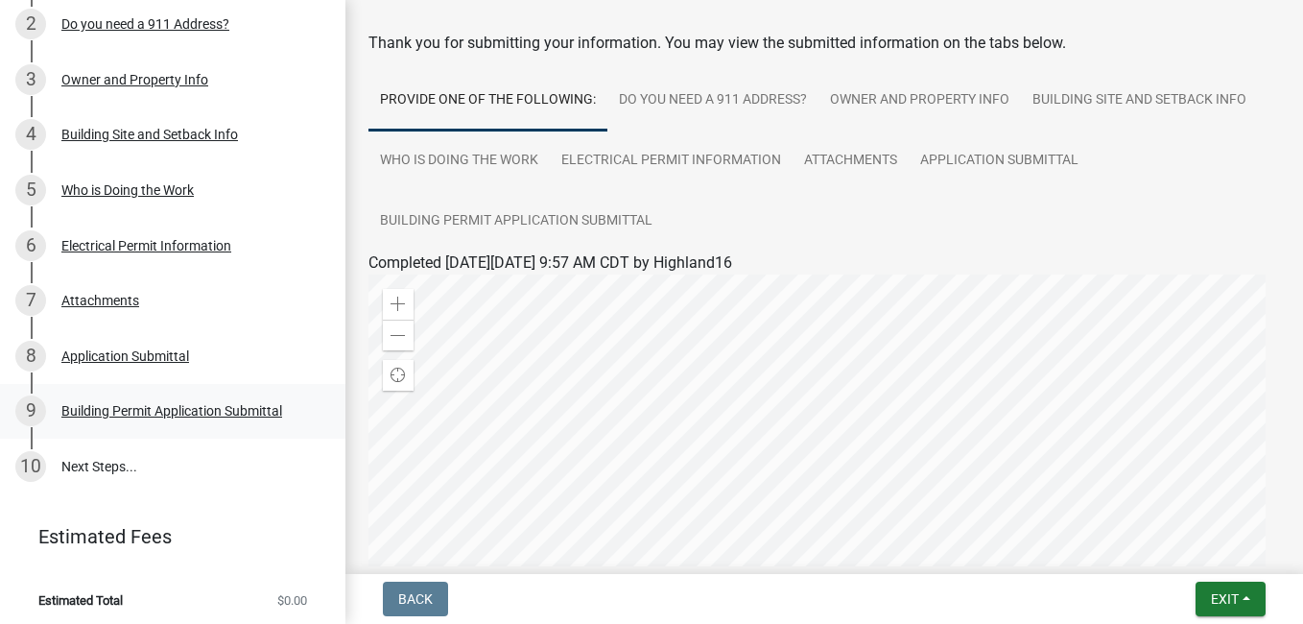
click at [257, 404] on div "Building Permit Application Submittal" at bounding box center [171, 410] width 221 height 13
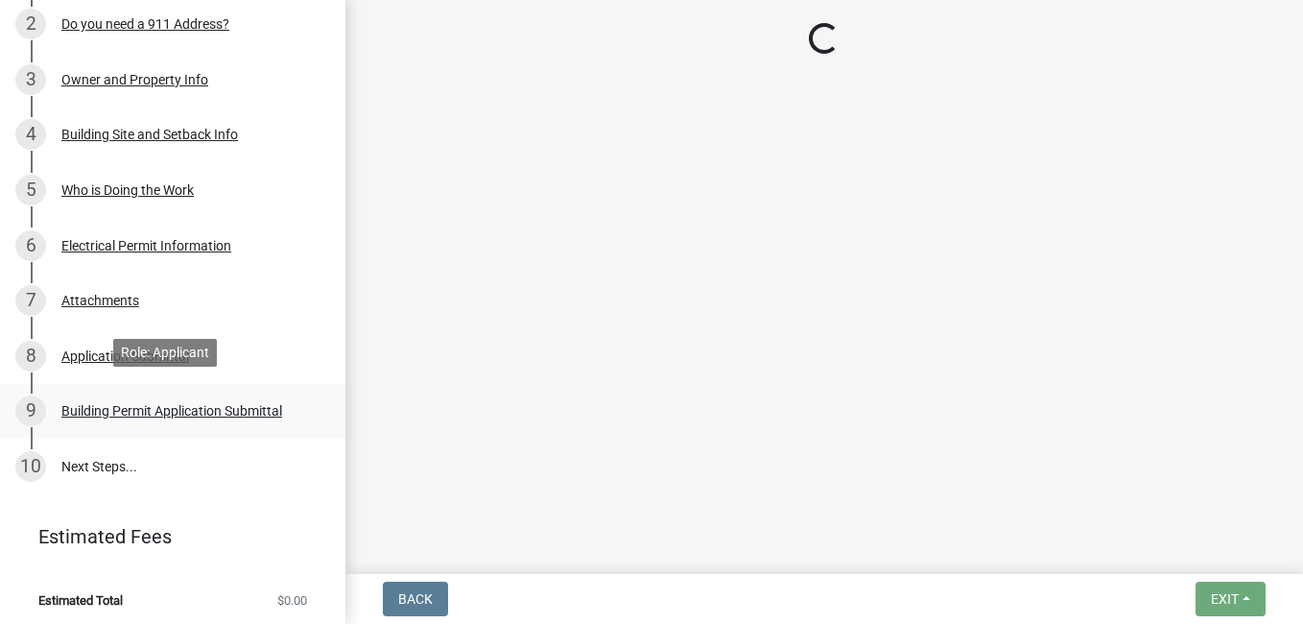
scroll to position [0, 0]
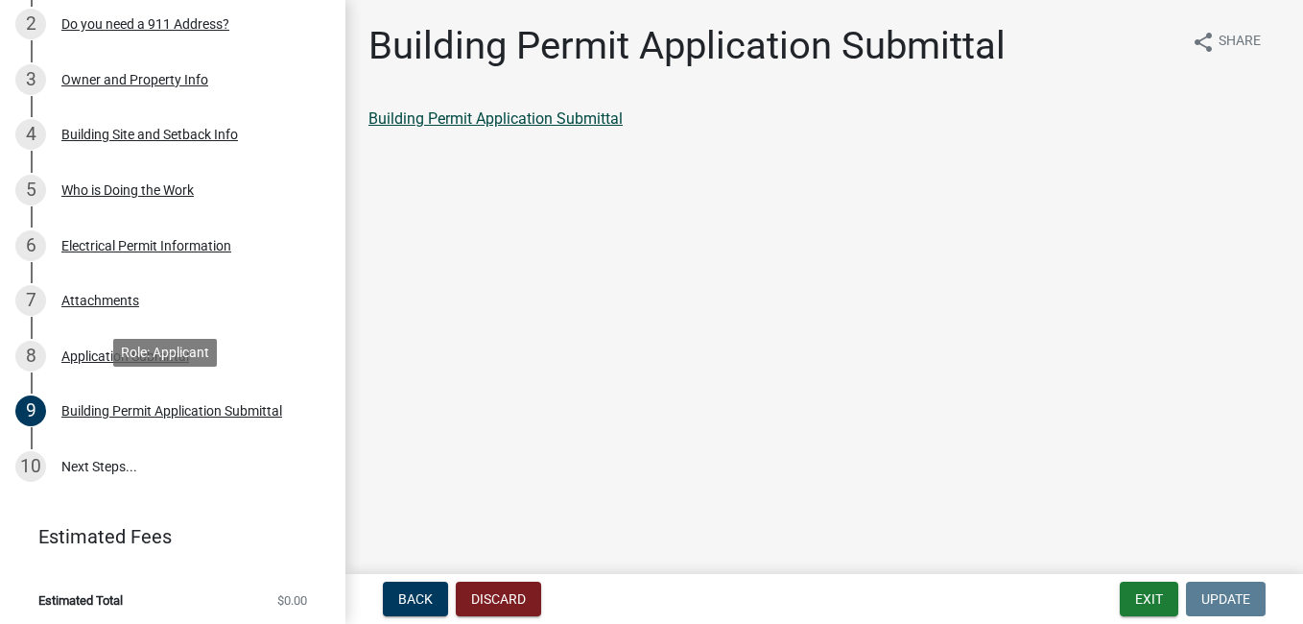
click at [553, 110] on link "Building Permit Application Submittal" at bounding box center [495, 118] width 254 height 18
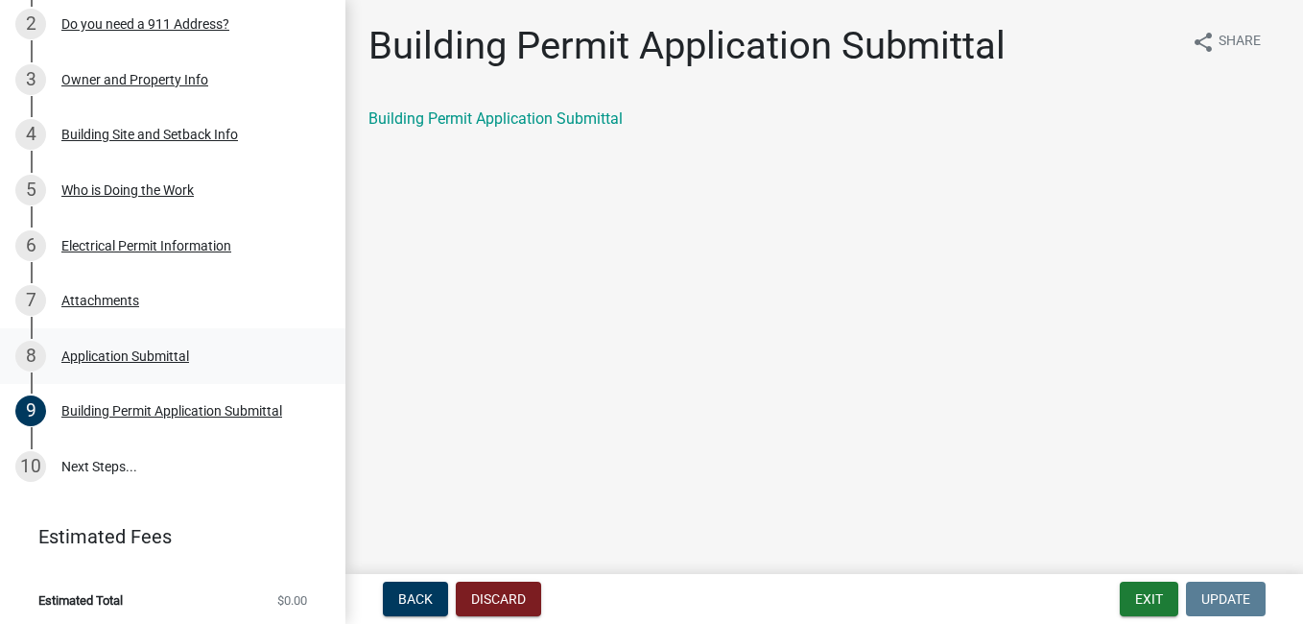
click at [160, 352] on div "Application Submittal" at bounding box center [125, 355] width 128 height 13
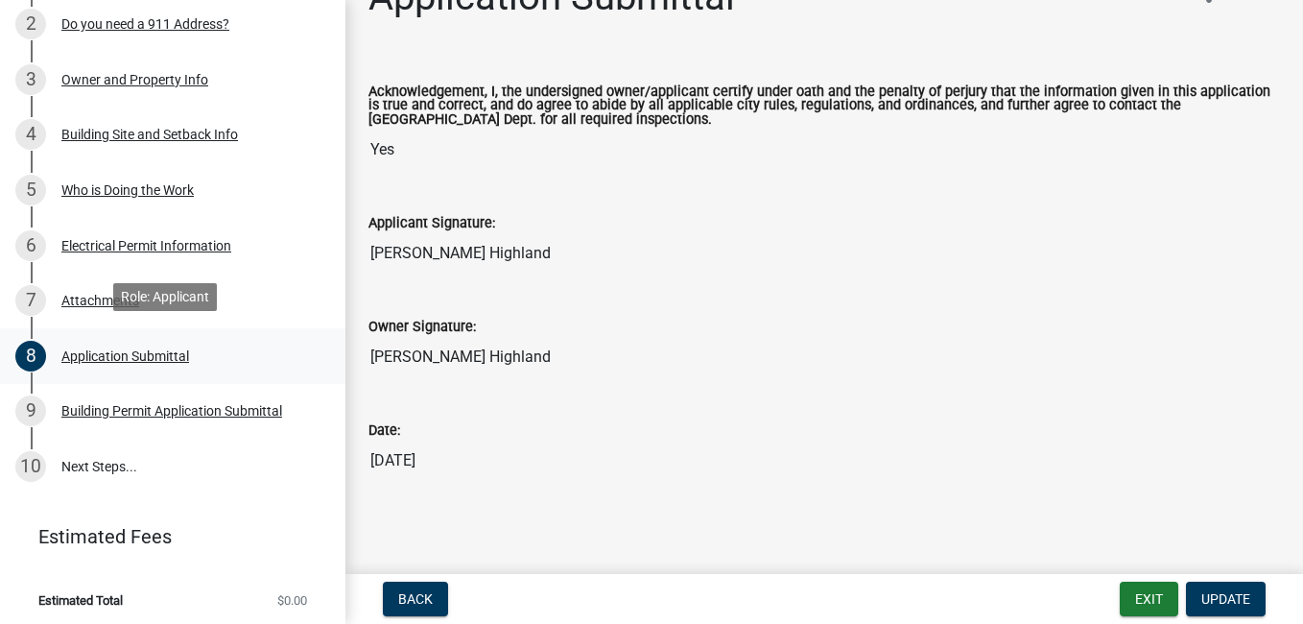
scroll to position [54, 0]
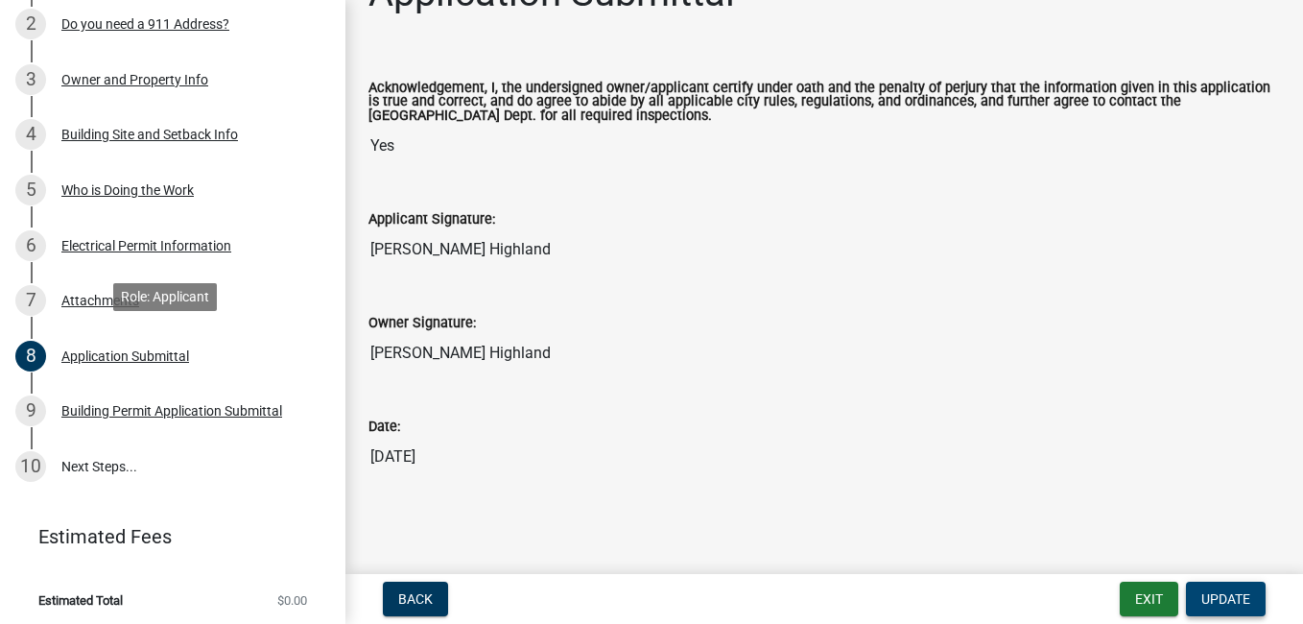
click at [1229, 598] on span "Update" at bounding box center [1225, 598] width 49 height 15
click at [1239, 600] on span "Update" at bounding box center [1225, 598] width 49 height 15
click at [1230, 599] on span "Update" at bounding box center [1225, 598] width 49 height 15
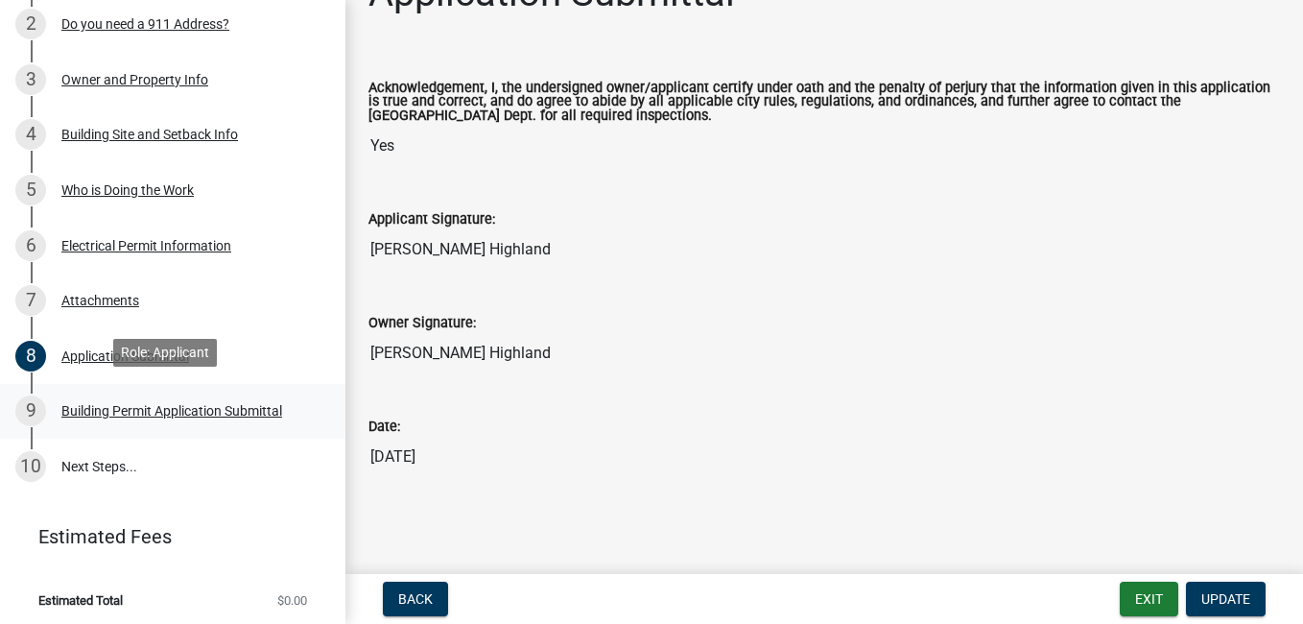
click at [159, 404] on div "Building Permit Application Submittal" at bounding box center [171, 410] width 221 height 13
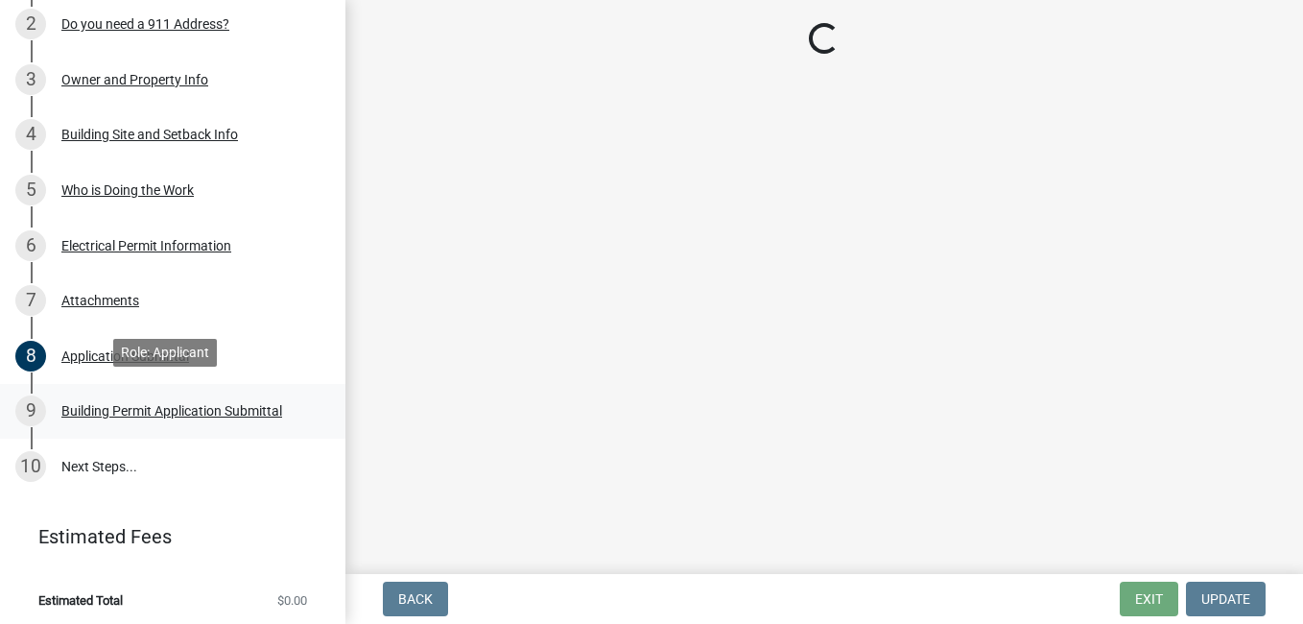
scroll to position [0, 0]
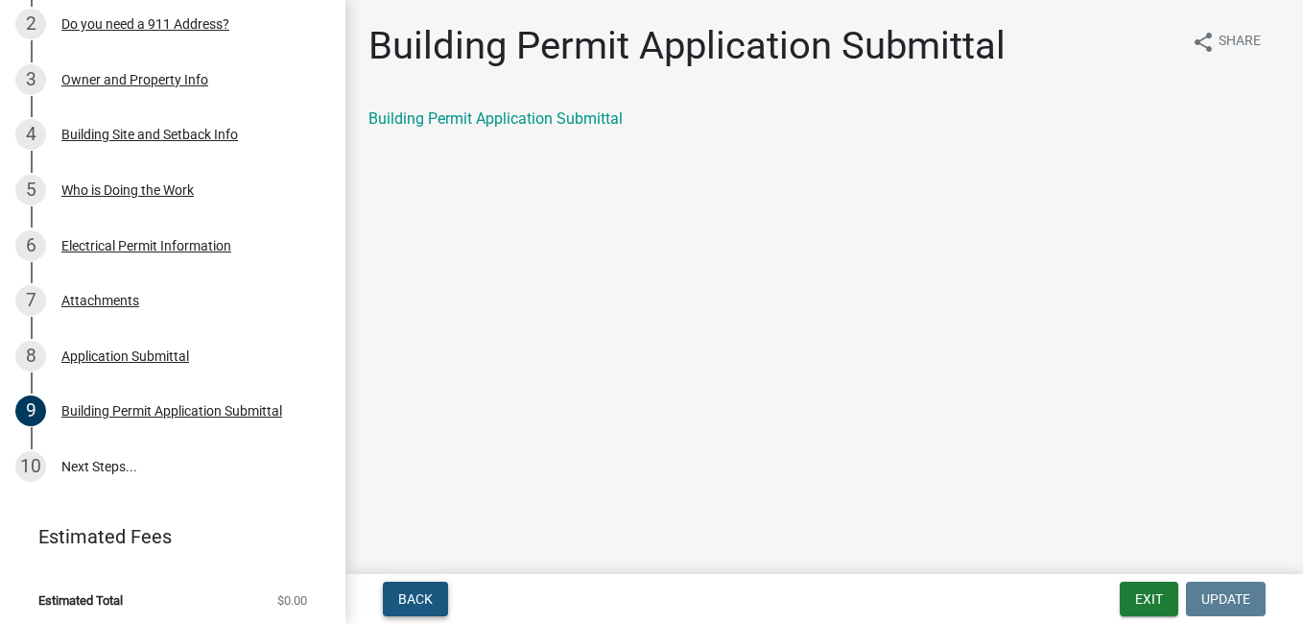
click at [431, 591] on span "Back" at bounding box center [415, 598] width 35 height 15
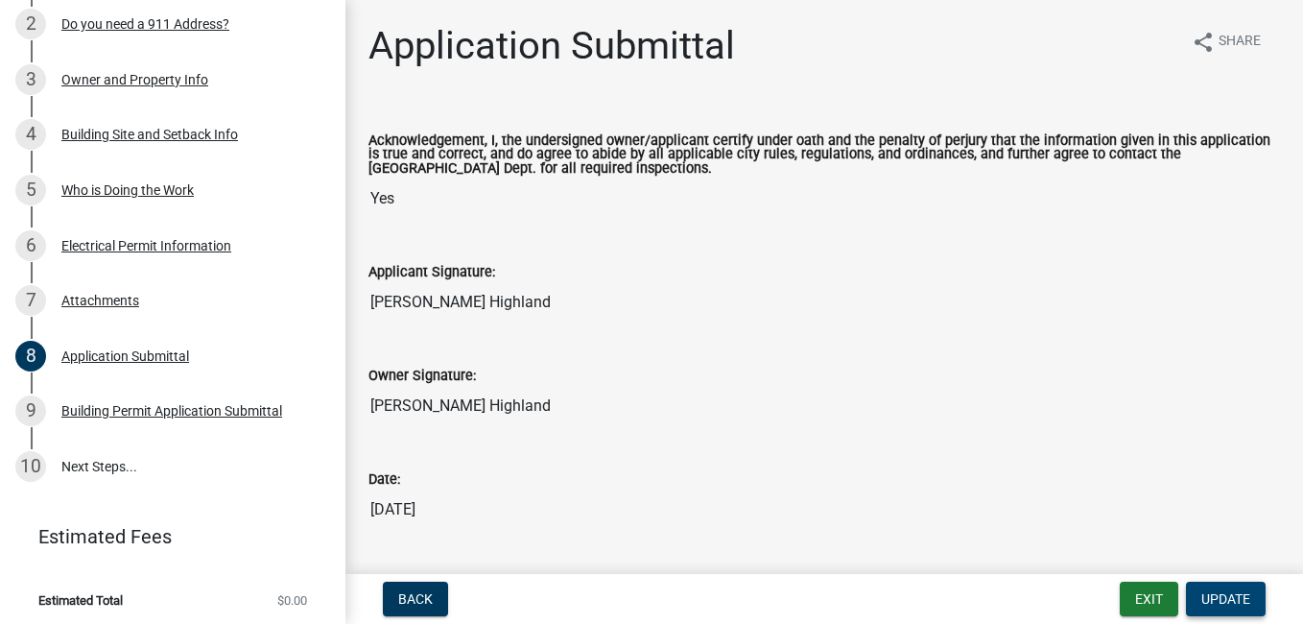
click at [1228, 591] on span "Update" at bounding box center [1225, 598] width 49 height 15
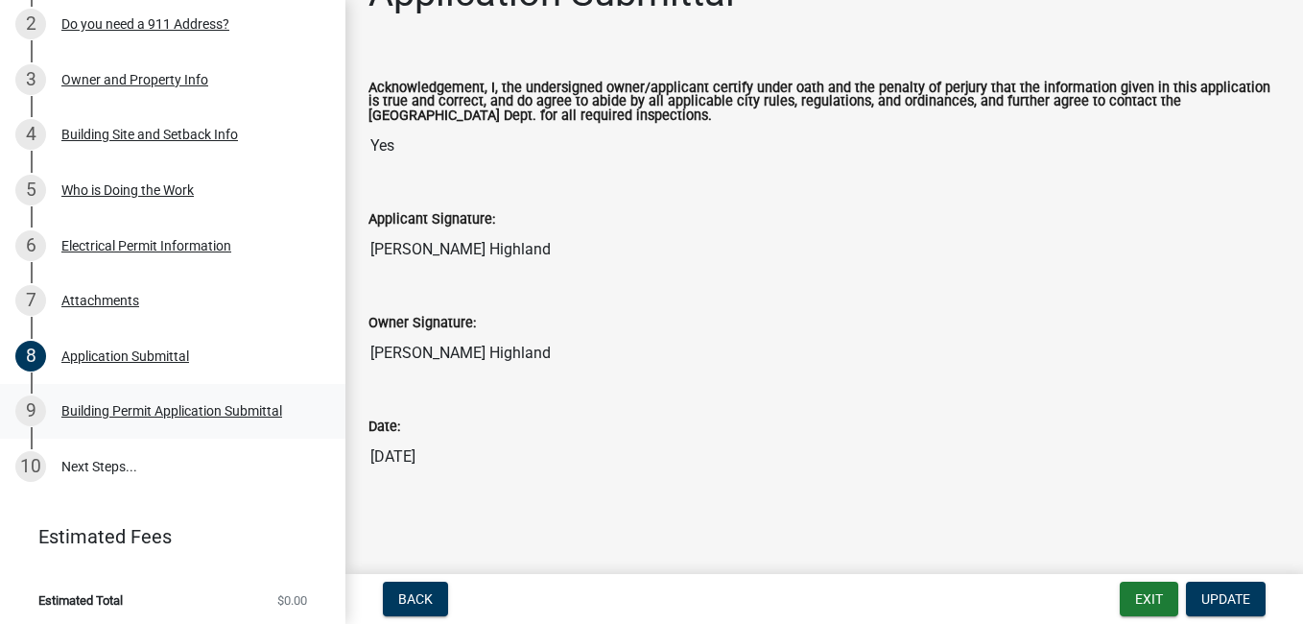
click at [86, 404] on div "Building Permit Application Submittal" at bounding box center [171, 410] width 221 height 13
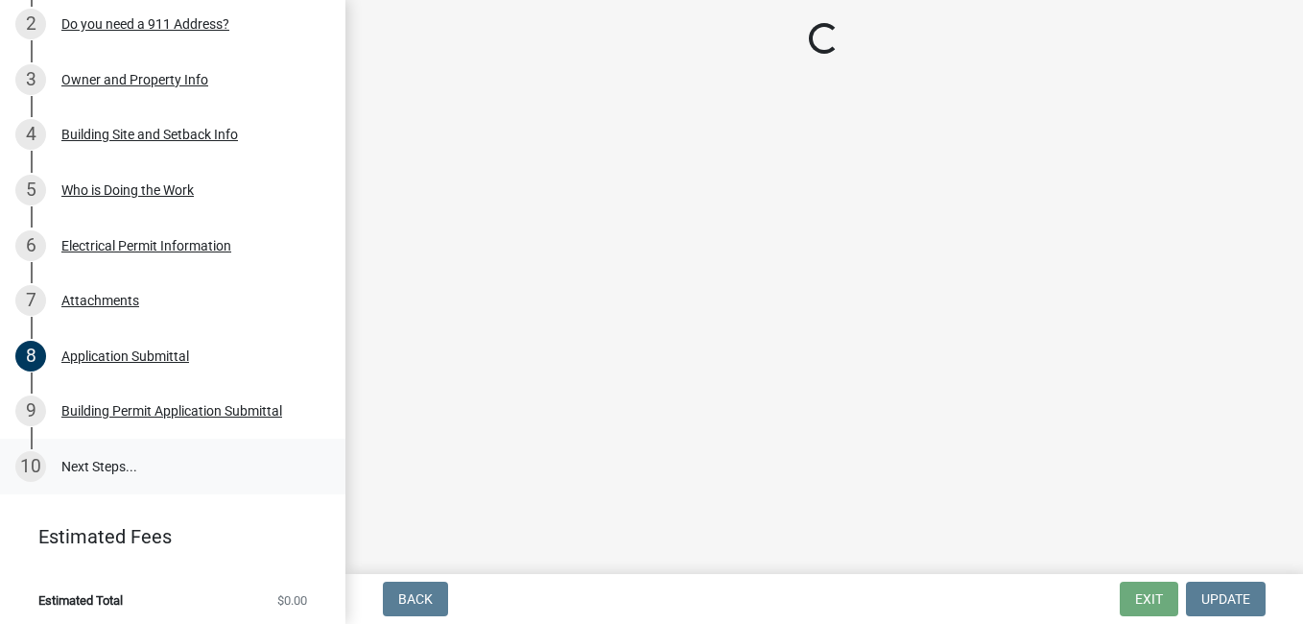
click at [86, 460] on link "10 Next Steps..." at bounding box center [172, 466] width 345 height 56
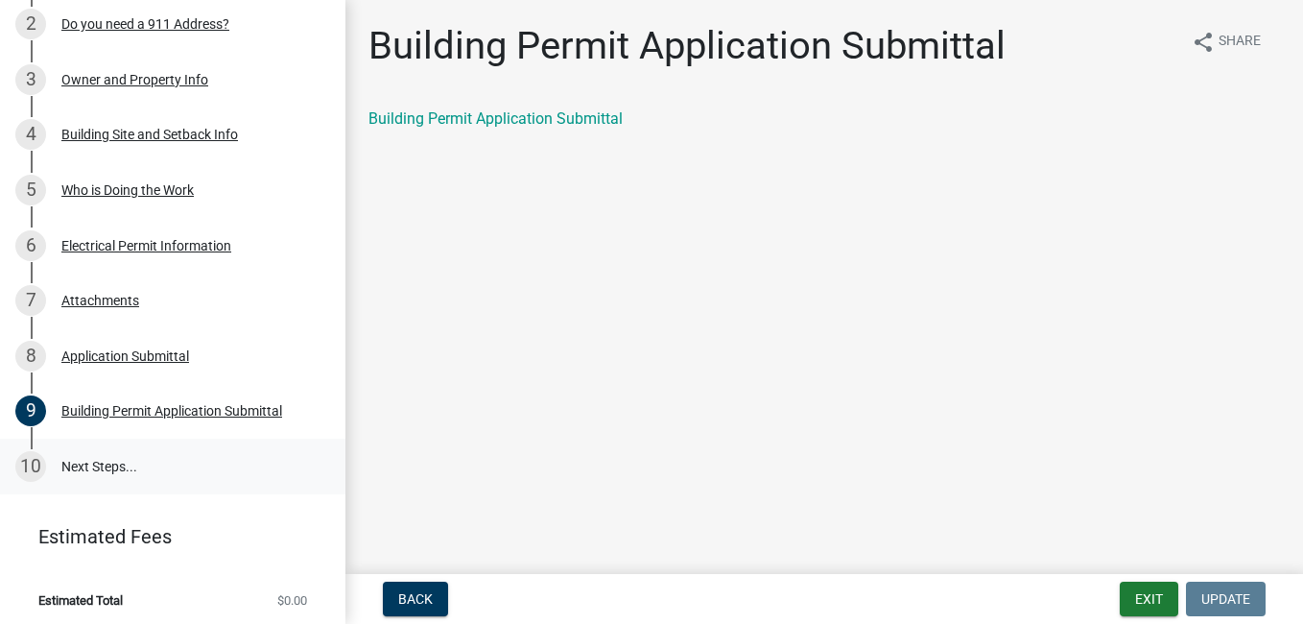
click at [86, 460] on link "10 Next Steps..." at bounding box center [172, 466] width 345 height 56
click at [574, 109] on link "Building Permit Application Submittal" at bounding box center [495, 118] width 254 height 18
click at [430, 597] on span "Back" at bounding box center [415, 598] width 35 height 15
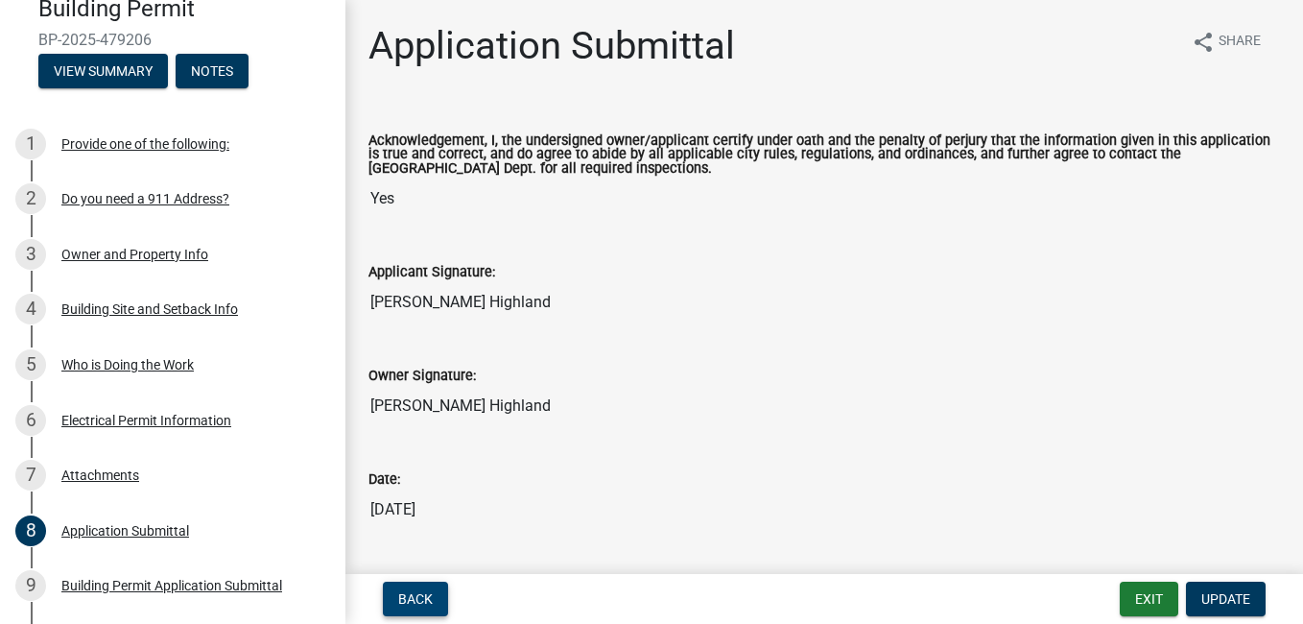
scroll to position [124, 0]
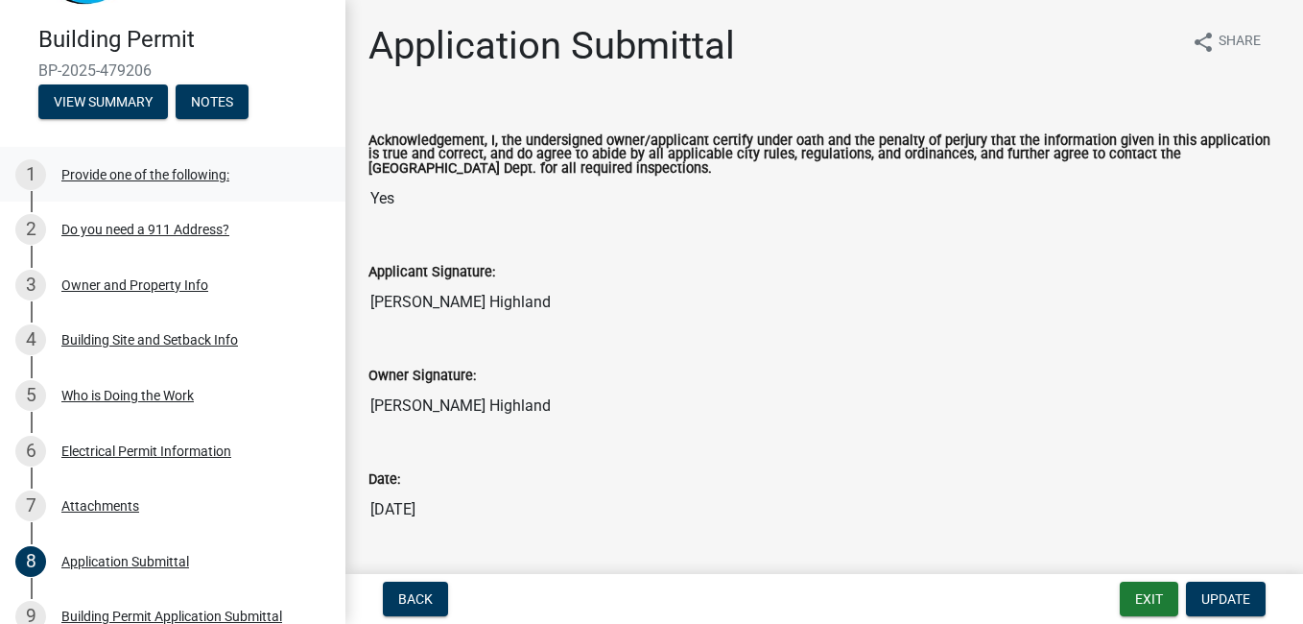
click at [211, 168] on div "Provide one of the following:" at bounding box center [145, 174] width 168 height 13
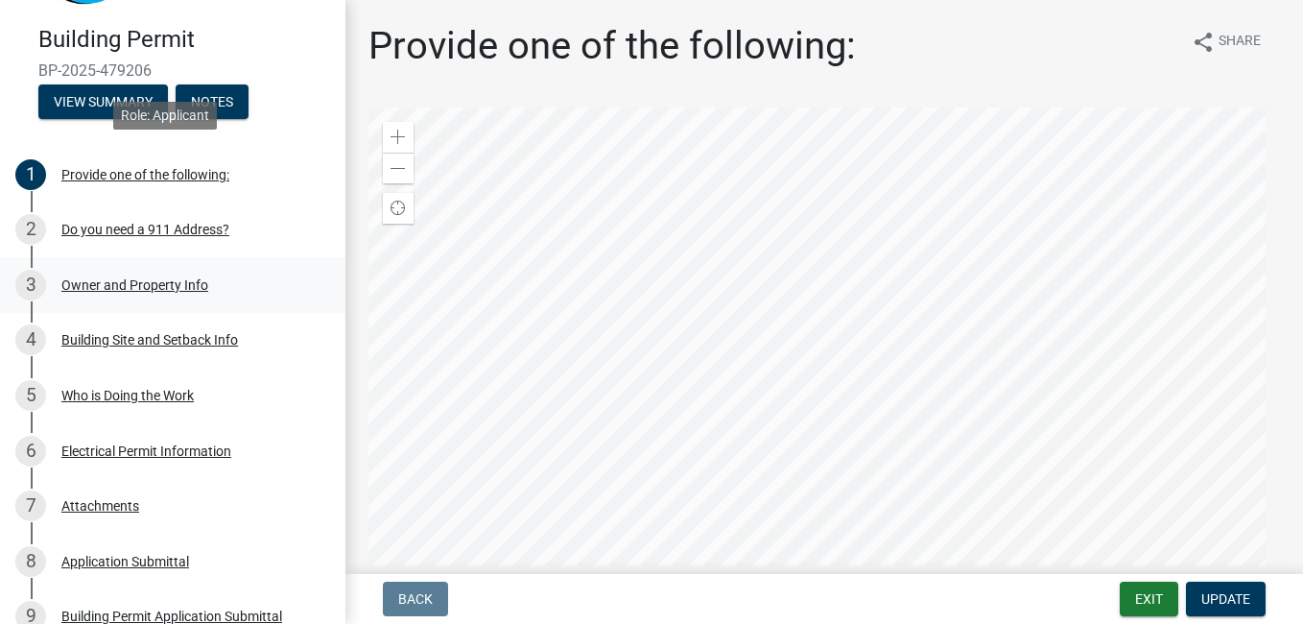
click at [193, 278] on div "Owner and Property Info" at bounding box center [134, 284] width 147 height 13
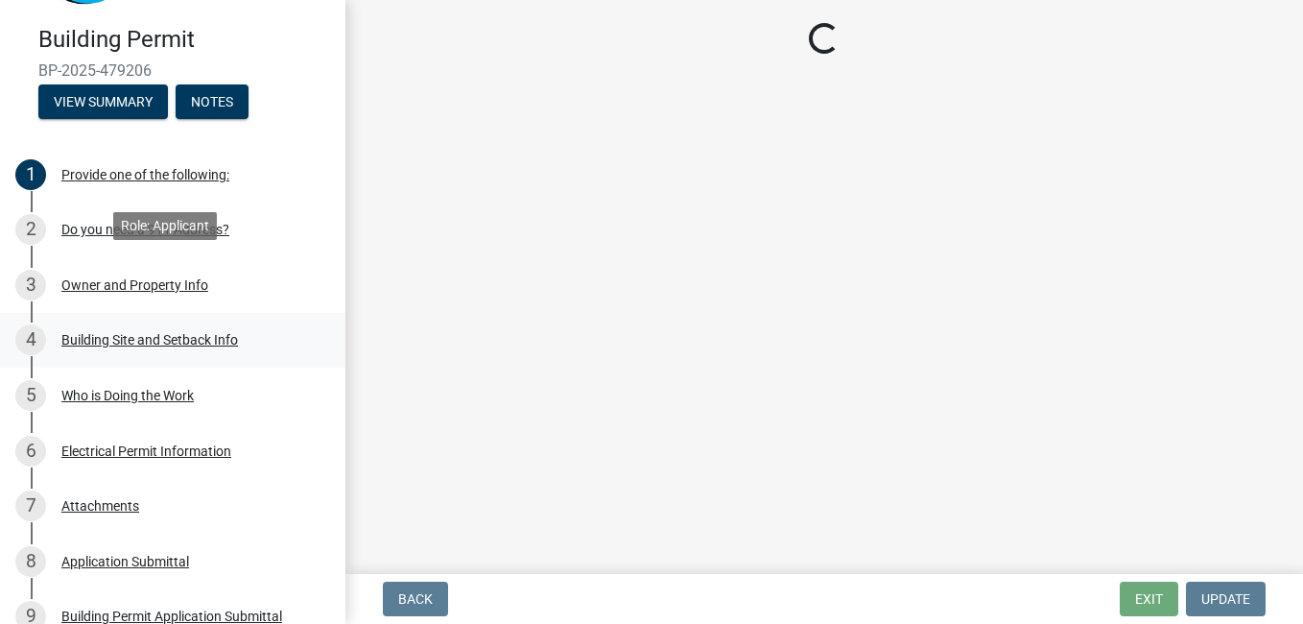
click at [212, 338] on div "Building Site and Setback Info" at bounding box center [149, 339] width 177 height 13
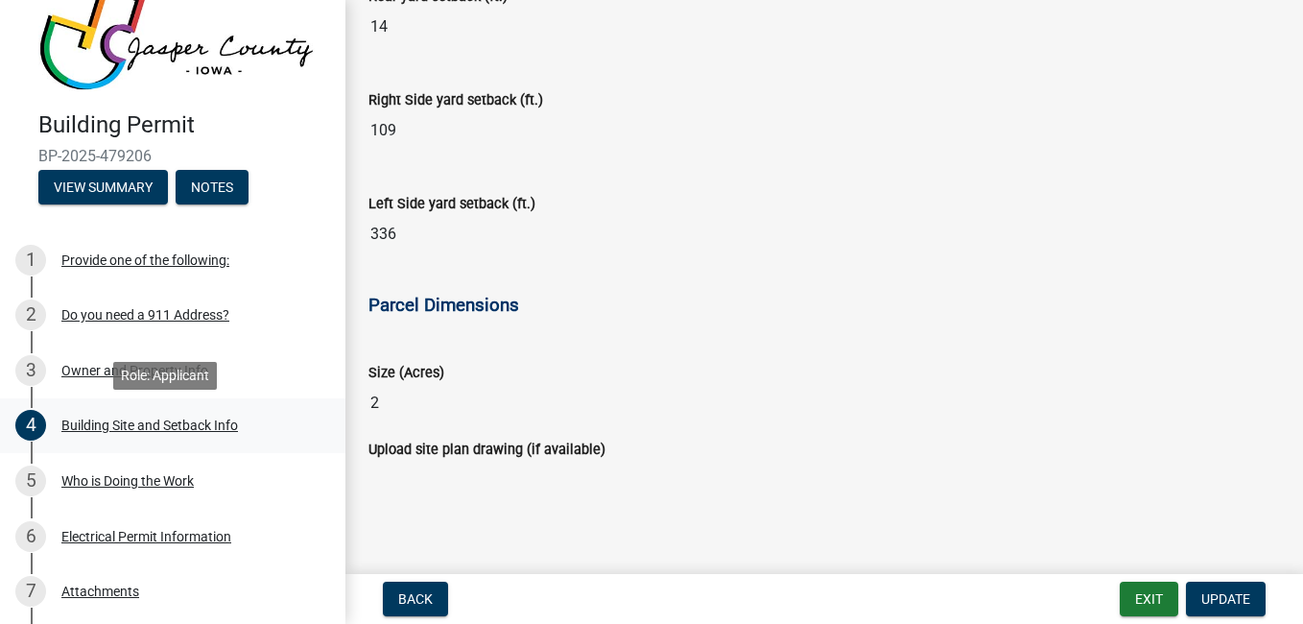
scroll to position [21, 0]
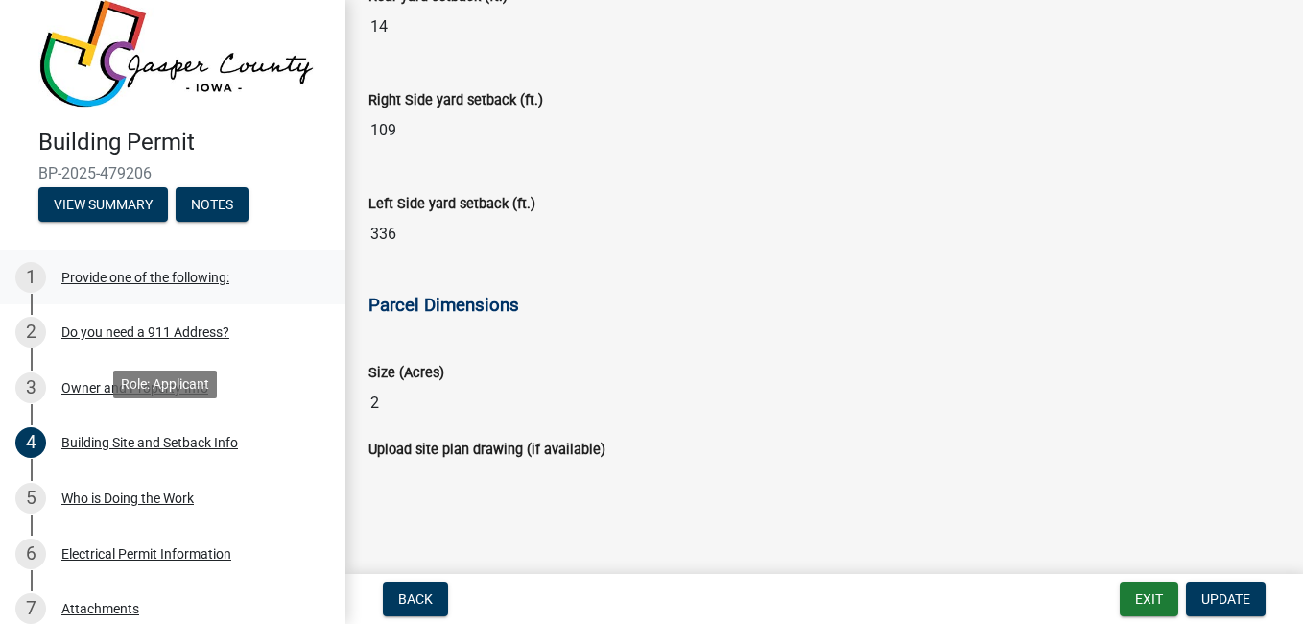
click at [215, 277] on div "Provide one of the following:" at bounding box center [145, 277] width 168 height 13
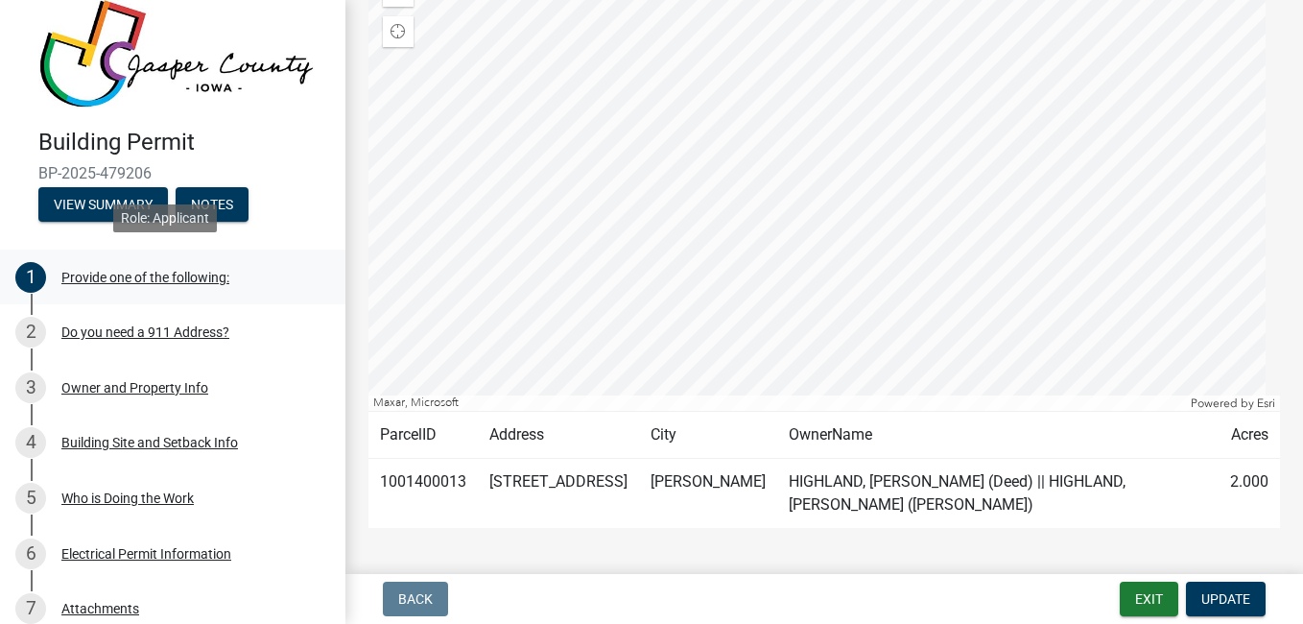
scroll to position [190, 0]
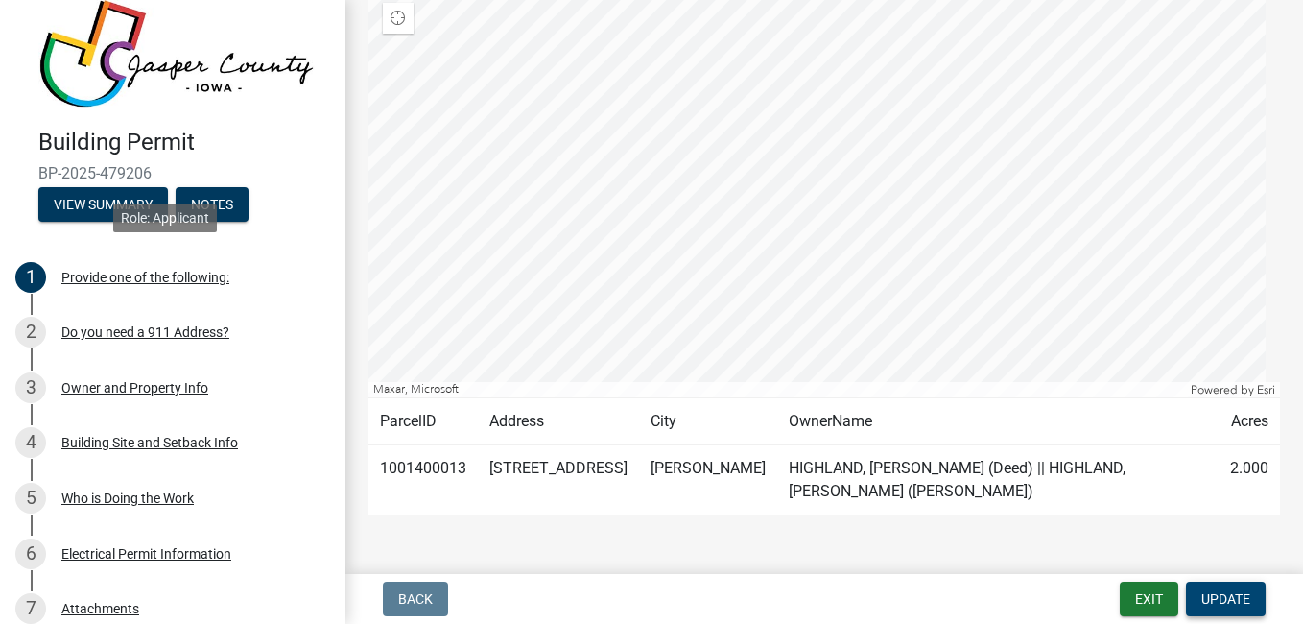
click at [1231, 599] on span "Update" at bounding box center [1225, 598] width 49 height 15
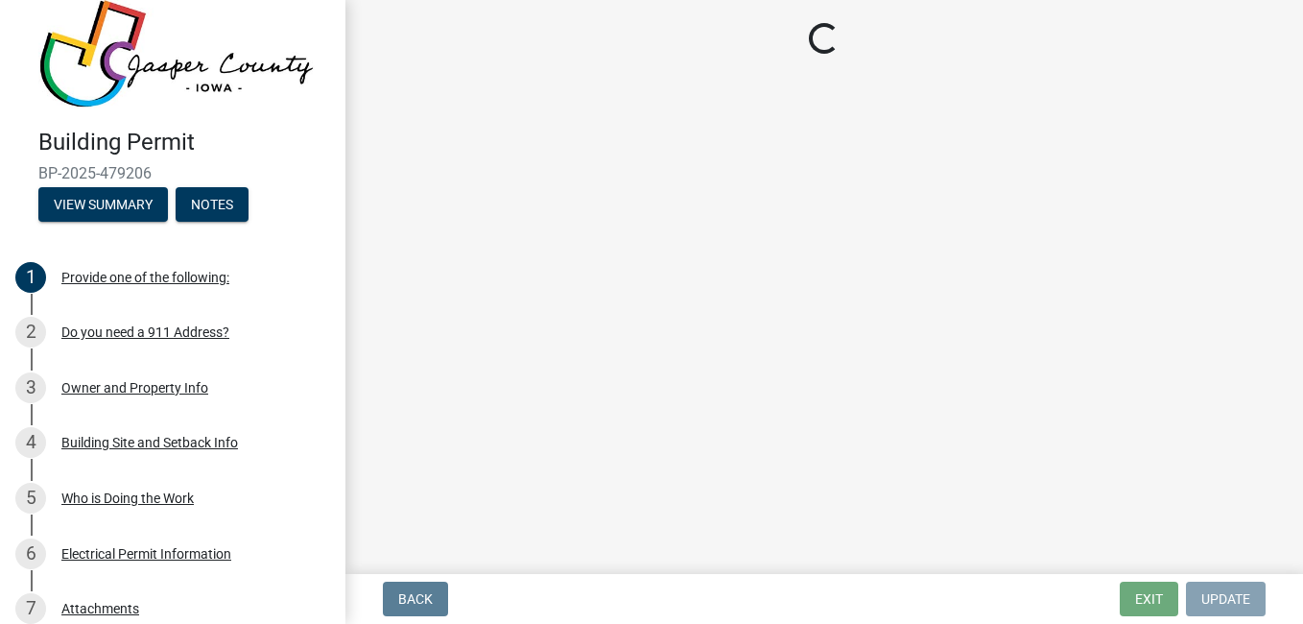
scroll to position [0, 0]
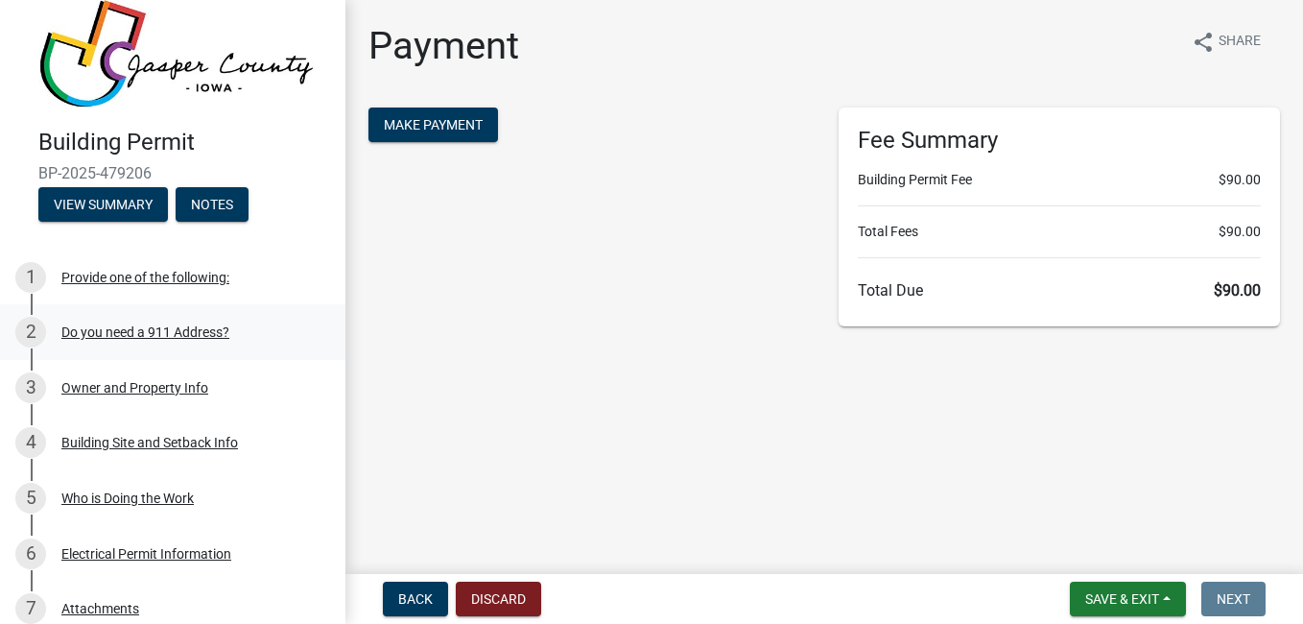
click at [191, 317] on div "2 Do you need a 911 Address?" at bounding box center [164, 332] width 299 height 31
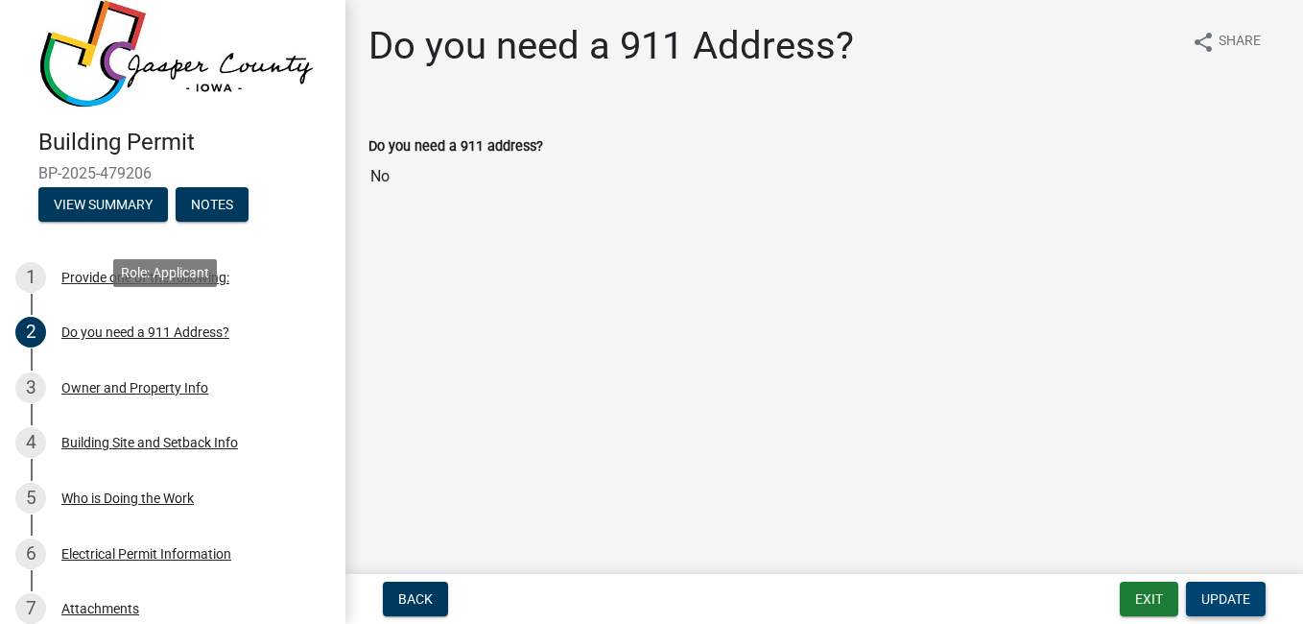
click at [1244, 604] on span "Update" at bounding box center [1225, 598] width 49 height 15
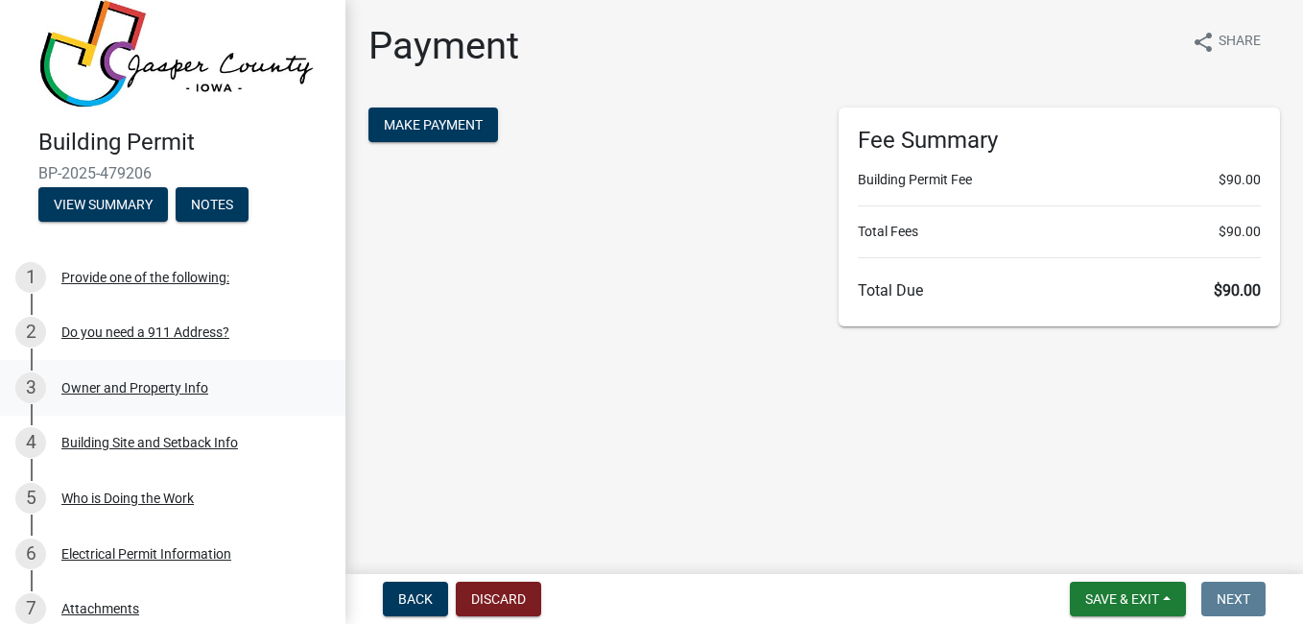
click at [200, 382] on div "Owner and Property Info" at bounding box center [134, 387] width 147 height 13
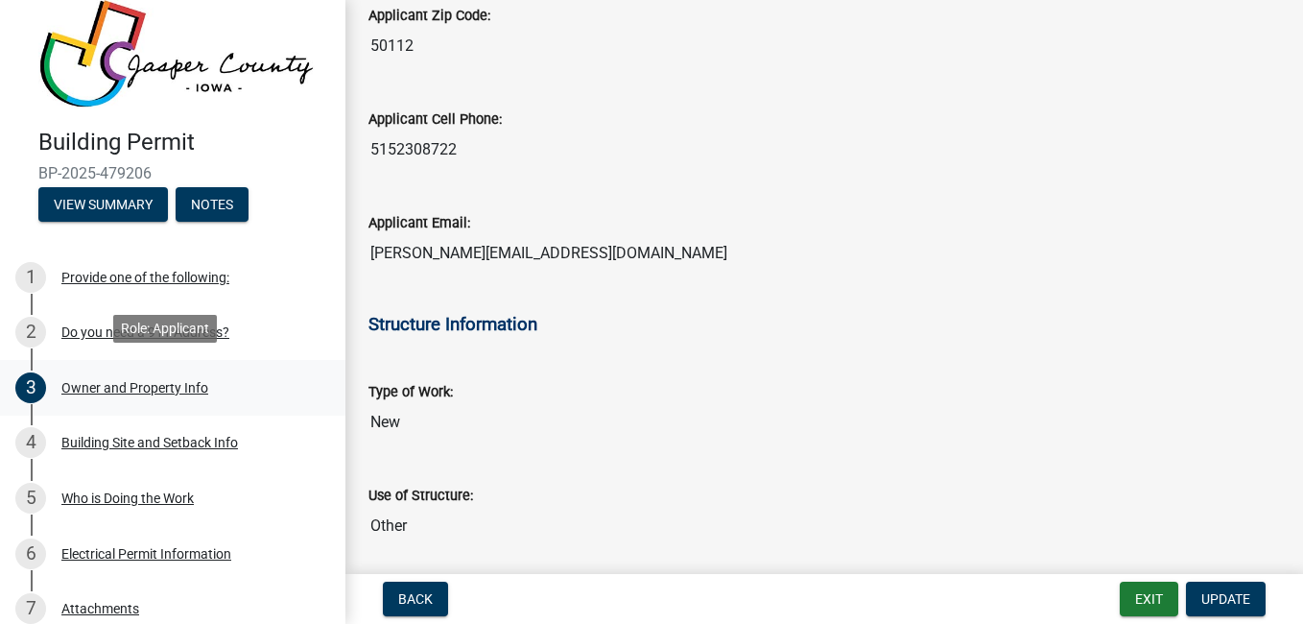
scroll to position [2559, 0]
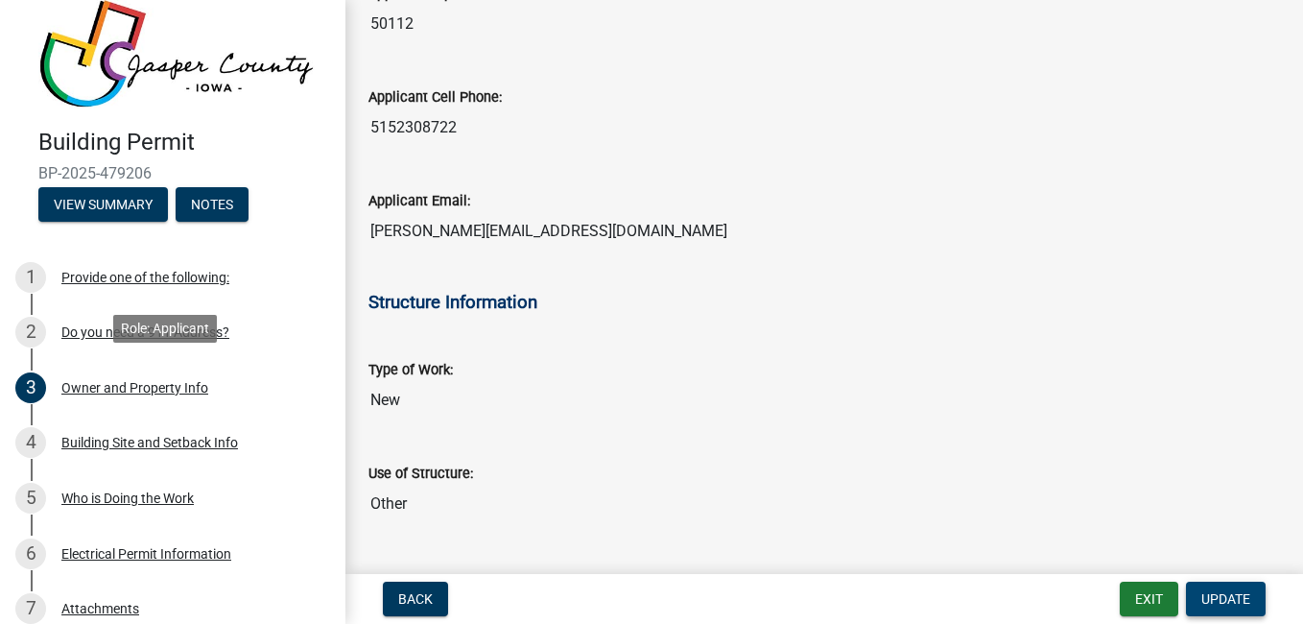
click at [1230, 602] on span "Update" at bounding box center [1225, 598] width 49 height 15
click at [106, 198] on button "View Summary" at bounding box center [103, 204] width 130 height 35
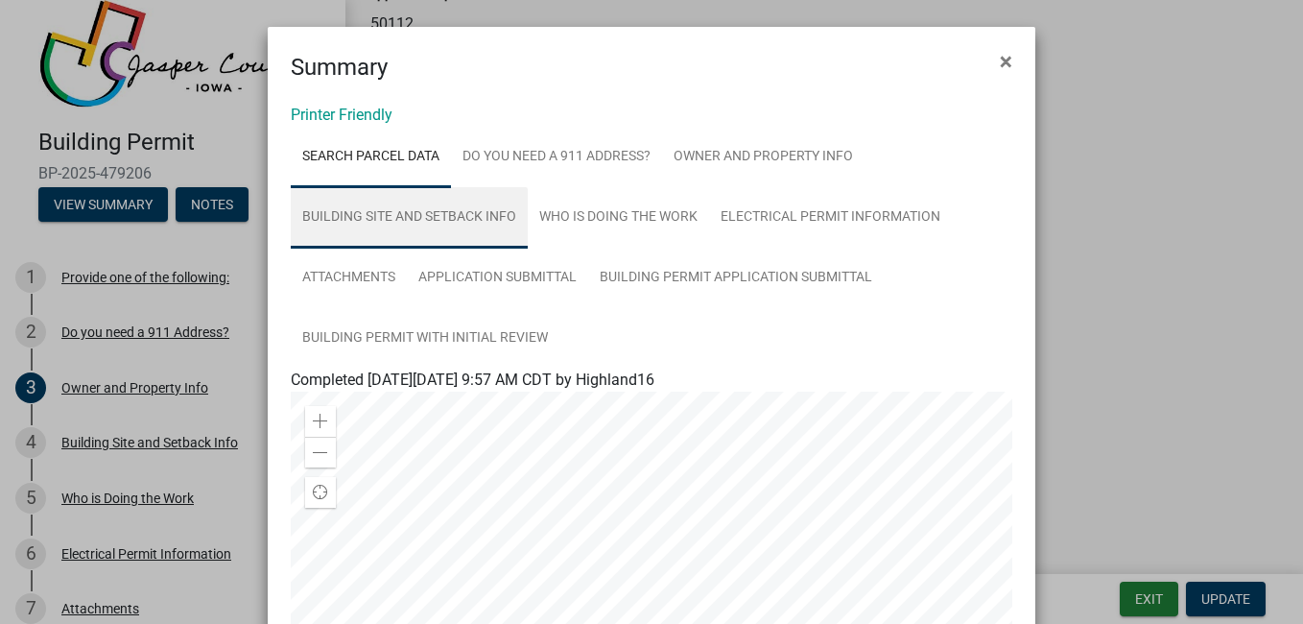
click at [461, 220] on link "Building Site and Setback Info" at bounding box center [409, 217] width 237 height 61
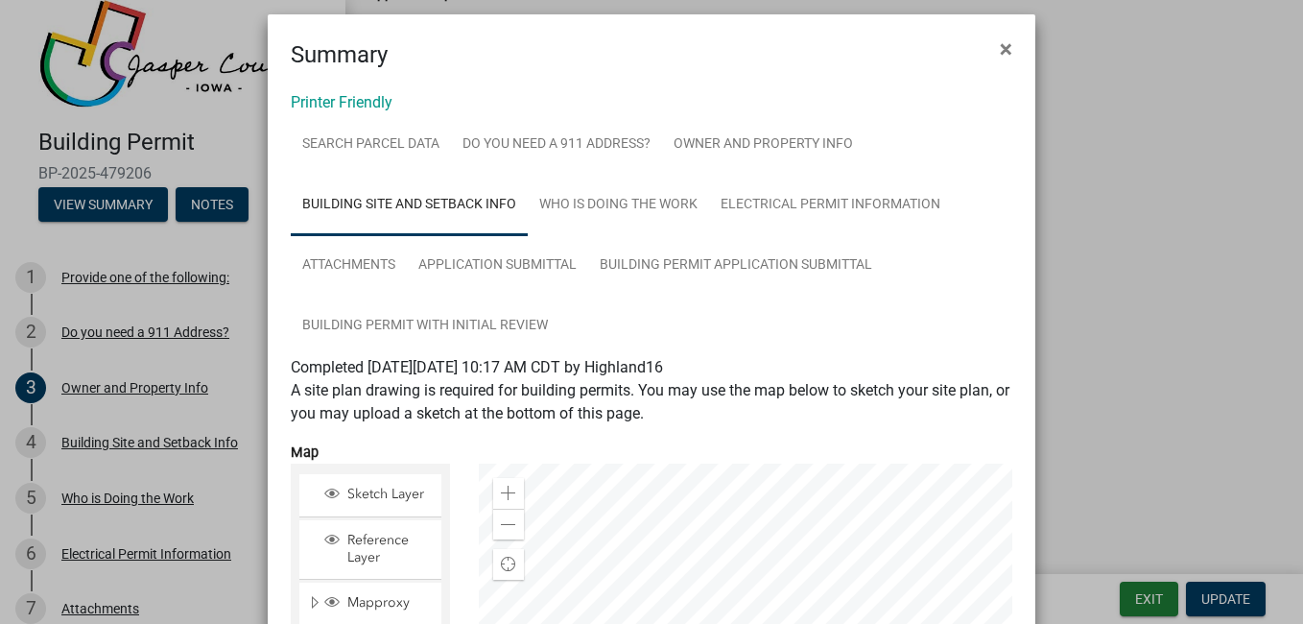
scroll to position [3, 0]
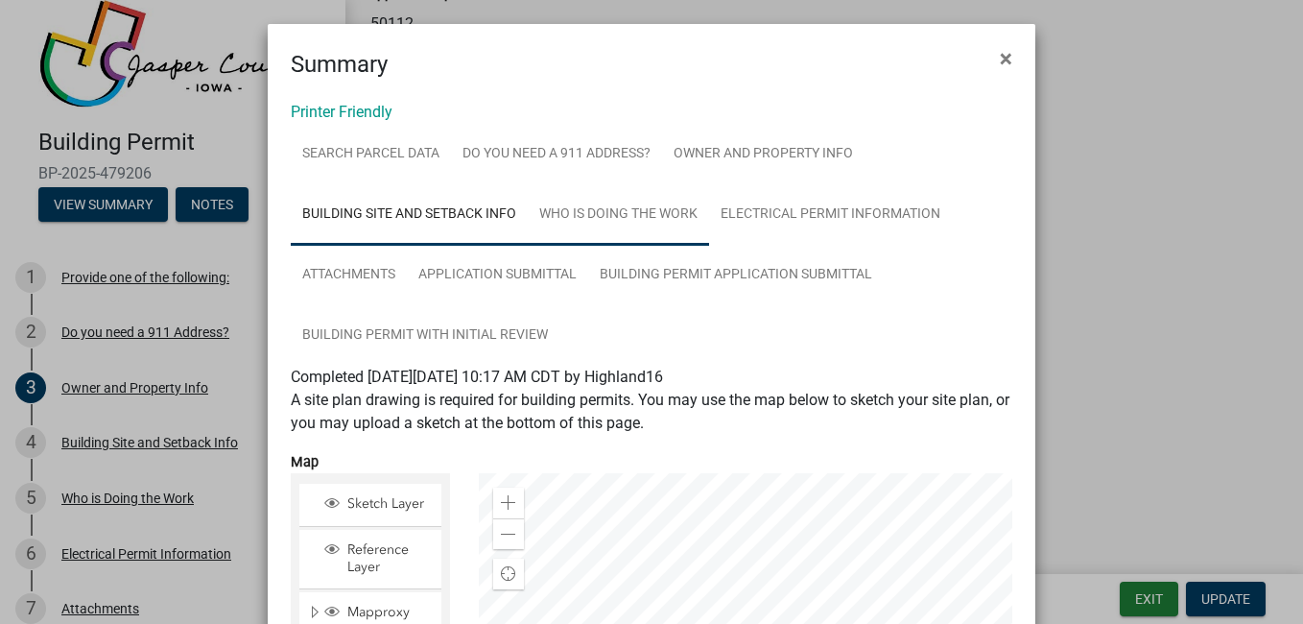
click at [630, 229] on link "Who is Doing the Work" at bounding box center [618, 214] width 181 height 61
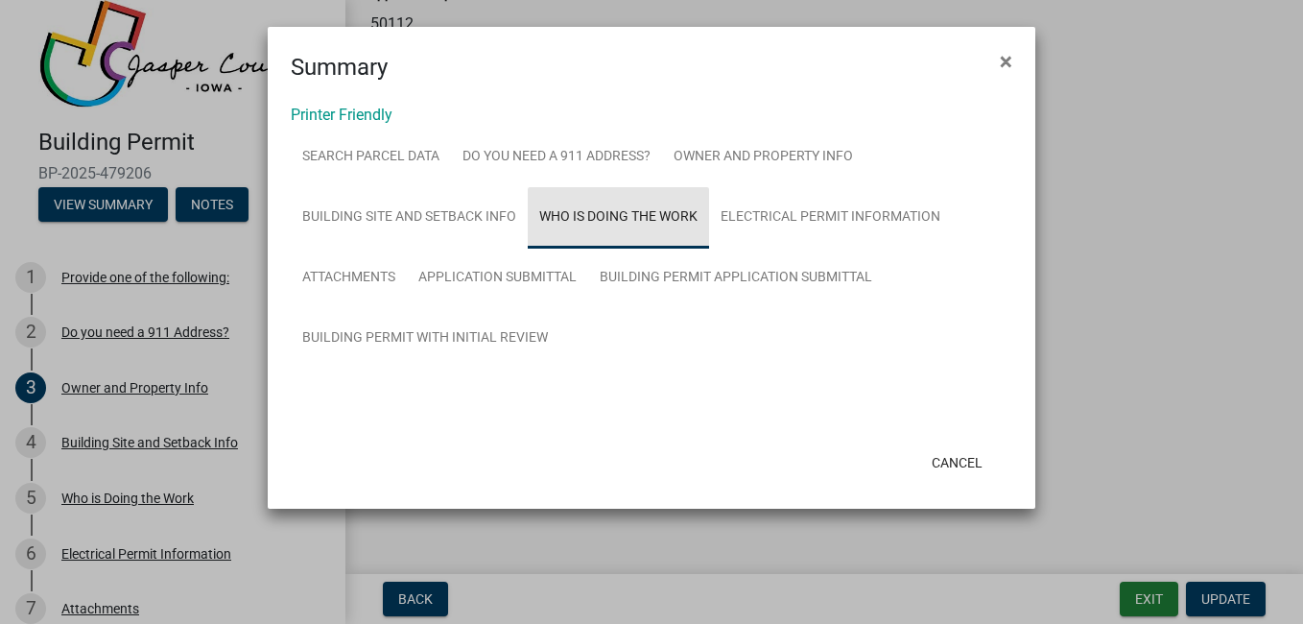
scroll to position [0, 0]
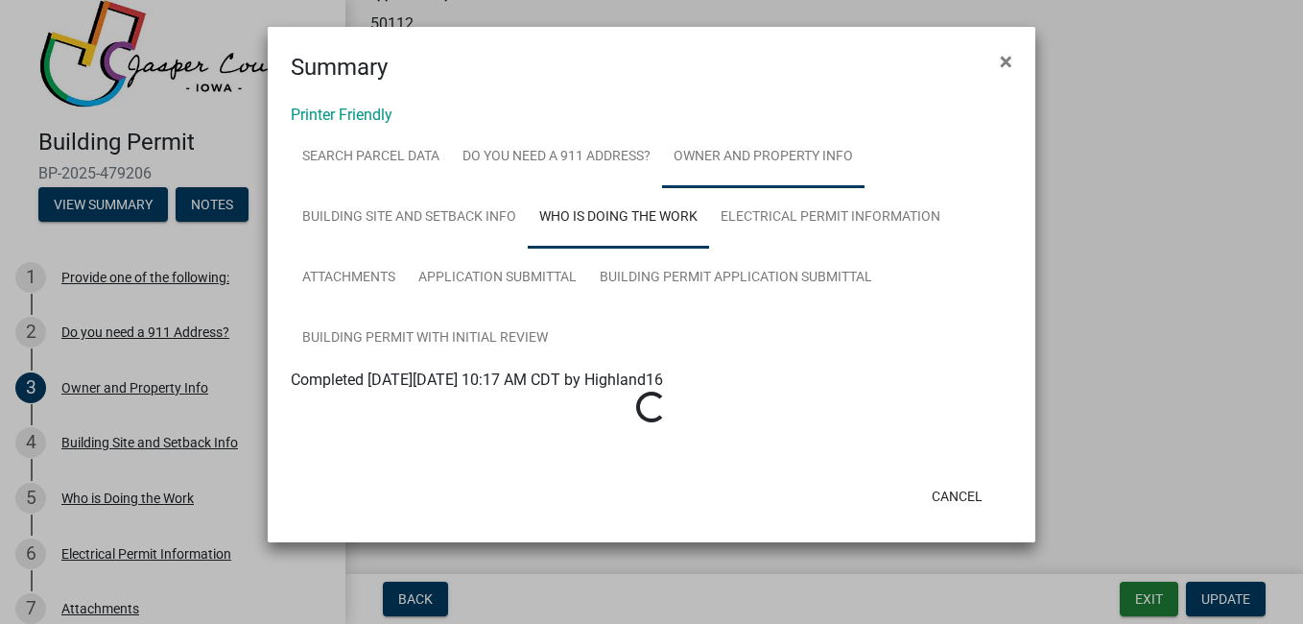
click at [800, 153] on link "Owner and Property Info" at bounding box center [763, 157] width 202 height 61
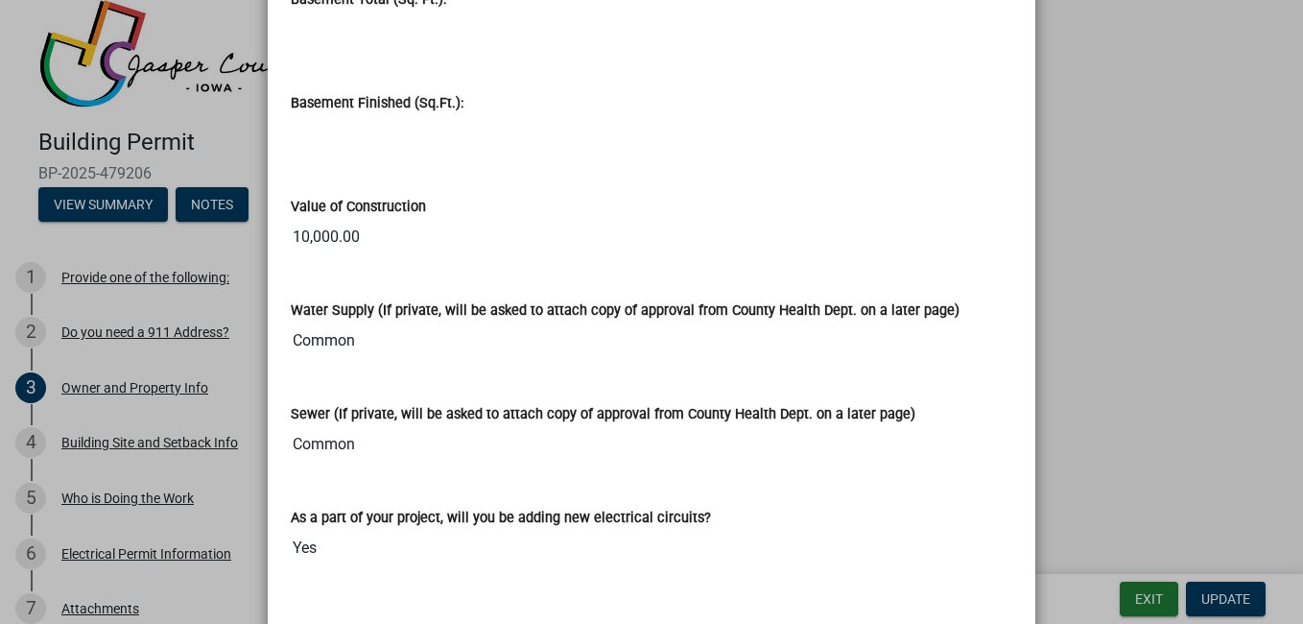
scroll to position [4079, 0]
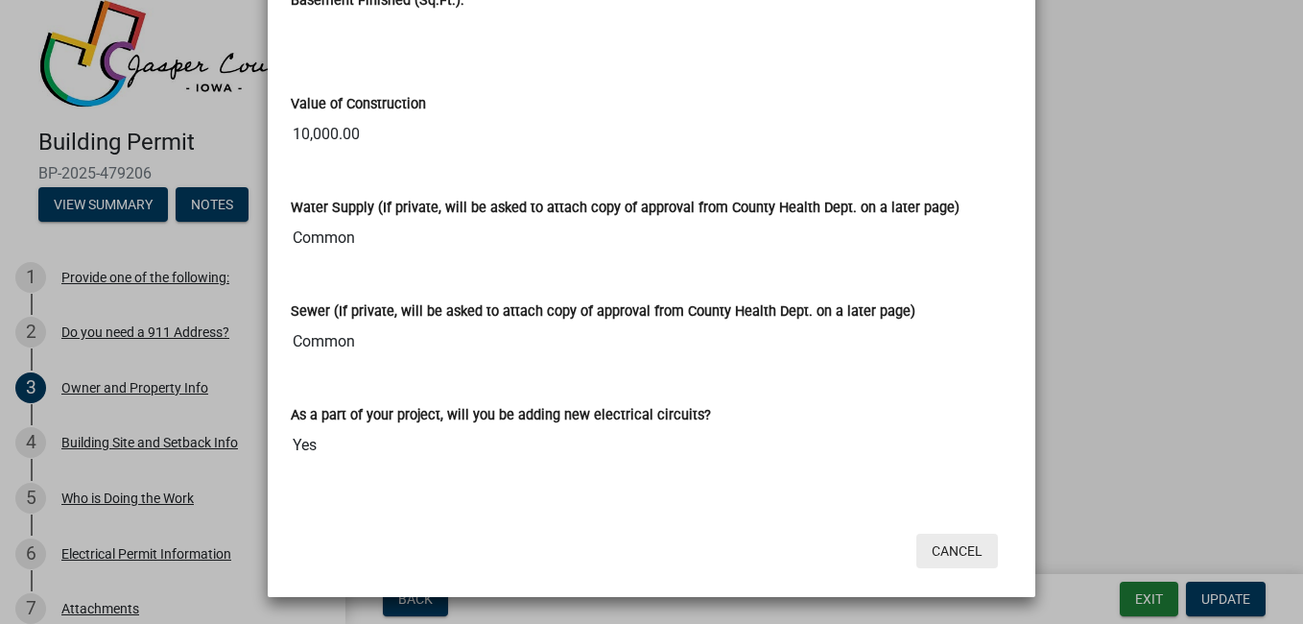
click at [981, 566] on button "Cancel" at bounding box center [957, 550] width 82 height 35
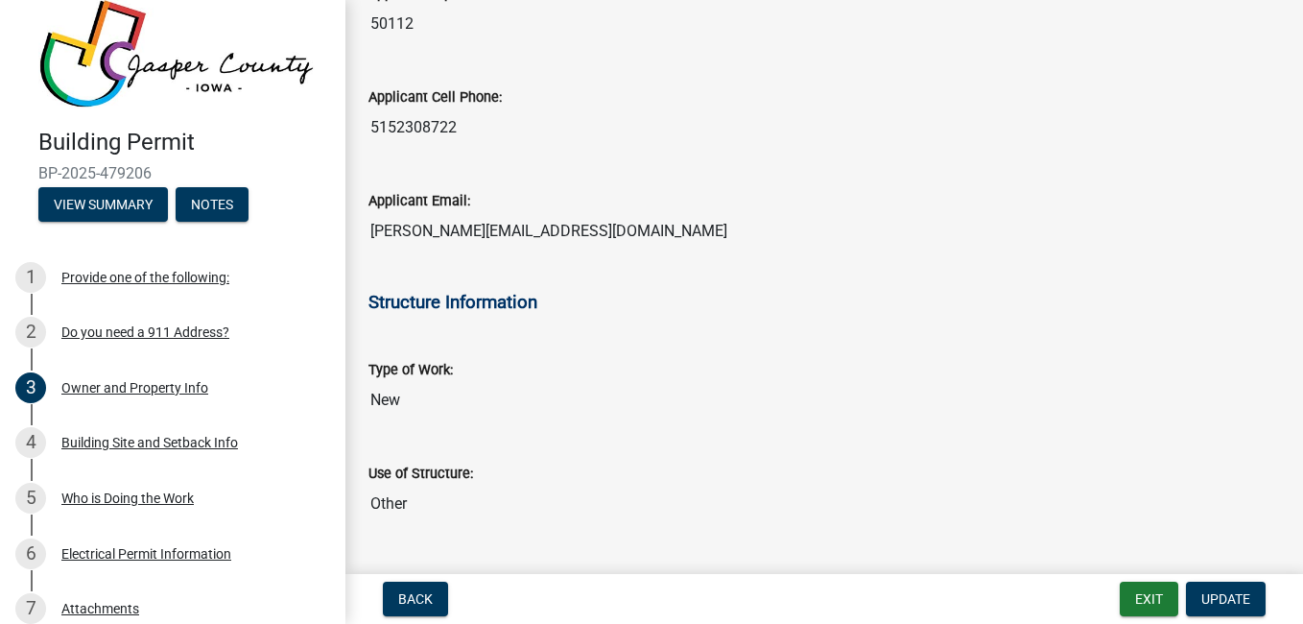
click at [956, 559] on div "Other Use (describe): 12 ft by 24 ft portable building" at bounding box center [823, 582] width 911 height 88
click at [425, 600] on span "Back" at bounding box center [415, 598] width 35 height 15
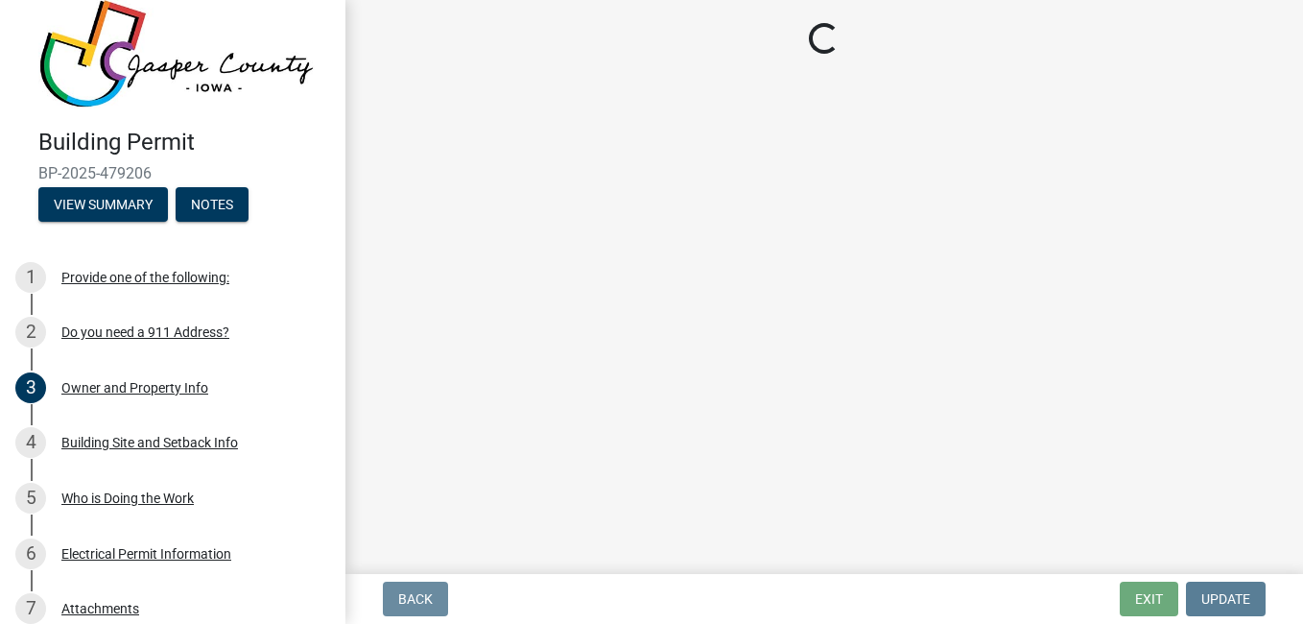
scroll to position [0, 0]
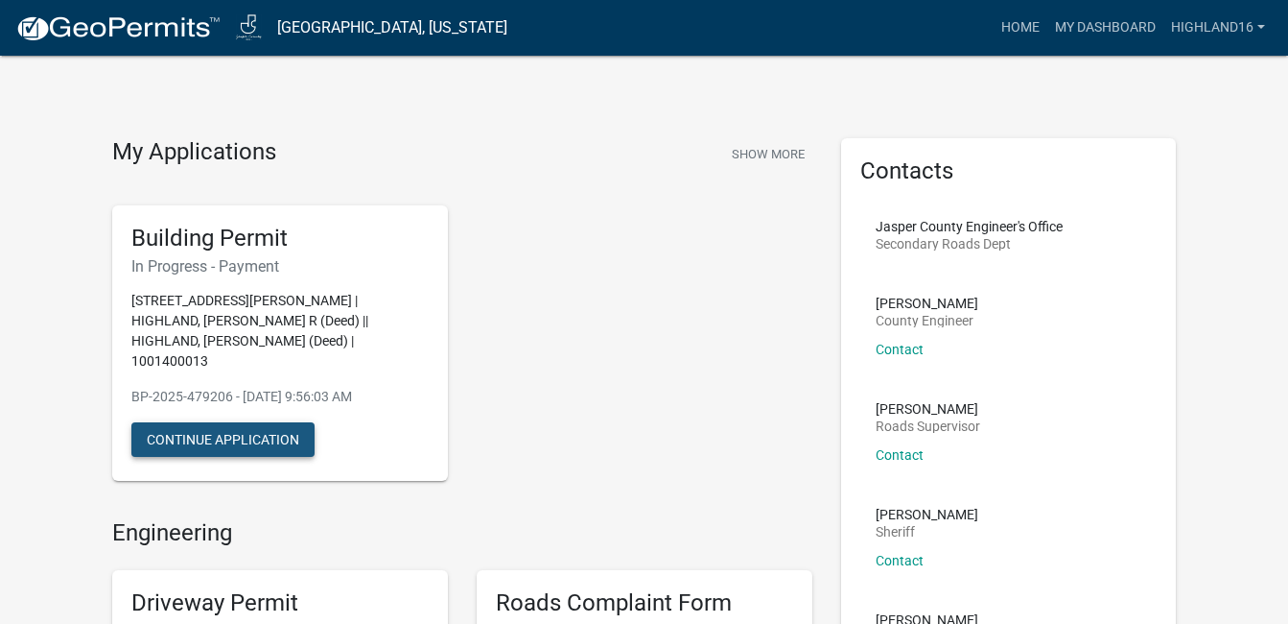
click at [238, 422] on button "Continue Application" at bounding box center [222, 439] width 183 height 35
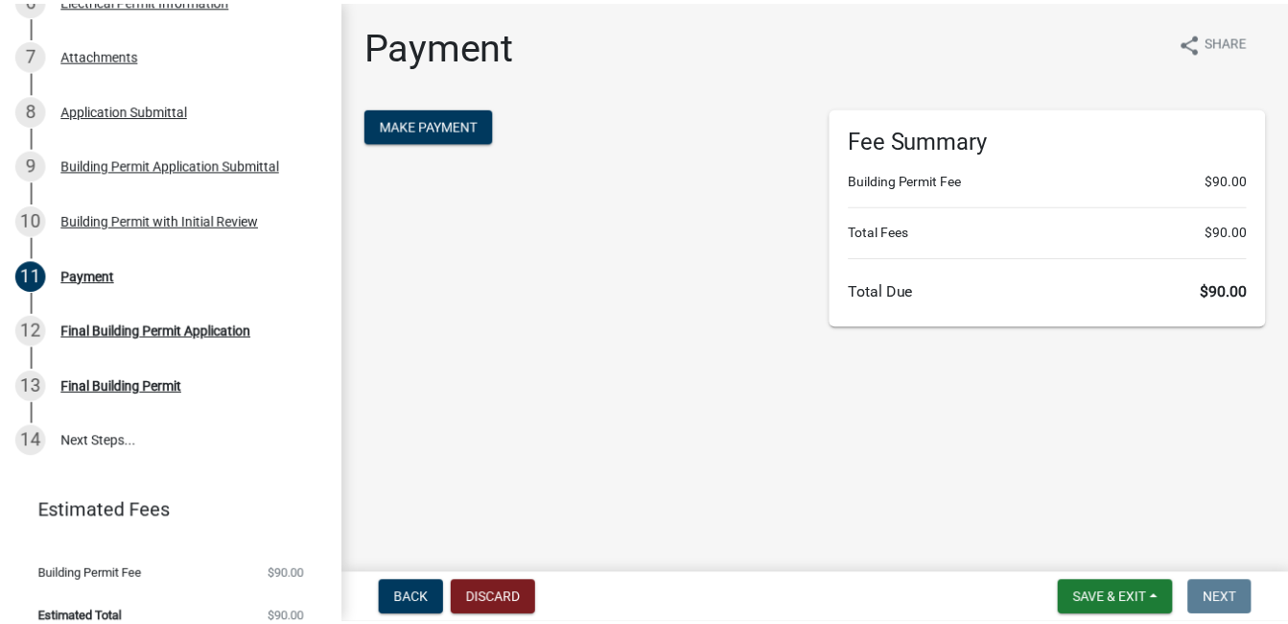
scroll to position [593, 0]
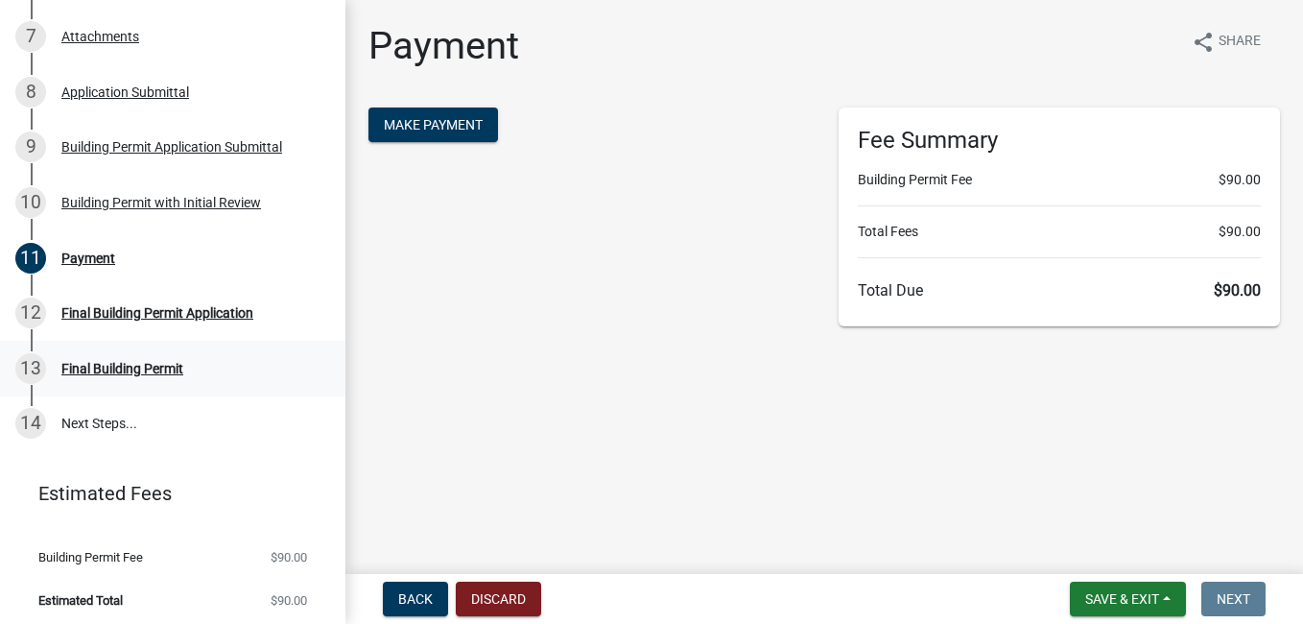
click at [170, 368] on div "Final Building Permit" at bounding box center [122, 368] width 122 height 13
click at [505, 604] on button "Discard" at bounding box center [498, 598] width 85 height 35
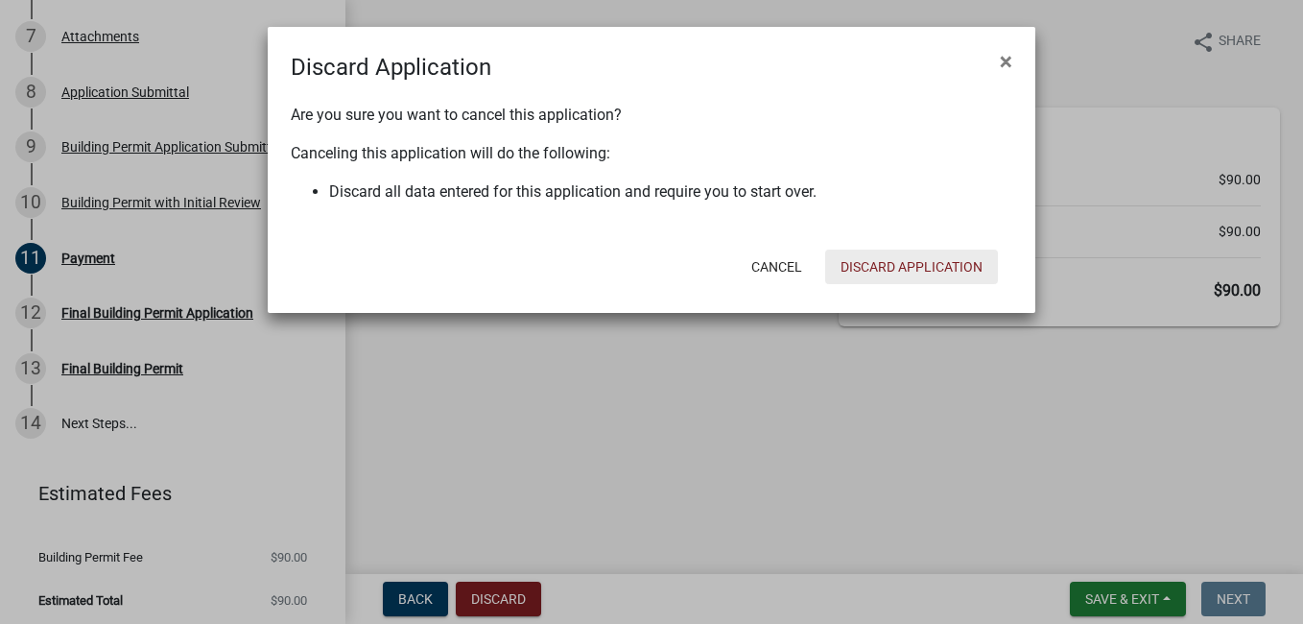
click at [912, 273] on button "Discard Application" at bounding box center [911, 266] width 173 height 35
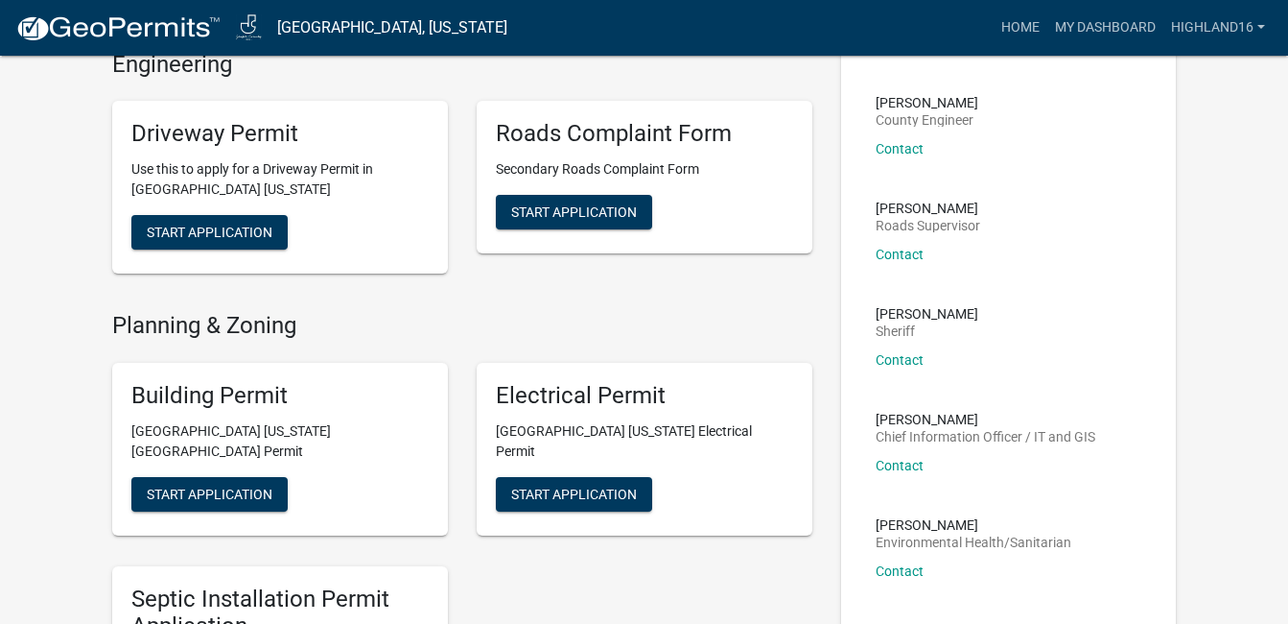
scroll to position [206, 0]
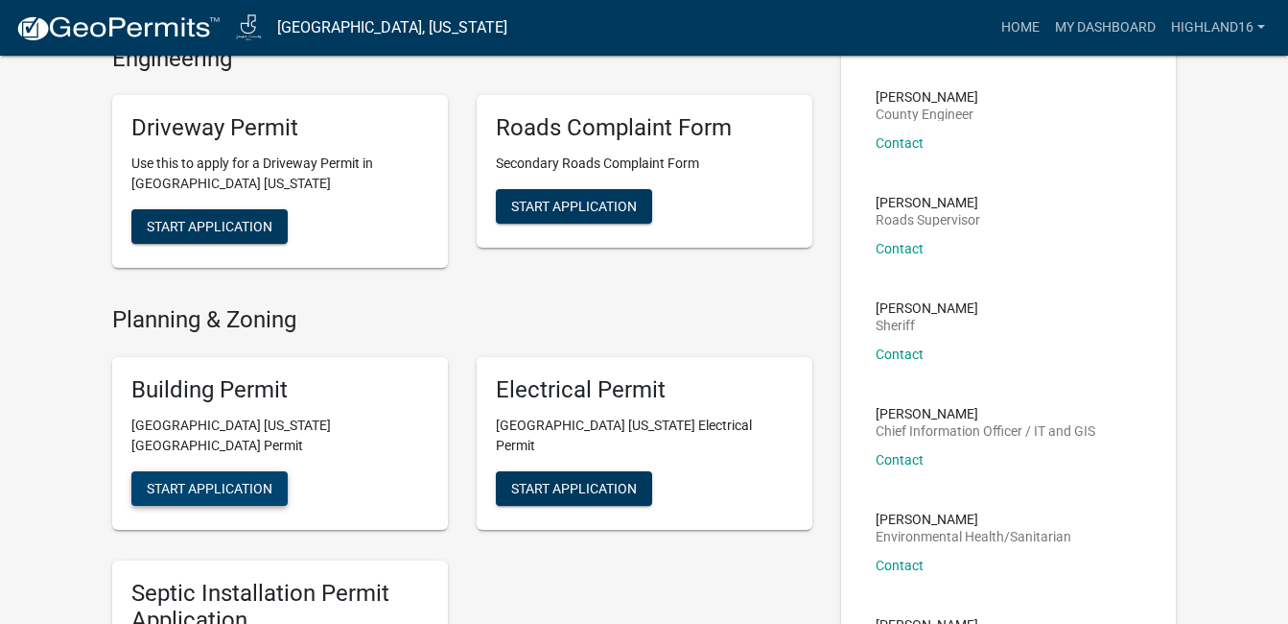
click at [257, 480] on span "Start Application" at bounding box center [210, 487] width 126 height 15
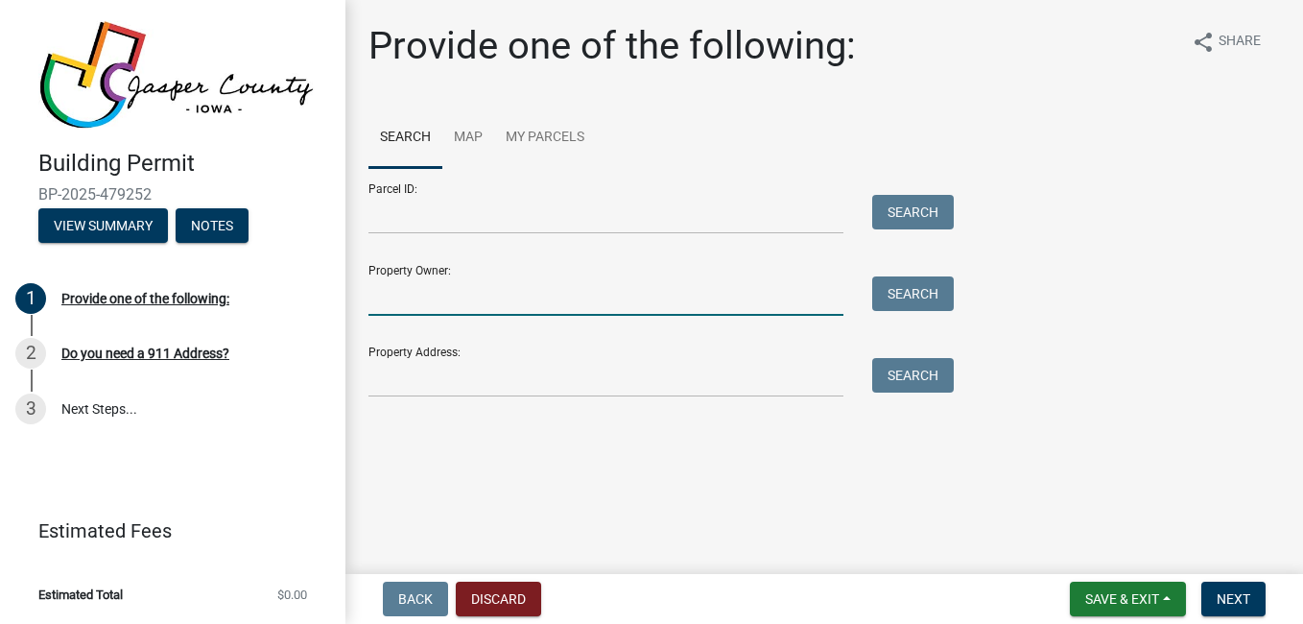
click at [616, 291] on input "Property Owner:" at bounding box center [605, 295] width 475 height 39
type input "highland"
click at [931, 296] on button "Search" at bounding box center [913, 293] width 82 height 35
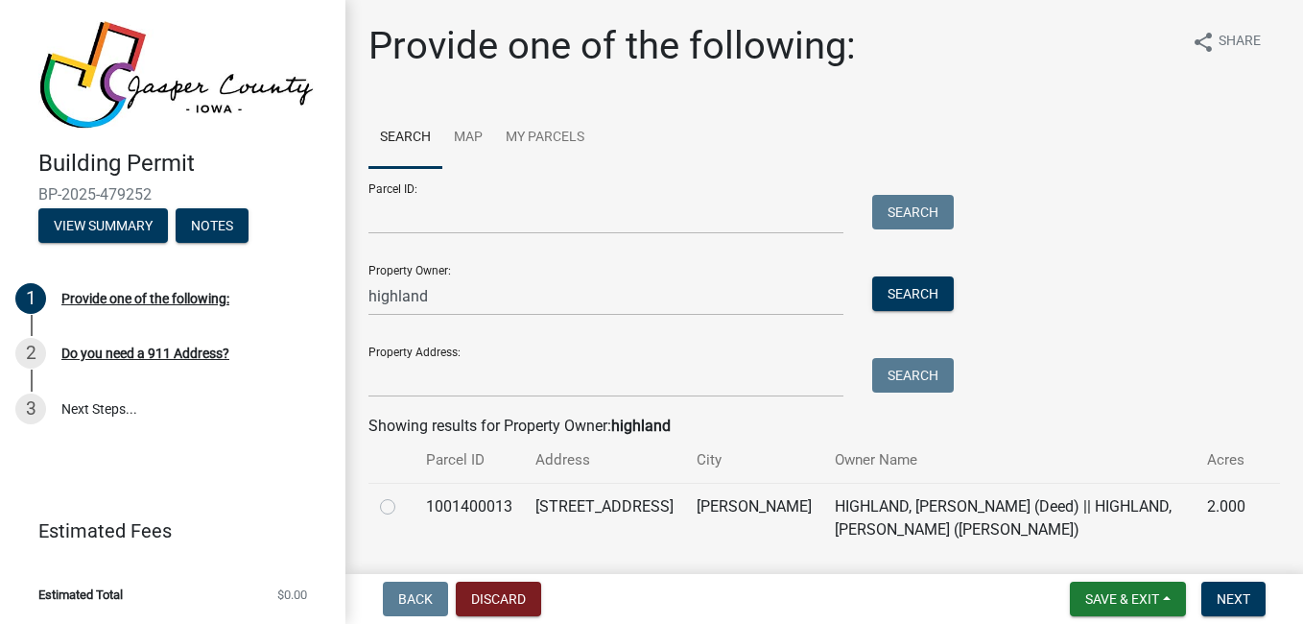
click at [853, 519] on td "HIGHLAND, [PERSON_NAME] (Deed) || HIGHLAND, [PERSON_NAME] ([PERSON_NAME])" at bounding box center [1009, 518] width 372 height 70
click at [403, 495] on label at bounding box center [403, 495] width 0 height 0
click at [403, 503] on input "radio" at bounding box center [409, 501] width 12 height 12
radio input "true"
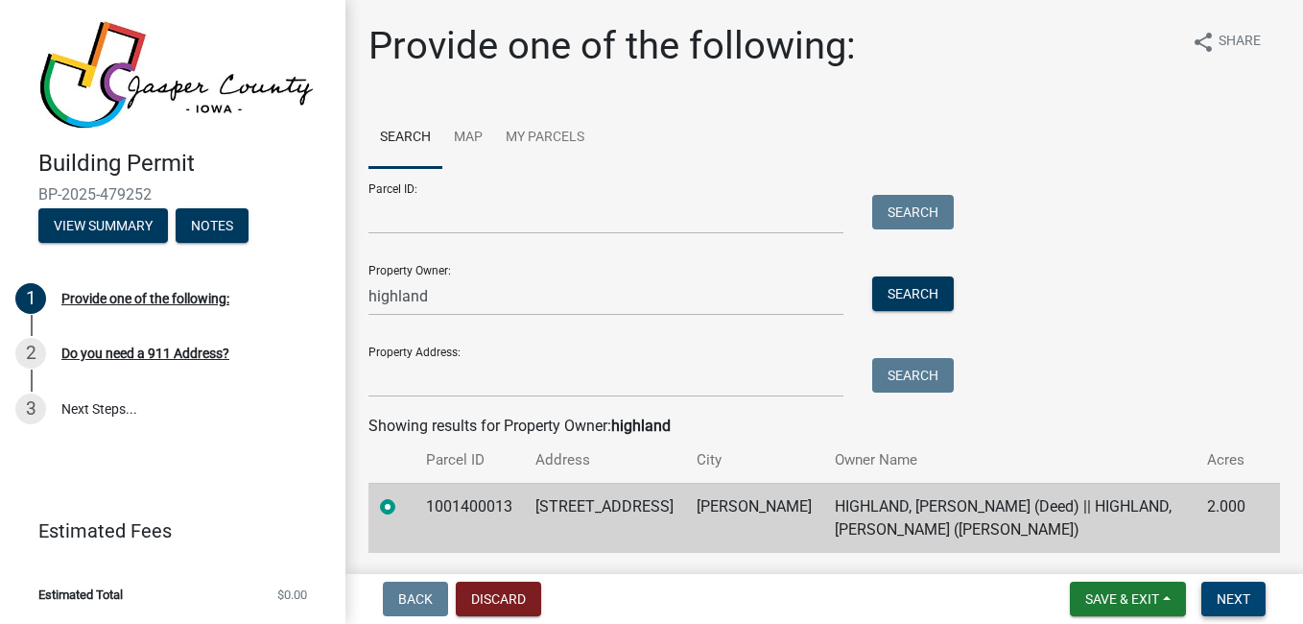
click at [1249, 607] on button "Next" at bounding box center [1233, 598] width 64 height 35
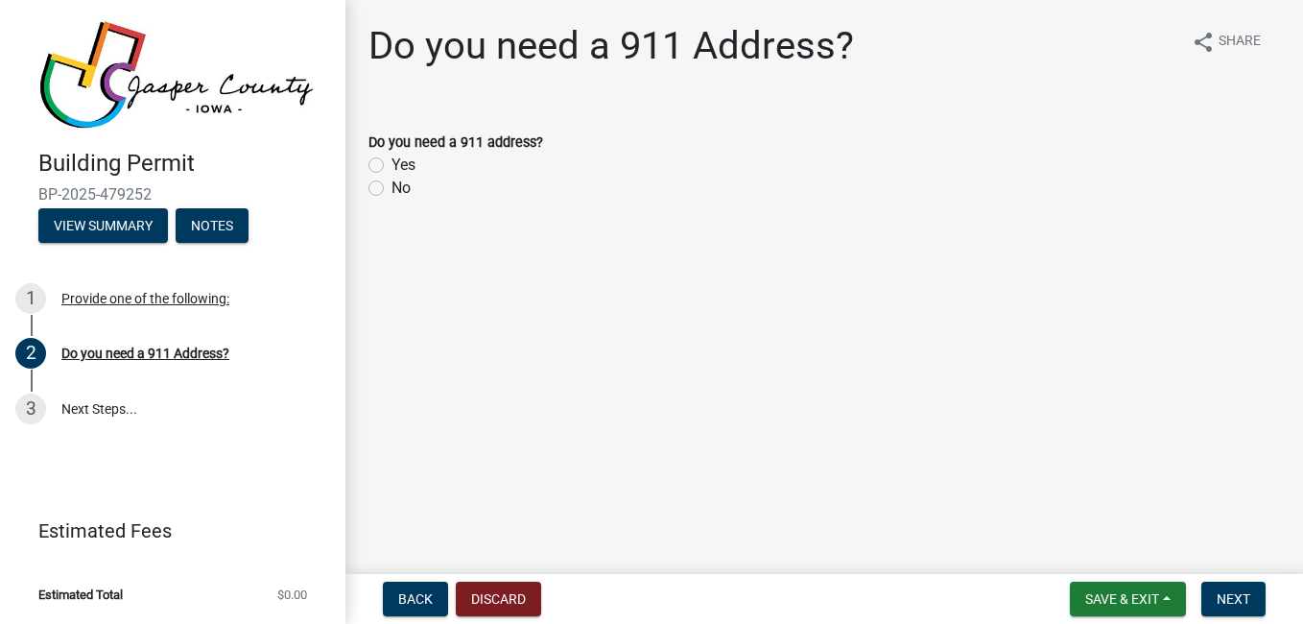
click at [391, 192] on label "No" at bounding box center [400, 188] width 19 height 23
click at [391, 189] on input "No" at bounding box center [397, 183] width 12 height 12
radio input "true"
click at [1251, 605] on button "Next" at bounding box center [1233, 598] width 64 height 35
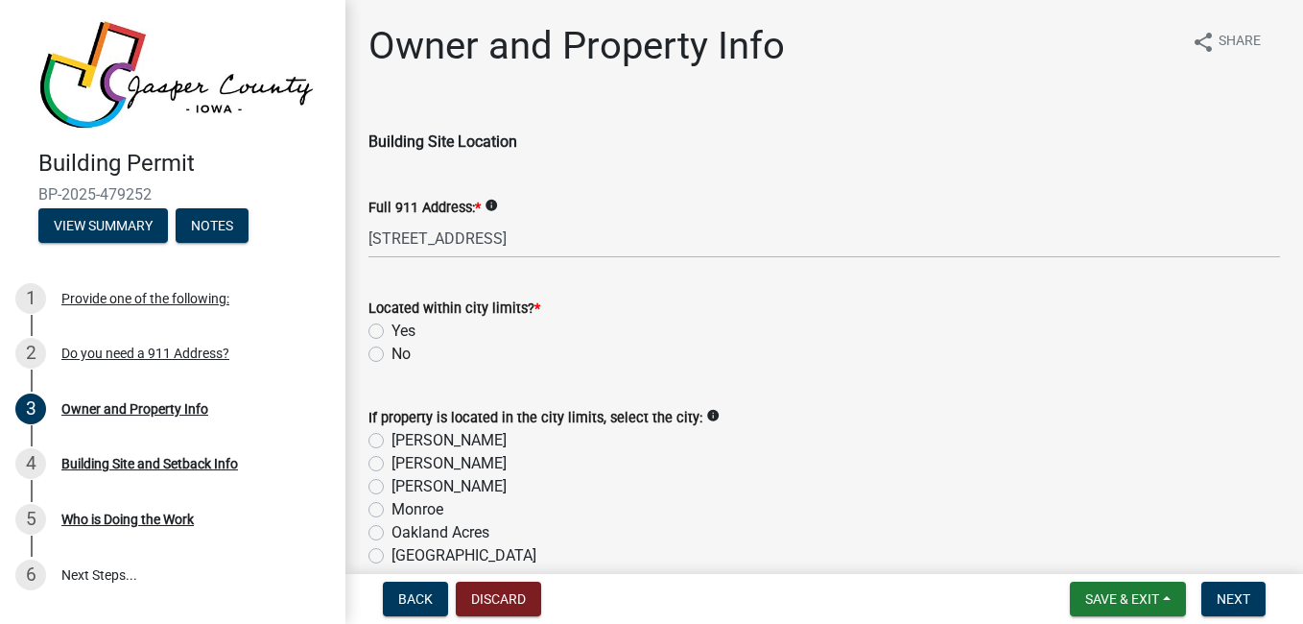
click at [408, 352] on label "No" at bounding box center [400, 353] width 19 height 23
click at [404, 352] on input "No" at bounding box center [397, 348] width 12 height 12
radio input "true"
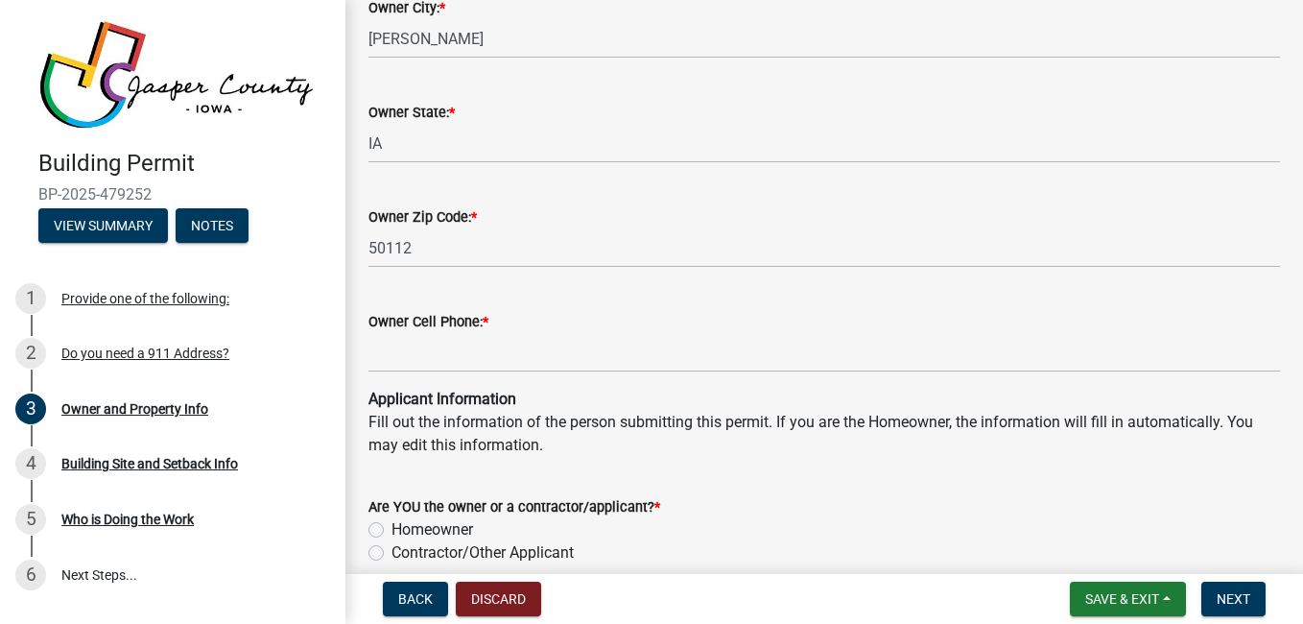
scroll to position [1522, 0]
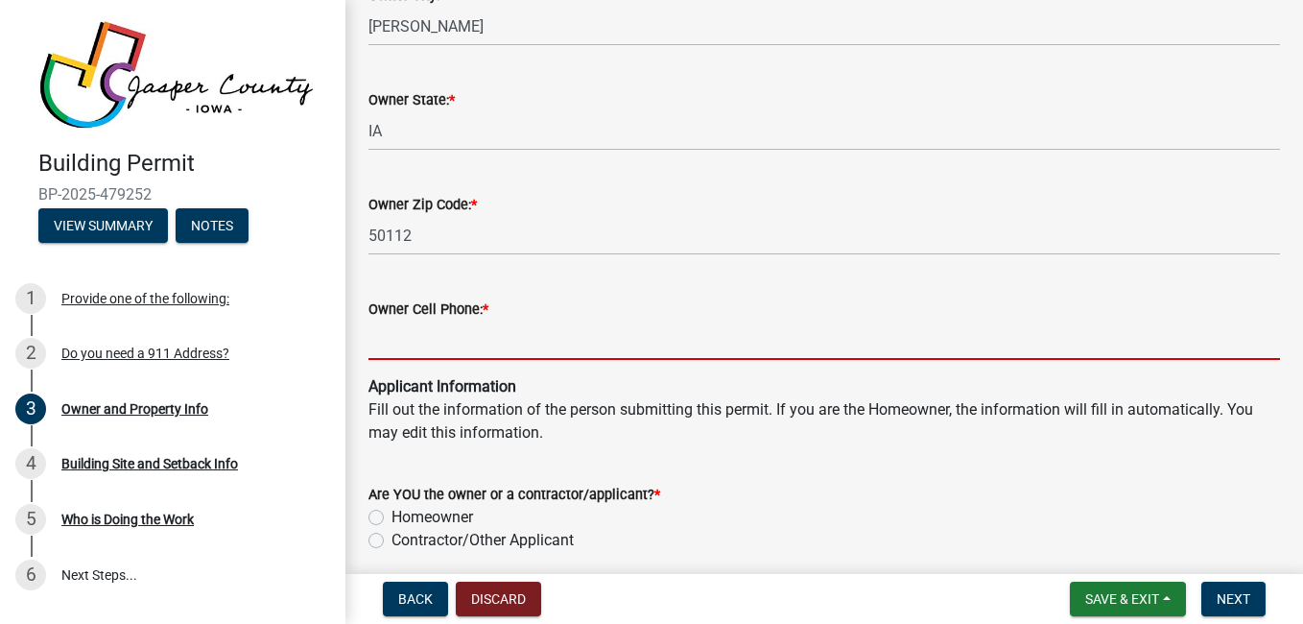
click at [685, 346] on input "Owner Cell Phone: *" at bounding box center [823, 339] width 911 height 39
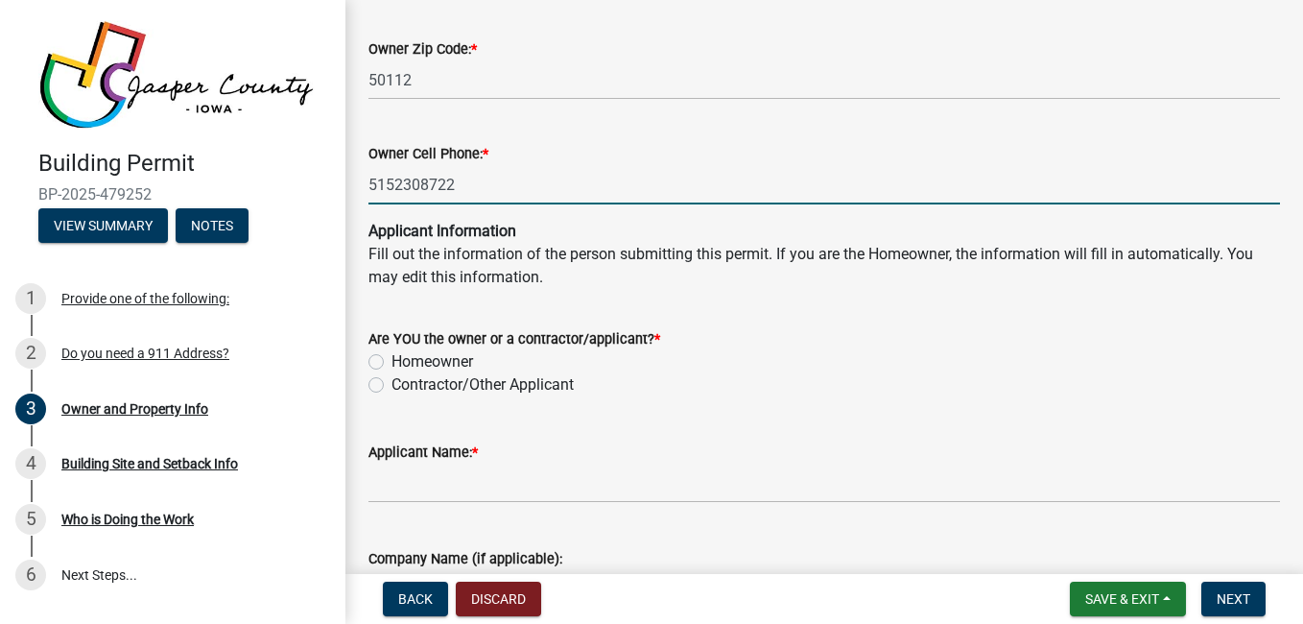
scroll to position [1710, 0]
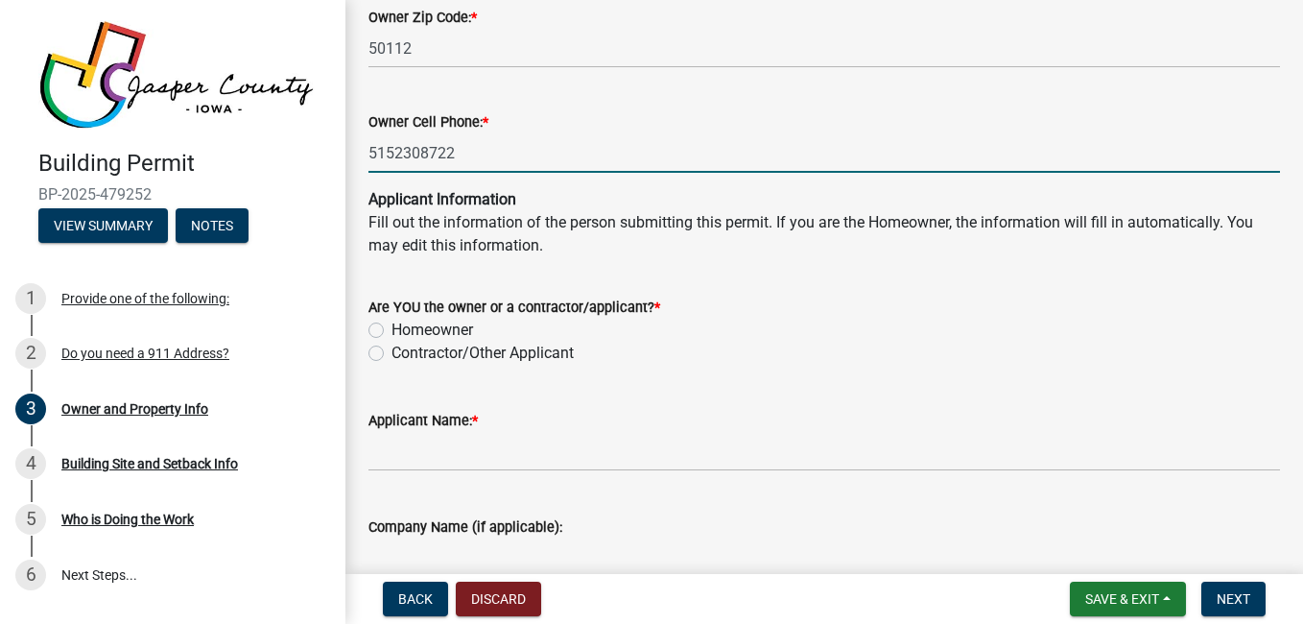
type input "5152308722"
click at [881, 332] on div "Homeowner" at bounding box center [823, 329] width 911 height 23
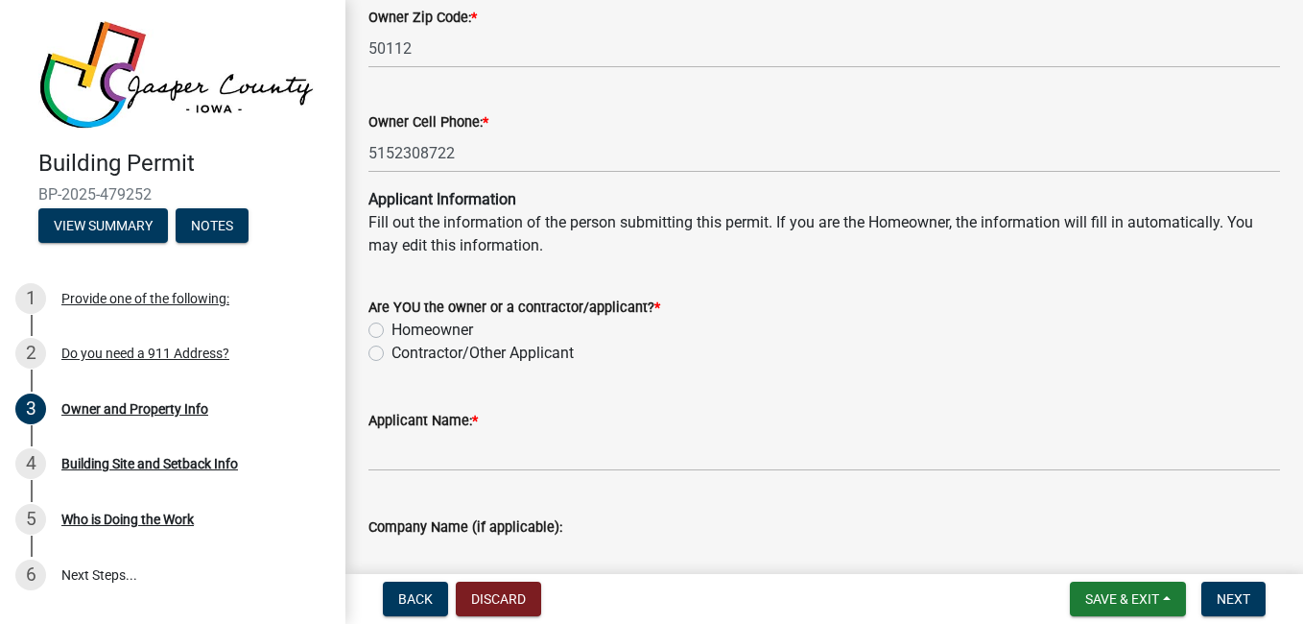
click at [466, 323] on label "Homeowner" at bounding box center [432, 329] width 82 height 23
click at [404, 323] on input "Homeowner" at bounding box center [397, 324] width 12 height 12
radio input "true"
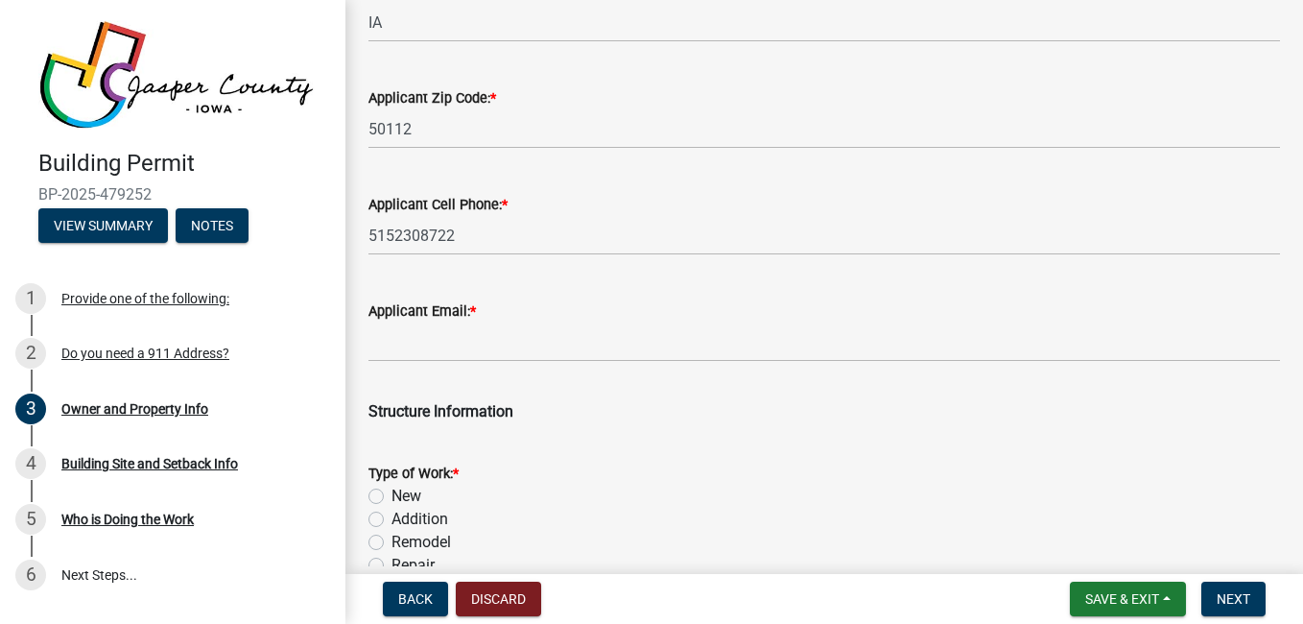
scroll to position [2597, 0]
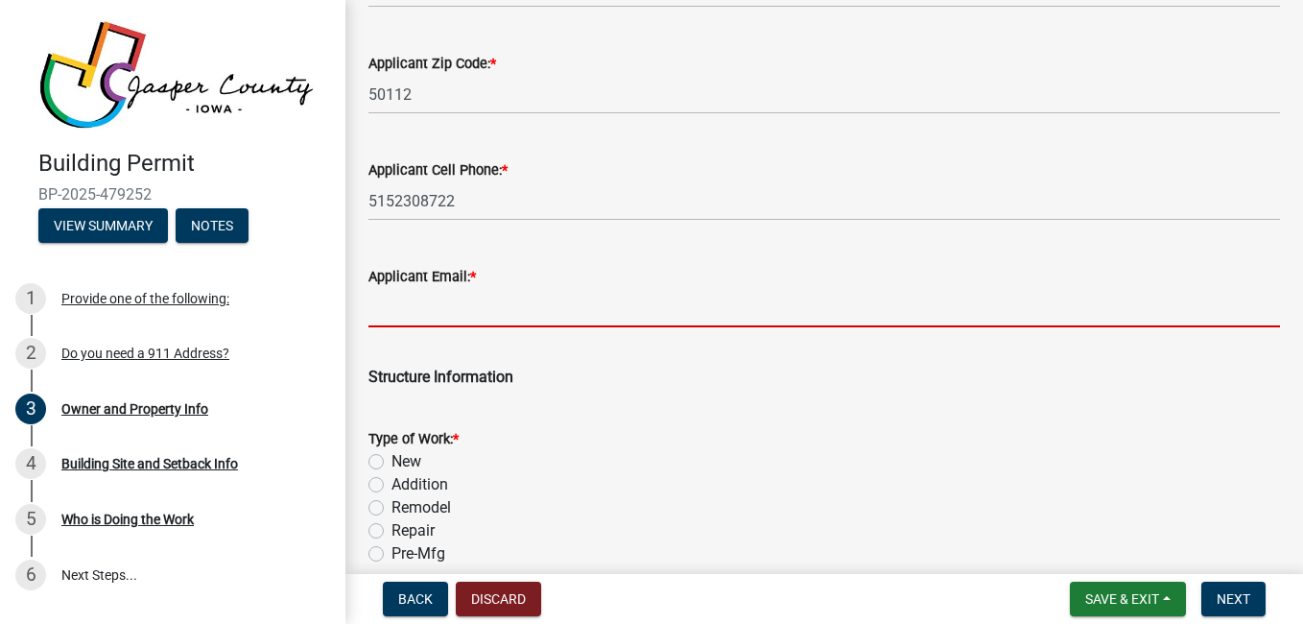
click at [781, 306] on input "Applicant Email: *" at bounding box center [823, 307] width 911 height 39
type input "[PERSON_NAME][EMAIL_ADDRESS][DOMAIN_NAME]"
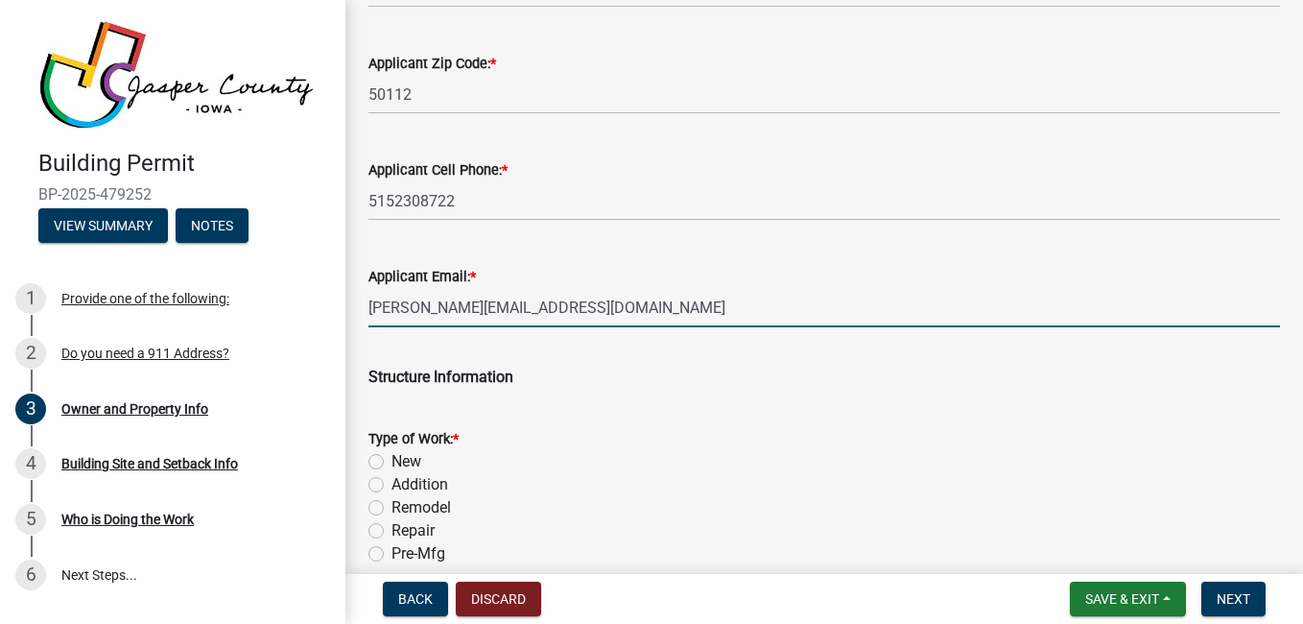
type input "12 ft by 24 ft portable building"
type input "288"
type input "12"
type input "10,000.00"
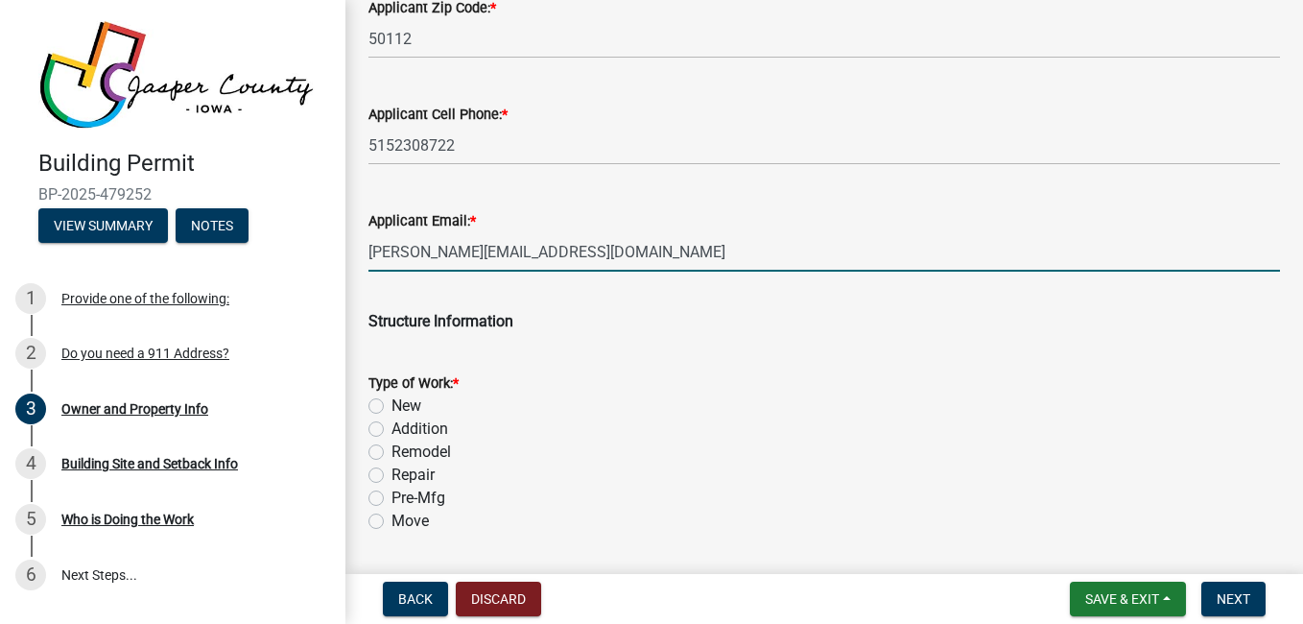
scroll to position [2724, 0]
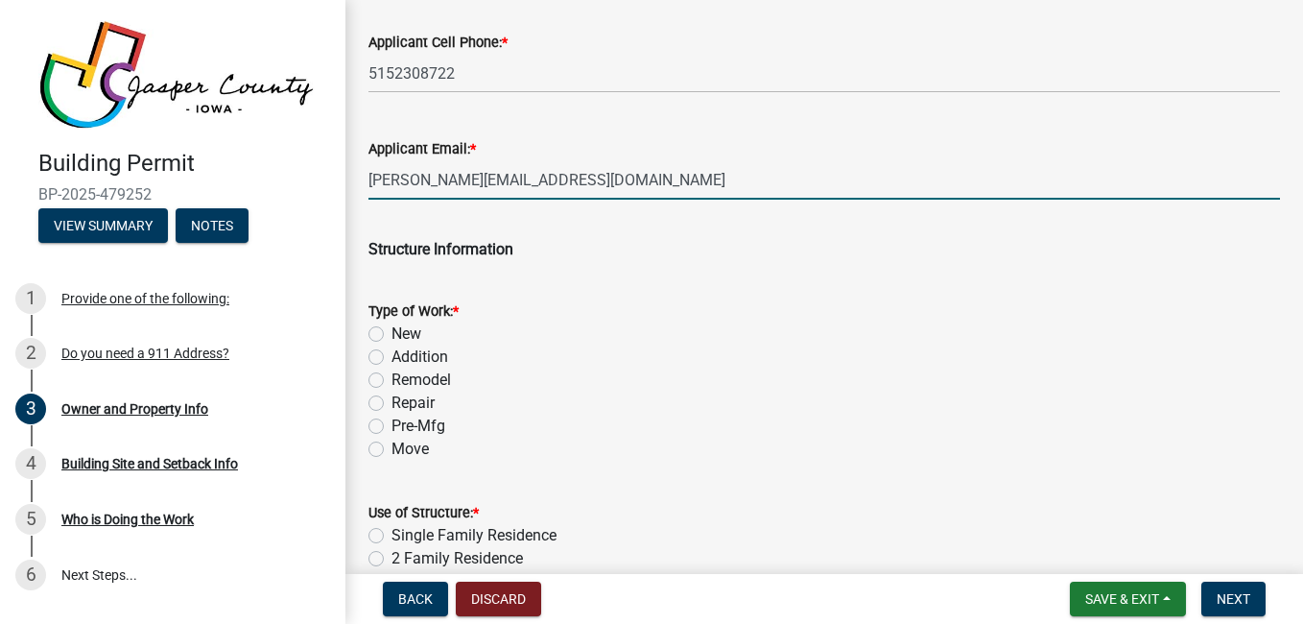
click at [420, 420] on label "Pre-Mfg" at bounding box center [418, 425] width 54 height 23
click at [404, 420] on input "Pre-Mfg" at bounding box center [397, 420] width 12 height 12
radio input "true"
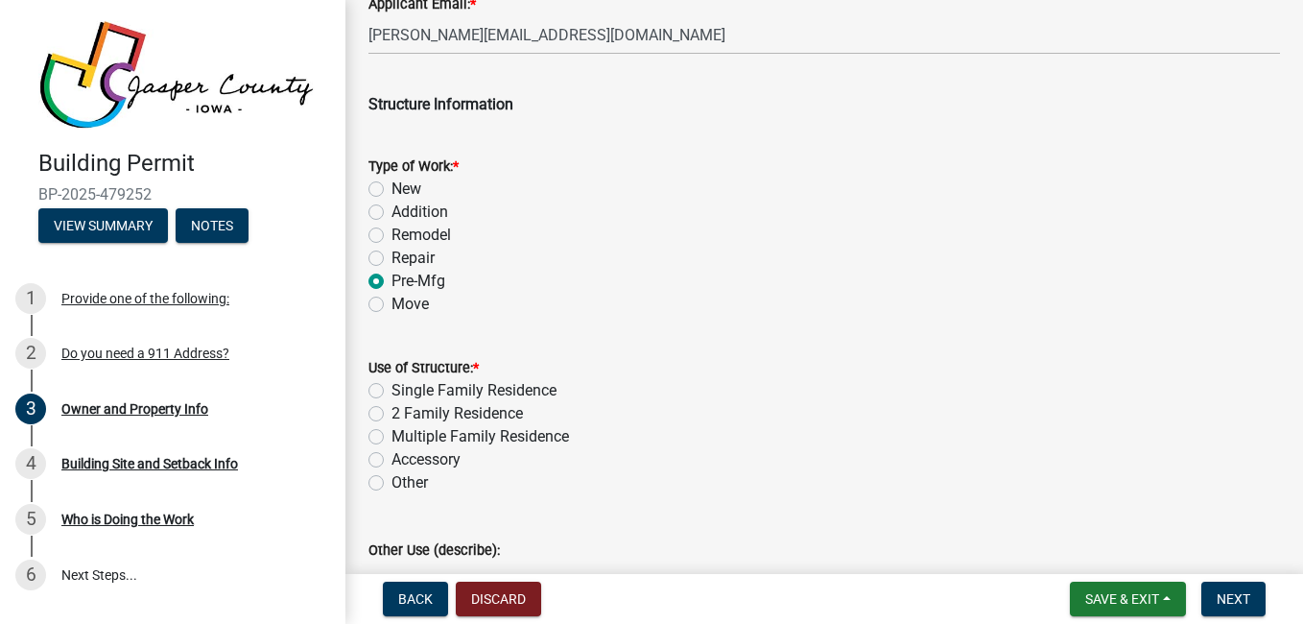
scroll to position [2878, 0]
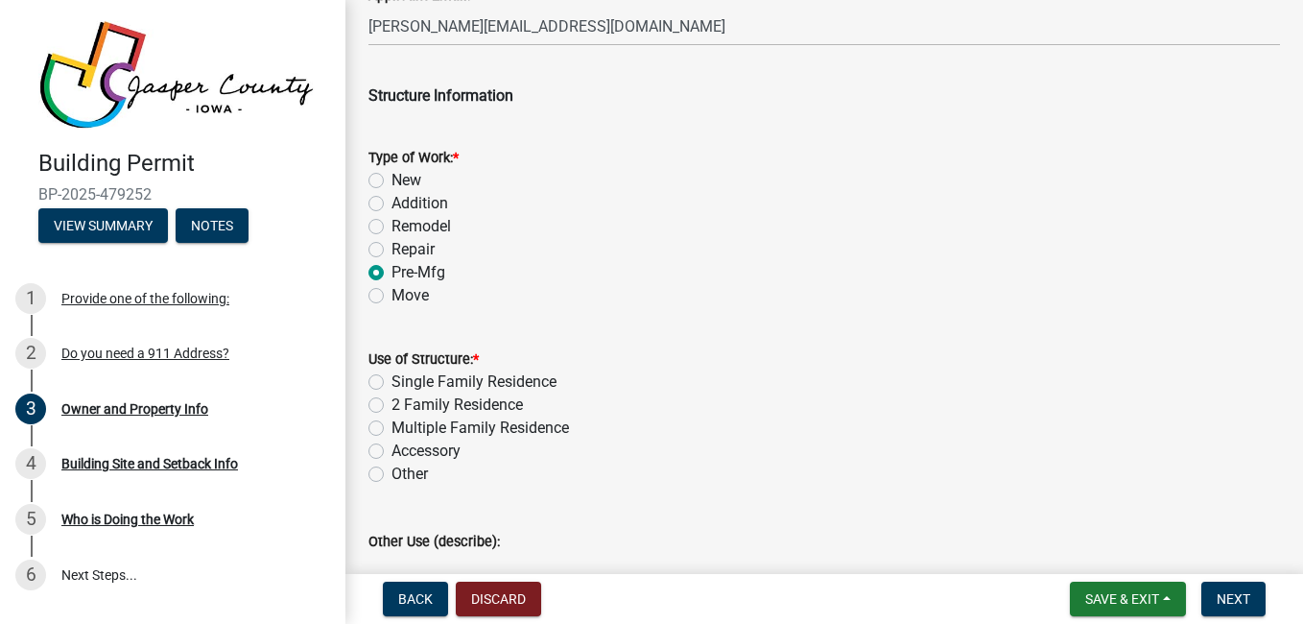
click at [406, 467] on label "Other" at bounding box center [409, 473] width 36 height 23
click at [404, 467] on input "Other" at bounding box center [397, 468] width 12 height 12
radio input "true"
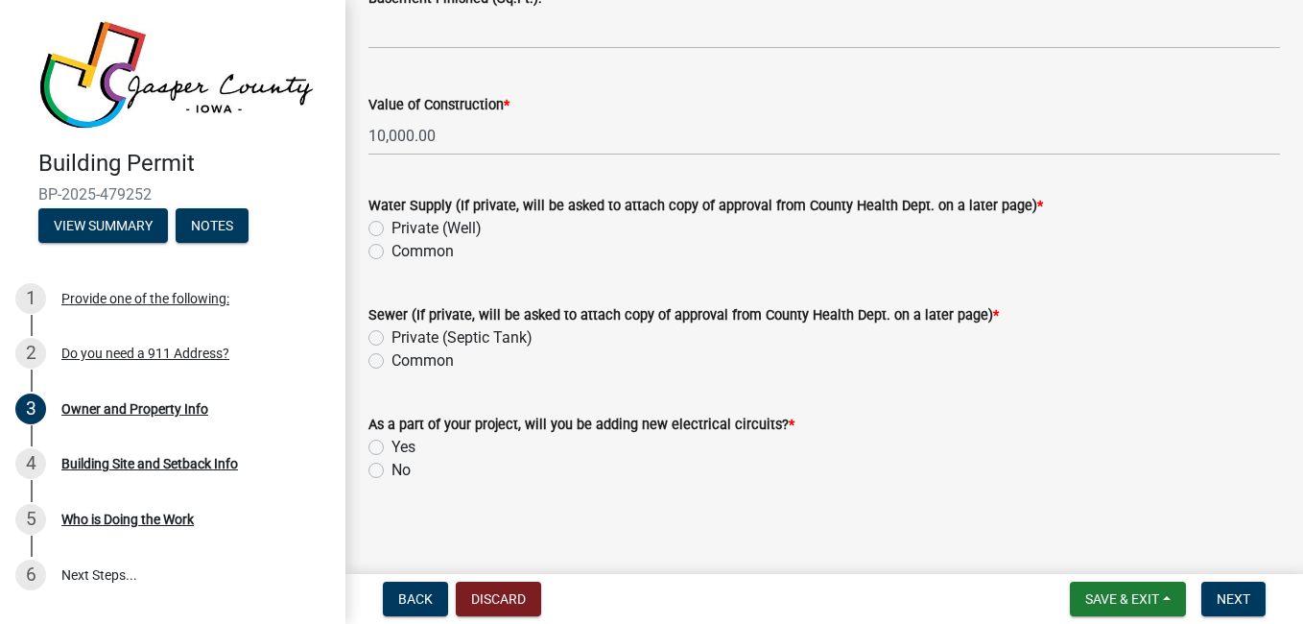
scroll to position [4175, 0]
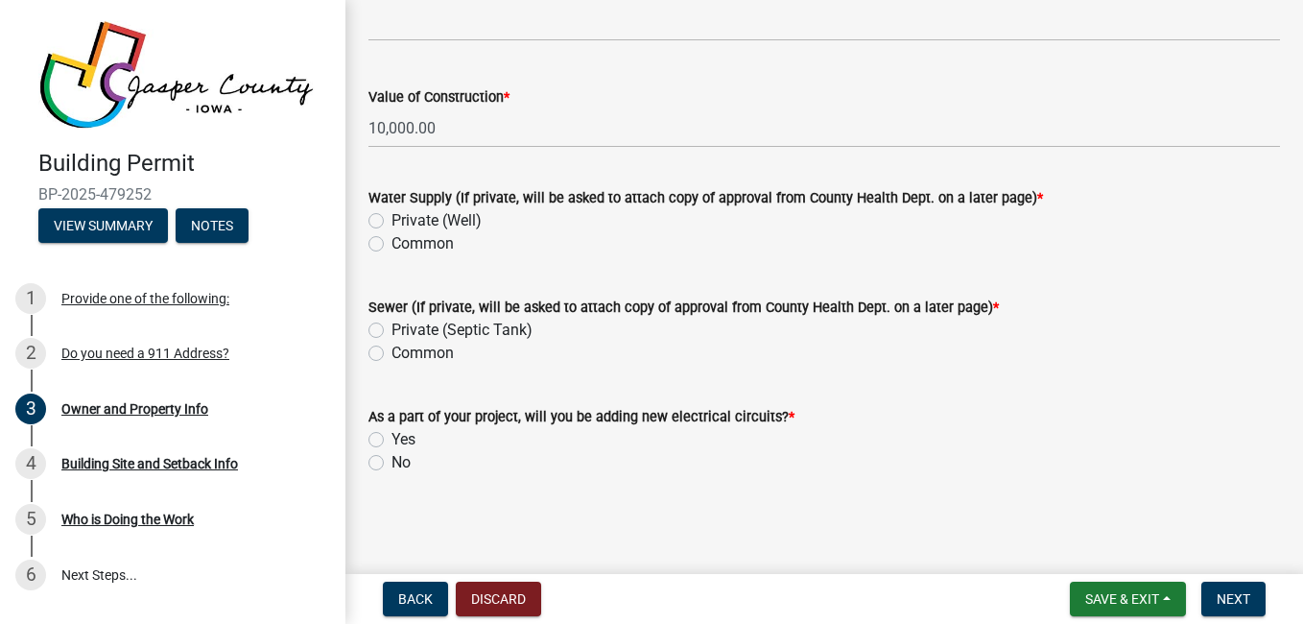
click at [413, 436] on label "Yes" at bounding box center [403, 439] width 24 height 23
click at [404, 436] on input "Yes" at bounding box center [397, 434] width 12 height 12
radio input "true"
click at [1244, 604] on span "Next" at bounding box center [1233, 598] width 34 height 15
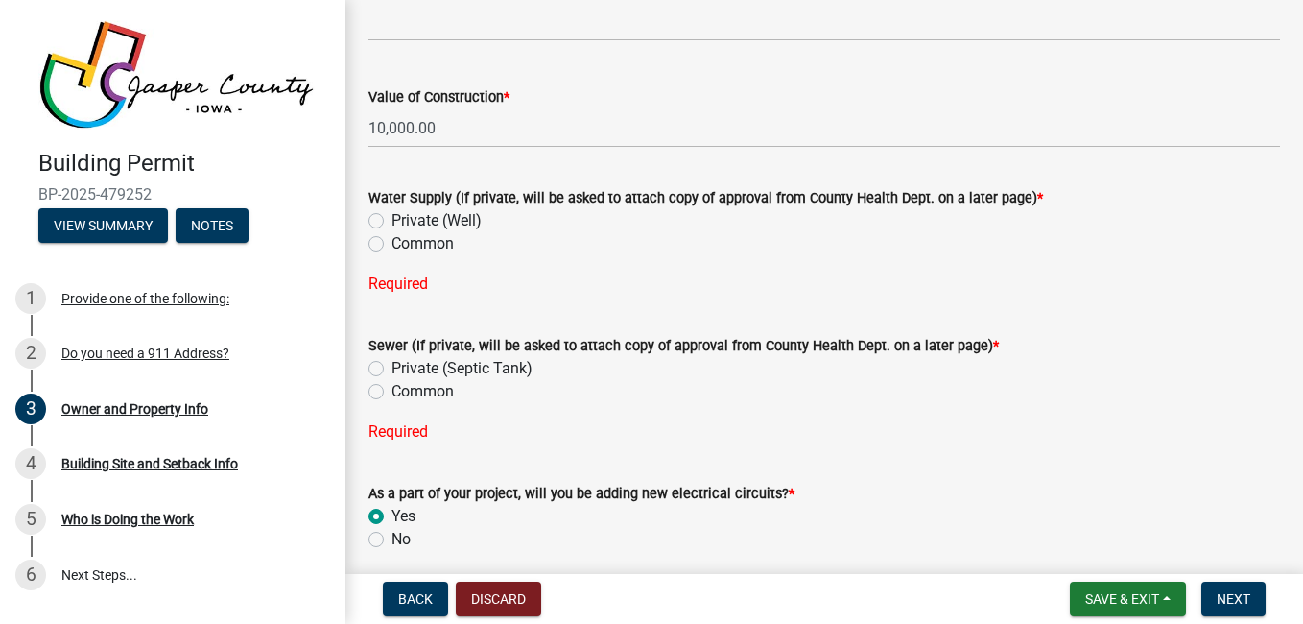
click at [425, 366] on label "Private (Septic Tank)" at bounding box center [461, 368] width 141 height 23
click at [404, 366] on input "Private (Septic Tank)" at bounding box center [397, 363] width 12 height 12
radio input "true"
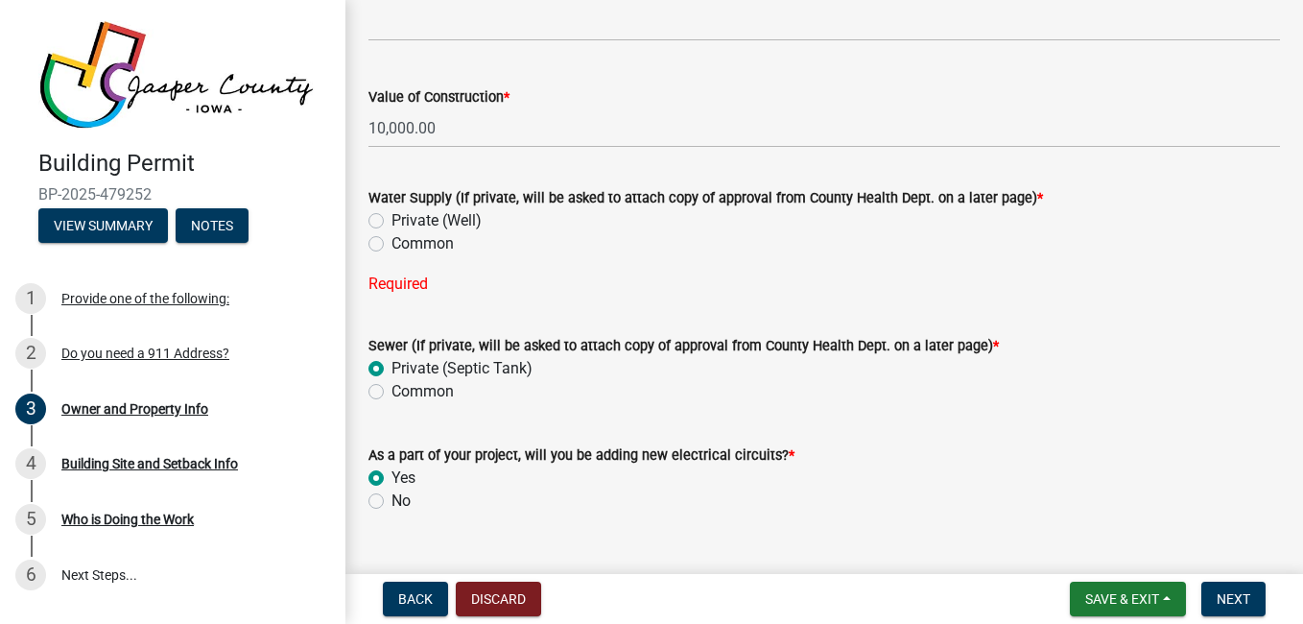
click at [438, 248] on label "Common" at bounding box center [422, 243] width 62 height 23
click at [404, 245] on input "Common" at bounding box center [397, 238] width 12 height 12
radio input "true"
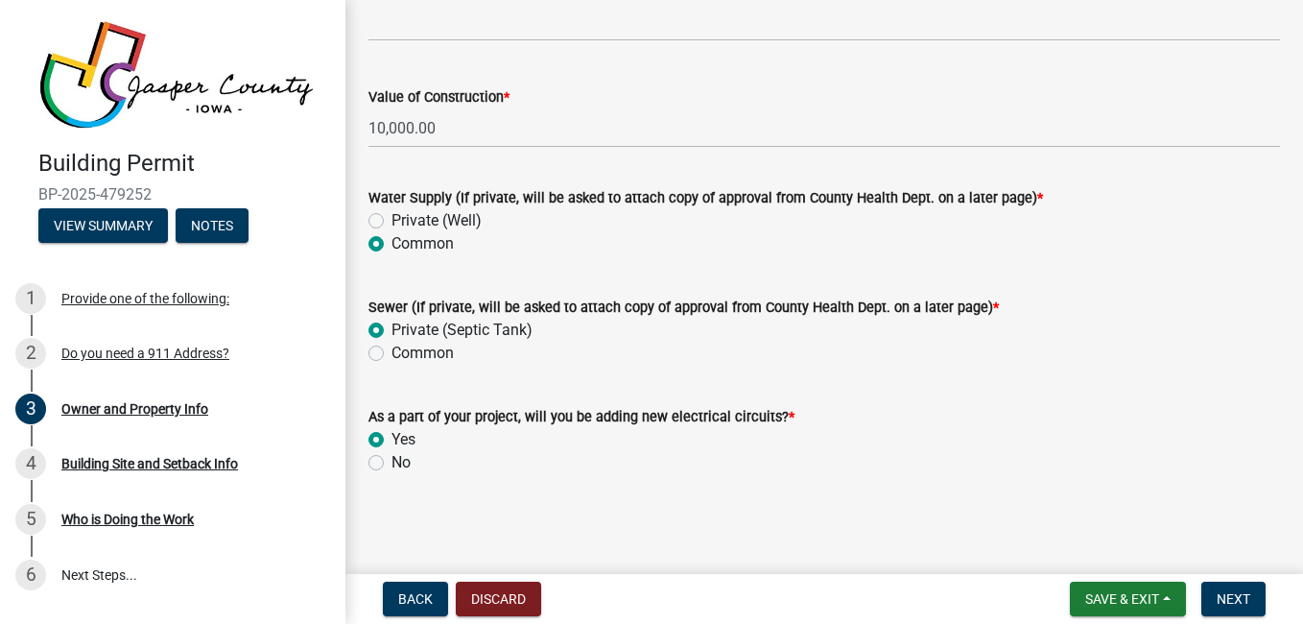
click at [413, 355] on label "Common" at bounding box center [422, 353] width 62 height 23
click at [404, 354] on input "Common" at bounding box center [397, 348] width 12 height 12
radio input "true"
click at [425, 329] on label "Private (Septic Tank)" at bounding box center [461, 329] width 141 height 23
click at [404, 329] on input "Private (Septic Tank)" at bounding box center [397, 324] width 12 height 12
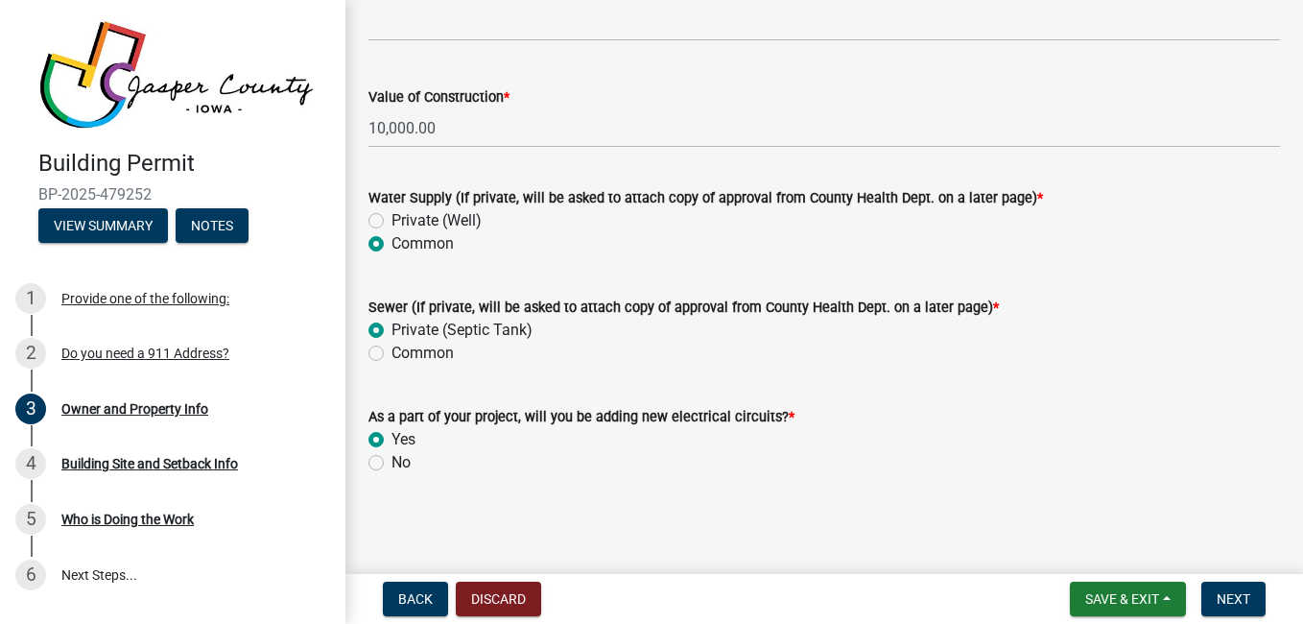
radio input "true"
click at [429, 356] on label "Common" at bounding box center [422, 353] width 62 height 23
click at [404, 354] on input "Common" at bounding box center [397, 348] width 12 height 12
radio input "true"
click at [493, 327] on label "Private (Septic Tank)" at bounding box center [461, 329] width 141 height 23
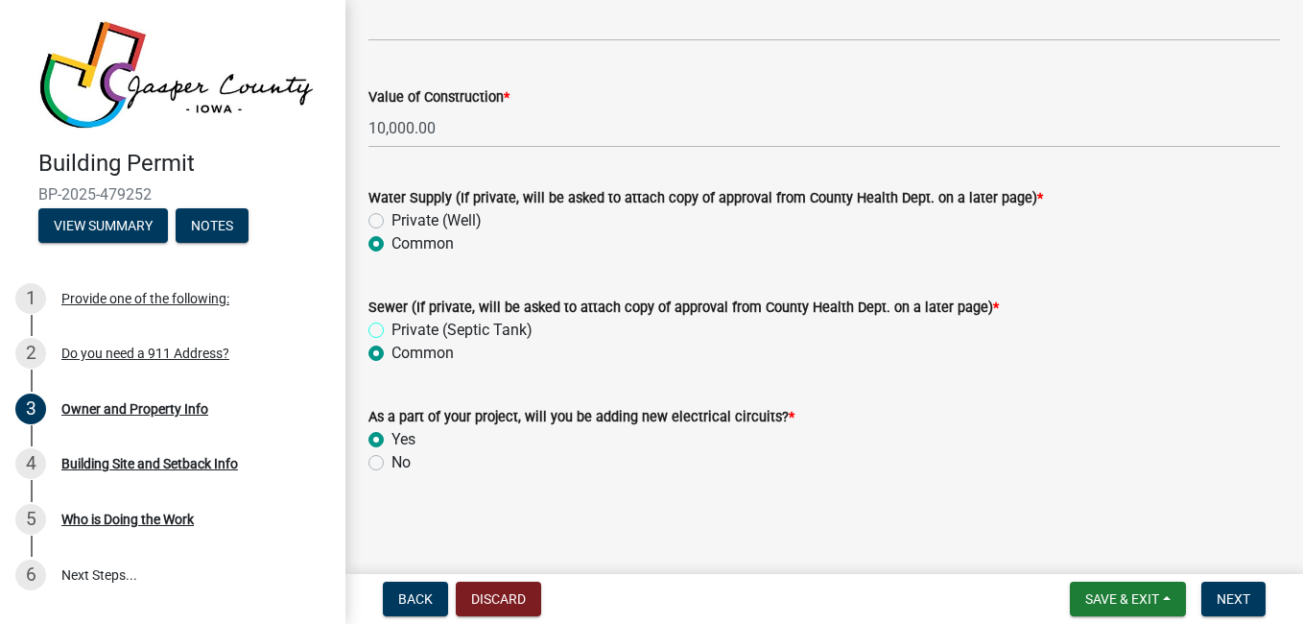
click at [404, 327] on input "Private (Septic Tank)" at bounding box center [397, 324] width 12 height 12
radio input "true"
click at [421, 359] on label "Common" at bounding box center [422, 353] width 62 height 23
click at [404, 354] on input "Common" at bounding box center [397, 348] width 12 height 12
radio input "true"
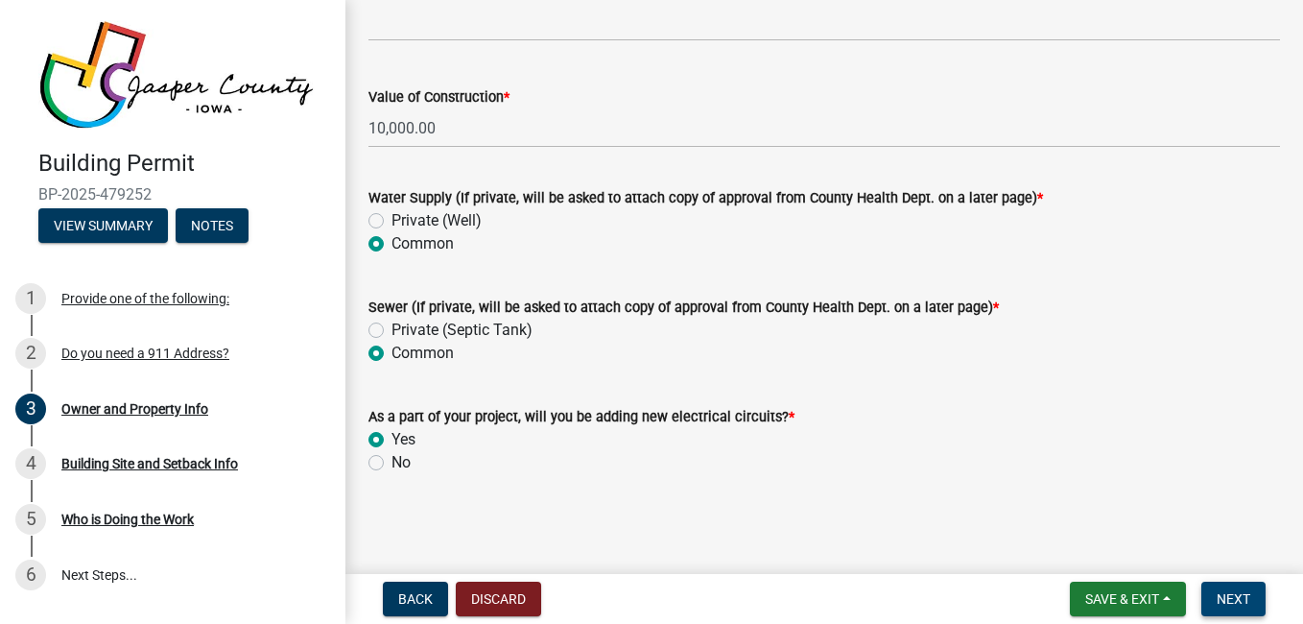
click at [1238, 601] on span "Next" at bounding box center [1233, 598] width 34 height 15
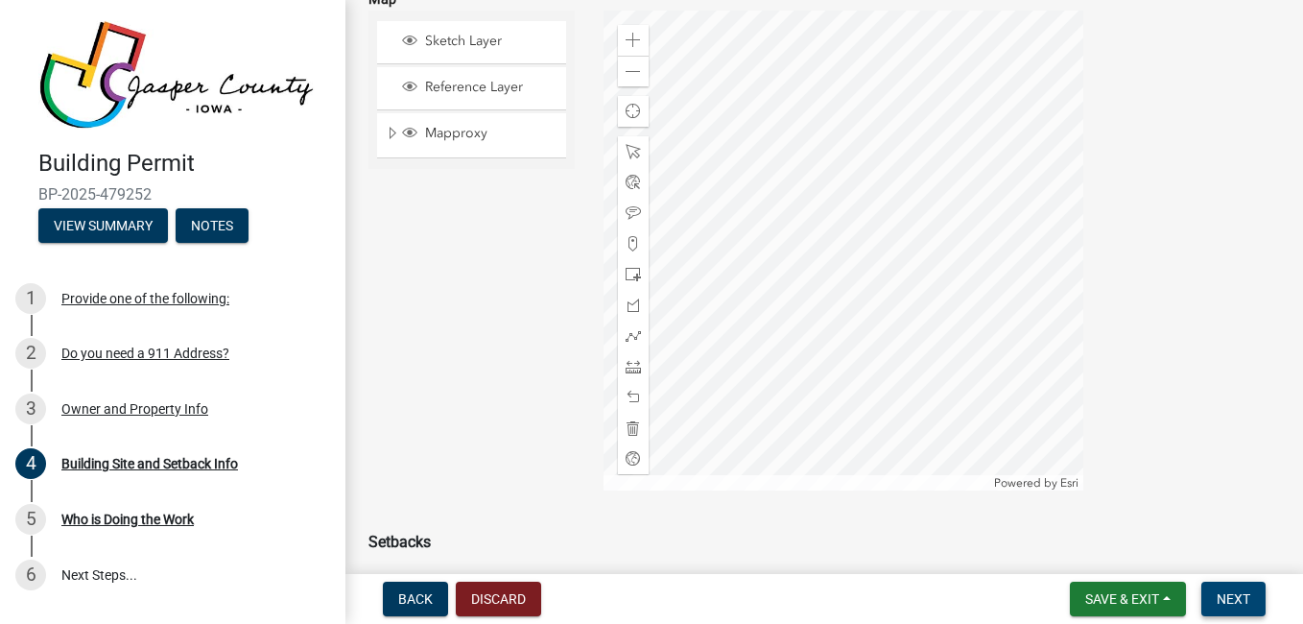
scroll to position [196, 0]
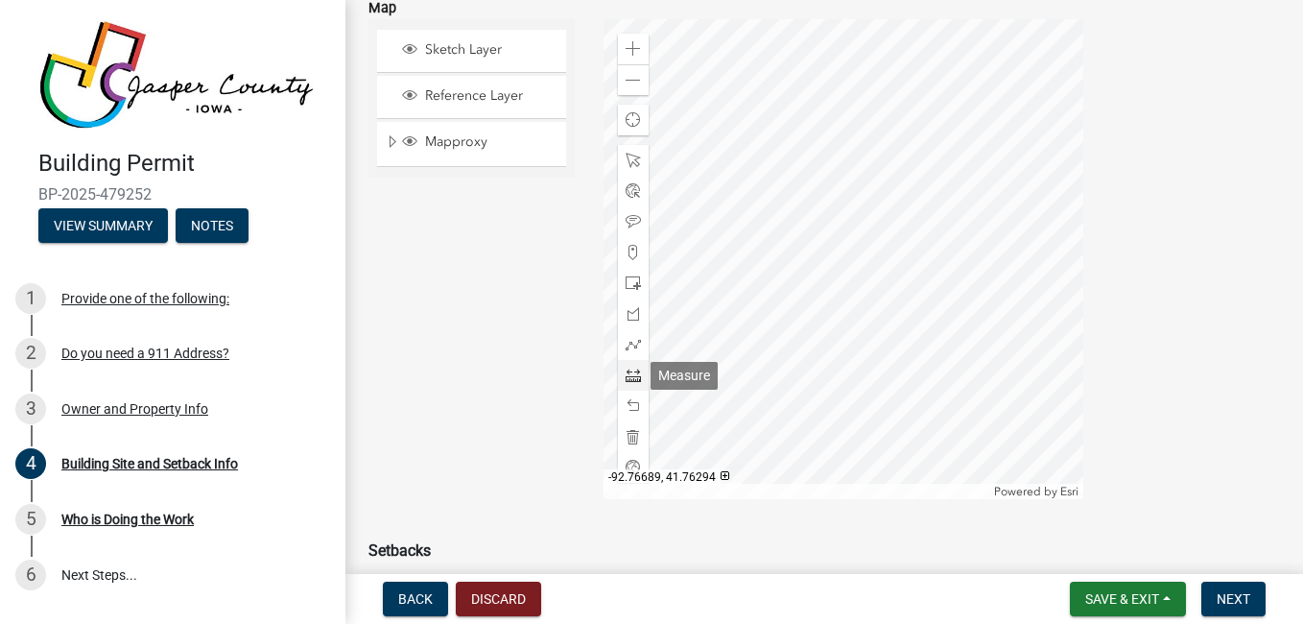
click at [628, 380] on span at bounding box center [632, 374] width 15 height 15
click at [881, 361] on div at bounding box center [843, 259] width 480 height 480
click at [881, 311] on div at bounding box center [843, 259] width 480 height 480
click at [628, 373] on span at bounding box center [632, 374] width 15 height 15
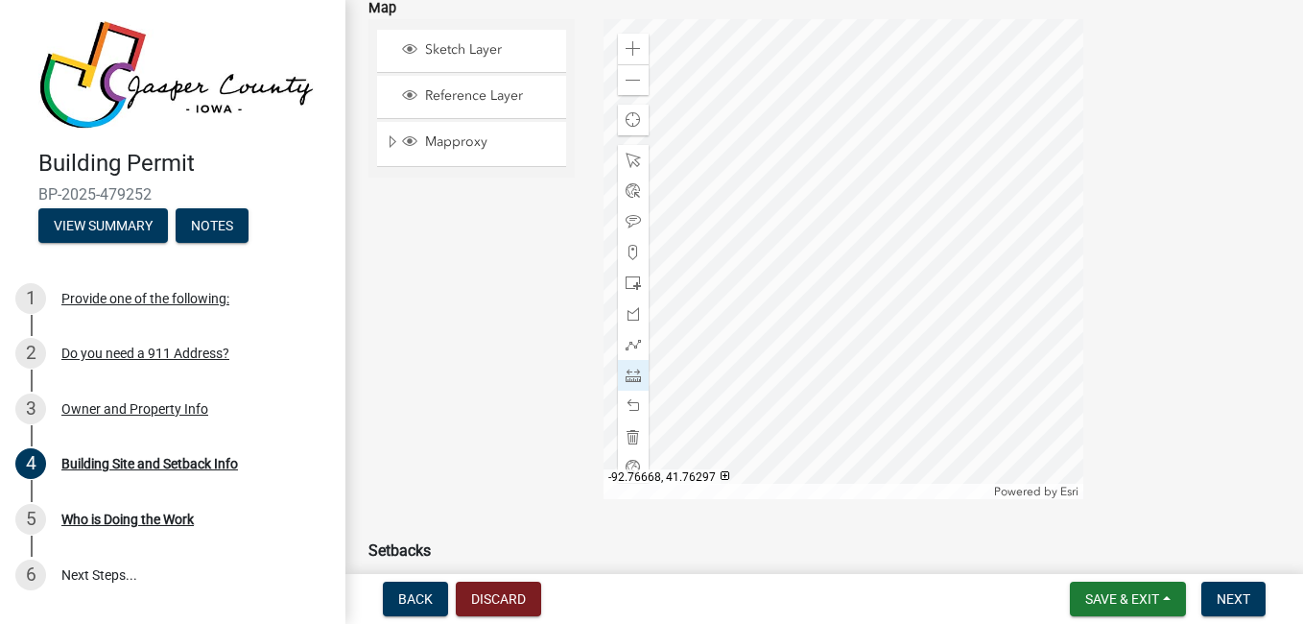
click at [876, 311] on div at bounding box center [843, 259] width 480 height 480
click at [877, 262] on div at bounding box center [843, 259] width 480 height 480
click at [779, 262] on div at bounding box center [843, 259] width 480 height 480
click at [780, 278] on div at bounding box center [843, 259] width 480 height 480
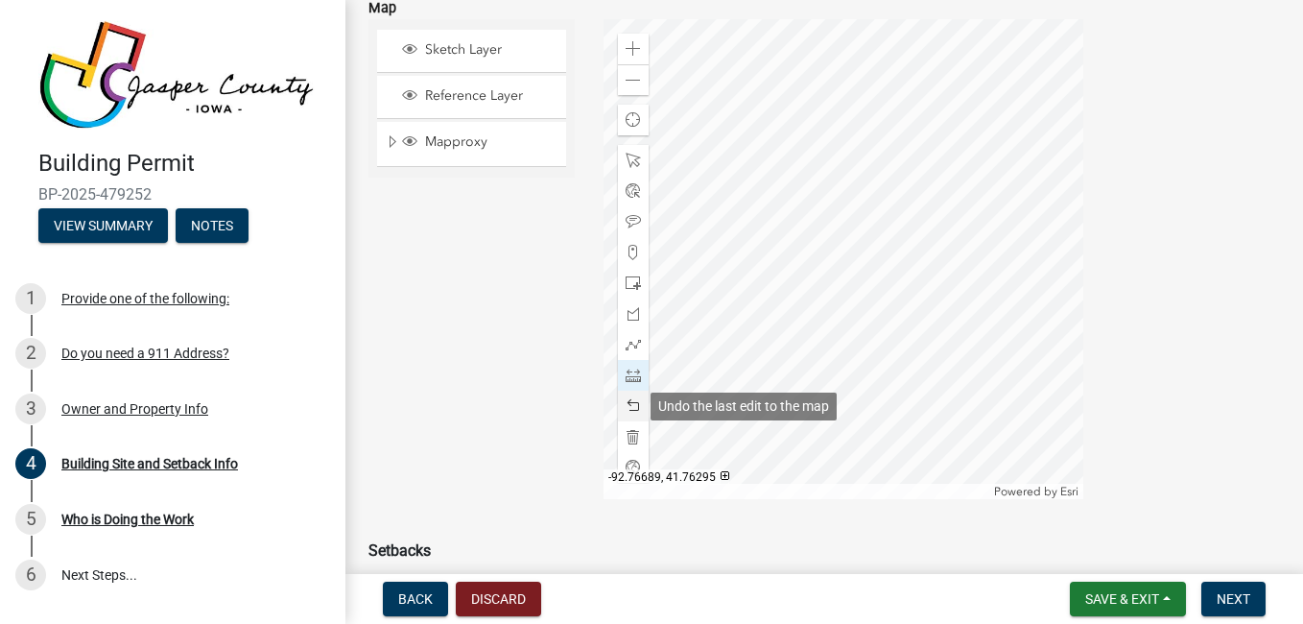
click at [627, 409] on span at bounding box center [632, 405] width 15 height 15
click at [629, 408] on span at bounding box center [632, 405] width 15 height 15
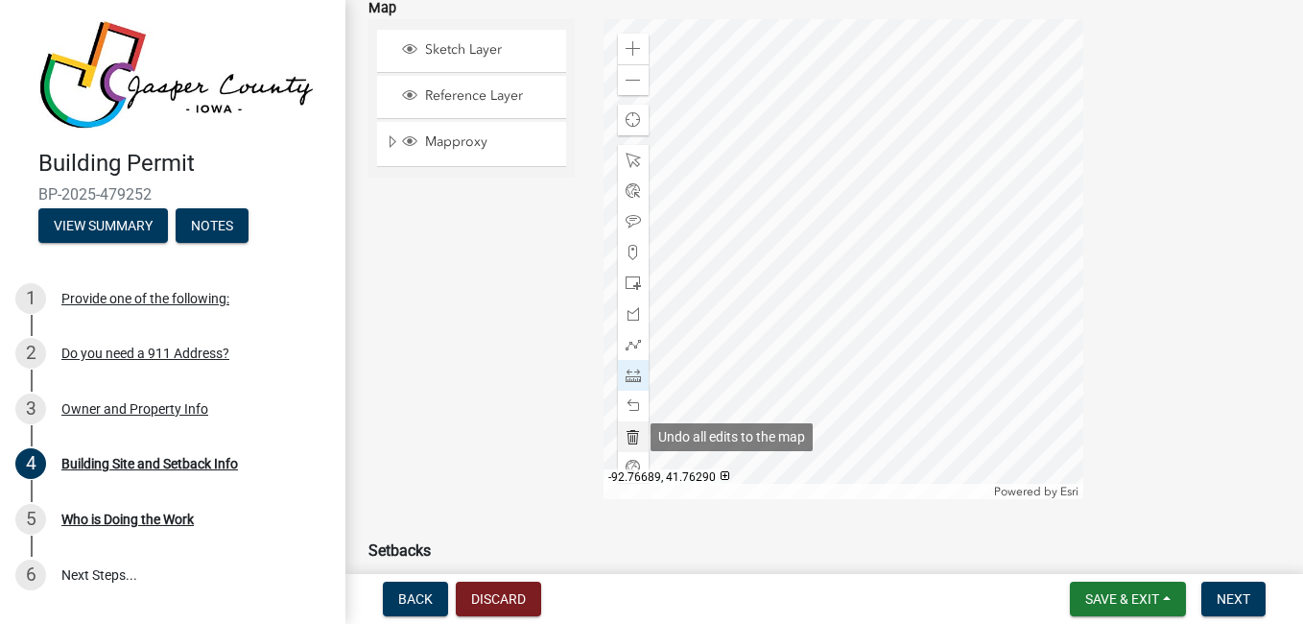
click at [633, 433] on span at bounding box center [632, 436] width 15 height 15
click at [625, 374] on span at bounding box center [632, 374] width 15 height 15
click at [879, 361] on div at bounding box center [843, 259] width 480 height 480
click at [878, 312] on div at bounding box center [843, 259] width 480 height 480
click at [898, 295] on div at bounding box center [843, 259] width 480 height 480
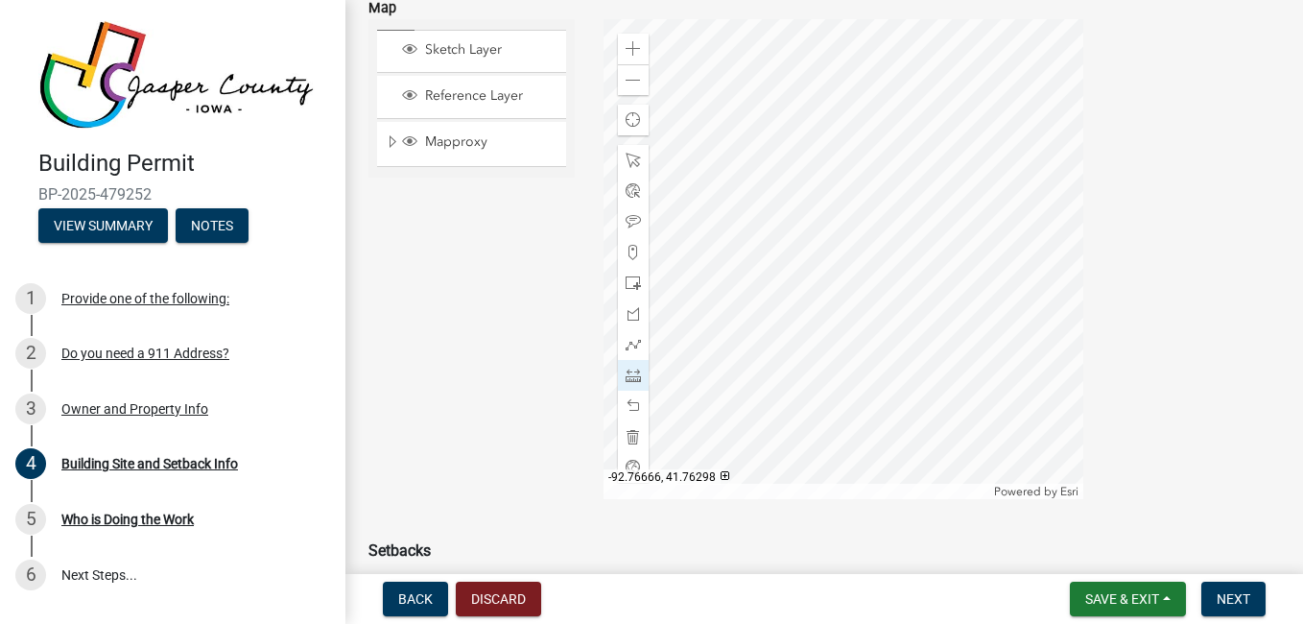
click at [898, 295] on div at bounding box center [843, 259] width 480 height 480
click at [630, 402] on span at bounding box center [632, 405] width 15 height 15
click at [633, 377] on span at bounding box center [632, 374] width 15 height 15
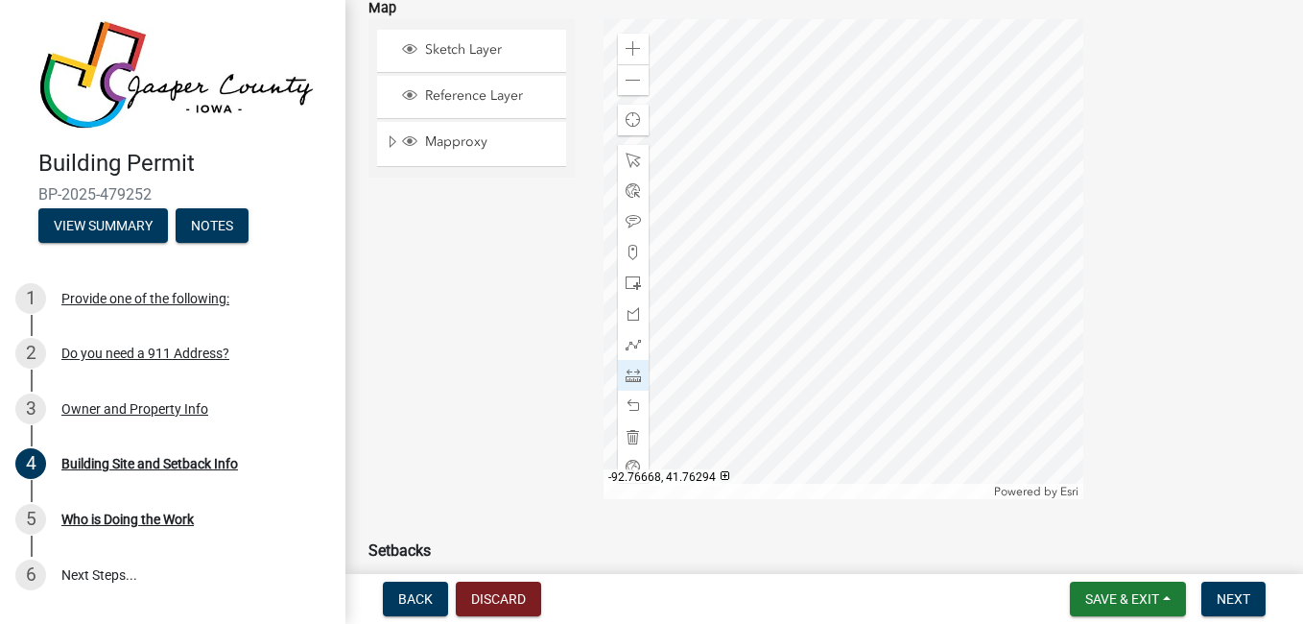
click at [876, 361] on div at bounding box center [843, 259] width 480 height 480
click at [875, 312] on div at bounding box center [843, 259] width 480 height 480
click at [870, 313] on div at bounding box center [843, 259] width 480 height 480
click at [869, 264] on div at bounding box center [843, 259] width 480 height 480
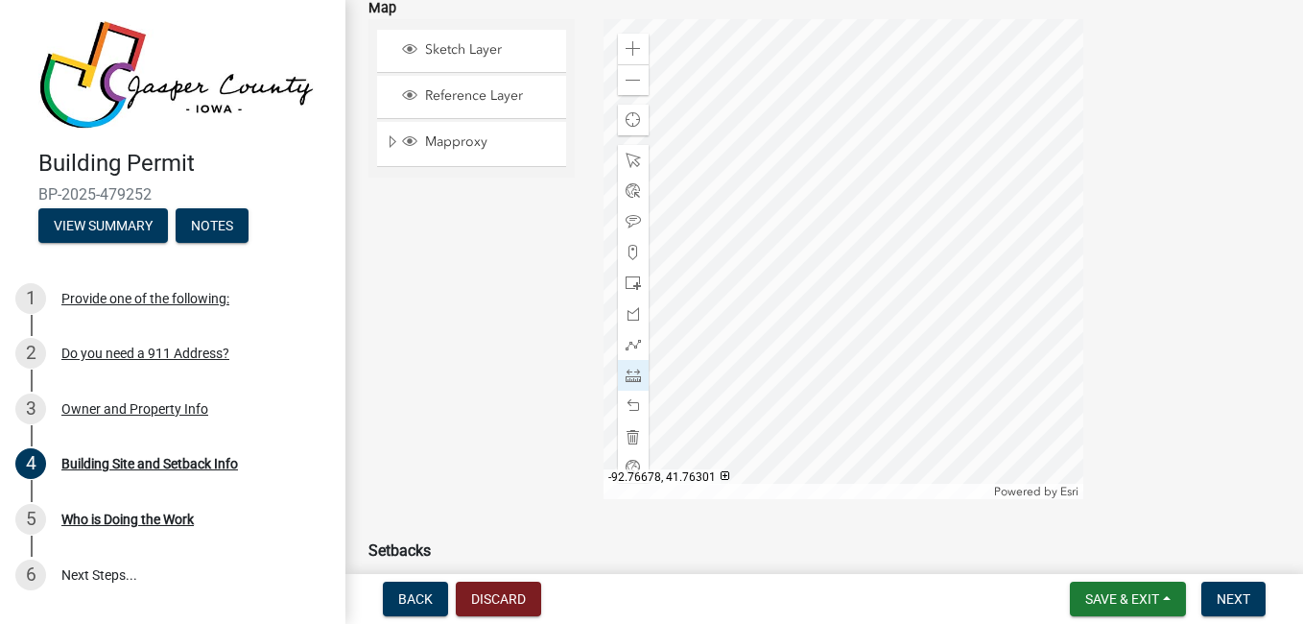
click at [771, 263] on div at bounding box center [843, 259] width 480 height 480
click at [629, 279] on span at bounding box center [632, 282] width 15 height 15
click at [631, 162] on span at bounding box center [632, 160] width 15 height 15
click at [625, 280] on span at bounding box center [632, 282] width 15 height 15
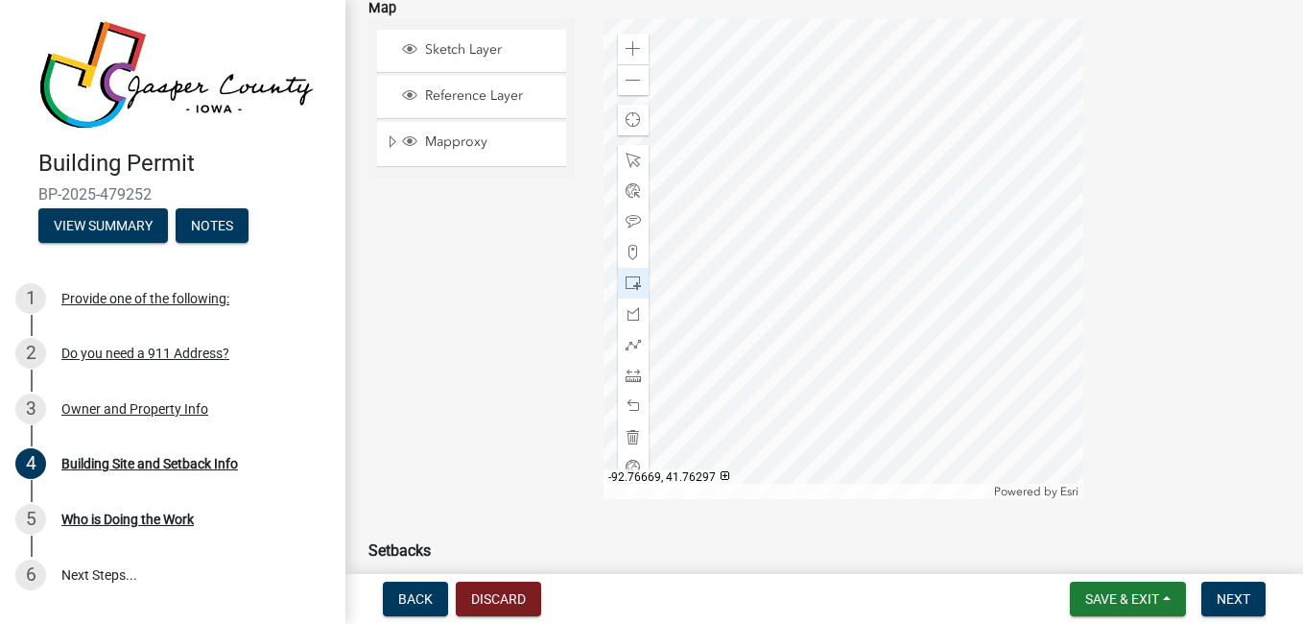
click at [919, 365] on div at bounding box center [843, 259] width 480 height 480
click at [629, 153] on span at bounding box center [632, 160] width 15 height 15
click at [632, 167] on span at bounding box center [632, 160] width 15 height 15
click at [631, 376] on span at bounding box center [632, 374] width 15 height 15
click at [828, 96] on div at bounding box center [843, 259] width 480 height 480
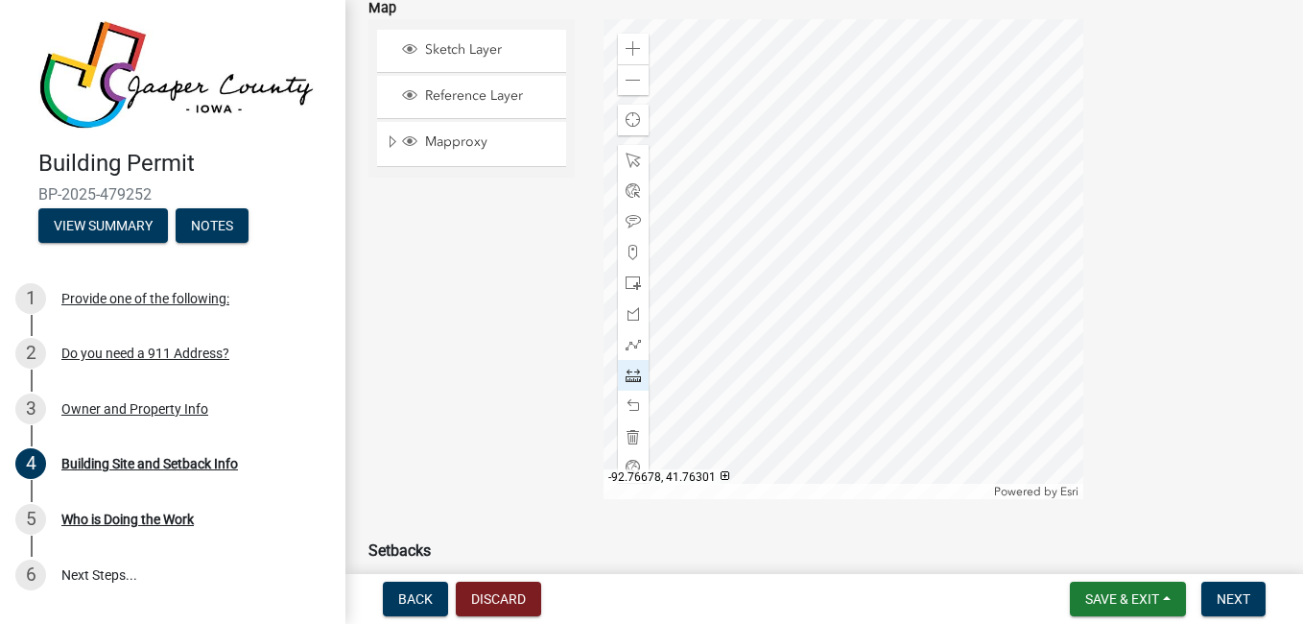
click at [830, 287] on div at bounding box center [843, 259] width 480 height 480
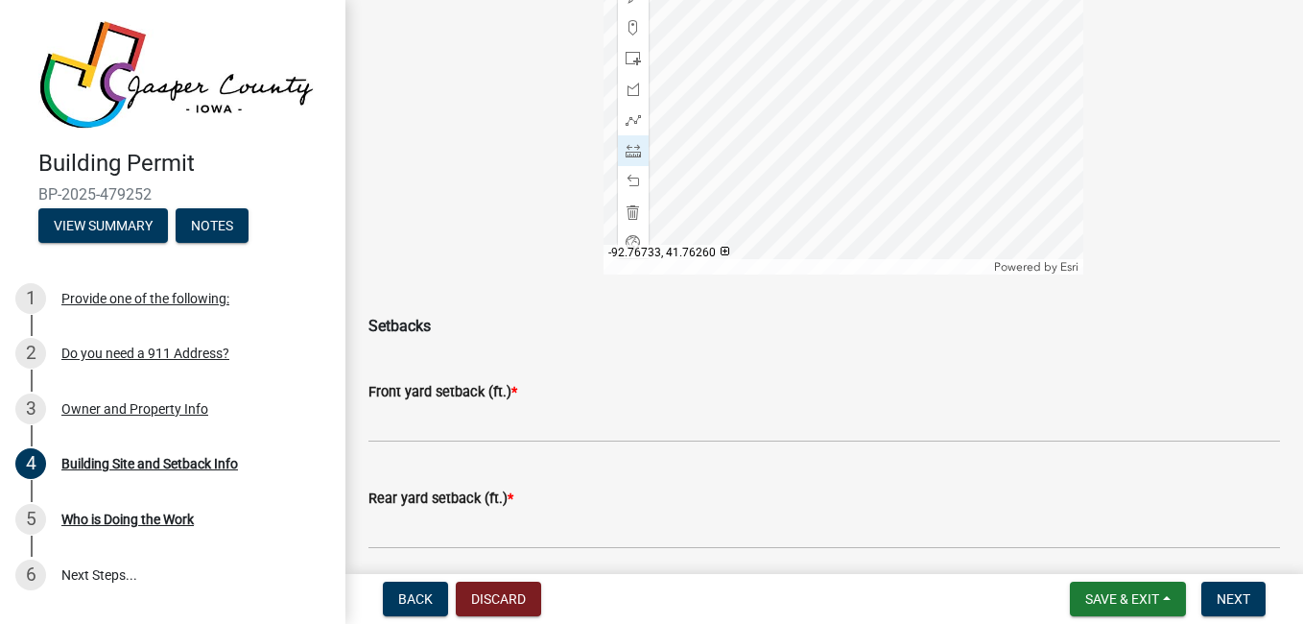
scroll to position [436, 0]
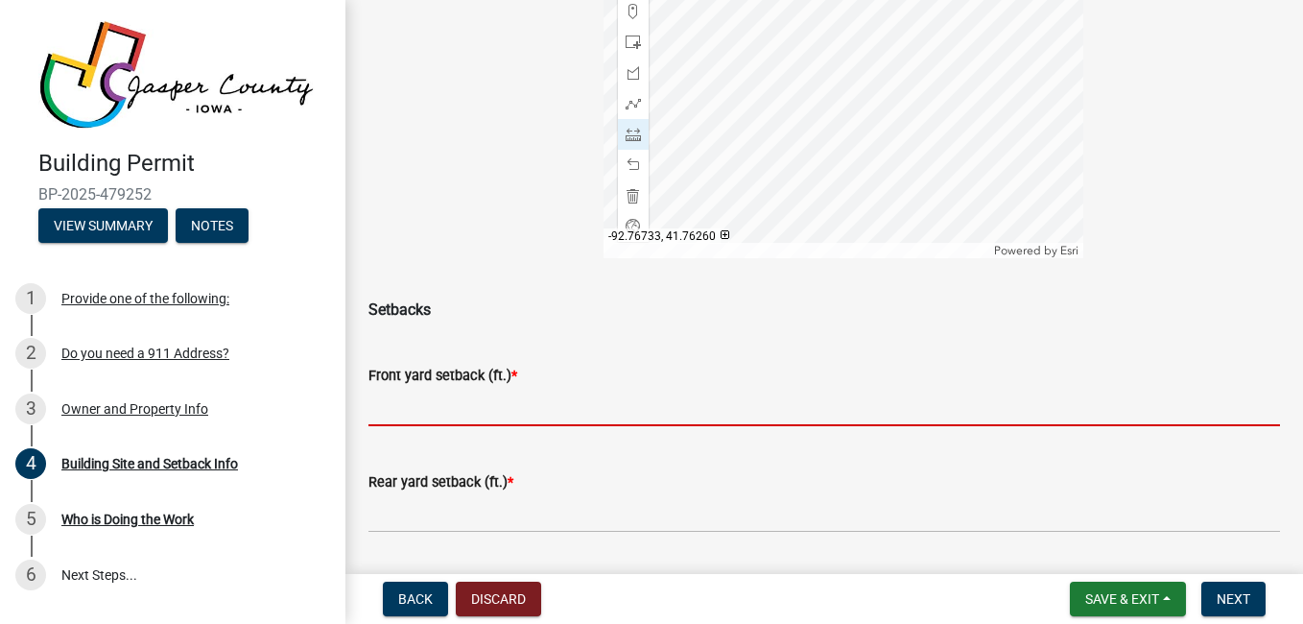
click at [696, 410] on input "text" at bounding box center [823, 406] width 911 height 39
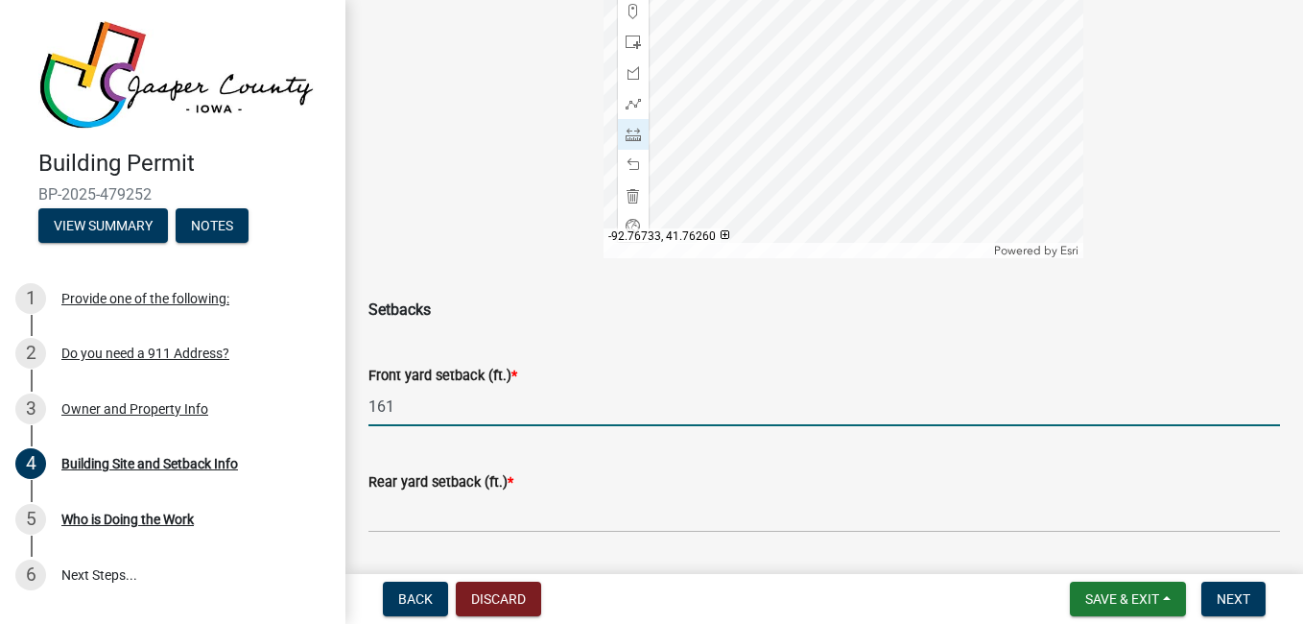
type input "161"
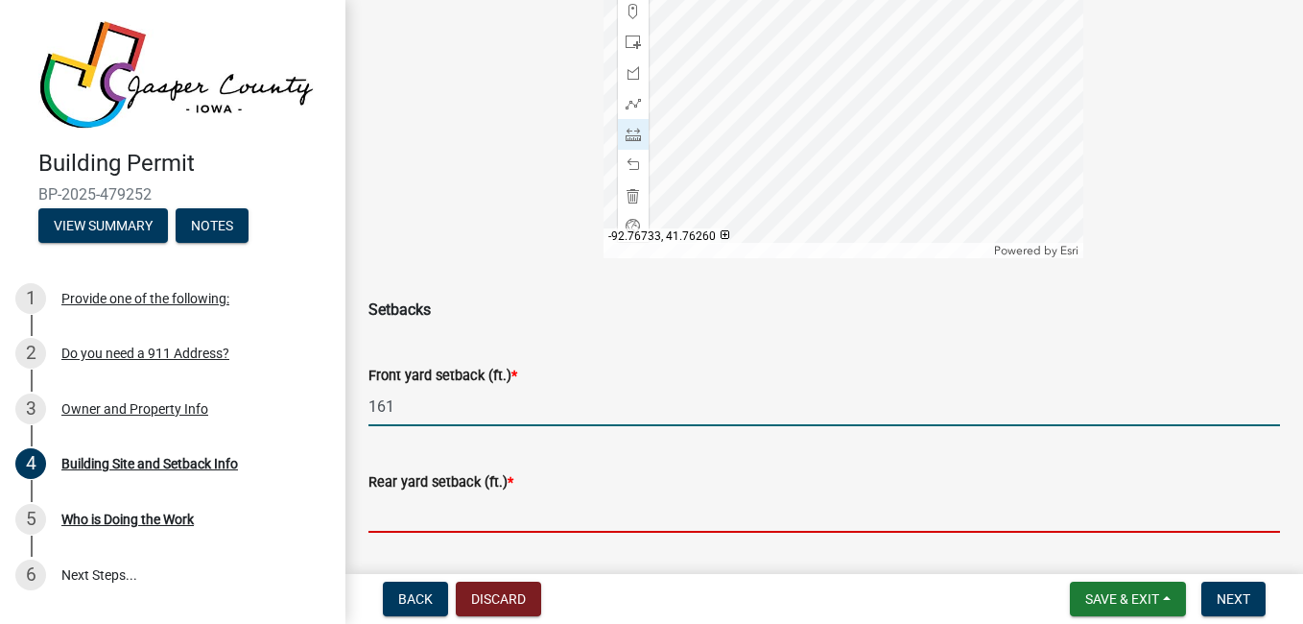
click at [696, 516] on input "text" at bounding box center [823, 512] width 911 height 39
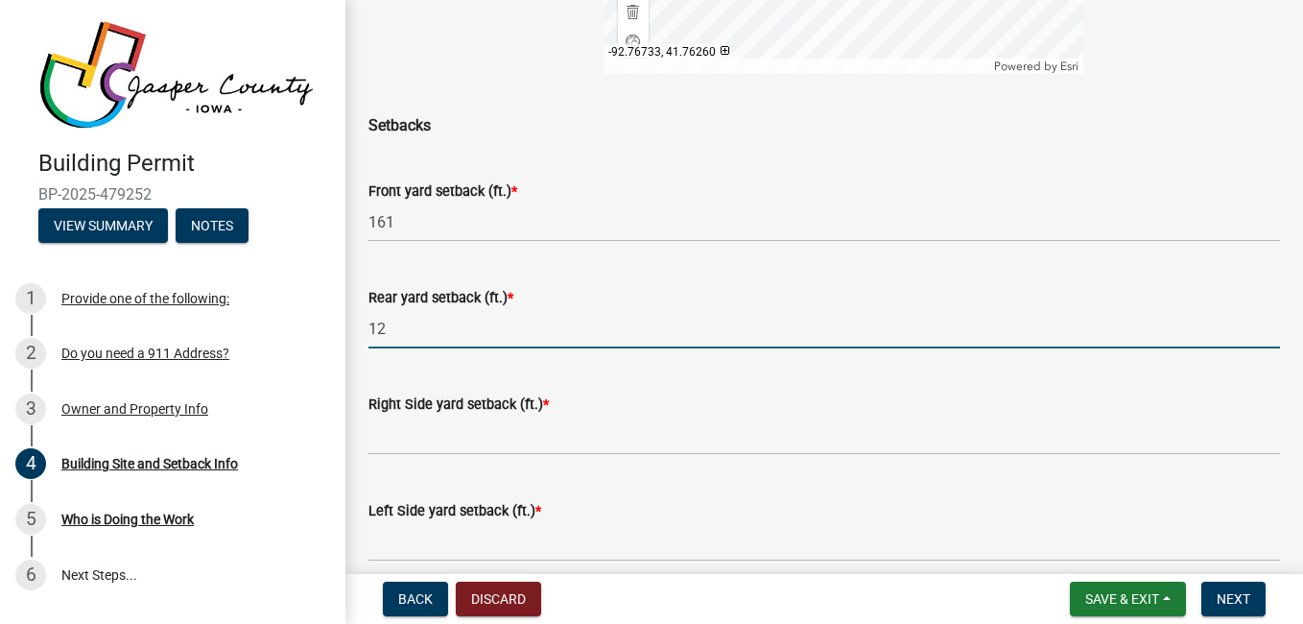
scroll to position [629, 0]
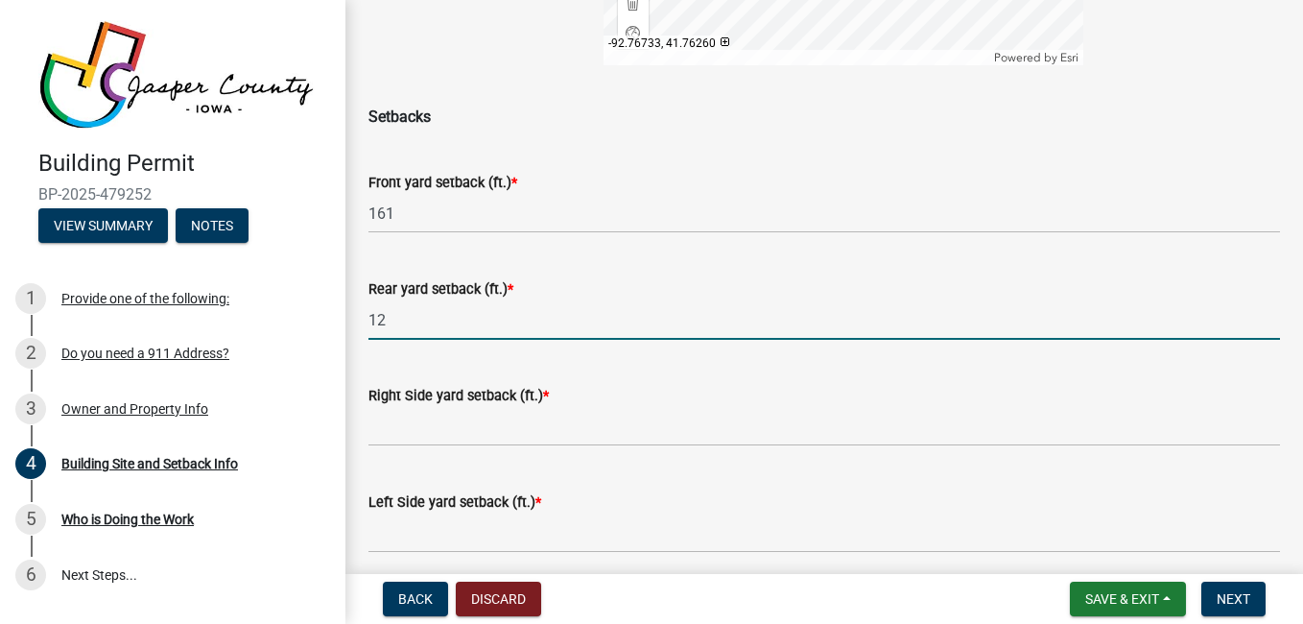
type input "12"
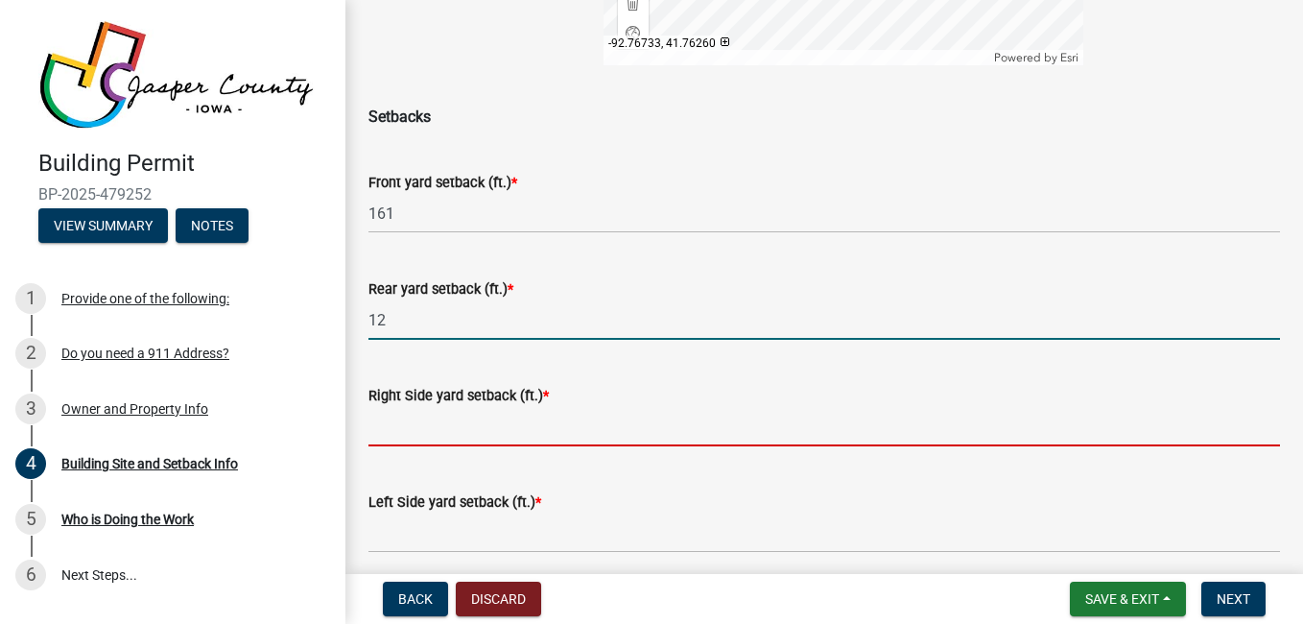
click at [674, 430] on input "text" at bounding box center [823, 426] width 911 height 39
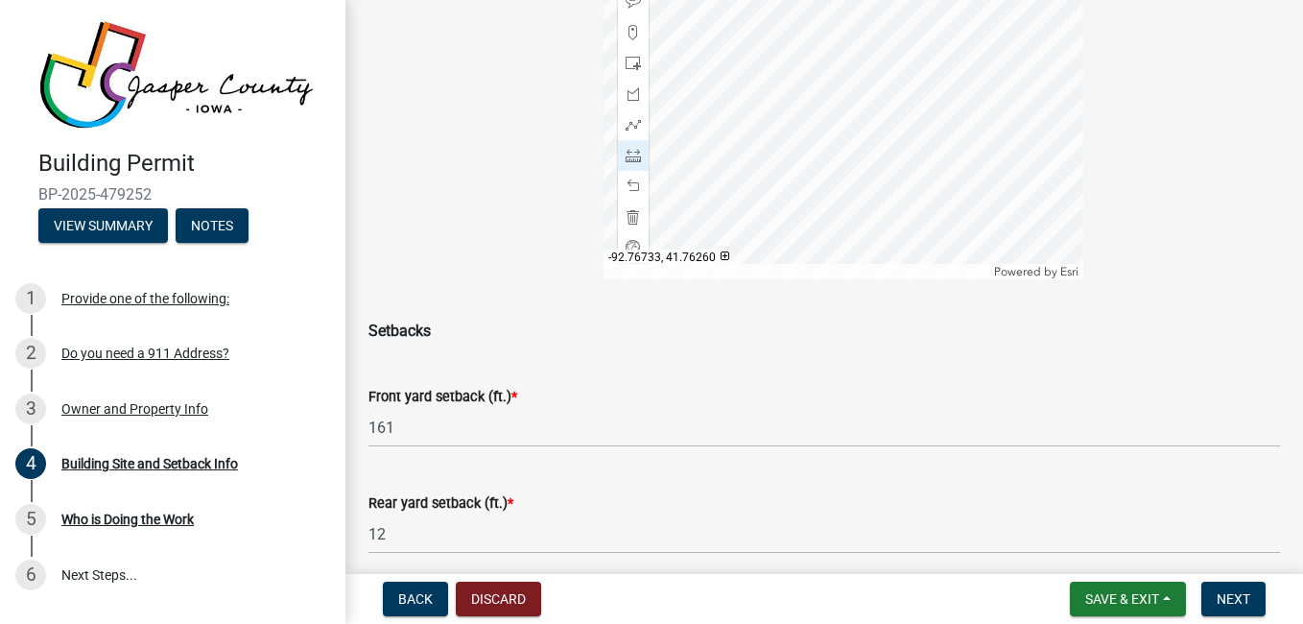
scroll to position [373, 0]
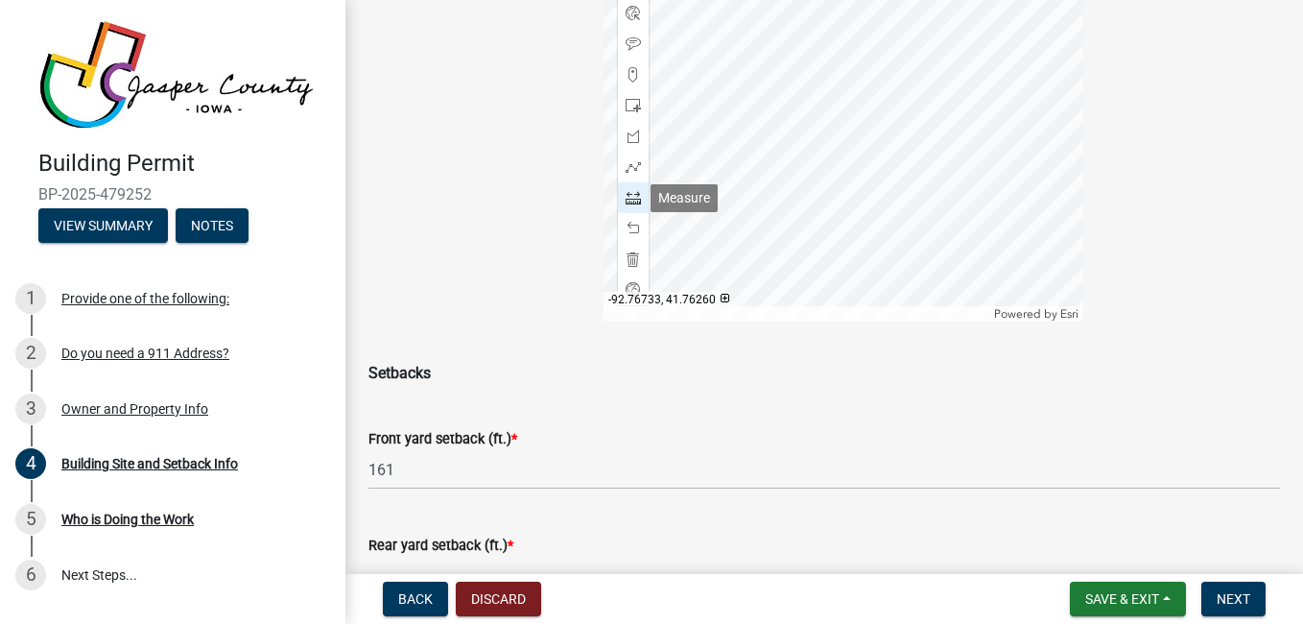
click at [634, 197] on span at bounding box center [632, 197] width 15 height 15
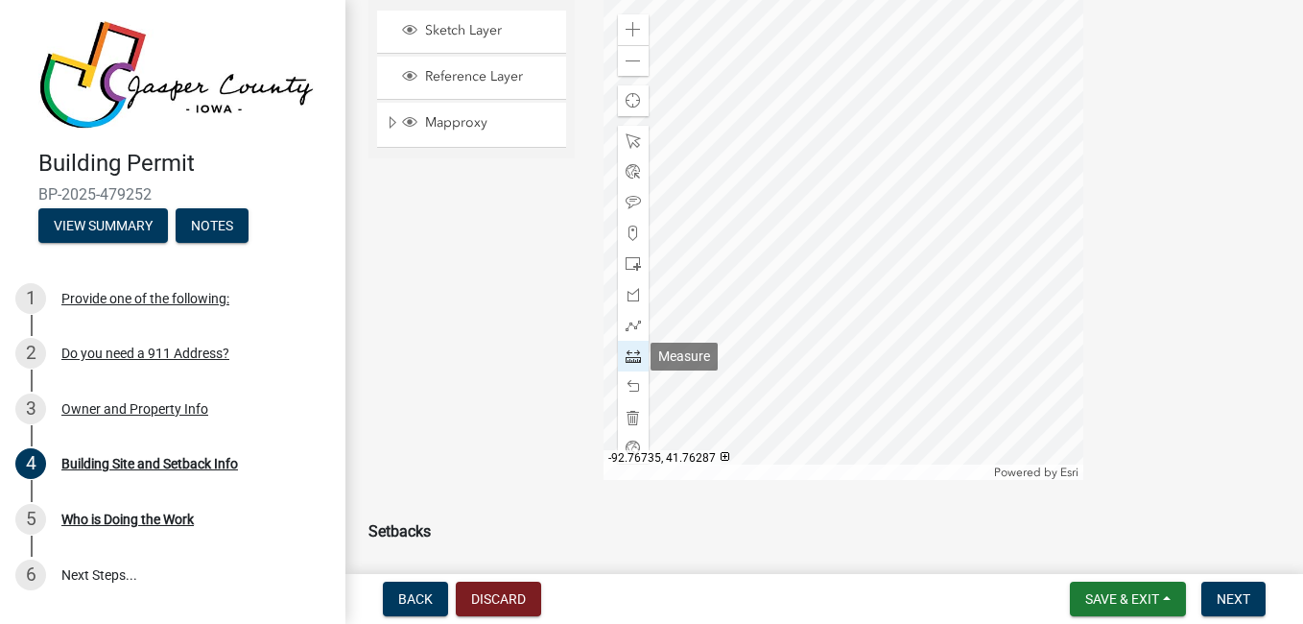
click at [626, 358] on span at bounding box center [632, 355] width 15 height 15
click at [858, 270] on div at bounding box center [843, 240] width 480 height 480
click at [988, 271] on div at bounding box center [843, 240] width 480 height 480
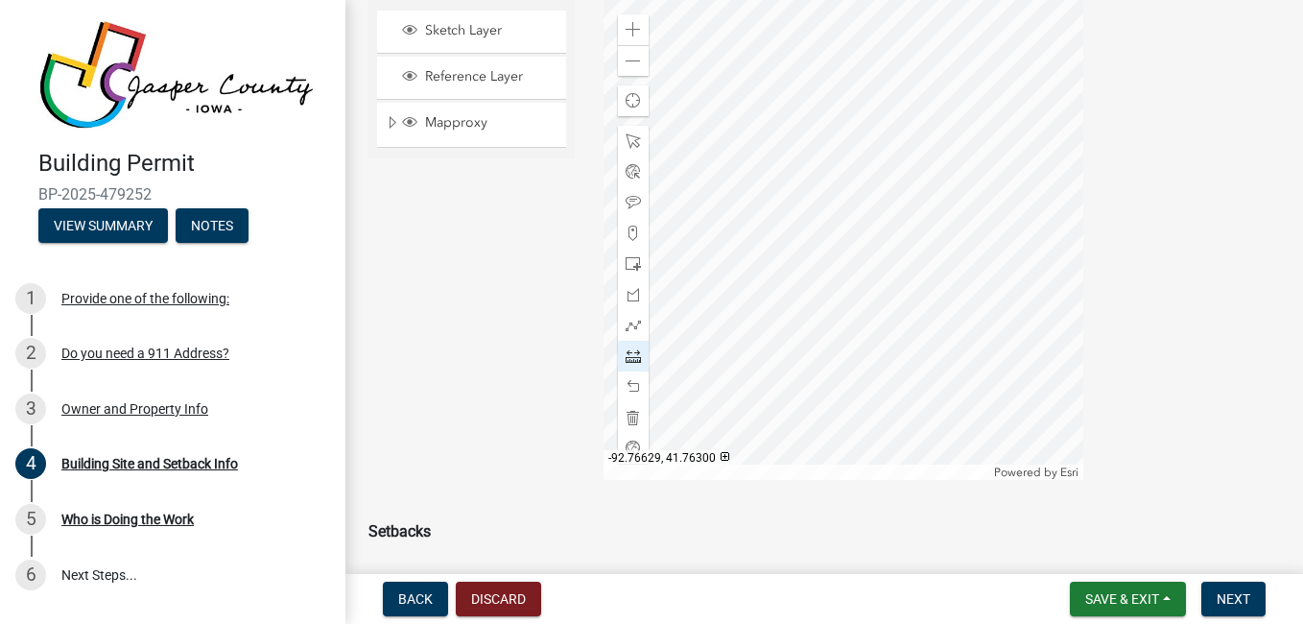
click at [988, 271] on div at bounding box center [843, 240] width 480 height 480
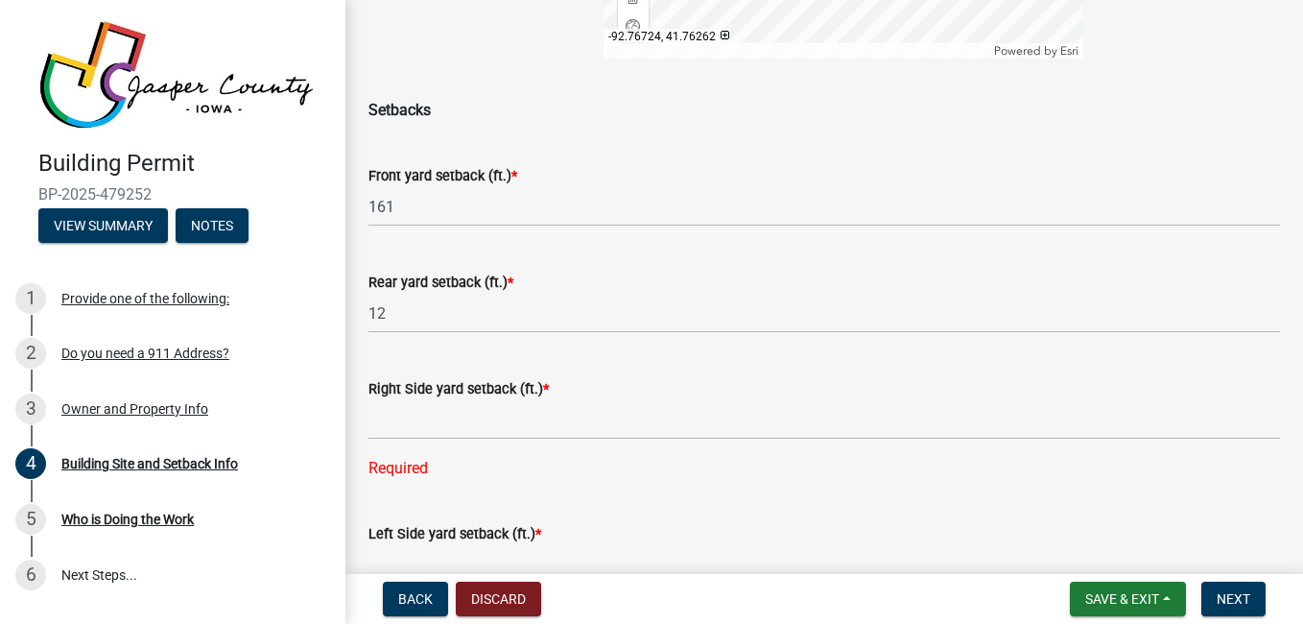
scroll to position [667, 0]
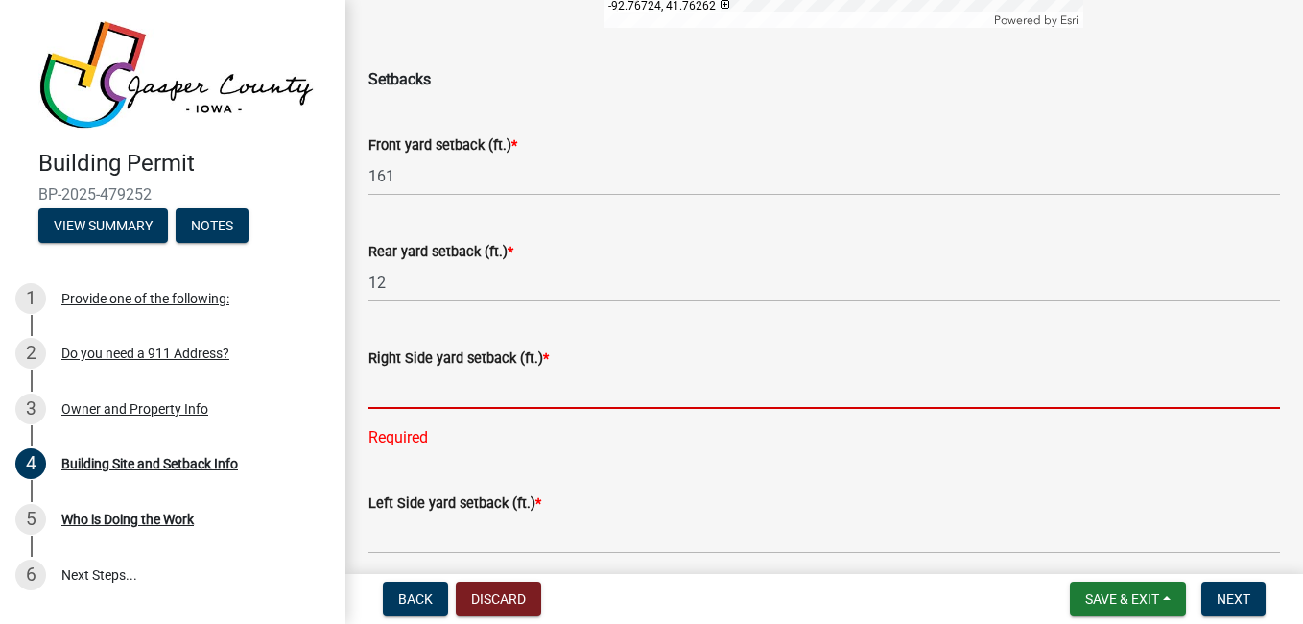
click at [647, 389] on input "text" at bounding box center [823, 388] width 911 height 39
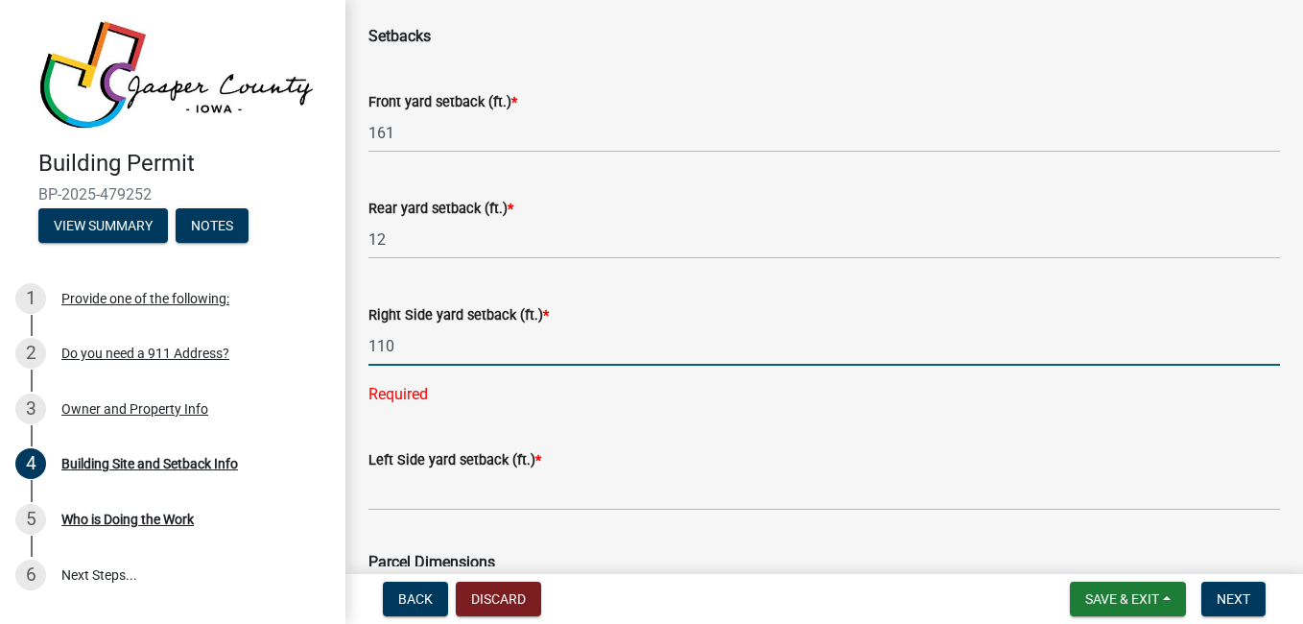
type input "110"
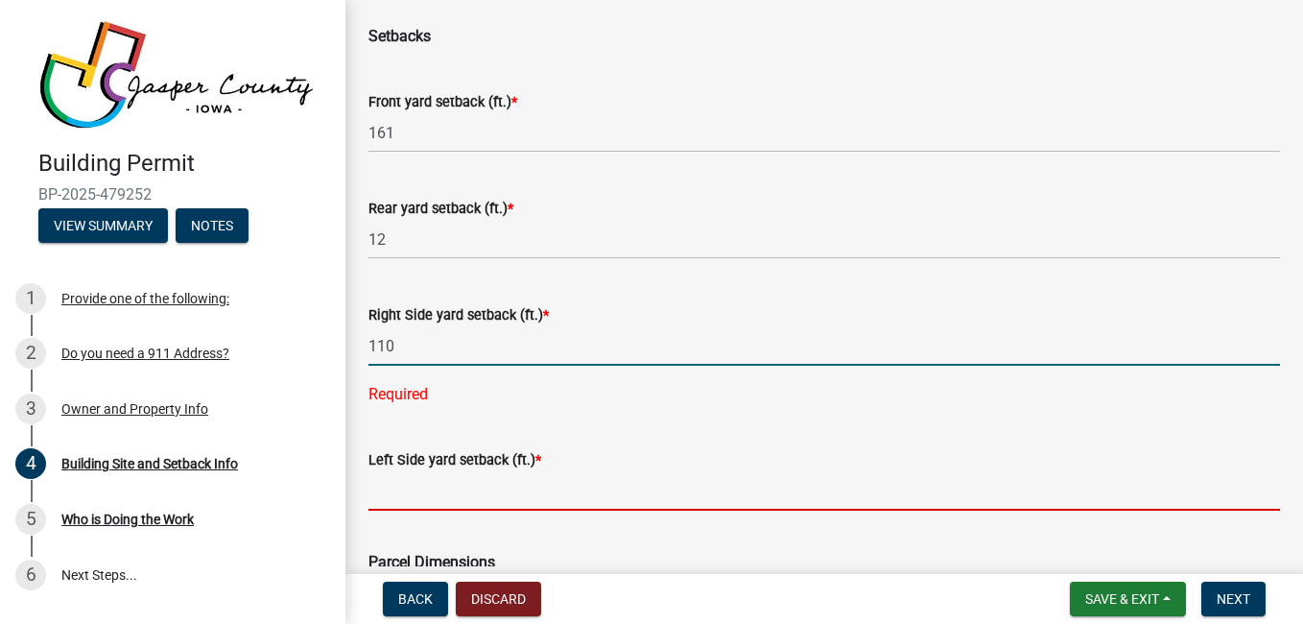
click at [739, 483] on wm-data-entity-input "Left Side yard setback (ft.) *" at bounding box center [823, 474] width 911 height 106
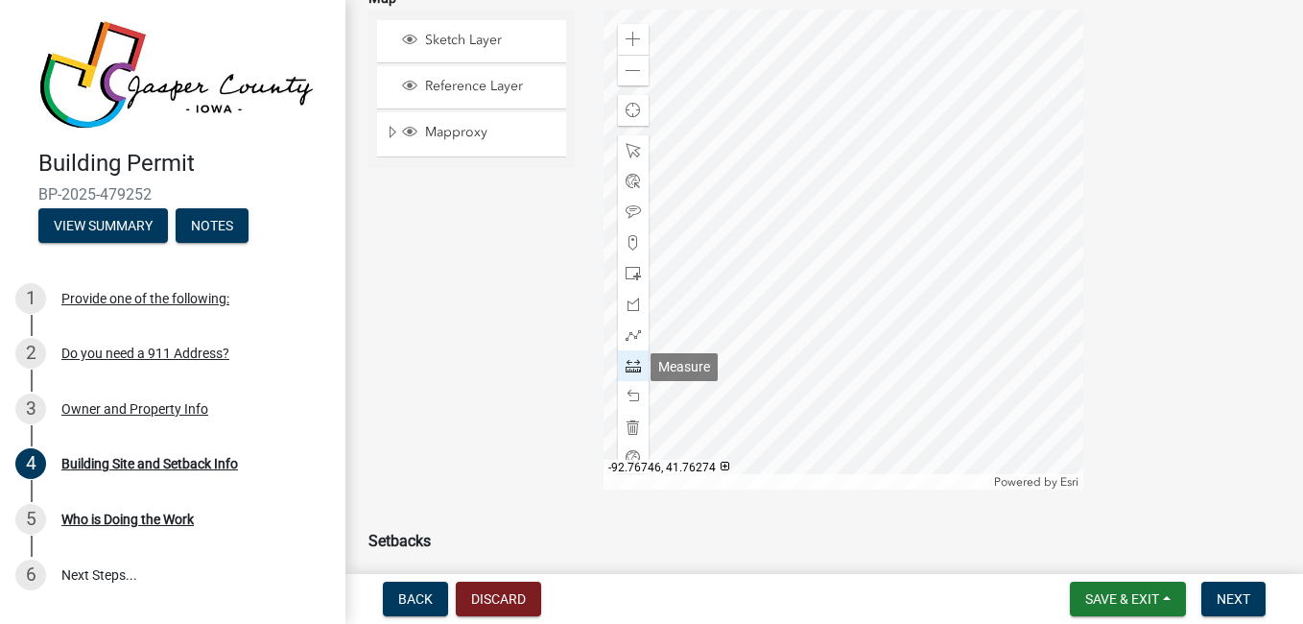
scroll to position [204, 0]
click at [625, 146] on span at bounding box center [632, 151] width 15 height 15
click at [625, 367] on span at bounding box center [632, 366] width 15 height 15
click at [1069, 275] on div at bounding box center [843, 251] width 480 height 480
click at [650, 276] on div at bounding box center [843, 251] width 480 height 480
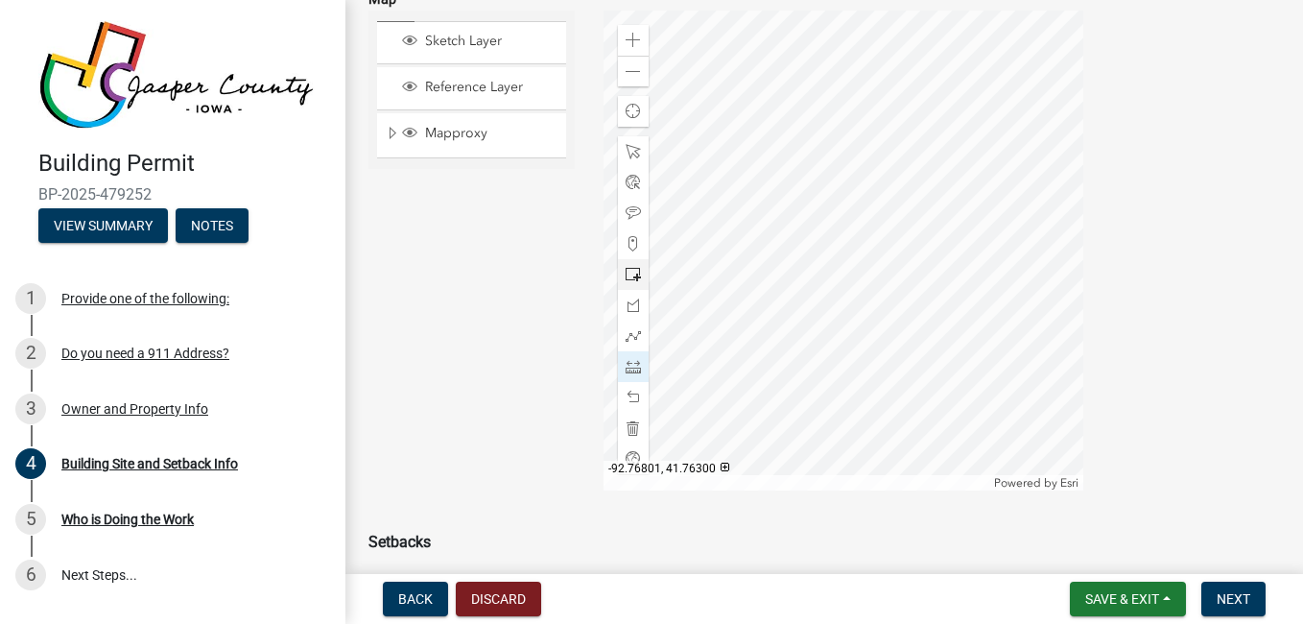
click at [650, 276] on div at bounding box center [843, 251] width 480 height 480
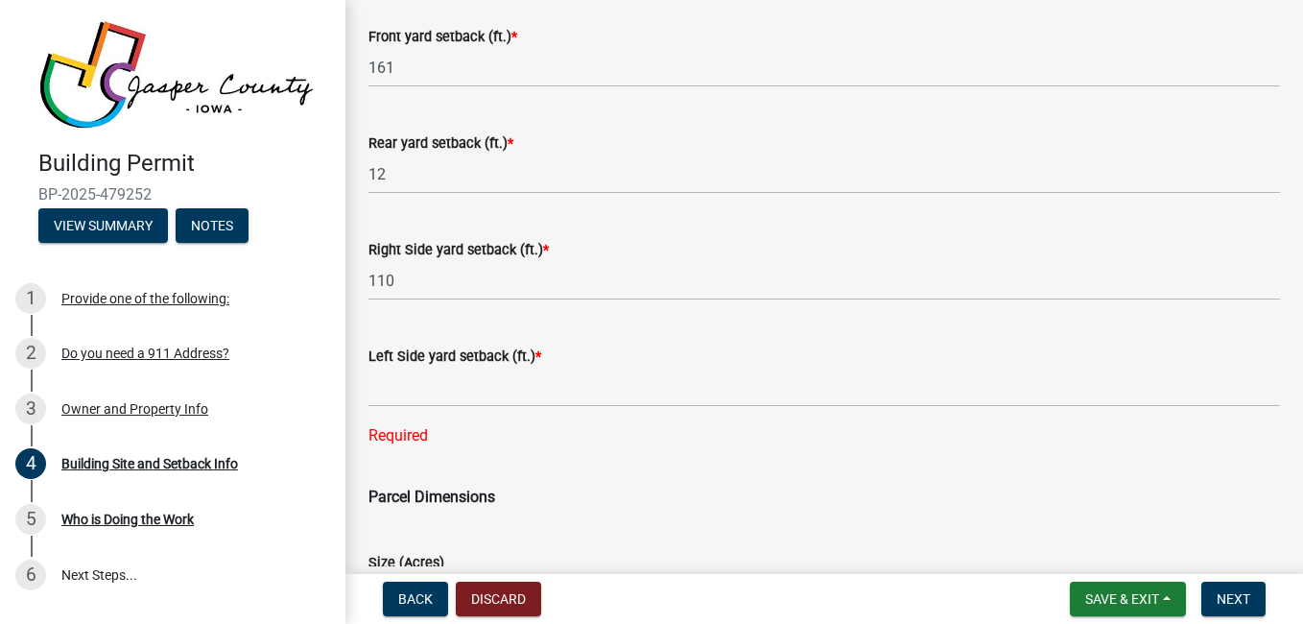
scroll to position [778, 0]
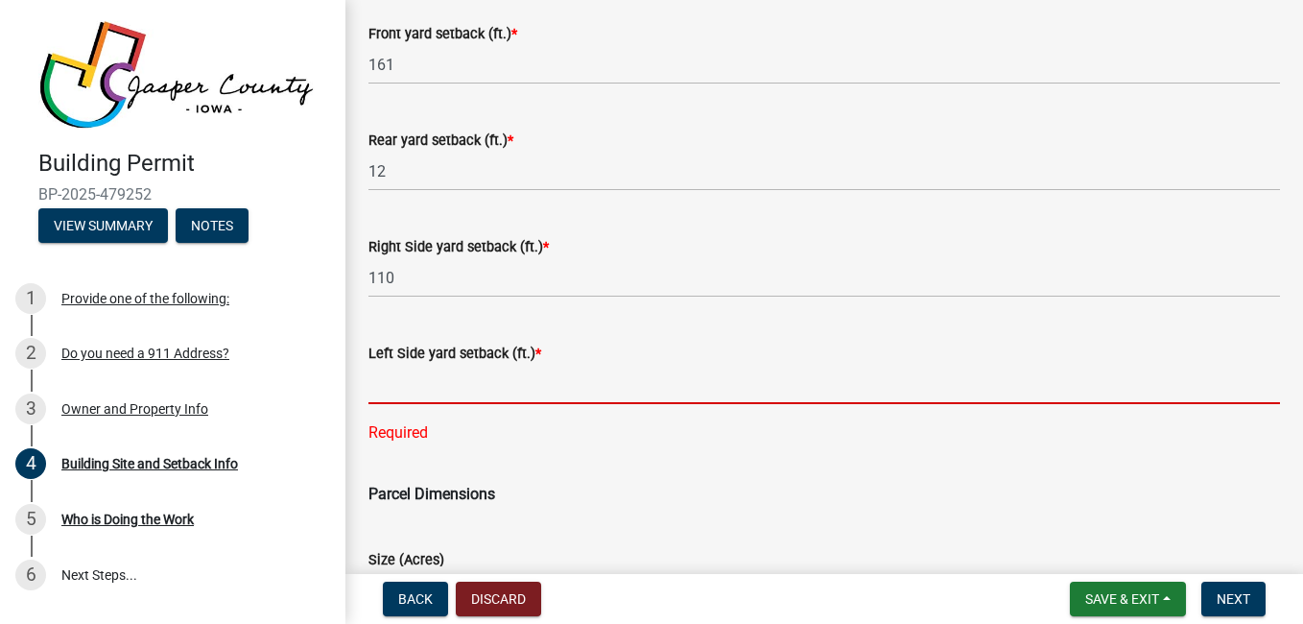
click at [606, 380] on input "text" at bounding box center [823, 384] width 911 height 39
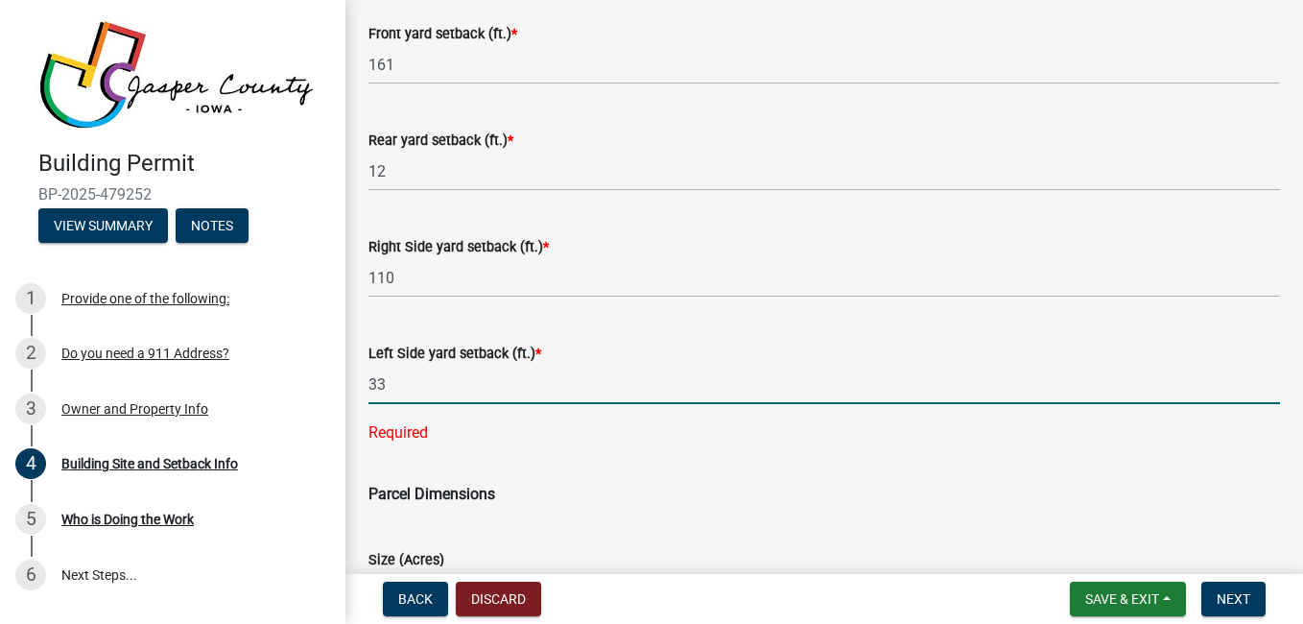
type input "335"
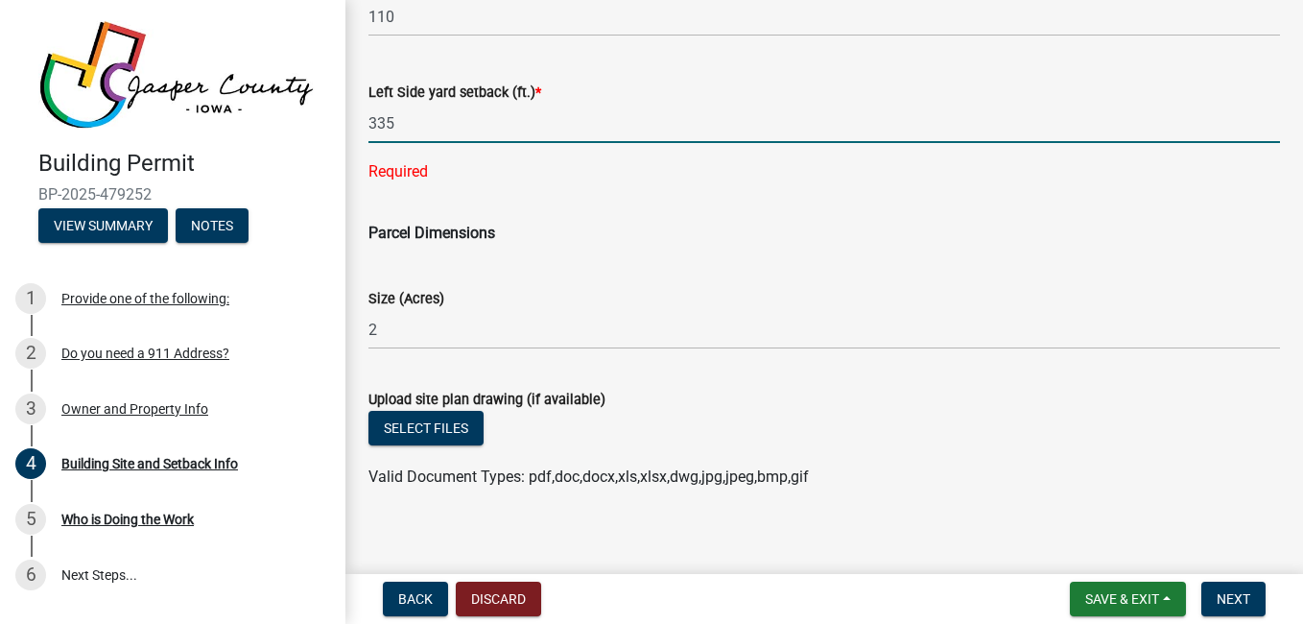
scroll to position [1053, 0]
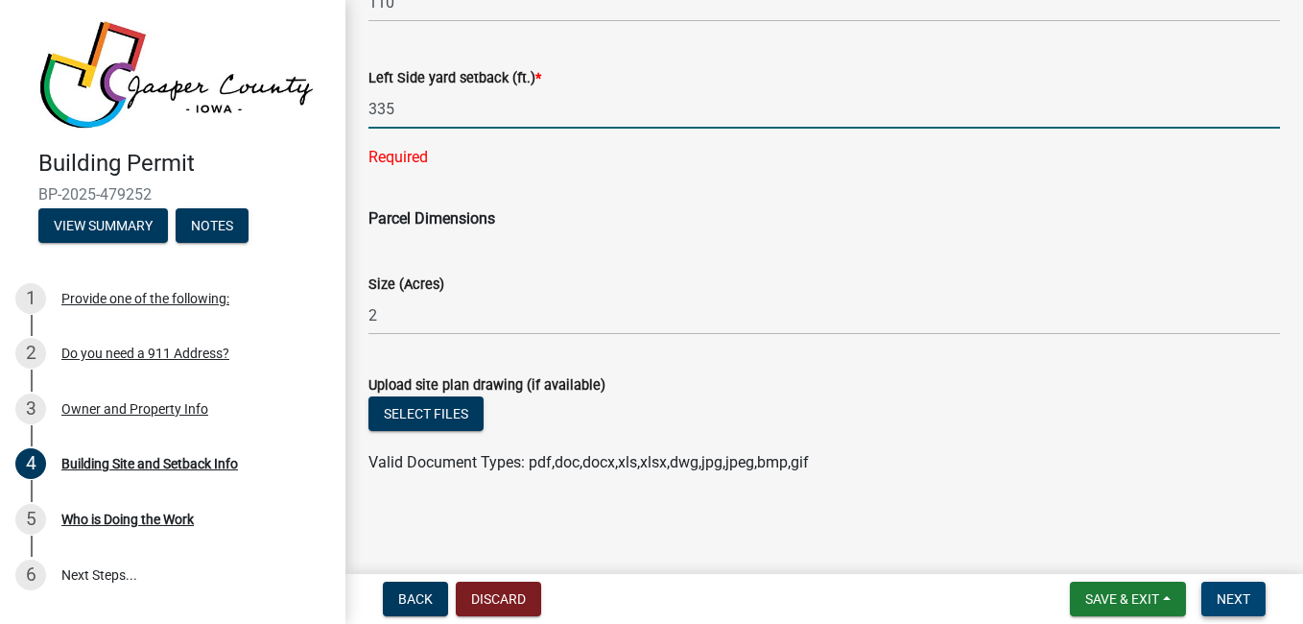
click at [1246, 602] on span "Next" at bounding box center [1233, 598] width 34 height 15
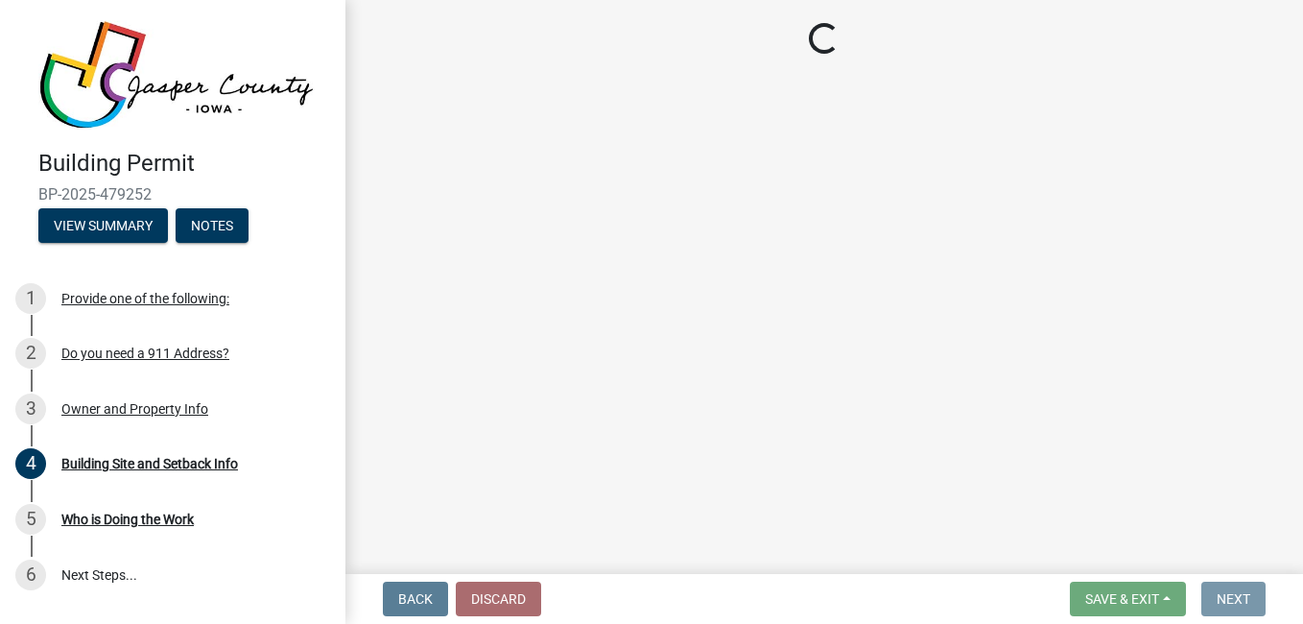
scroll to position [0, 0]
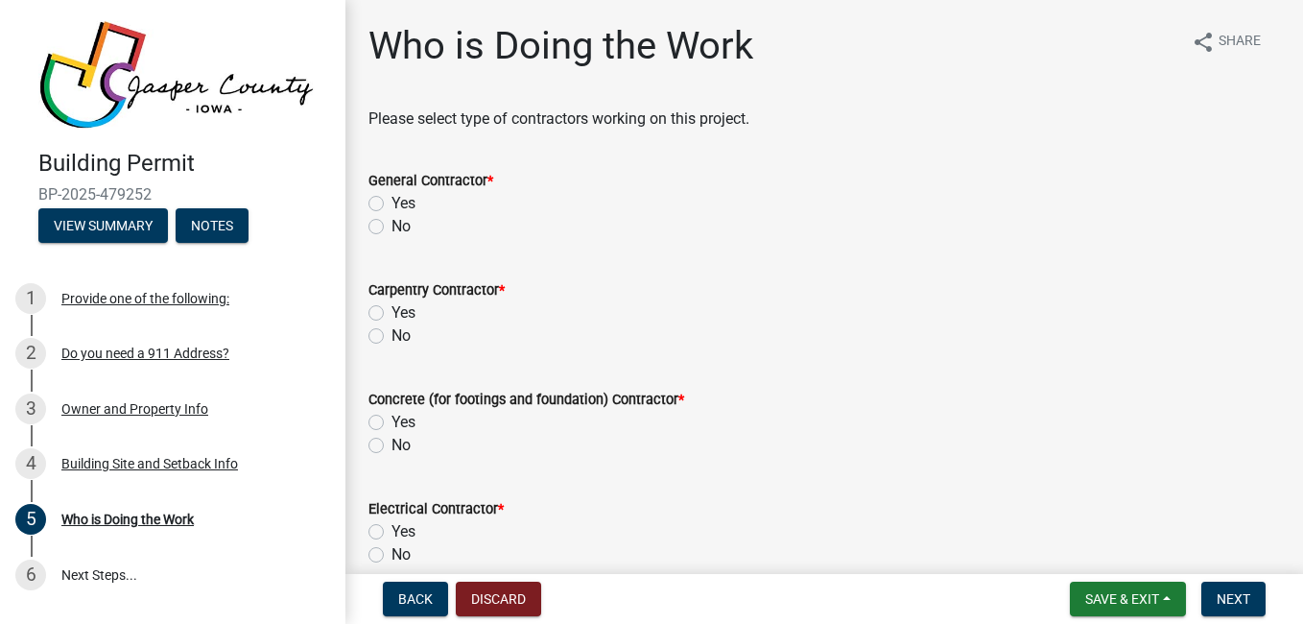
click at [399, 228] on label "No" at bounding box center [400, 226] width 19 height 23
click at [399, 227] on input "No" at bounding box center [397, 221] width 12 height 12
radio input "true"
click at [402, 342] on label "No" at bounding box center [400, 335] width 19 height 23
click at [402, 337] on input "No" at bounding box center [397, 330] width 12 height 12
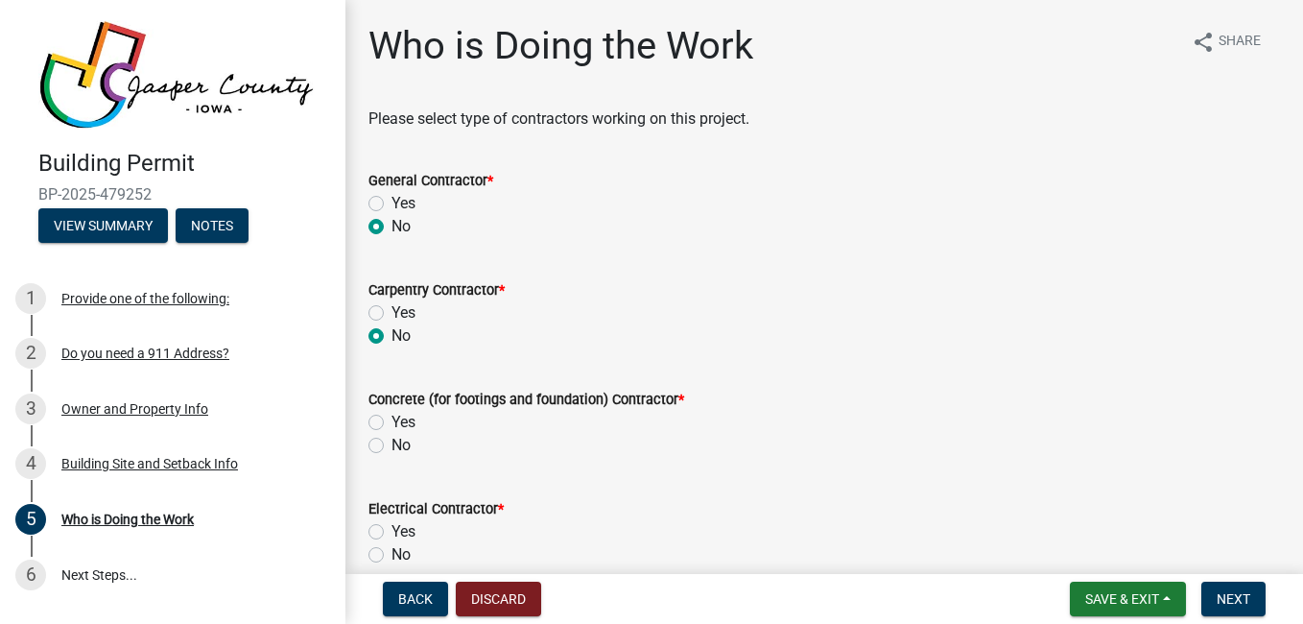
radio input "true"
click at [401, 450] on label "No" at bounding box center [400, 445] width 19 height 23
click at [401, 446] on input "No" at bounding box center [397, 440] width 12 height 12
radio input "true"
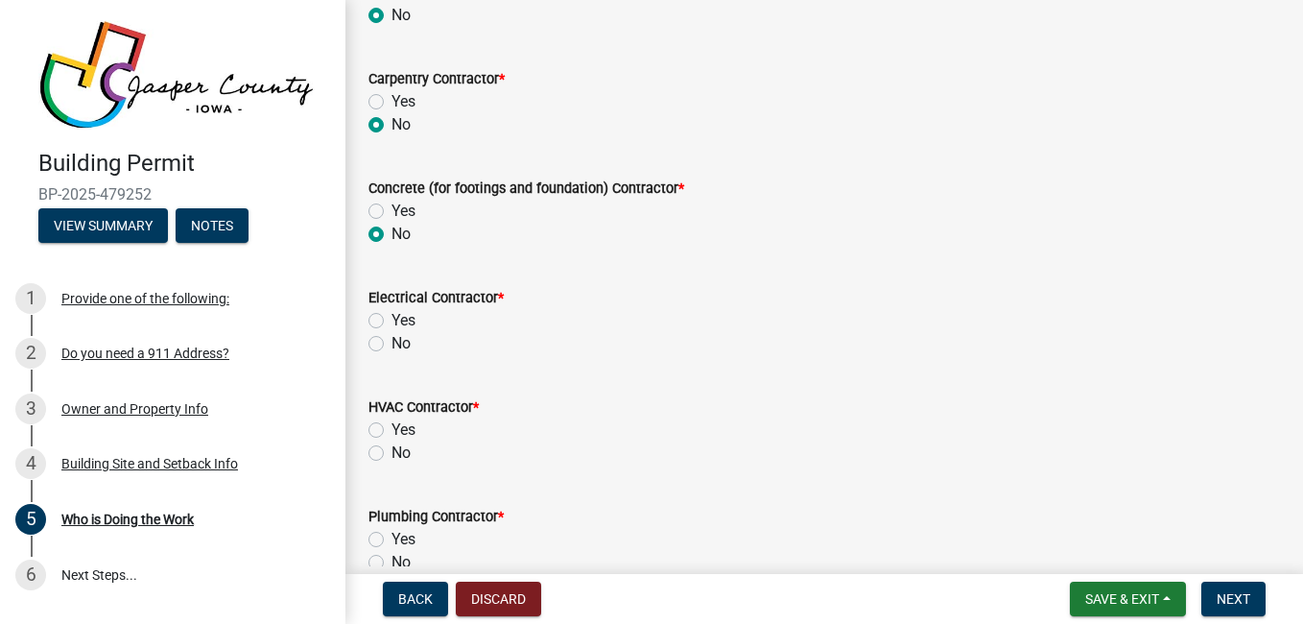
scroll to position [224, 0]
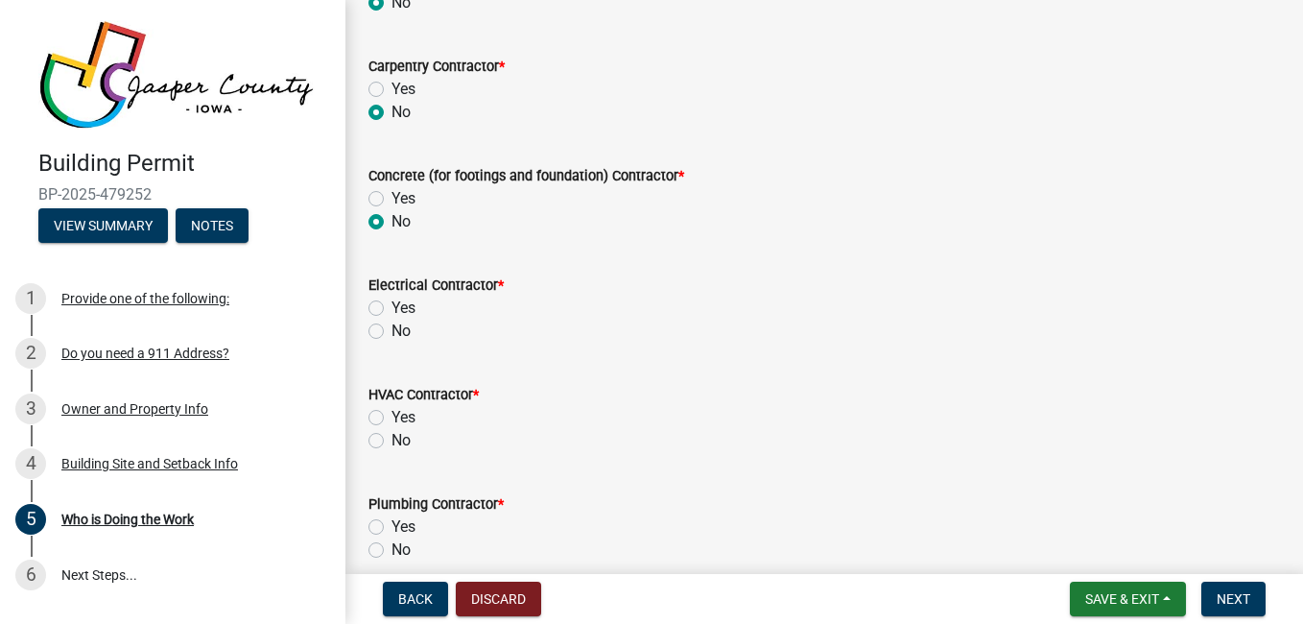
click at [400, 335] on label "No" at bounding box center [400, 330] width 19 height 23
click at [400, 332] on input "No" at bounding box center [397, 325] width 12 height 12
radio input "true"
click at [398, 441] on label "No" at bounding box center [400, 440] width 19 height 23
click at [398, 441] on input "No" at bounding box center [397, 435] width 12 height 12
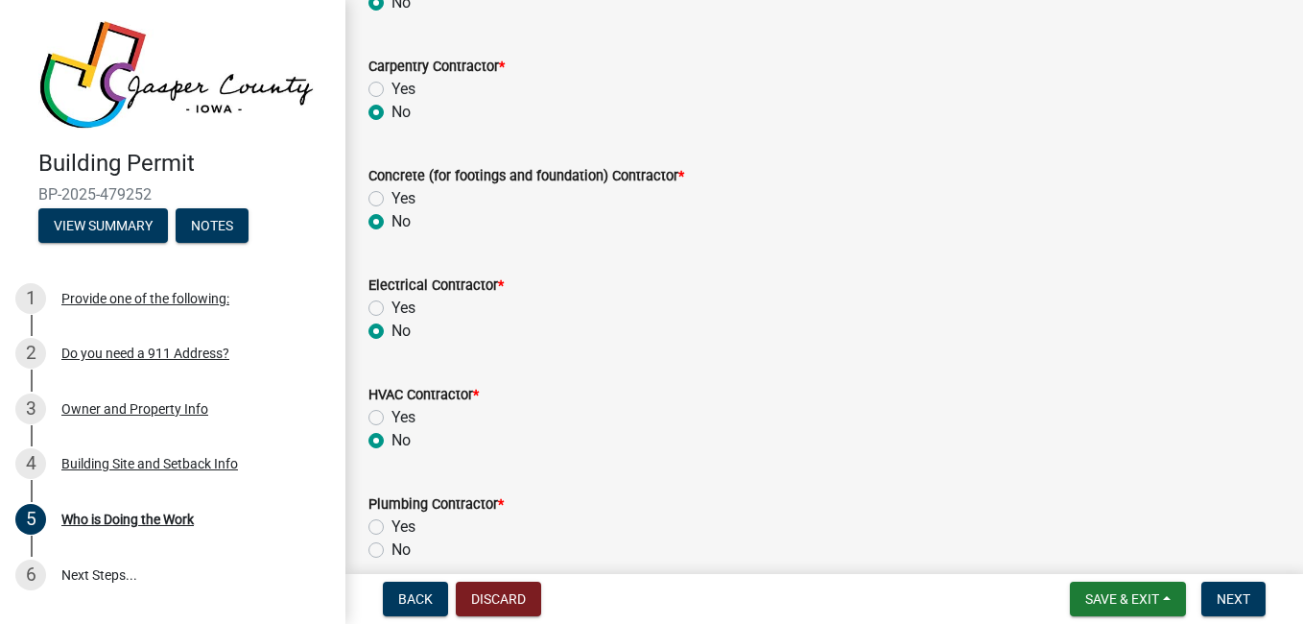
radio input "true"
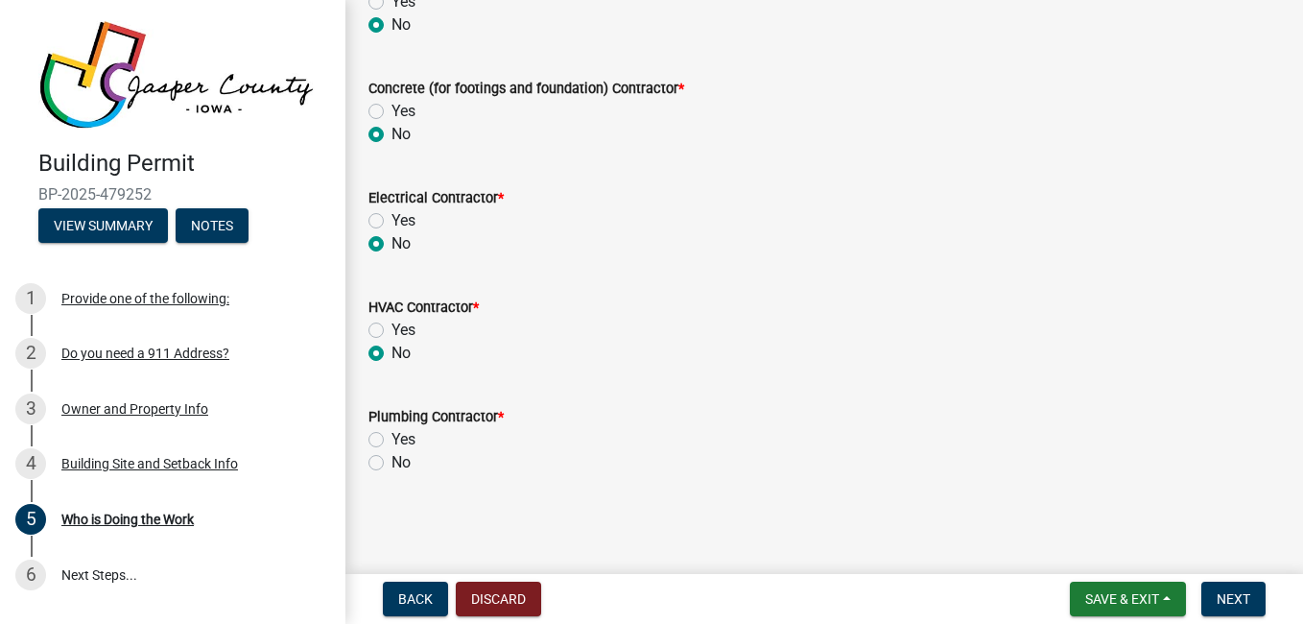
click at [400, 454] on label "No" at bounding box center [400, 462] width 19 height 23
click at [400, 454] on input "No" at bounding box center [397, 457] width 12 height 12
radio input "true"
click at [1241, 602] on span "Next" at bounding box center [1233, 598] width 34 height 15
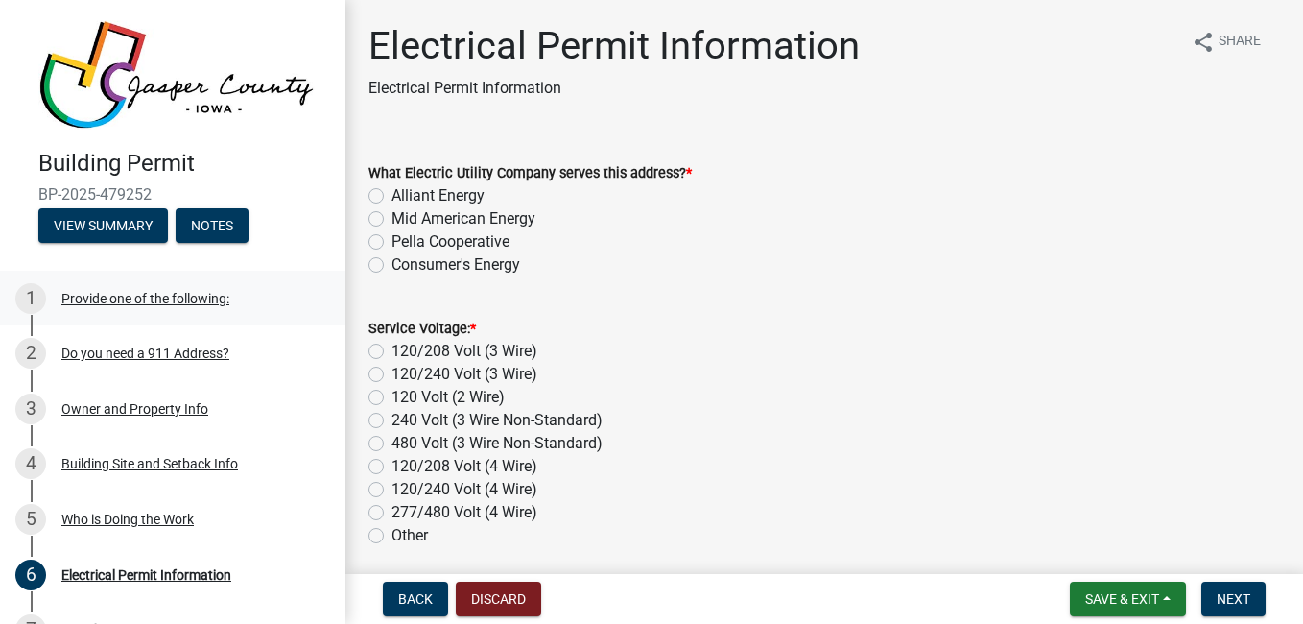
click at [204, 292] on div "Provide one of the following:" at bounding box center [145, 298] width 168 height 13
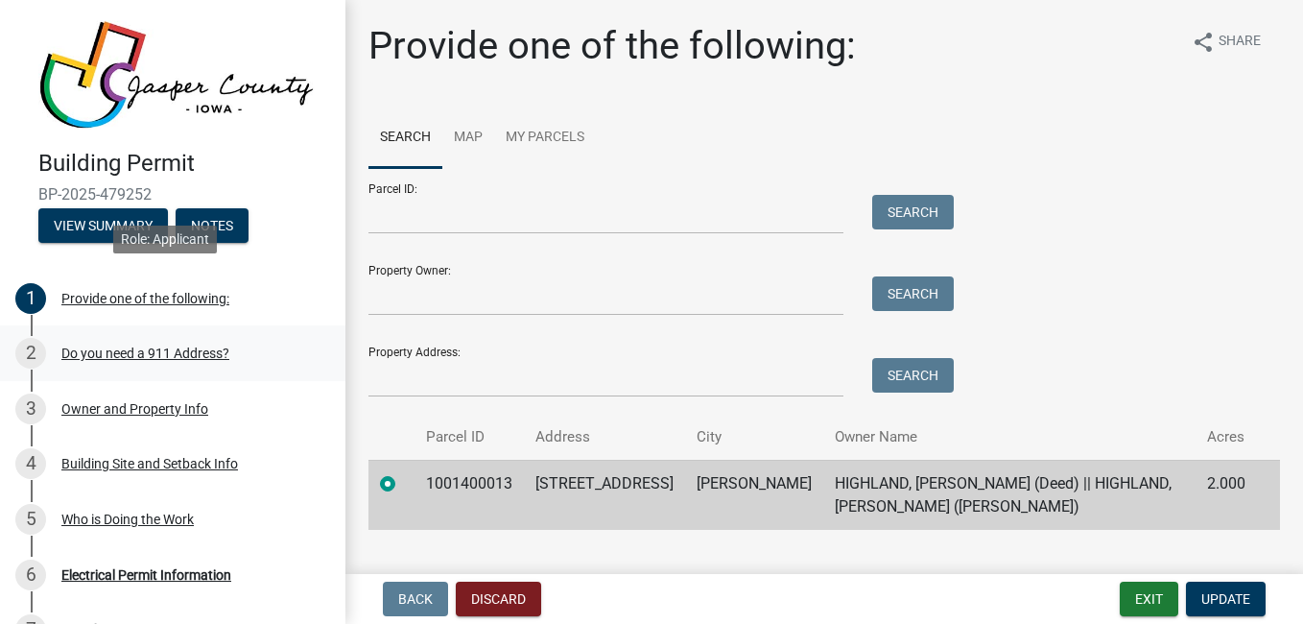
click at [179, 347] on div "Do you need a 911 Address?" at bounding box center [145, 352] width 168 height 13
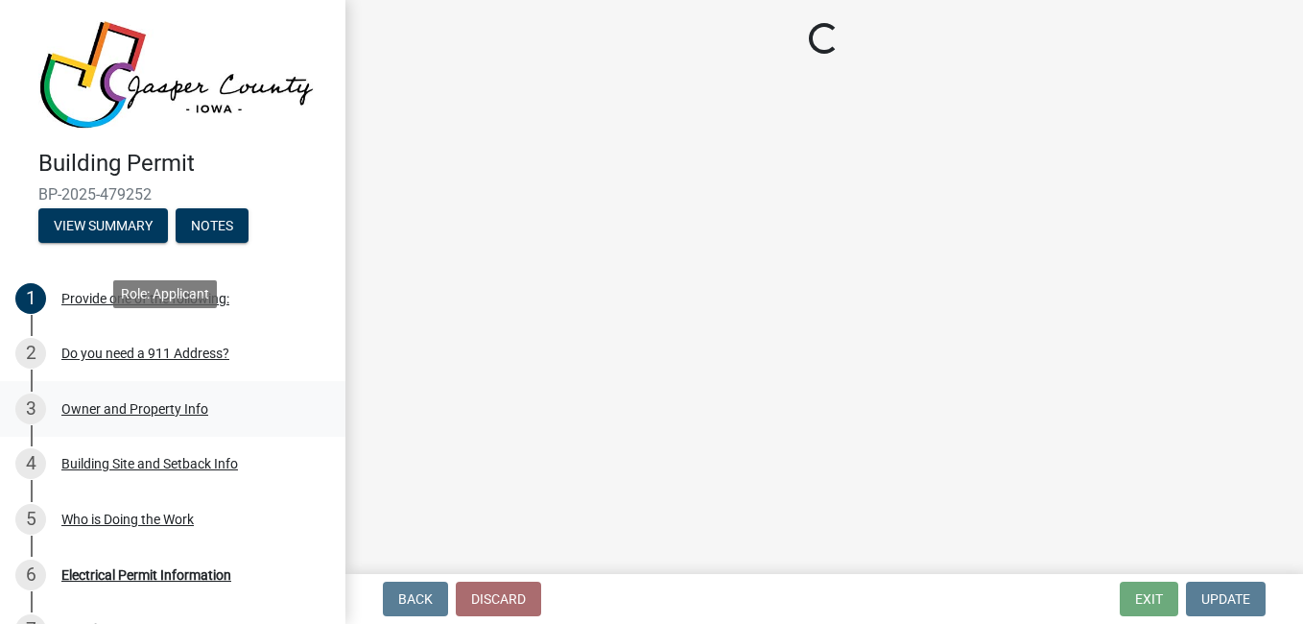
click at [172, 402] on div "Owner and Property Info" at bounding box center [134, 408] width 147 height 13
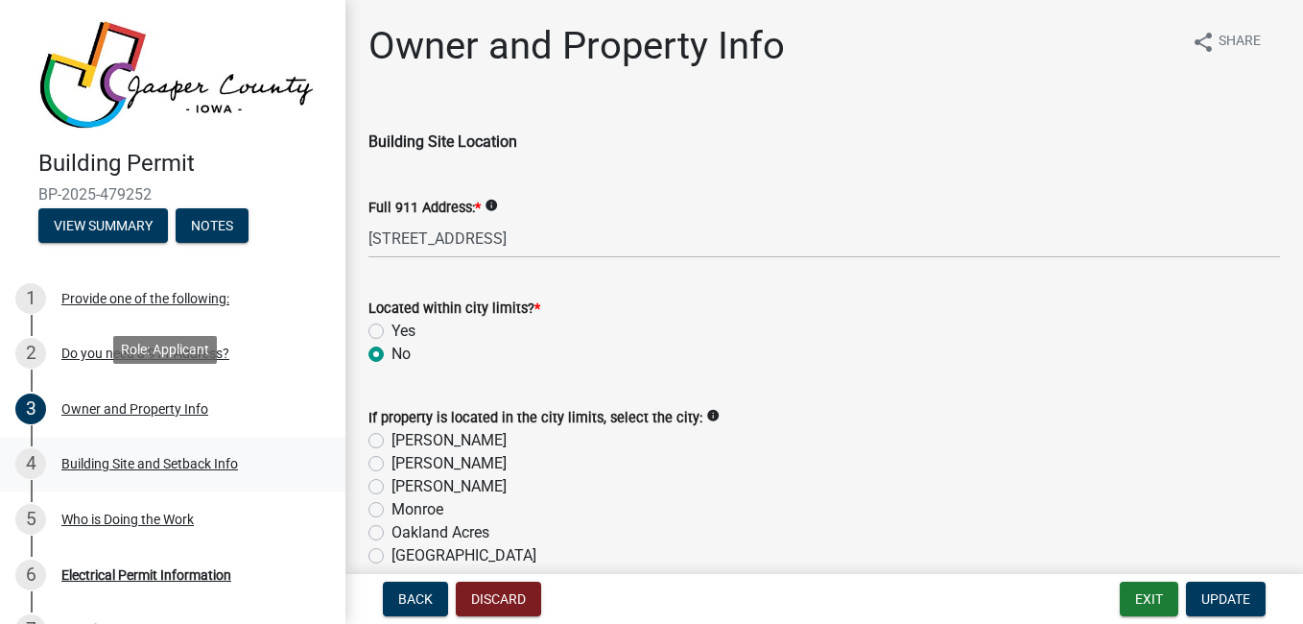
click at [205, 461] on div "Building Site and Setback Info" at bounding box center [149, 463] width 177 height 13
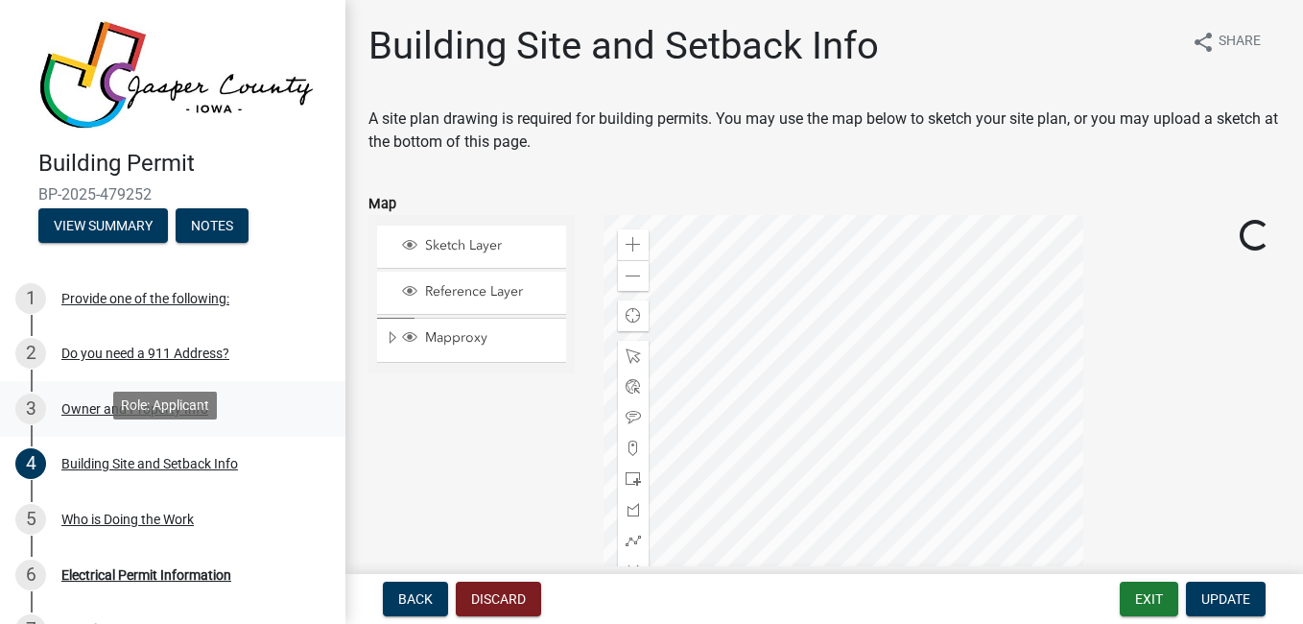
click at [86, 406] on div "Owner and Property Info" at bounding box center [134, 408] width 147 height 13
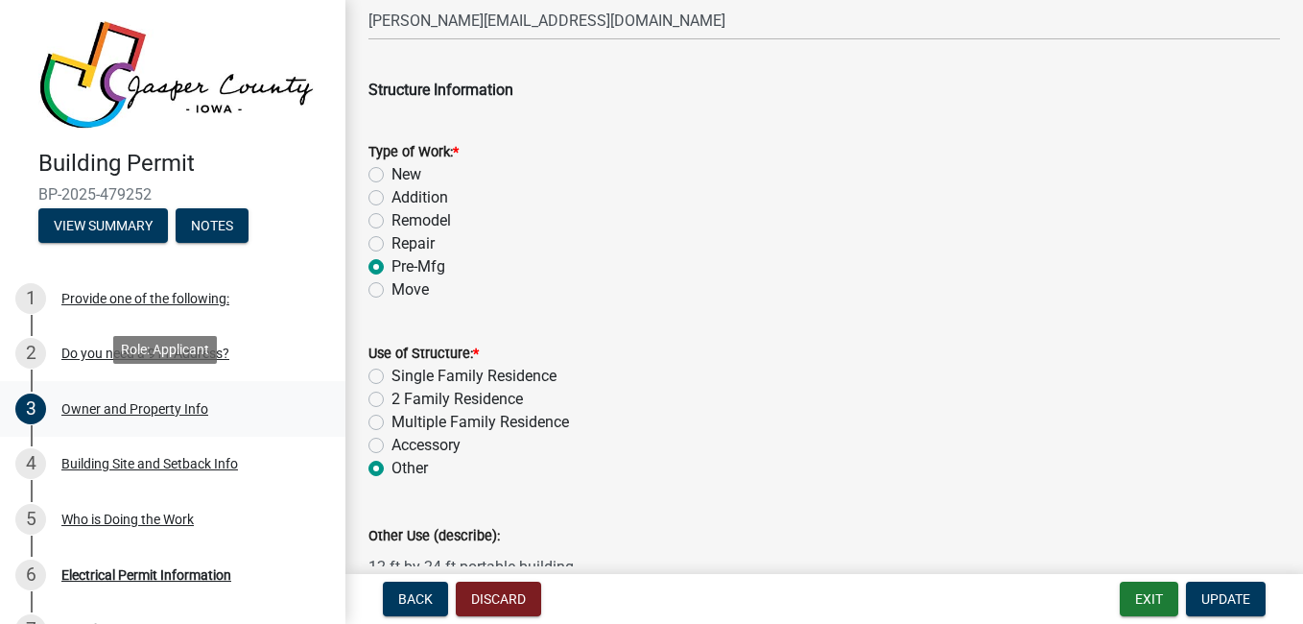
scroll to position [2912, 0]
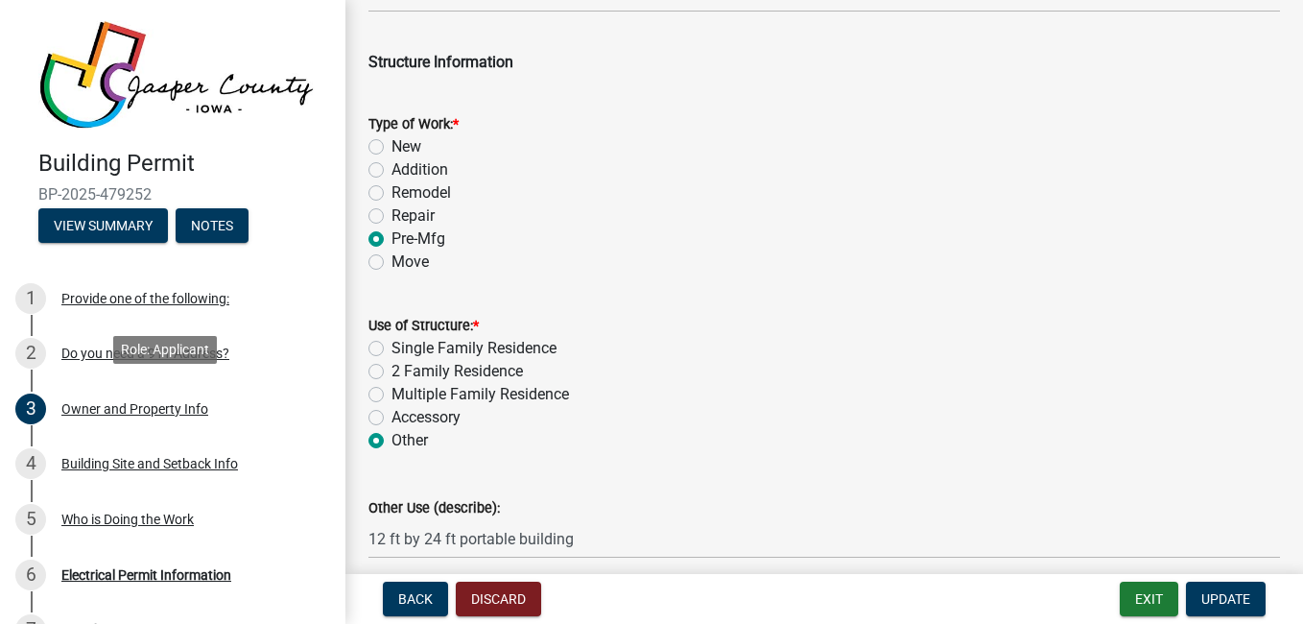
click at [438, 422] on label "Accessory" at bounding box center [425, 417] width 69 height 23
click at [404, 418] on input "Accessory" at bounding box center [397, 412] width 12 height 12
radio input "true"
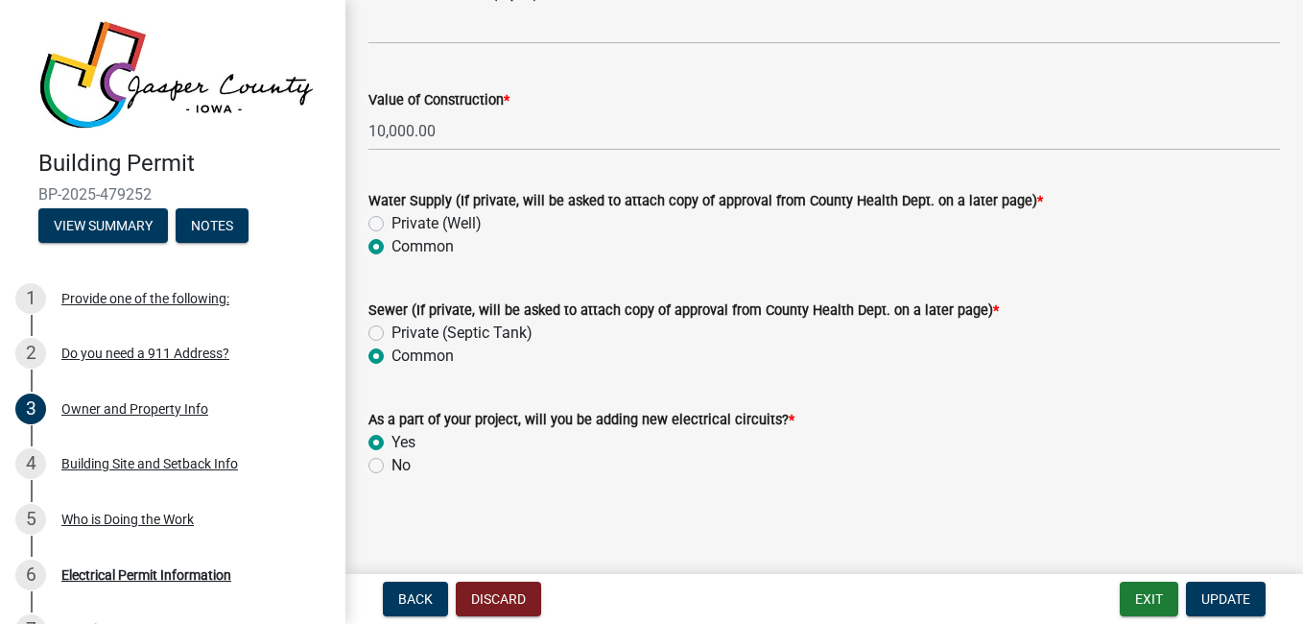
scroll to position [4175, 0]
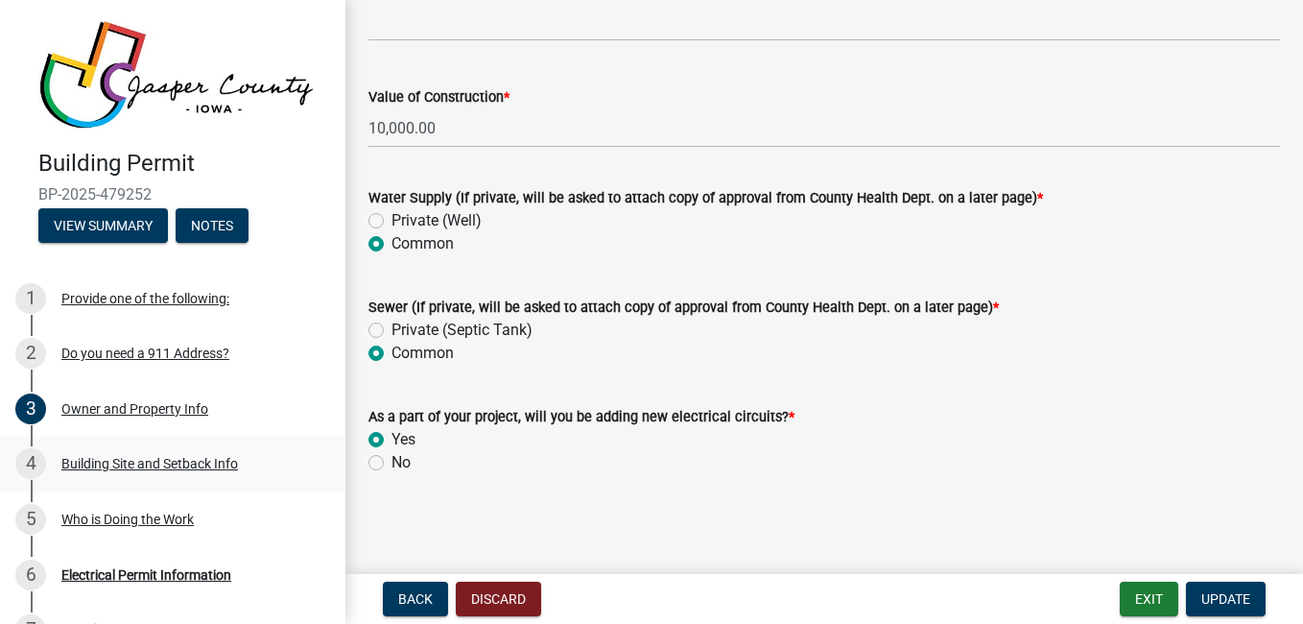
click at [219, 461] on div "Building Site and Setback Info" at bounding box center [149, 463] width 177 height 13
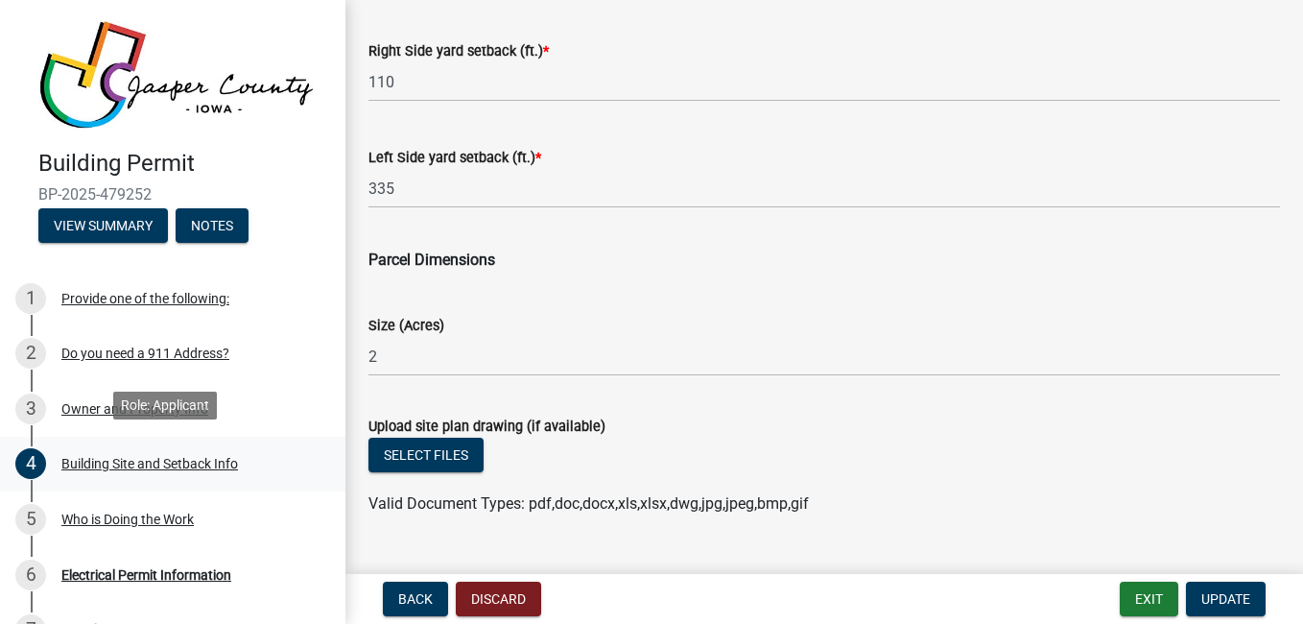
scroll to position [1015, 0]
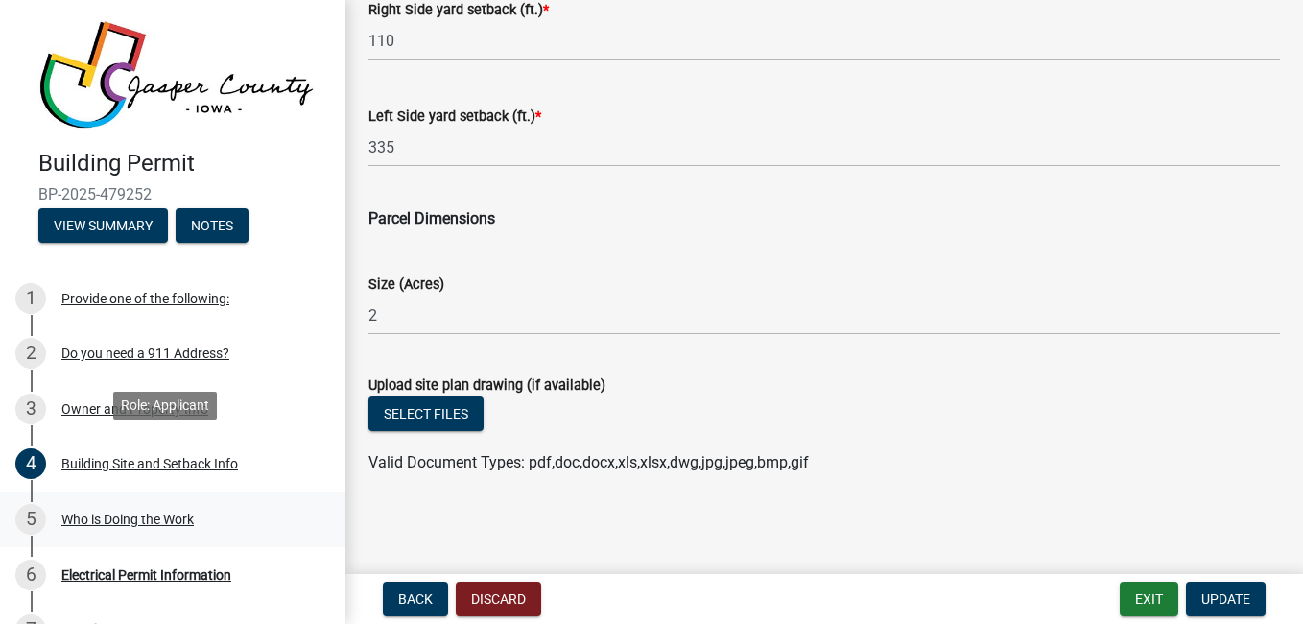
click at [156, 512] on div "Who is Doing the Work" at bounding box center [127, 518] width 132 height 13
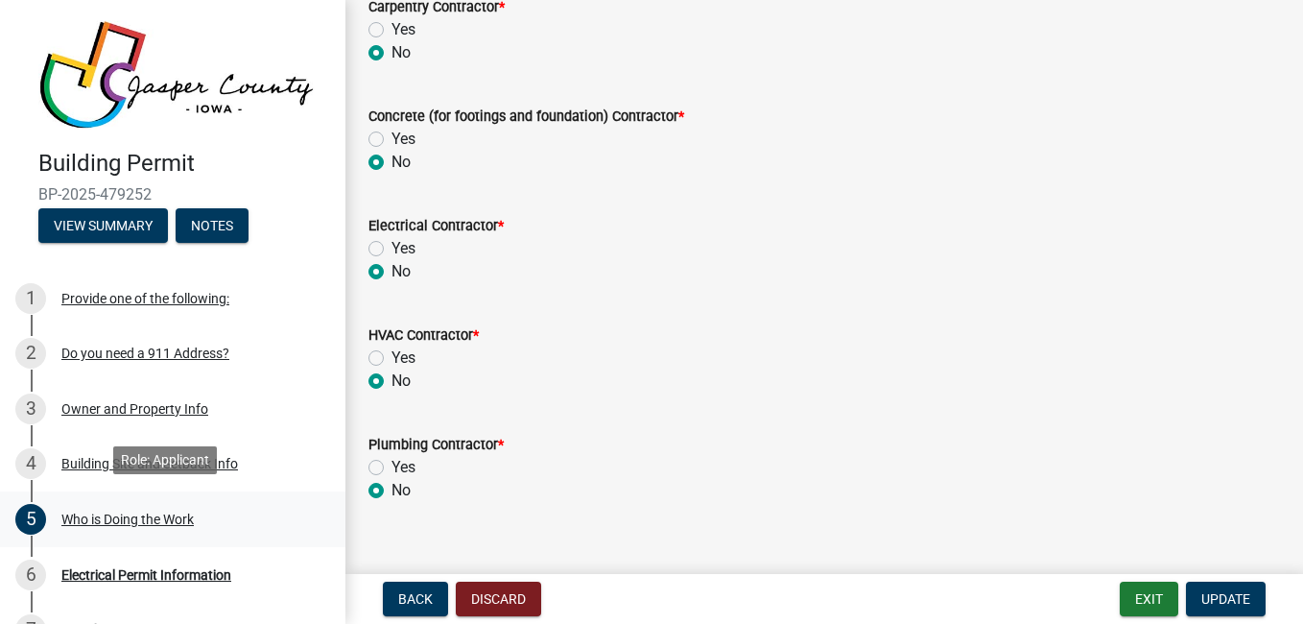
scroll to position [311, 0]
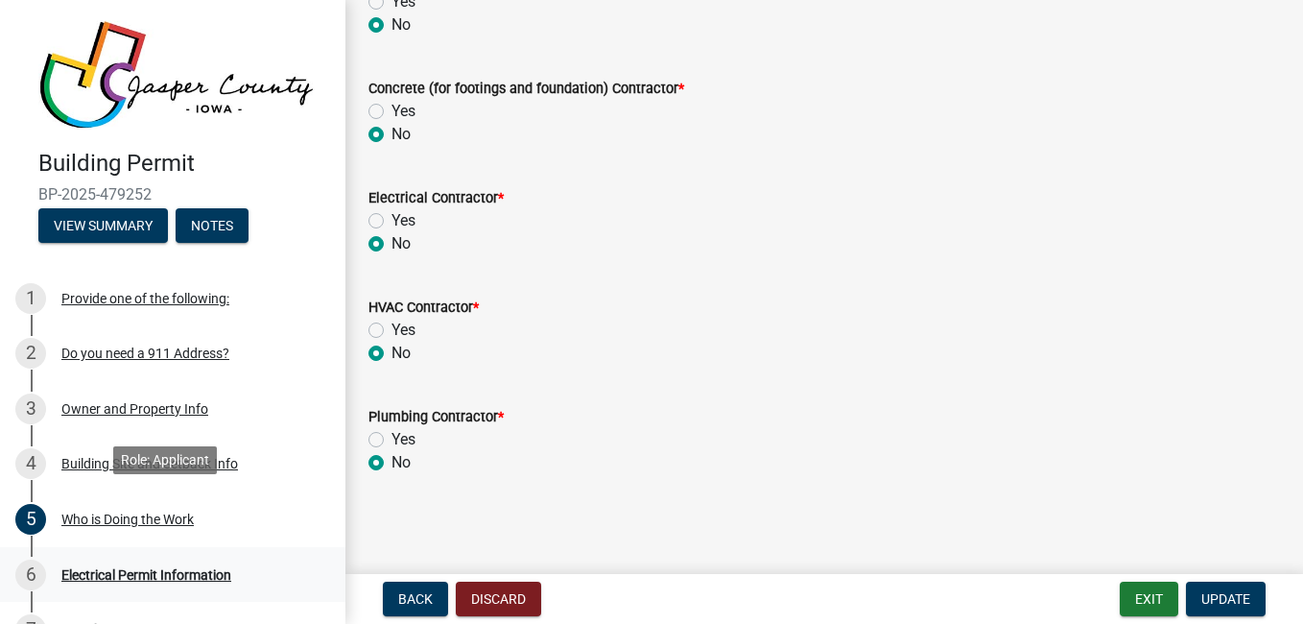
click at [151, 568] on div "Electrical Permit Information" at bounding box center [146, 574] width 170 height 13
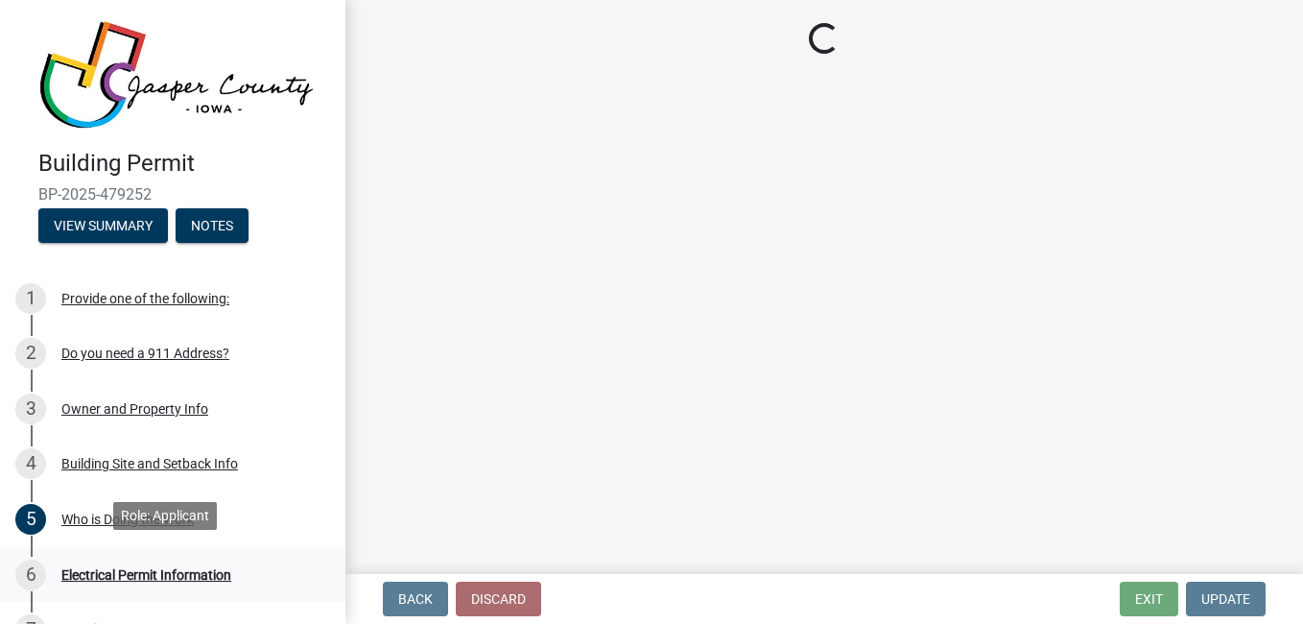
scroll to position [0, 0]
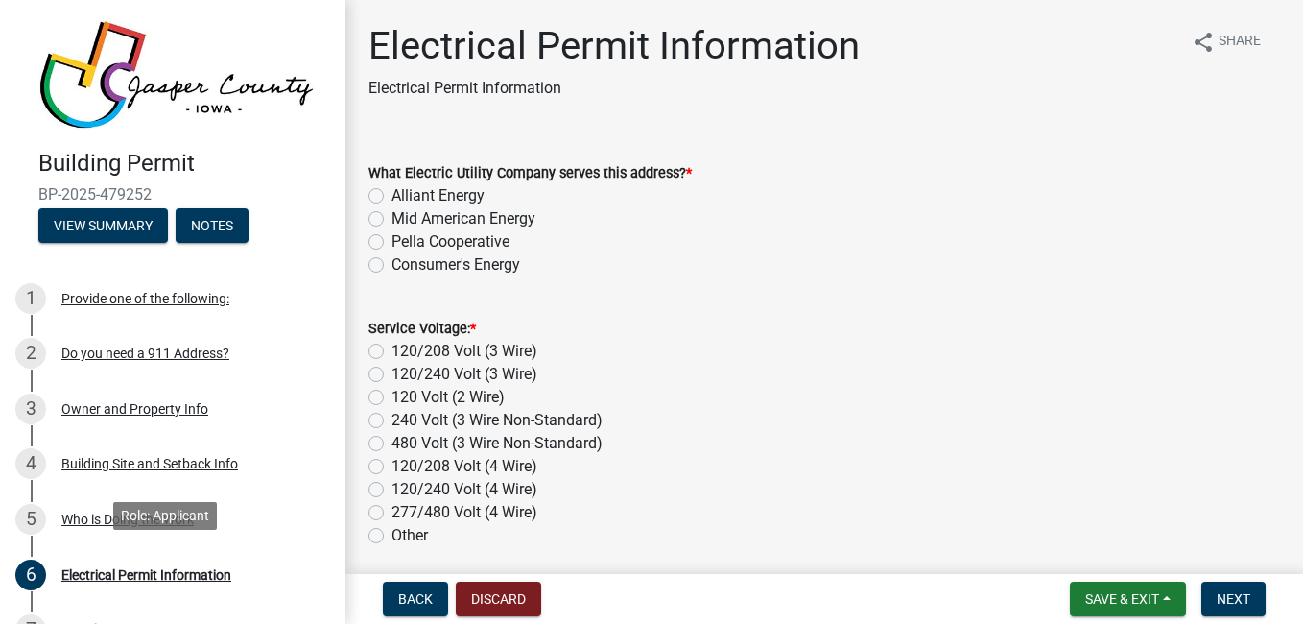
click at [465, 194] on label "Alliant Energy" at bounding box center [437, 195] width 93 height 23
click at [404, 194] on input "Alliant Energy" at bounding box center [397, 190] width 12 height 12
radio input "true"
click at [485, 398] on label "120 Volt (2 Wire)" at bounding box center [447, 397] width 113 height 23
click at [404, 398] on input "120 Volt (2 Wire)" at bounding box center [397, 392] width 12 height 12
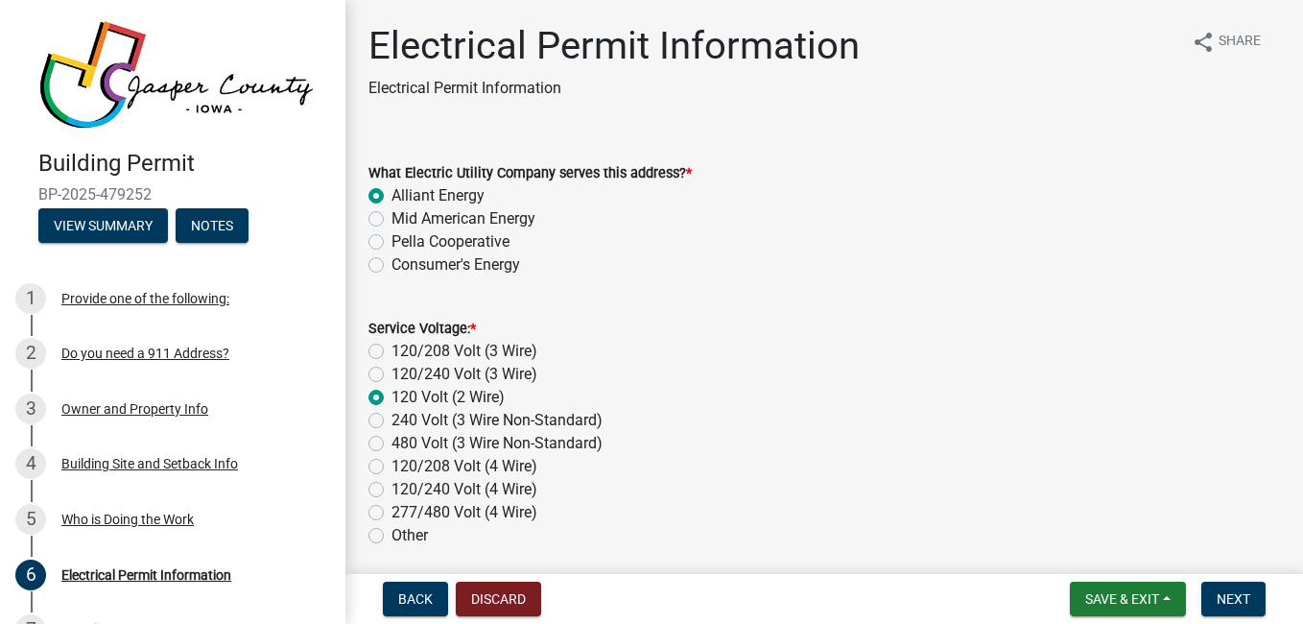
radio input "true"
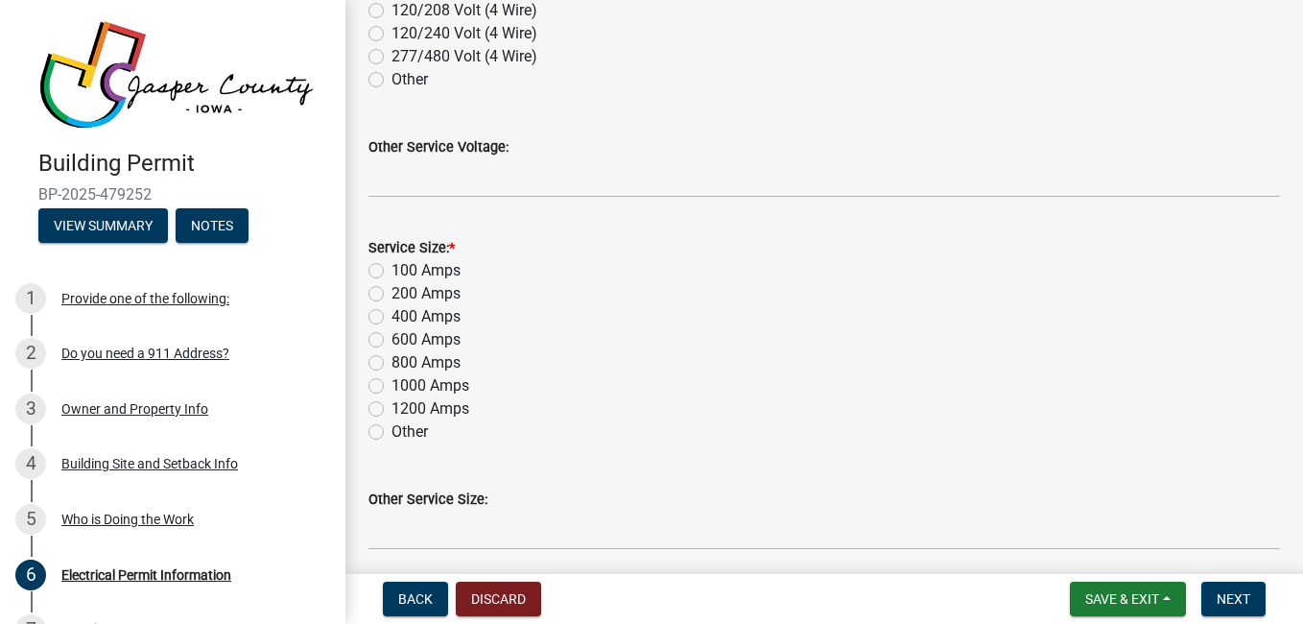
scroll to position [459, 0]
click at [437, 292] on label "200 Amps" at bounding box center [425, 290] width 69 height 23
click at [404, 292] on input "200 Amps" at bounding box center [397, 285] width 12 height 12
radio input "true"
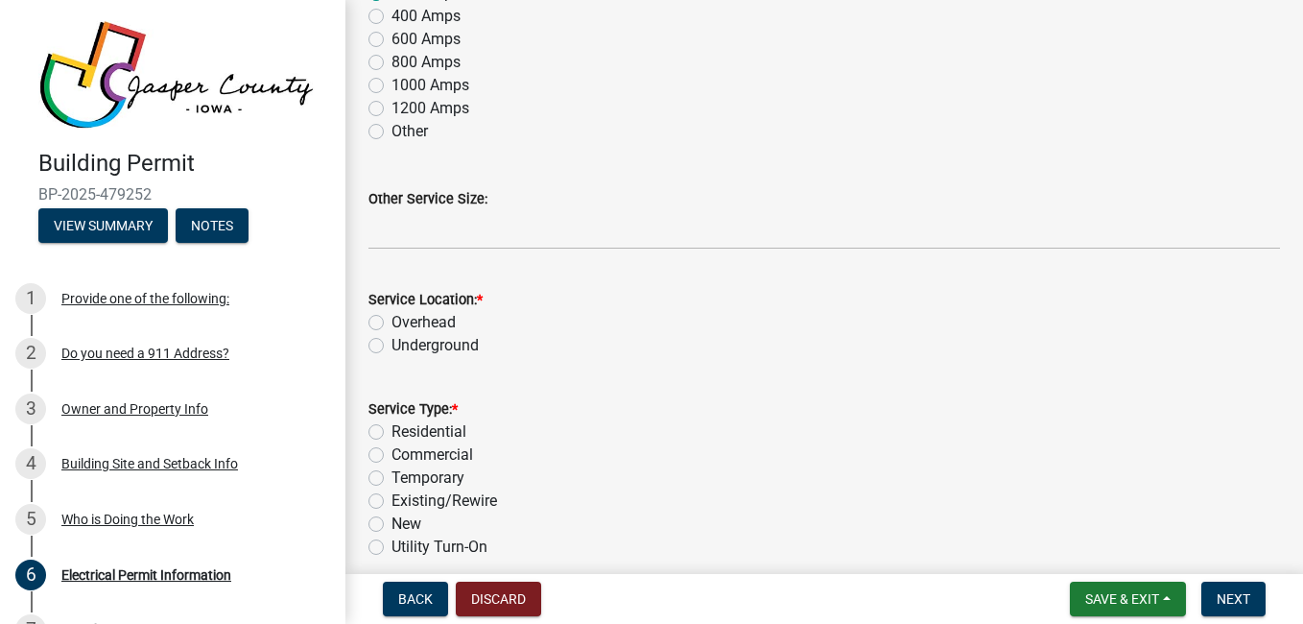
scroll to position [765, 0]
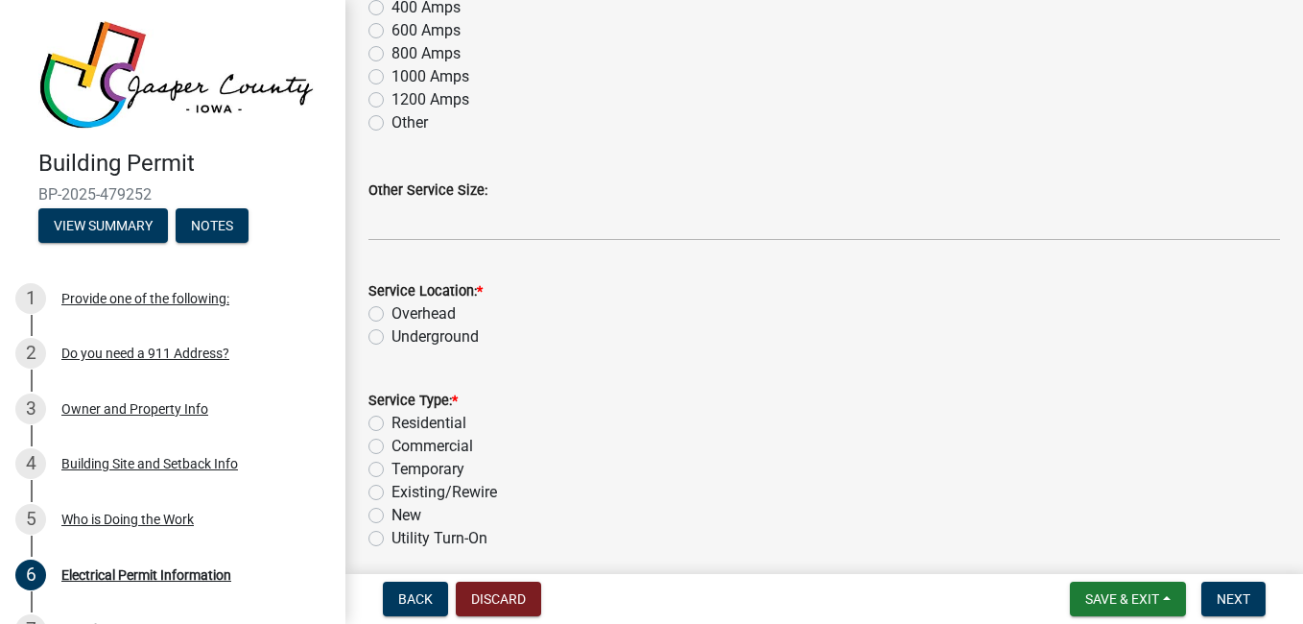
click at [469, 339] on label "Underground" at bounding box center [434, 336] width 87 height 23
click at [404, 338] on input "Underground" at bounding box center [397, 331] width 12 height 12
radio input "true"
click at [450, 426] on label "Residential" at bounding box center [428, 423] width 75 height 23
click at [404, 424] on input "Residential" at bounding box center [397, 418] width 12 height 12
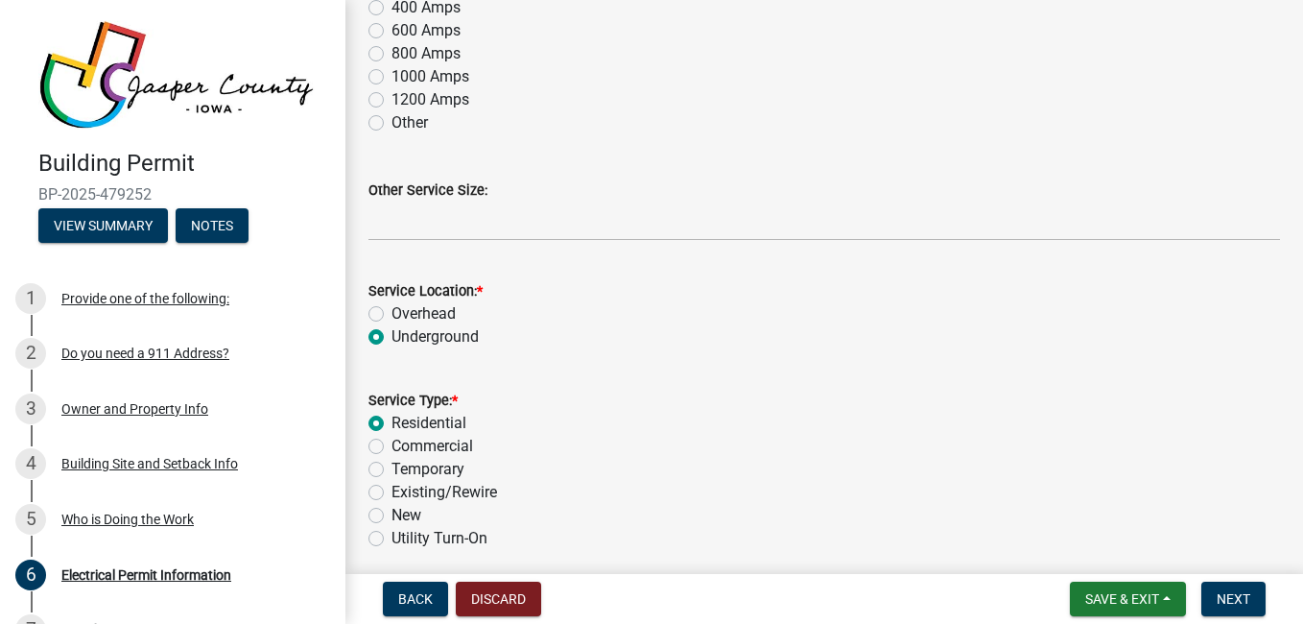
radio input "true"
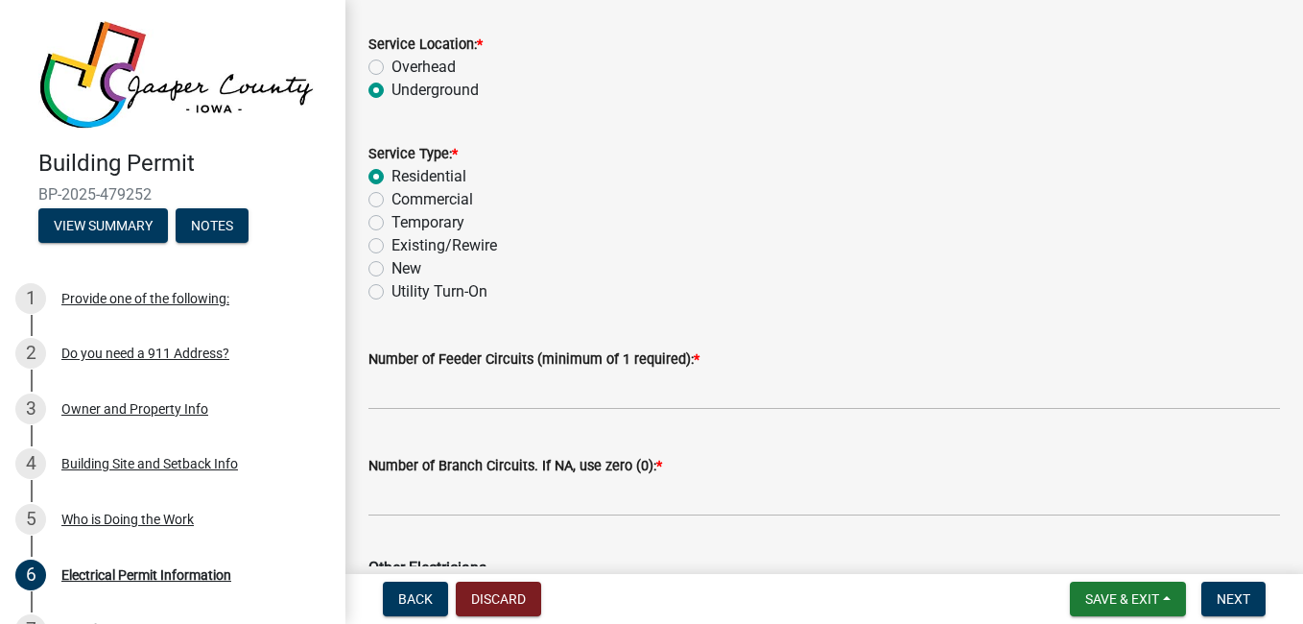
scroll to position [1015, 0]
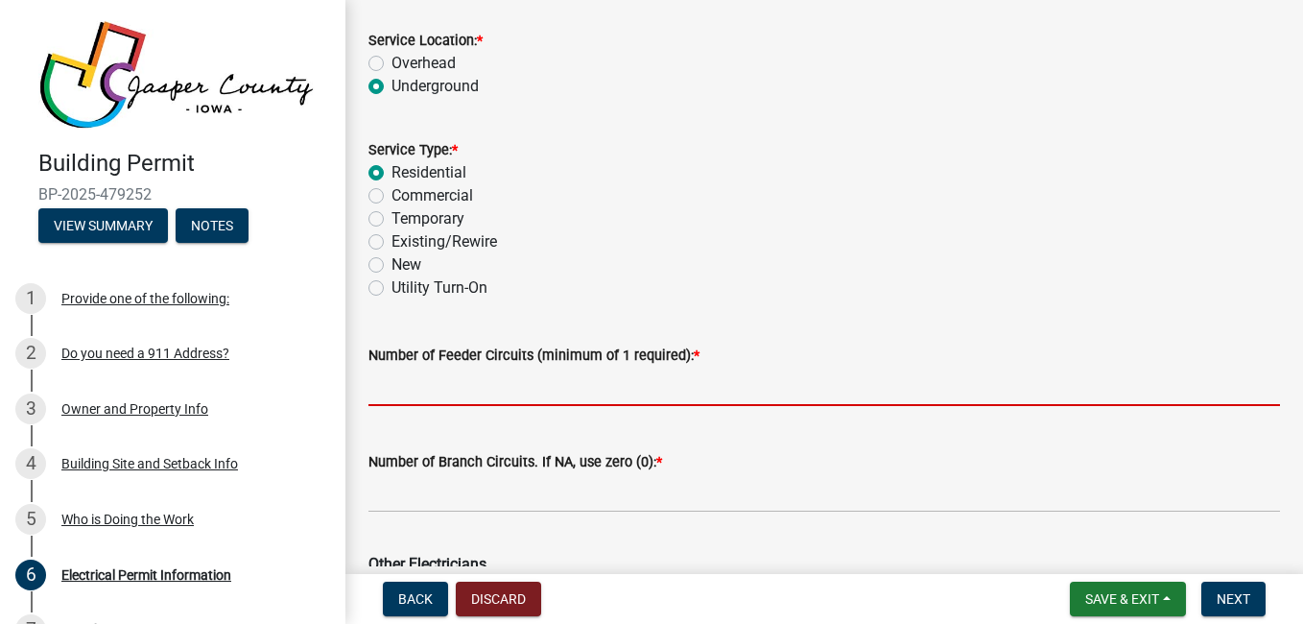
click at [597, 389] on input "text" at bounding box center [823, 385] width 911 height 39
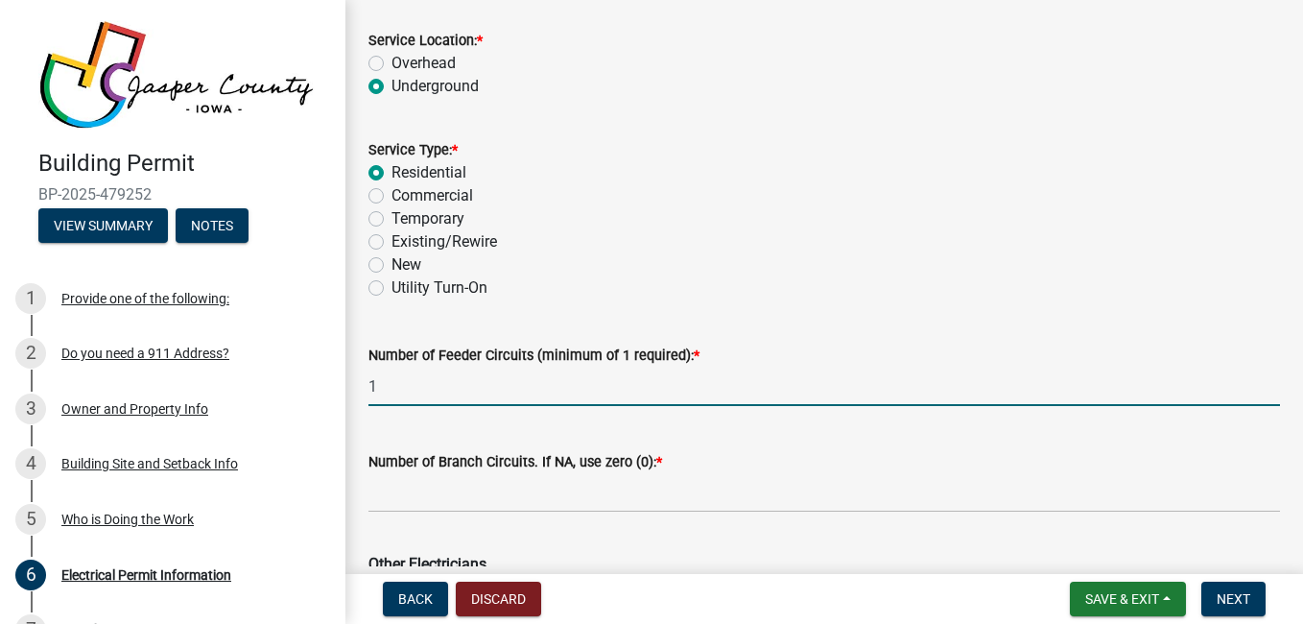
type input "1"
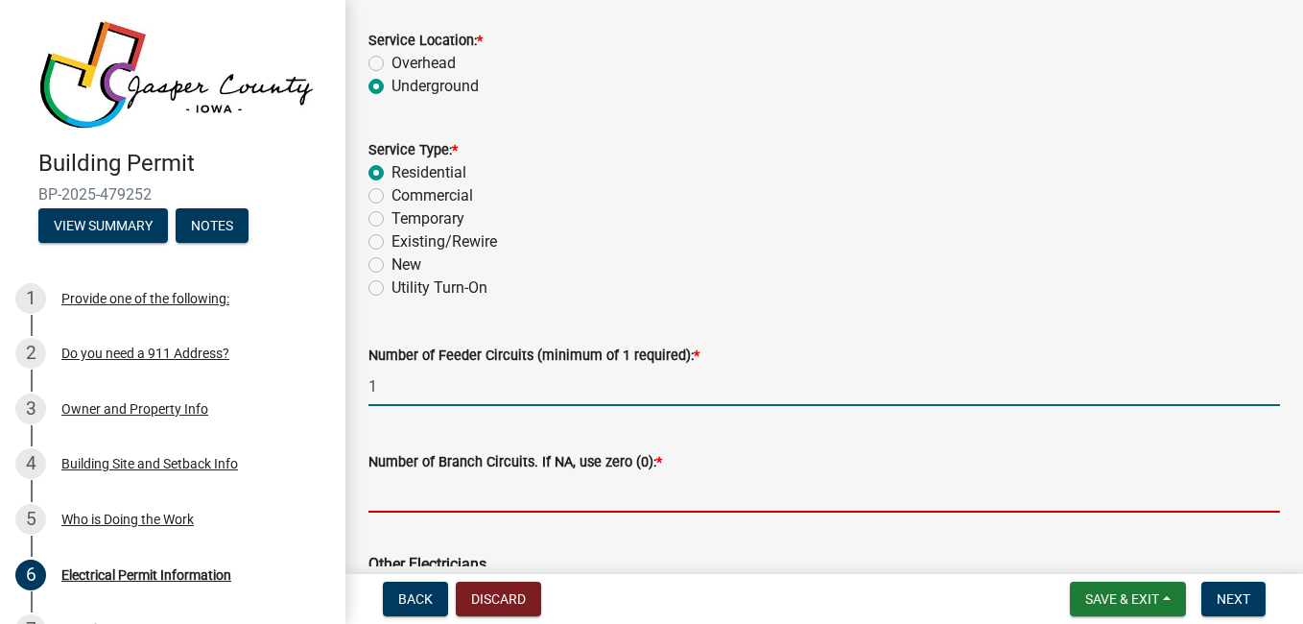
click at [625, 496] on input "text" at bounding box center [823, 492] width 911 height 39
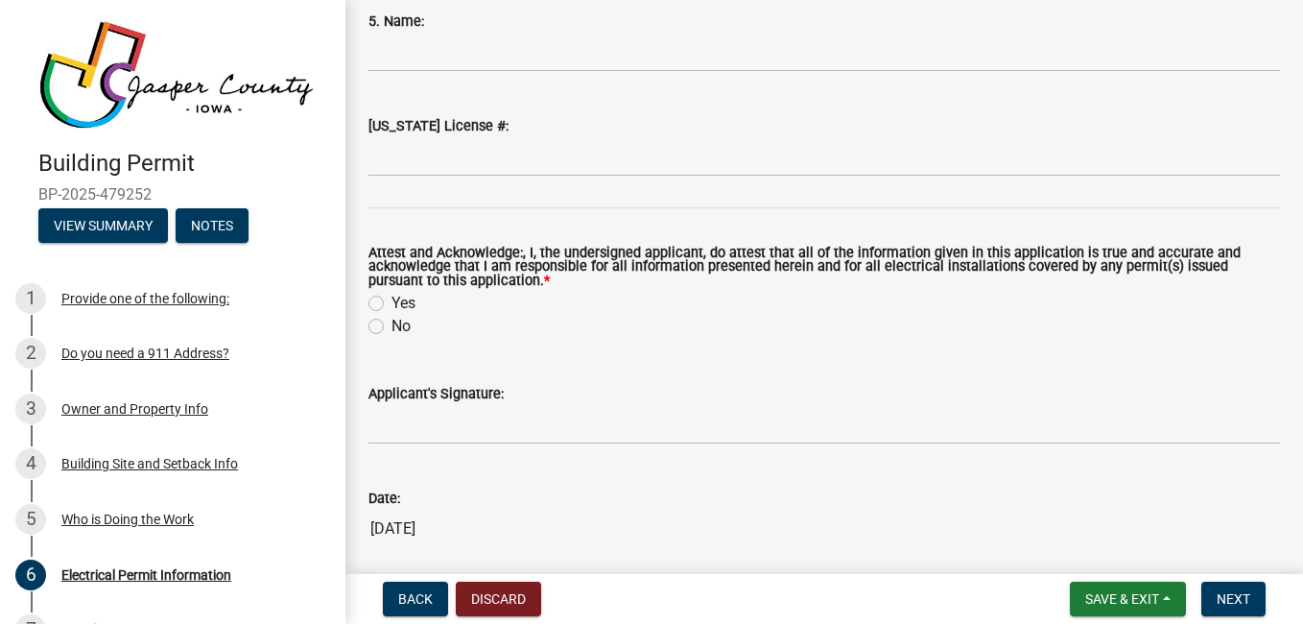
scroll to position [2469, 0]
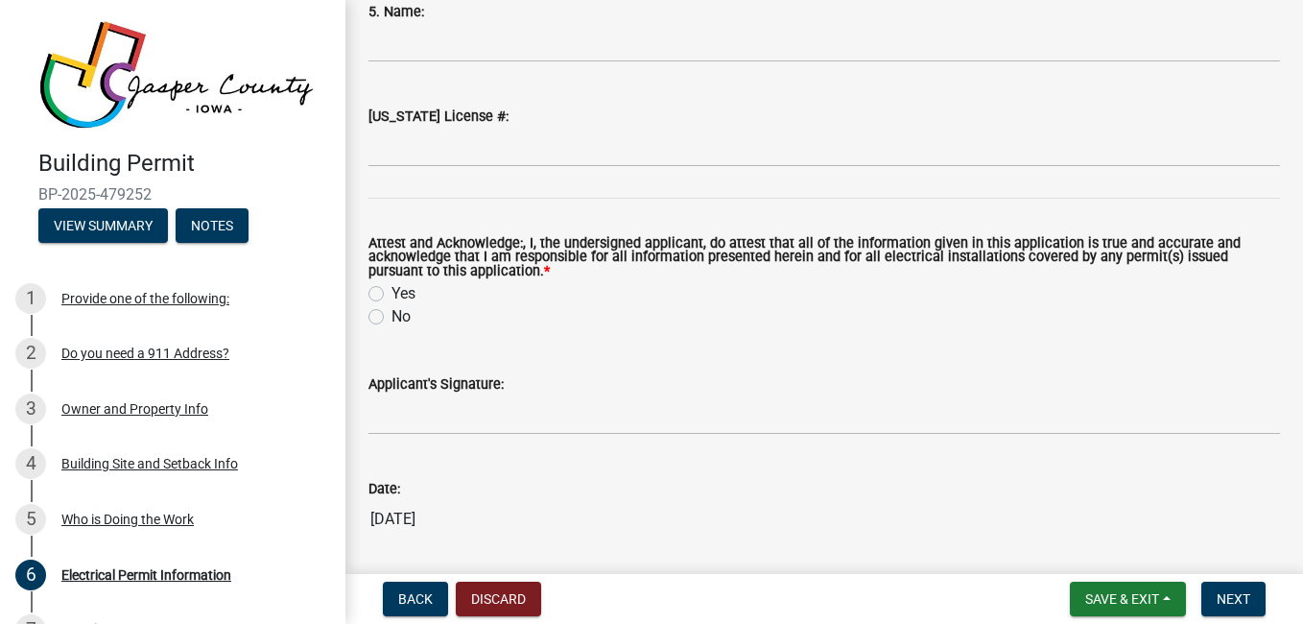
type input "1"
click at [401, 322] on label "No" at bounding box center [400, 316] width 19 height 23
click at [401, 318] on input "No" at bounding box center [397, 311] width 12 height 12
radio input "true"
click at [391, 302] on label "Yes" at bounding box center [403, 293] width 24 height 23
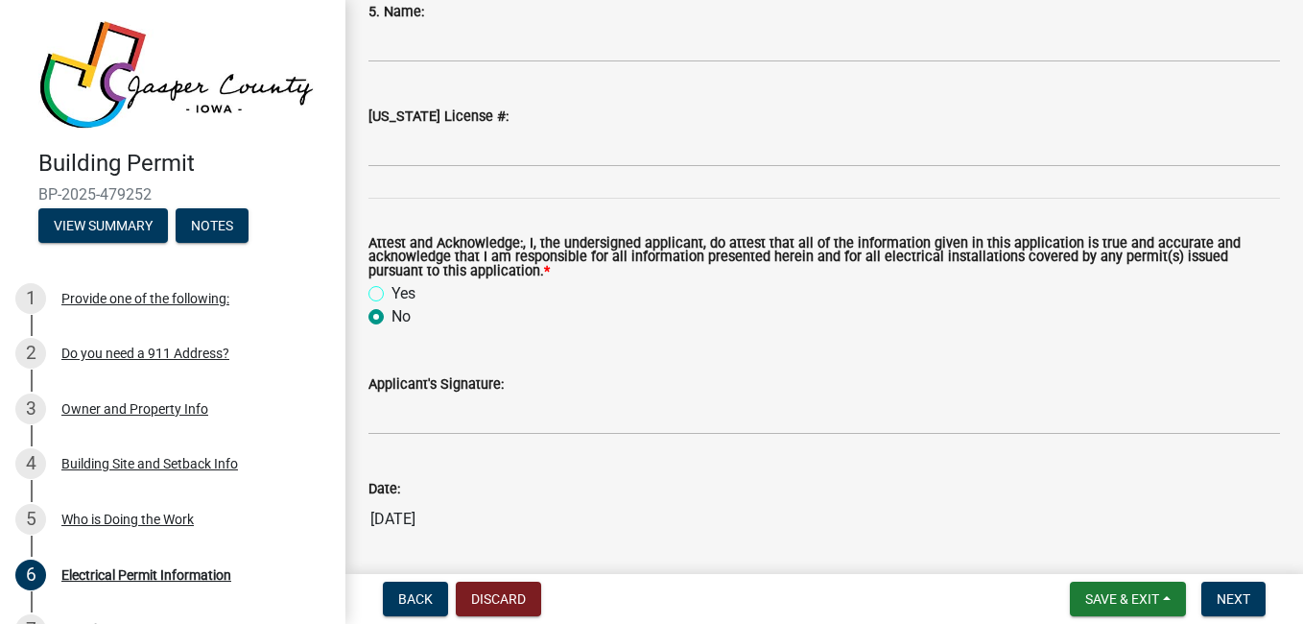
click at [391, 295] on input "Yes" at bounding box center [397, 288] width 12 height 12
radio input "true"
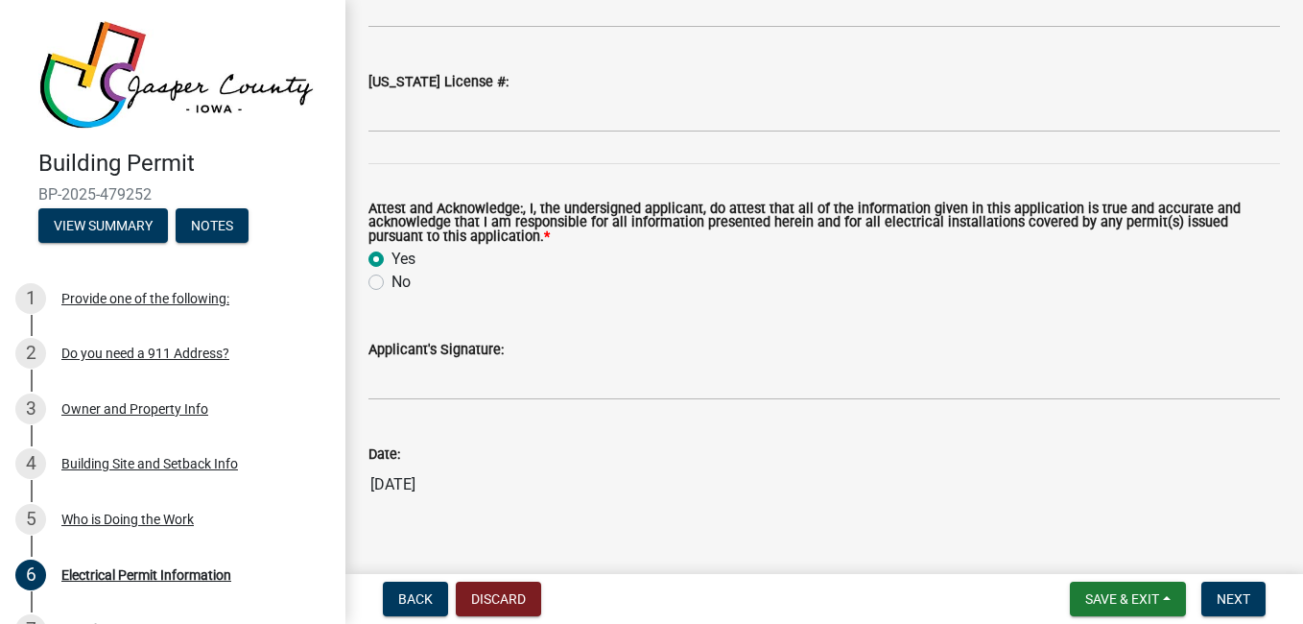
scroll to position [2506, 0]
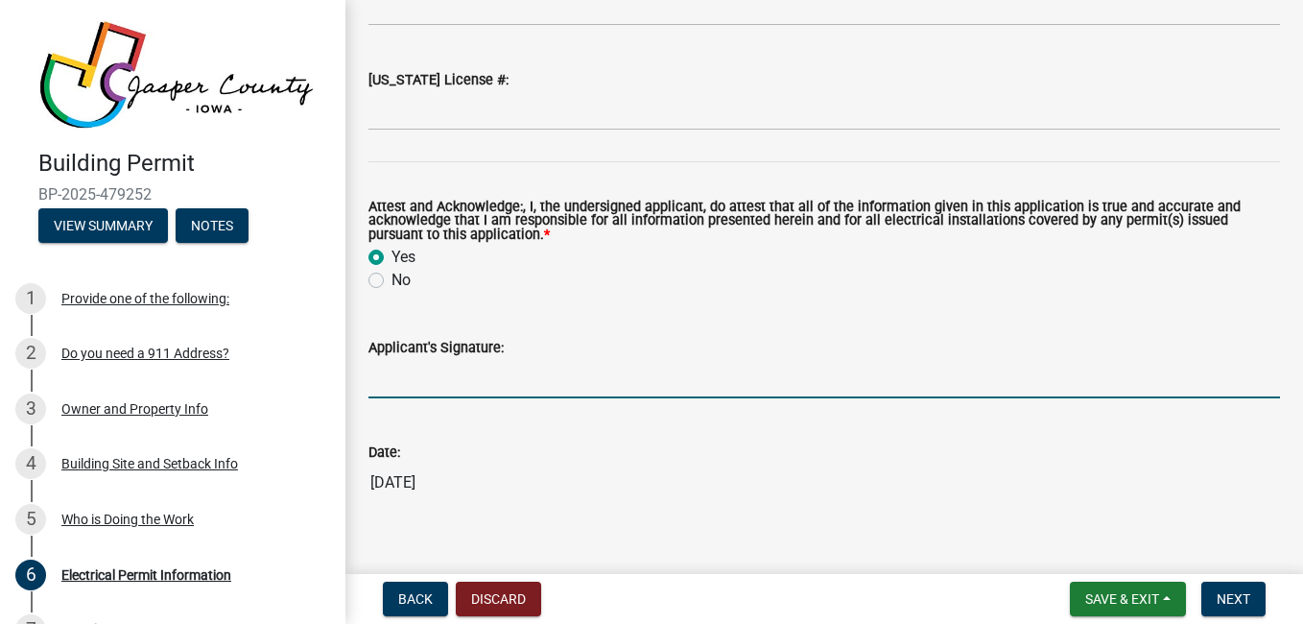
click at [779, 373] on input "Applicant's Signature:" at bounding box center [823, 378] width 911 height 39
type input "[PERSON_NAME] Highland"
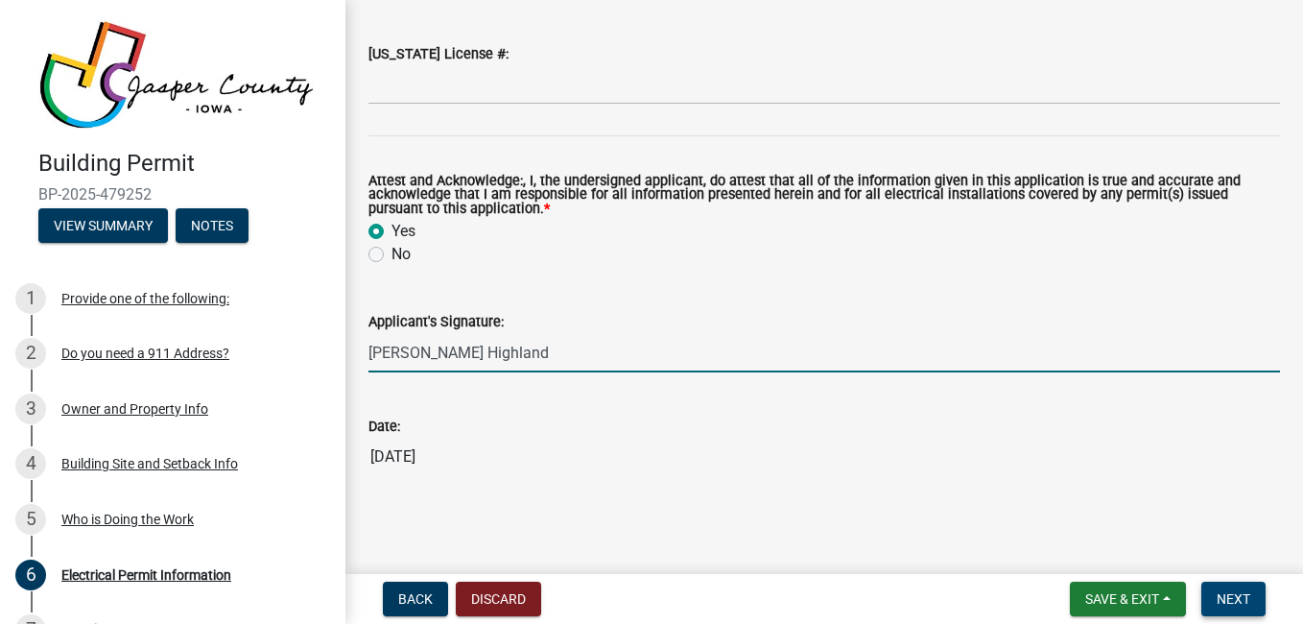
click at [1237, 603] on span "Next" at bounding box center [1233, 598] width 34 height 15
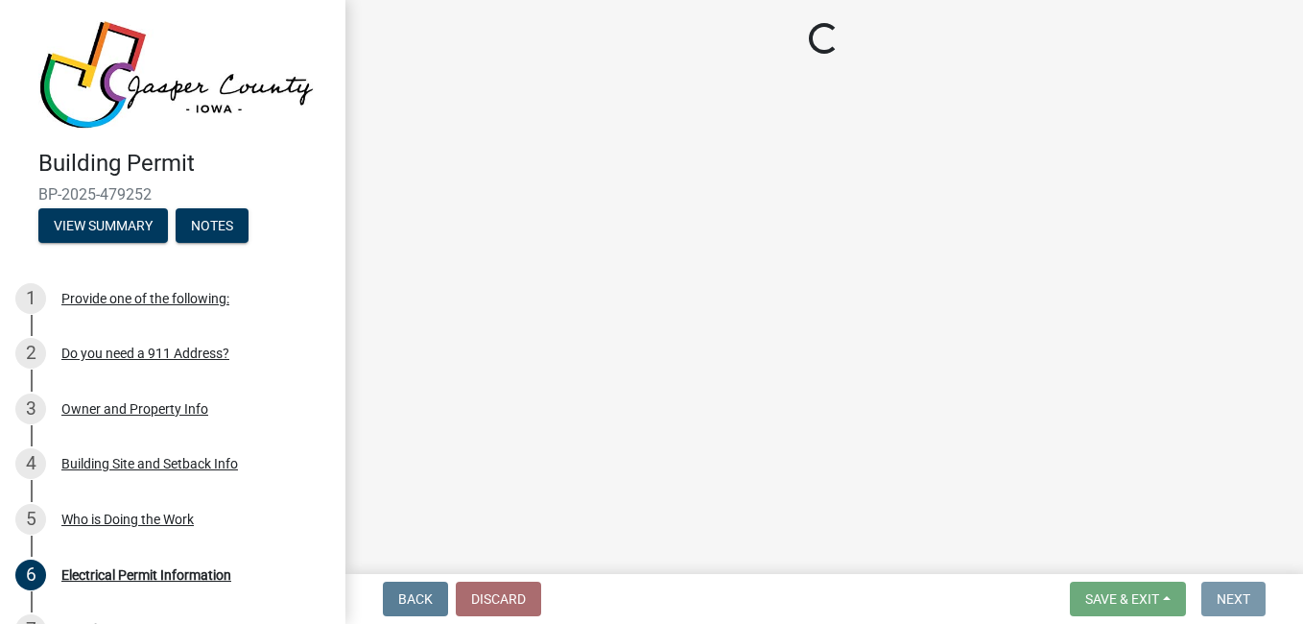
scroll to position [0, 0]
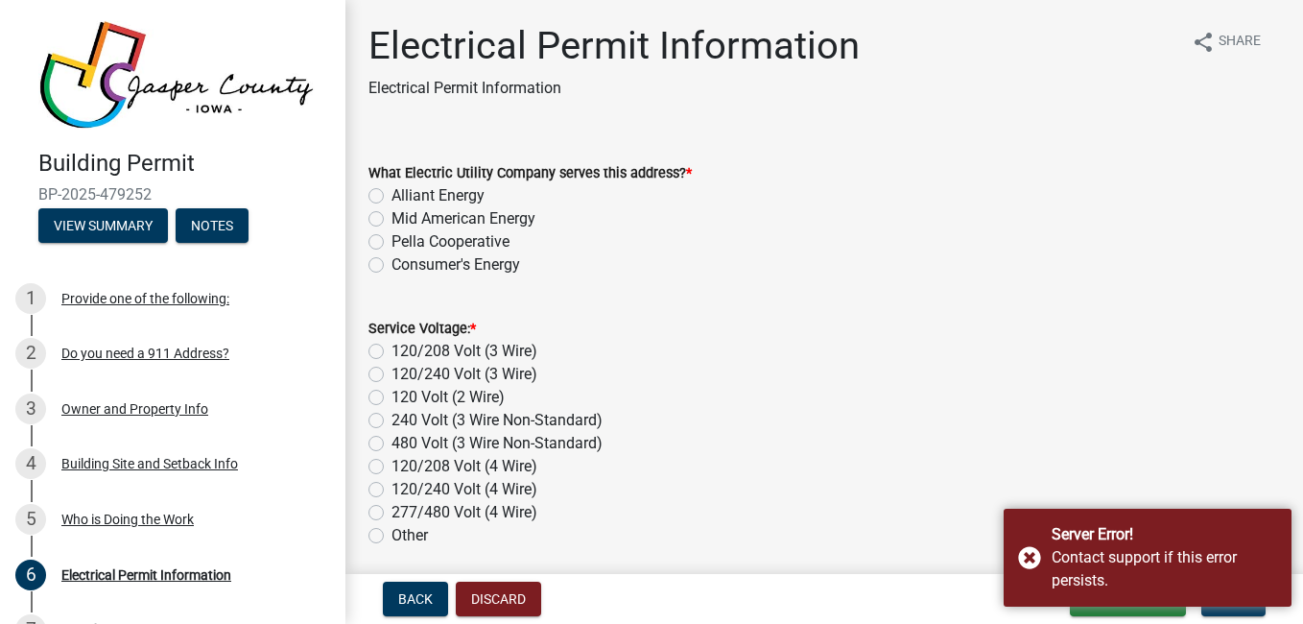
click at [455, 200] on label "Alliant Energy" at bounding box center [437, 195] width 93 height 23
click at [404, 197] on input "Alliant Energy" at bounding box center [397, 190] width 12 height 12
radio input "true"
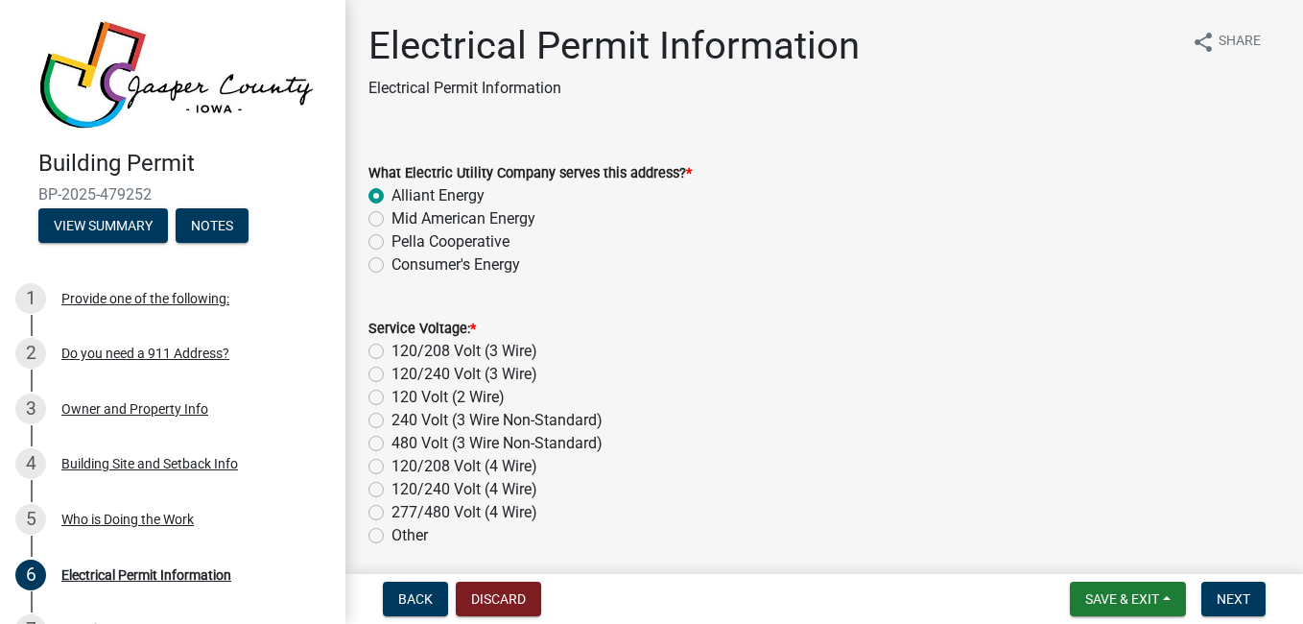
click at [478, 403] on label "120 Volt (2 Wire)" at bounding box center [447, 397] width 113 height 23
click at [404, 398] on input "120 Volt (2 Wire)" at bounding box center [397, 392] width 12 height 12
radio input "true"
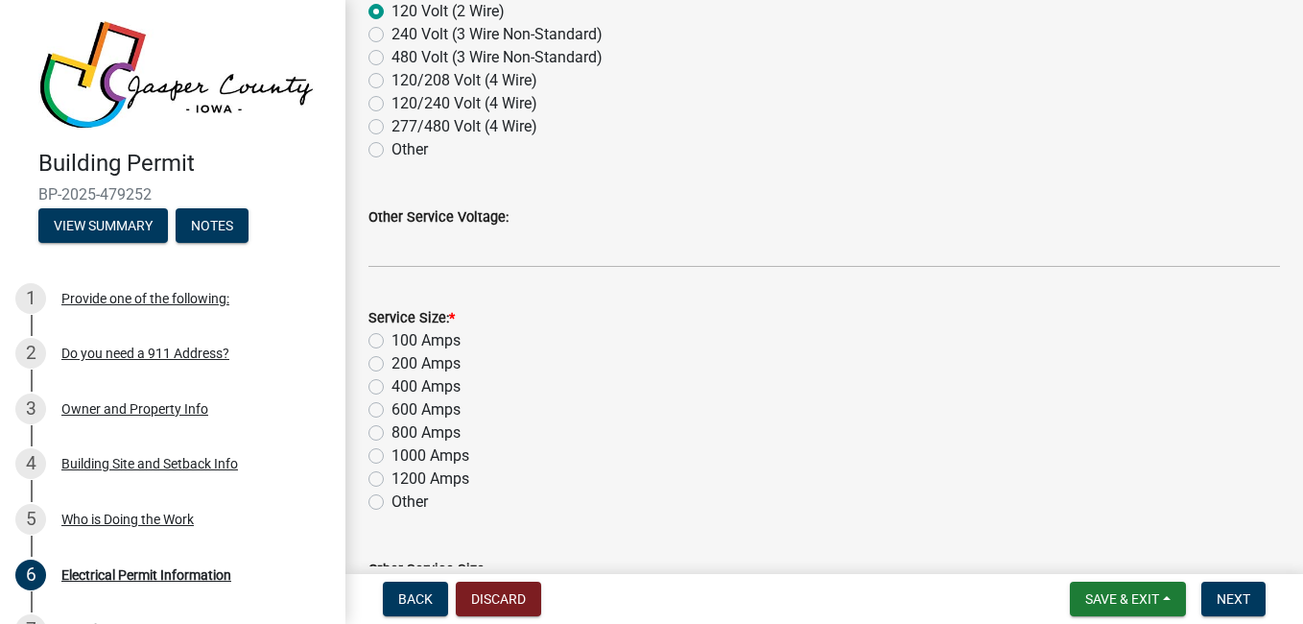
scroll to position [424, 0]
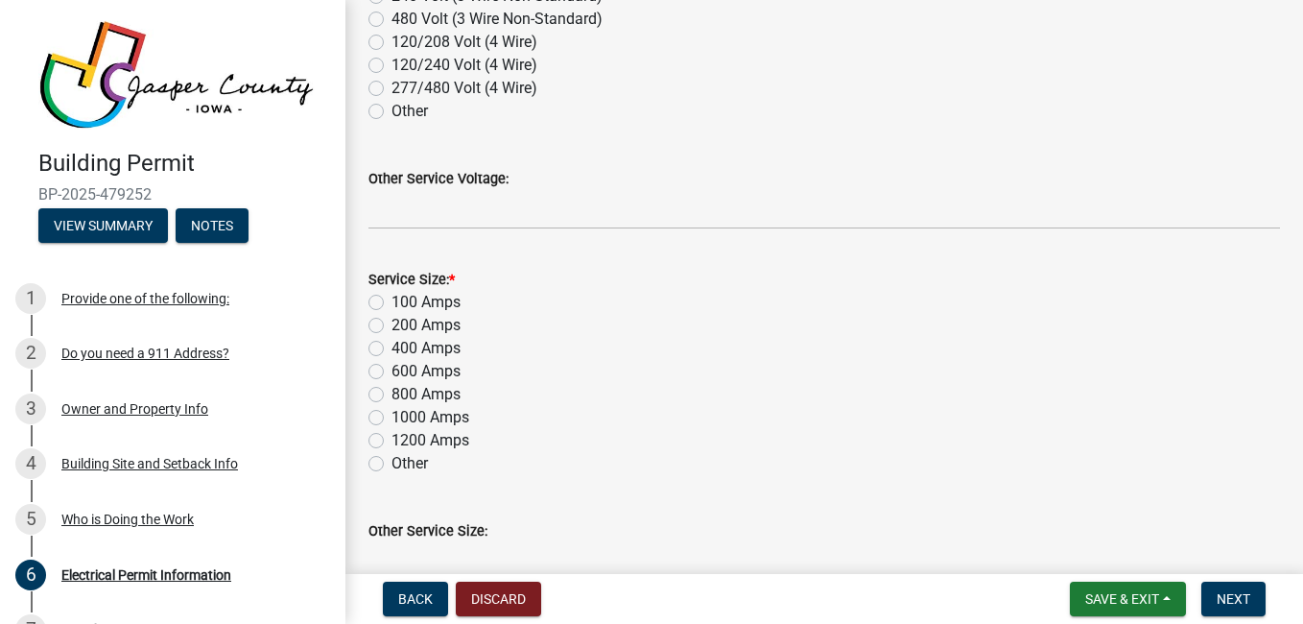
click at [454, 318] on label "200 Amps" at bounding box center [425, 325] width 69 height 23
click at [404, 318] on input "200 Amps" at bounding box center [397, 320] width 12 height 12
radio input "true"
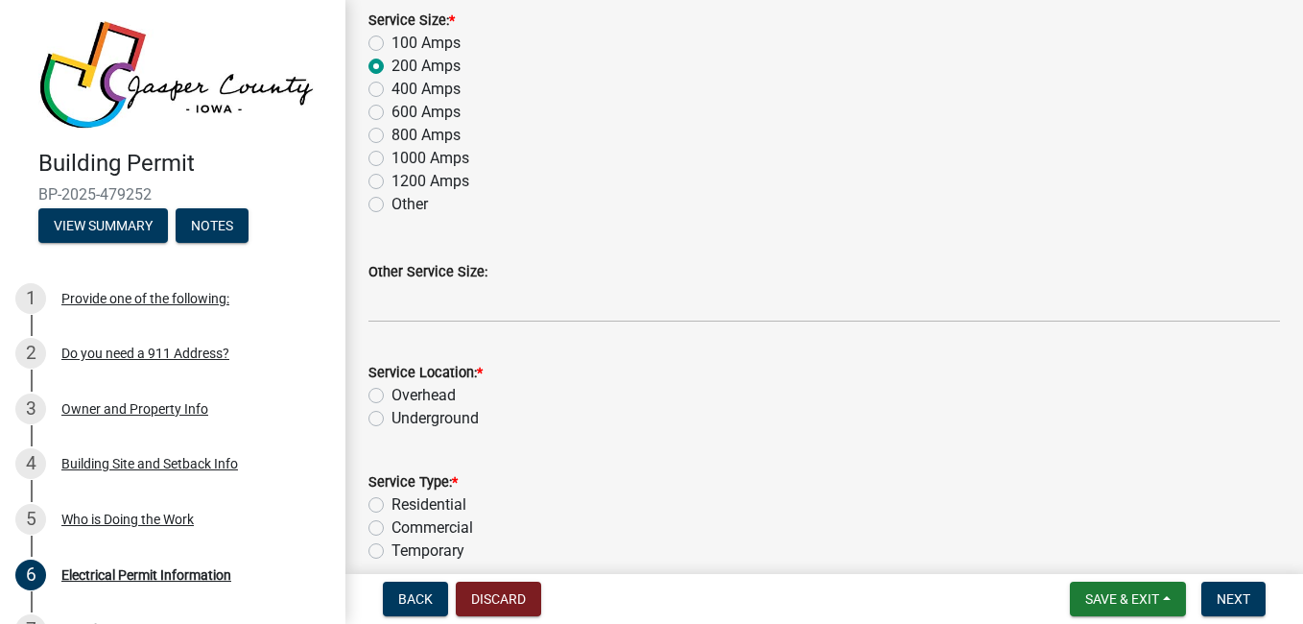
scroll to position [711, 0]
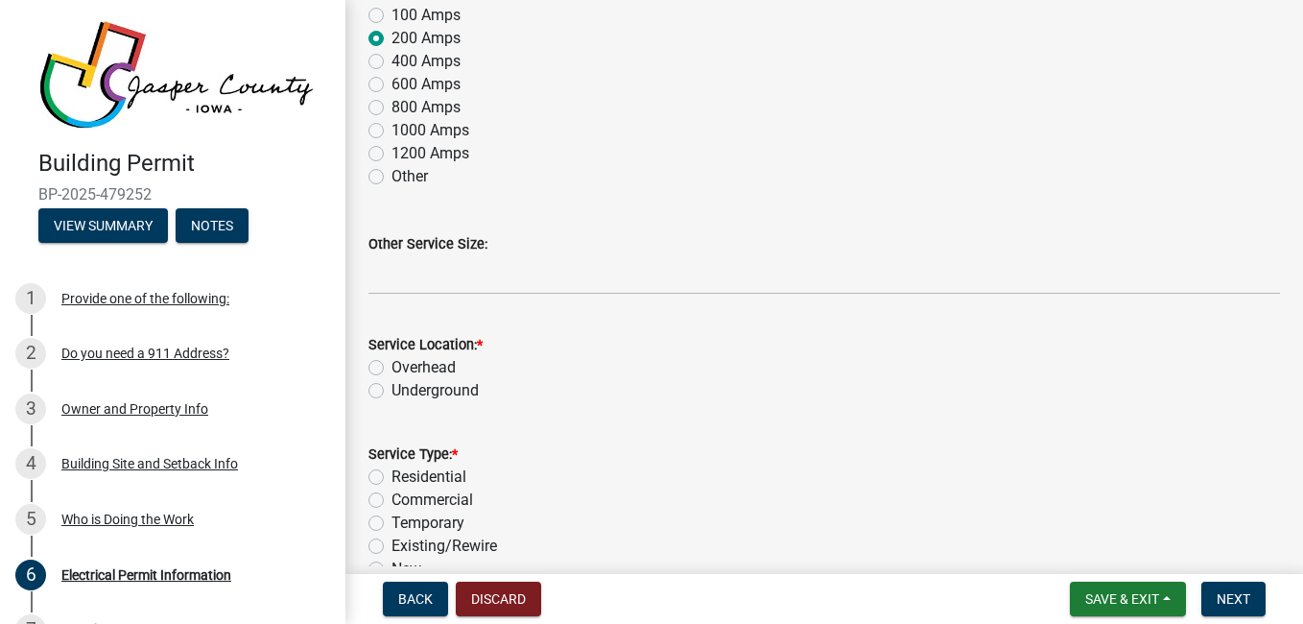
click at [471, 396] on label "Underground" at bounding box center [434, 390] width 87 height 23
click at [404, 391] on input "Underground" at bounding box center [397, 385] width 12 height 12
radio input "true"
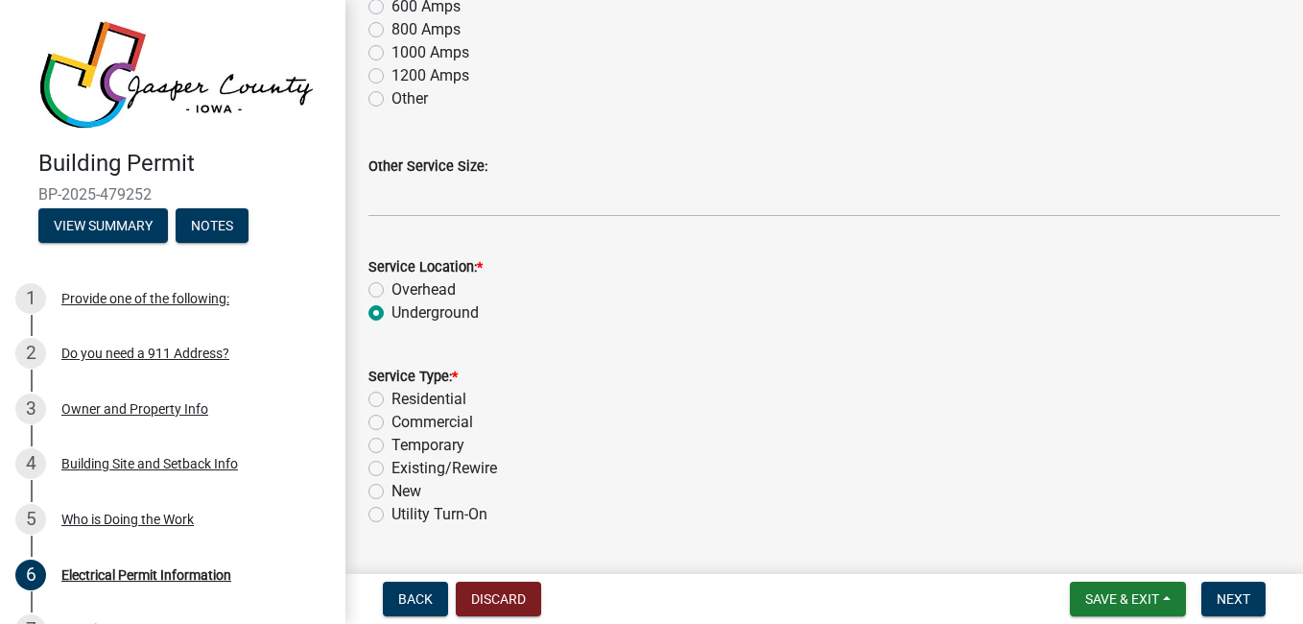
click at [461, 398] on label "Residential" at bounding box center [428, 399] width 75 height 23
click at [404, 398] on input "Residential" at bounding box center [397, 394] width 12 height 12
radio input "true"
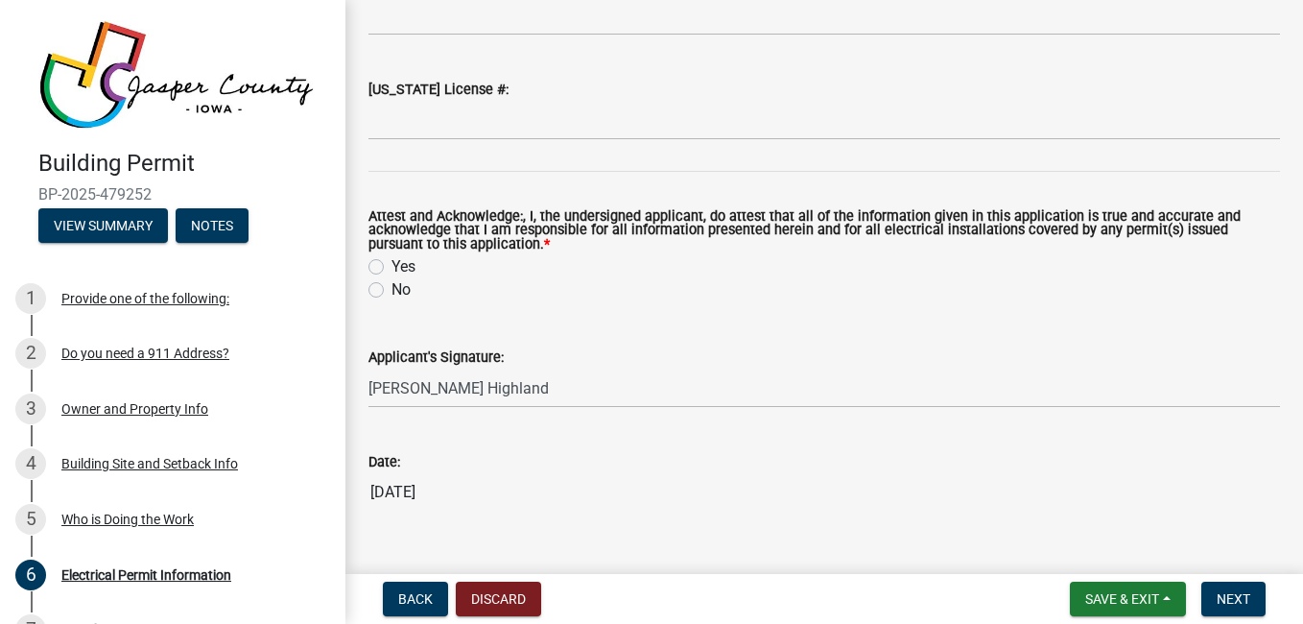
scroll to position [2520, 0]
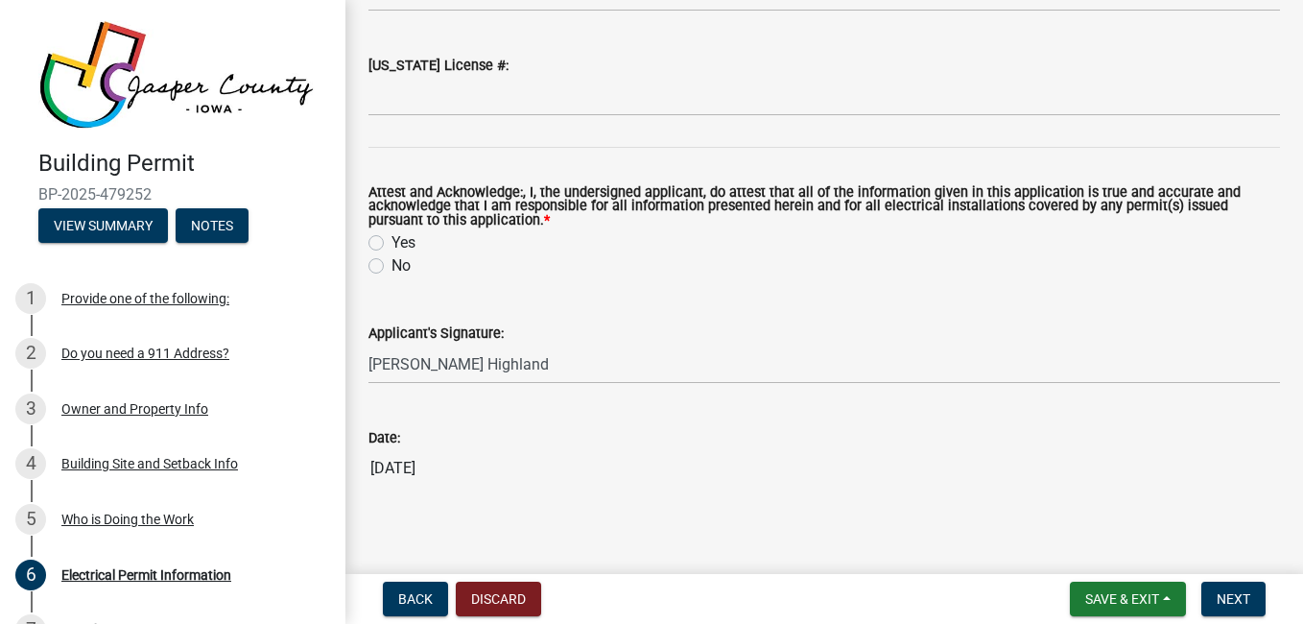
click at [406, 239] on label "Yes" at bounding box center [403, 242] width 24 height 23
click at [404, 239] on input "Yes" at bounding box center [397, 237] width 12 height 12
radio input "true"
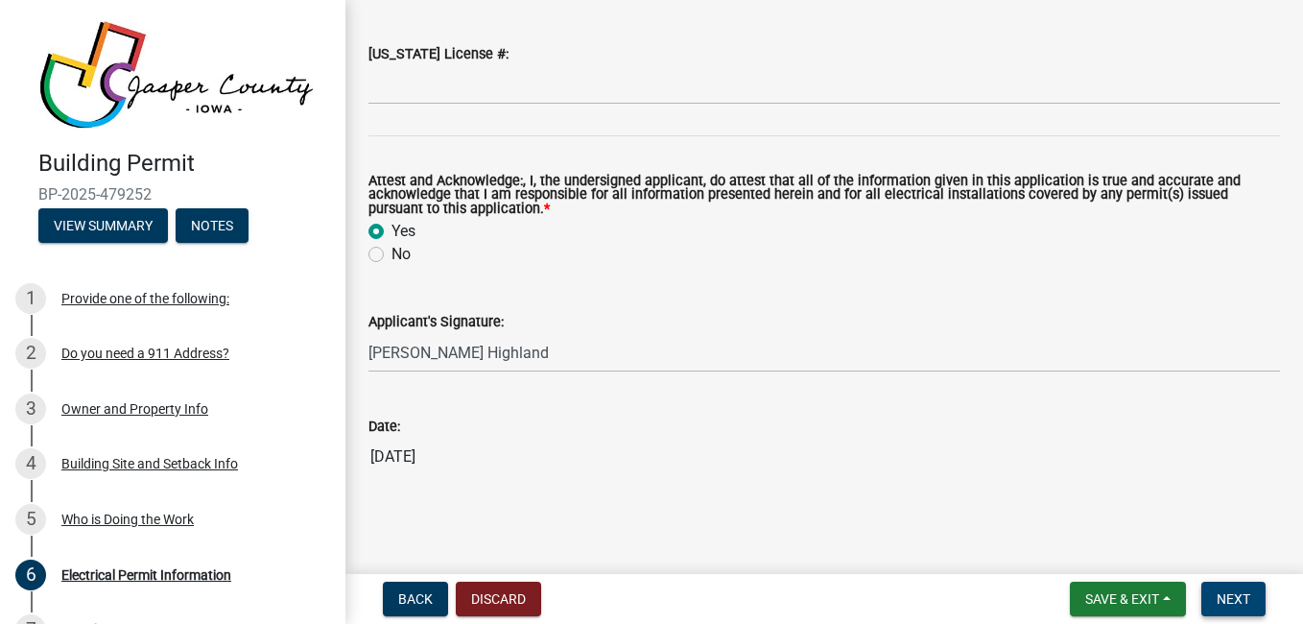
click at [1242, 597] on span "Next" at bounding box center [1233, 598] width 34 height 15
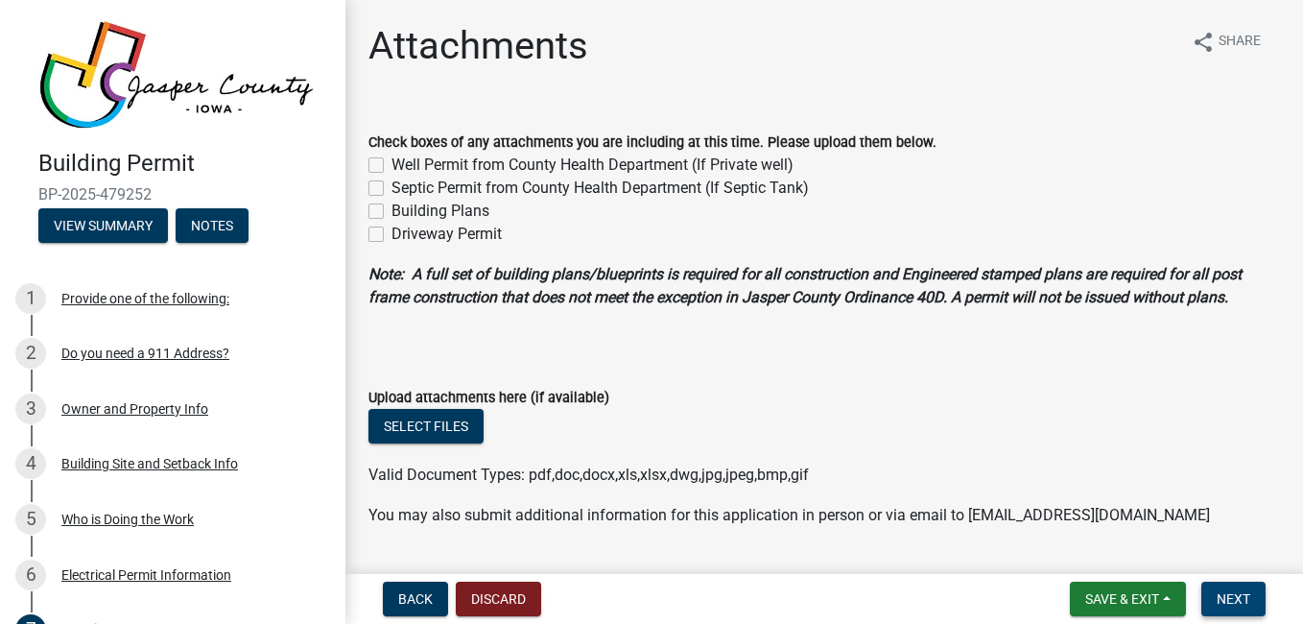
scroll to position [51, 0]
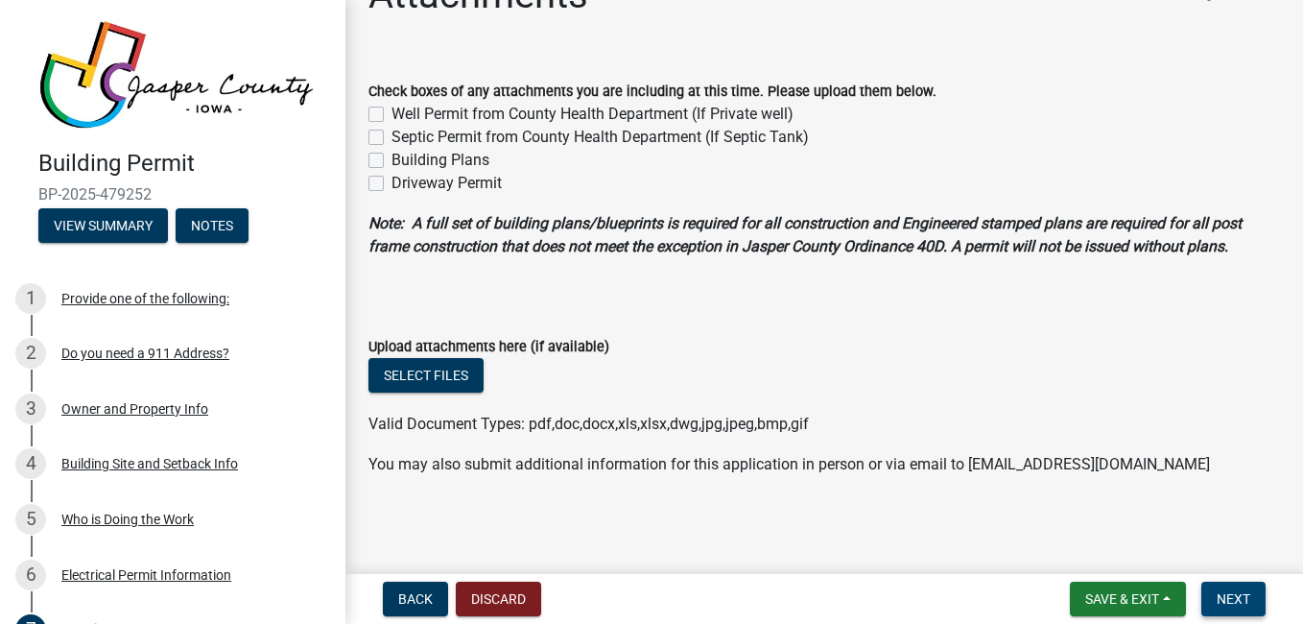
click at [1242, 597] on span "Next" at bounding box center [1233, 598] width 34 height 15
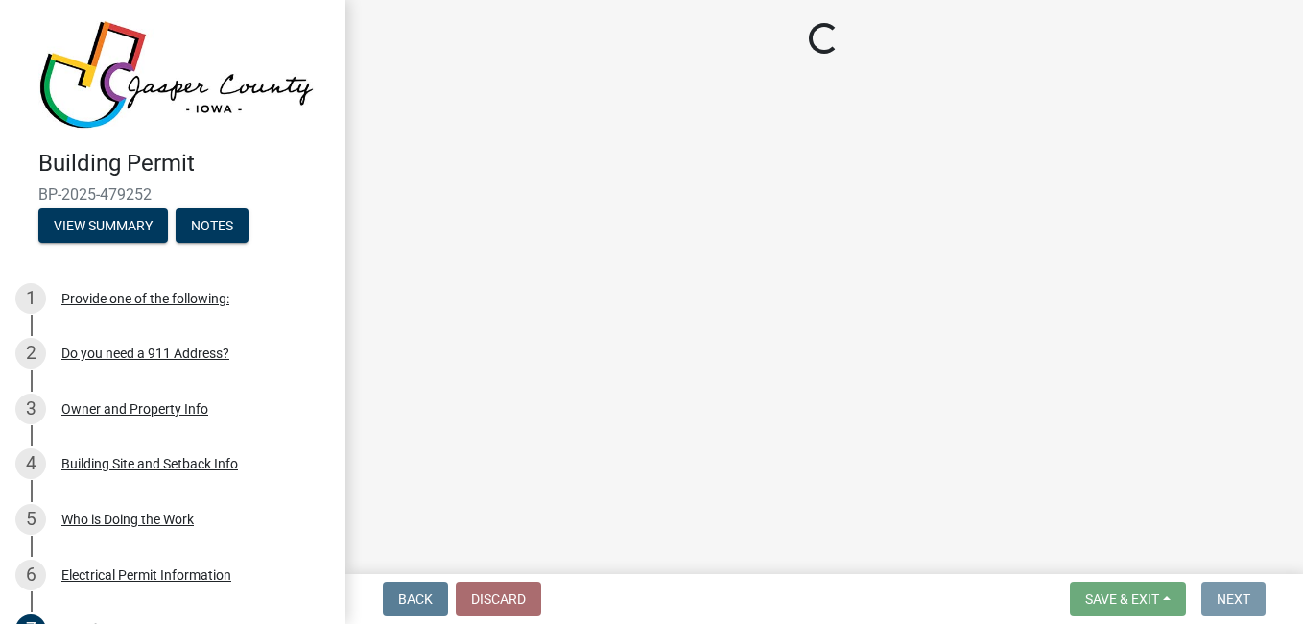
scroll to position [0, 0]
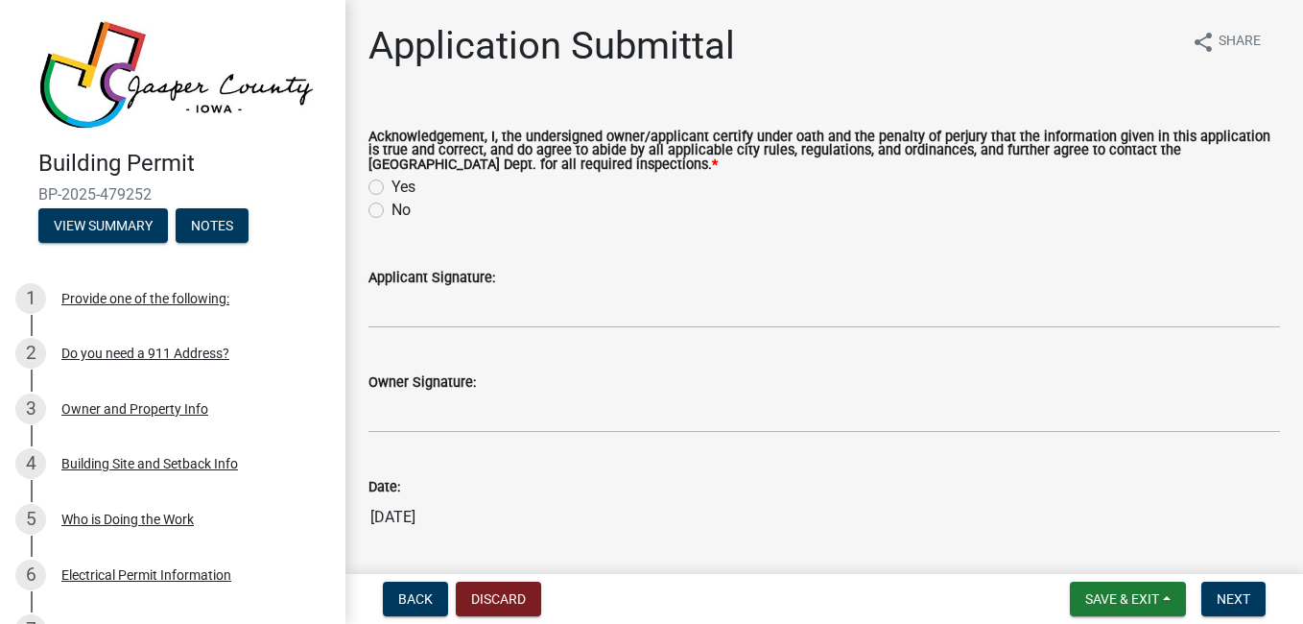
click at [402, 184] on label "Yes" at bounding box center [403, 187] width 24 height 23
click at [402, 184] on input "Yes" at bounding box center [397, 182] width 12 height 12
radio input "true"
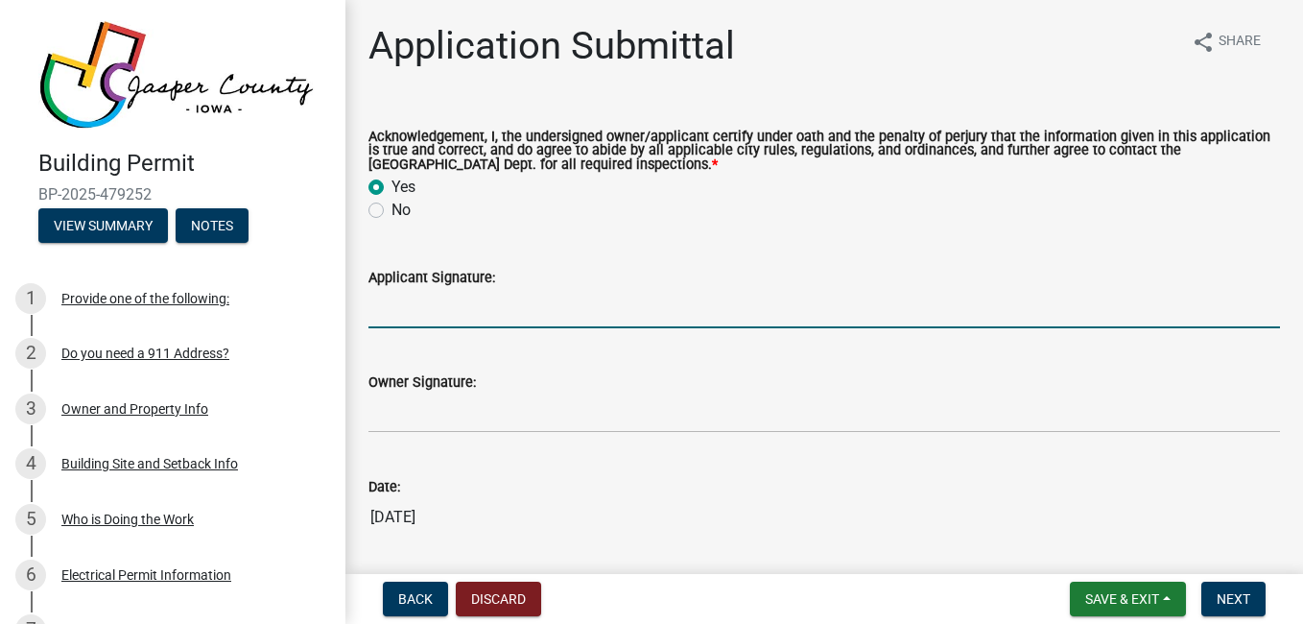
click at [564, 316] on input "Applicant Signature:" at bounding box center [823, 308] width 911 height 39
type input "[PERSON_NAME] Highland"
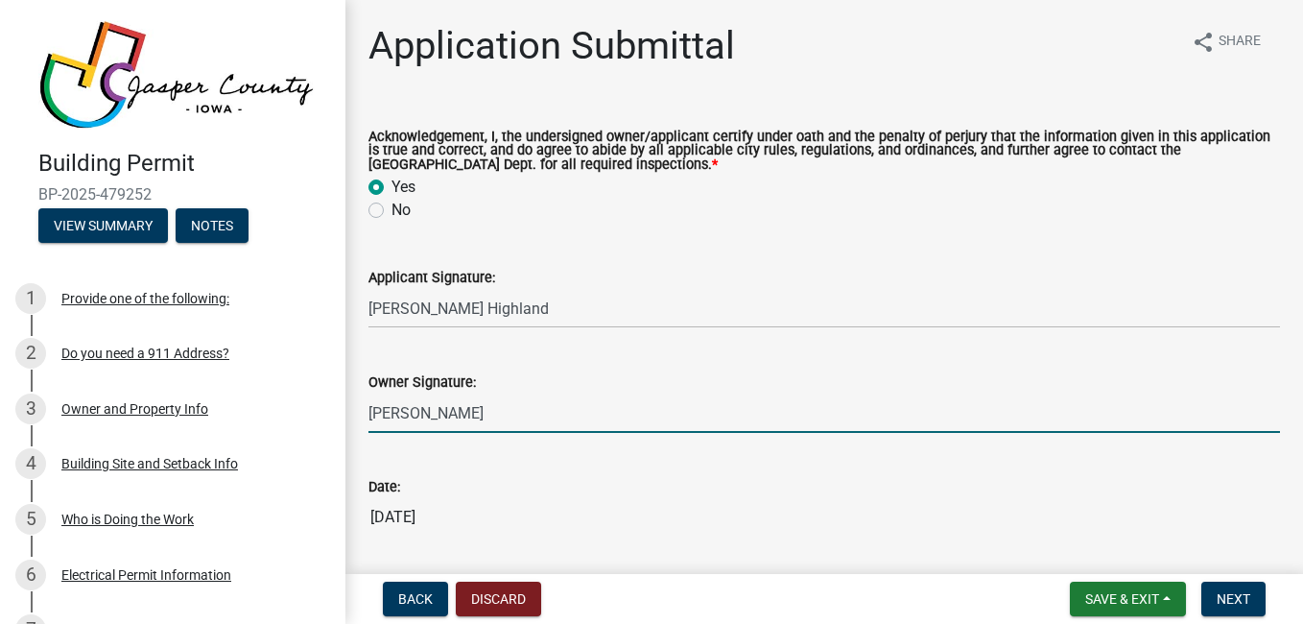
type input "[PERSON_NAME] Highland"
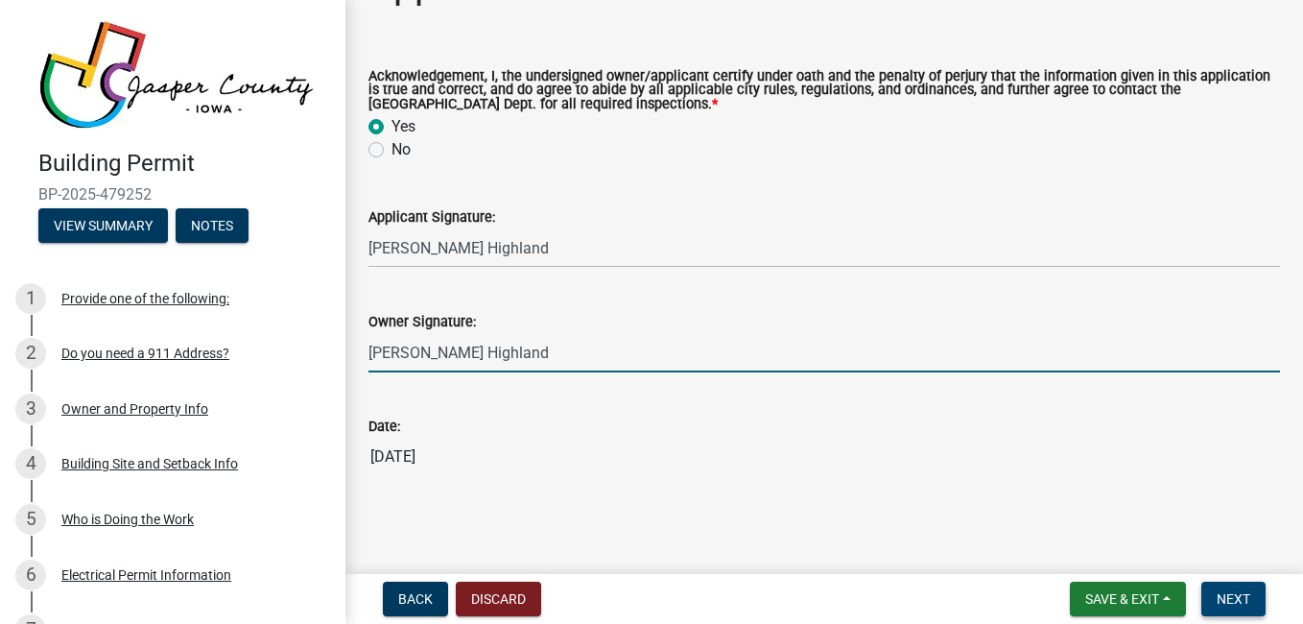
click at [1236, 600] on span "Next" at bounding box center [1233, 598] width 34 height 15
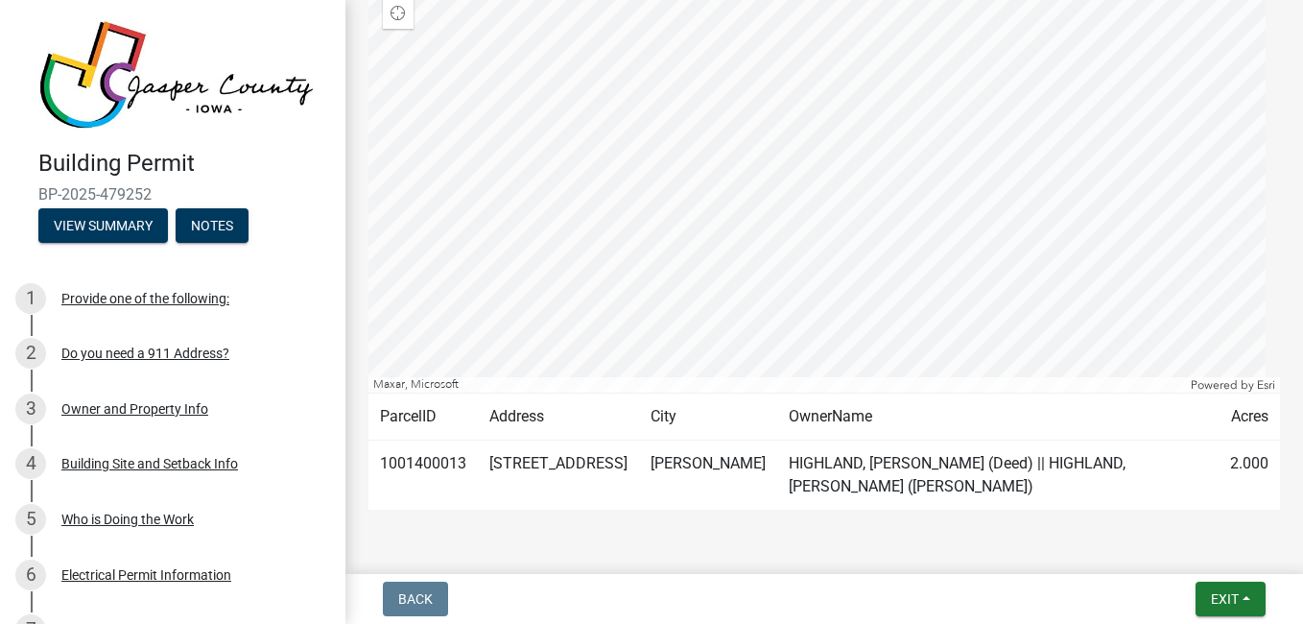
scroll to position [471, 0]
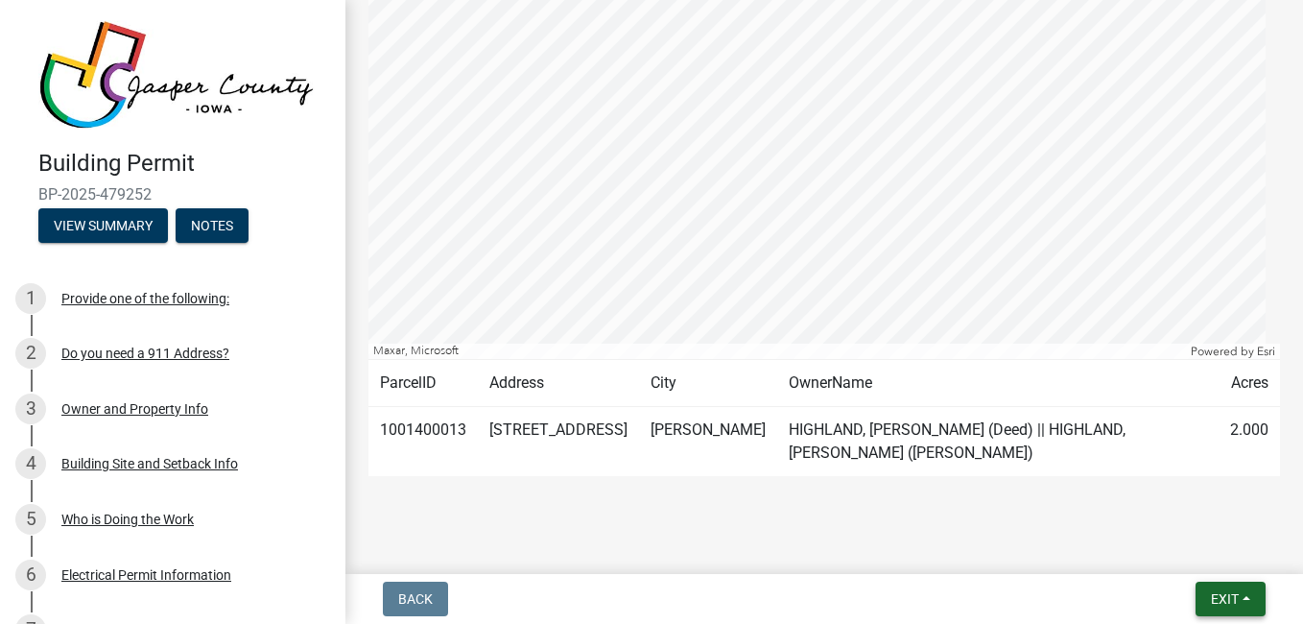
click at [1240, 599] on button "Exit" at bounding box center [1230, 598] width 70 height 35
click at [1044, 493] on div "Submitted Thank you for submitting your information. You may view the submitted…" at bounding box center [824, 41] width 940 height 979
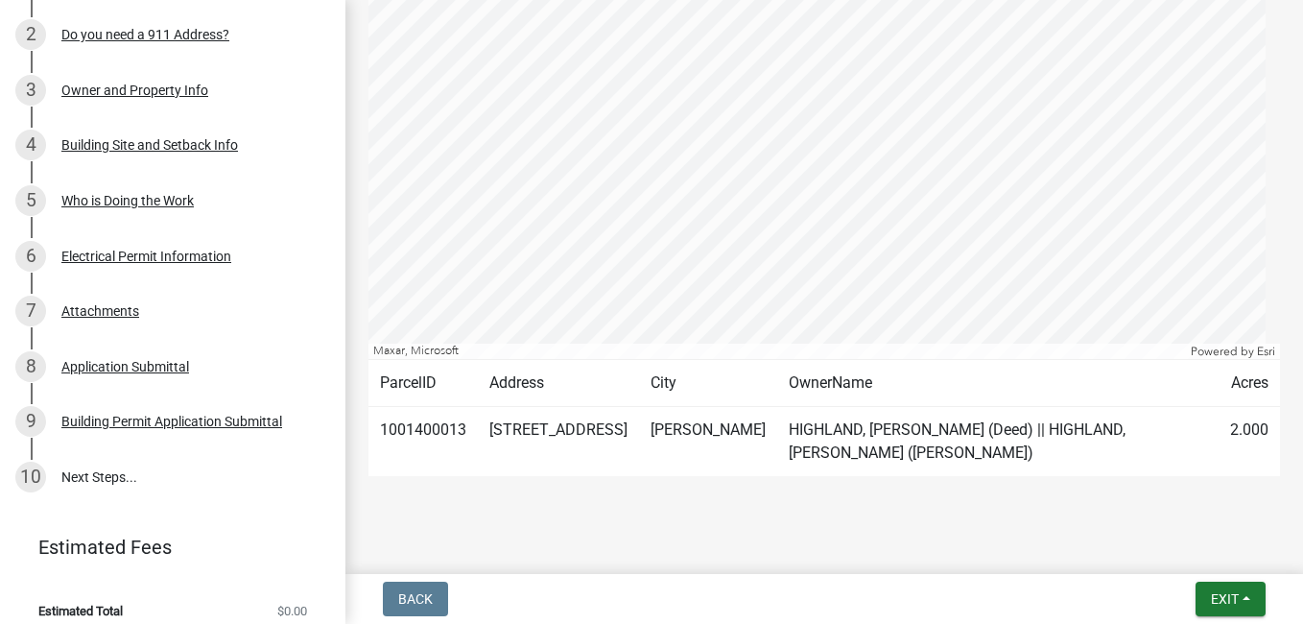
scroll to position [329, 0]
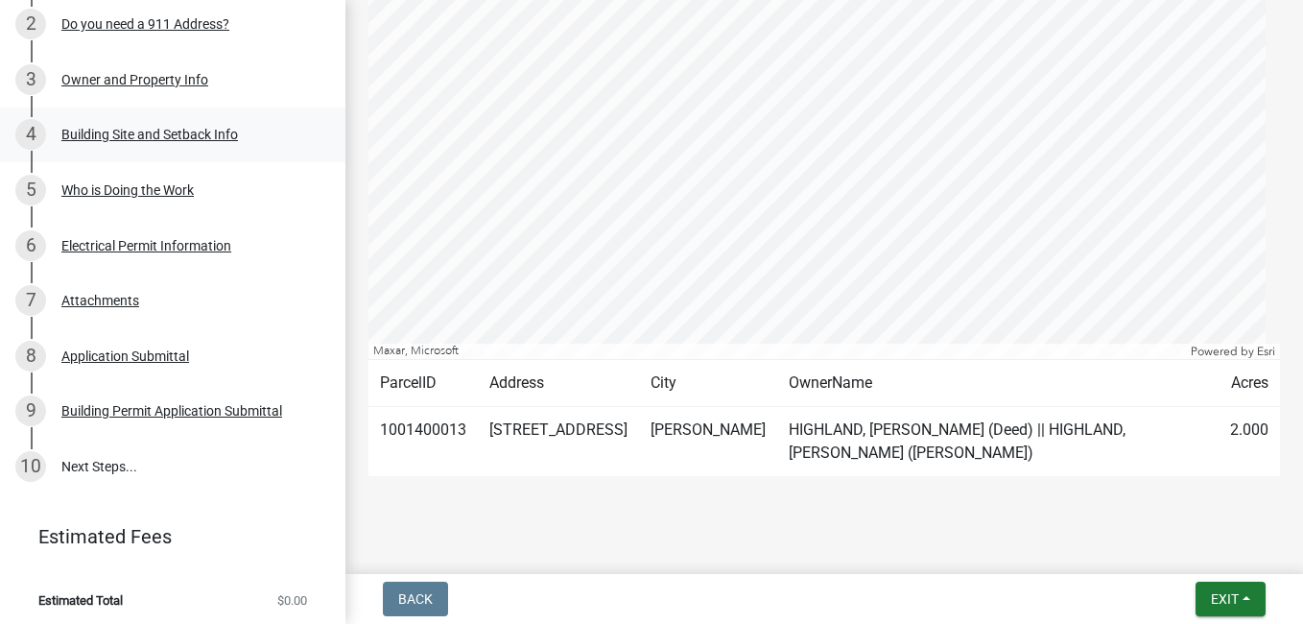
click at [203, 128] on div "Building Site and Setback Info" at bounding box center [149, 134] width 177 height 13
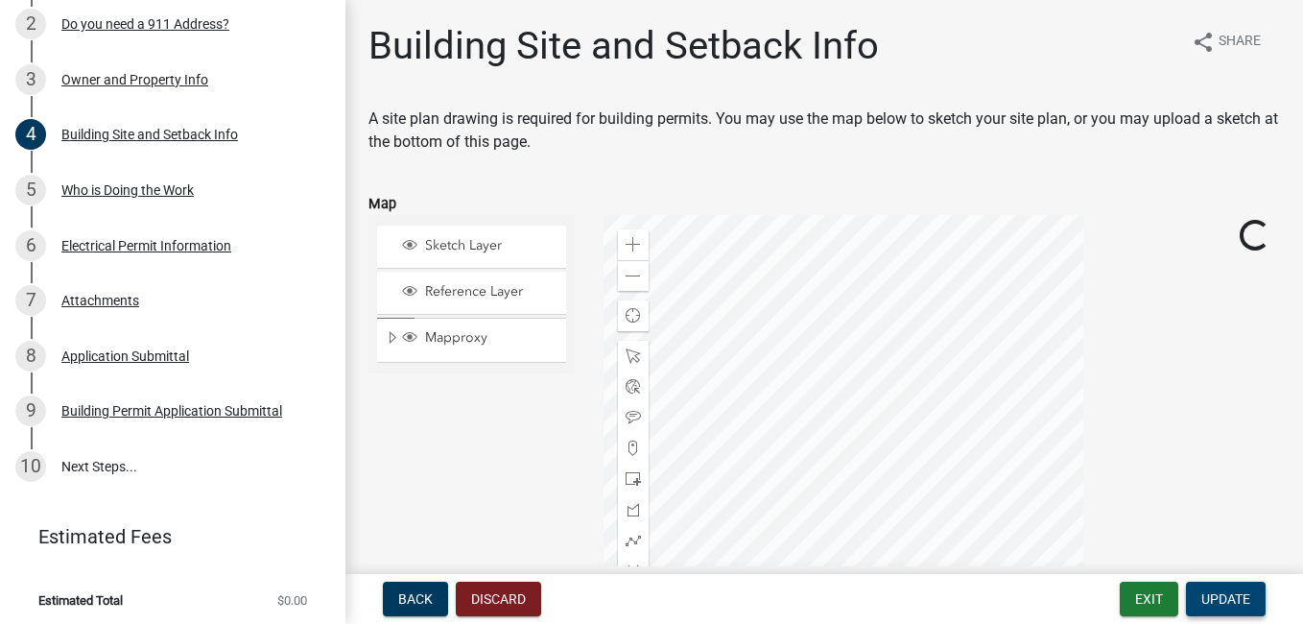
click at [1244, 595] on span "Update" at bounding box center [1225, 598] width 49 height 15
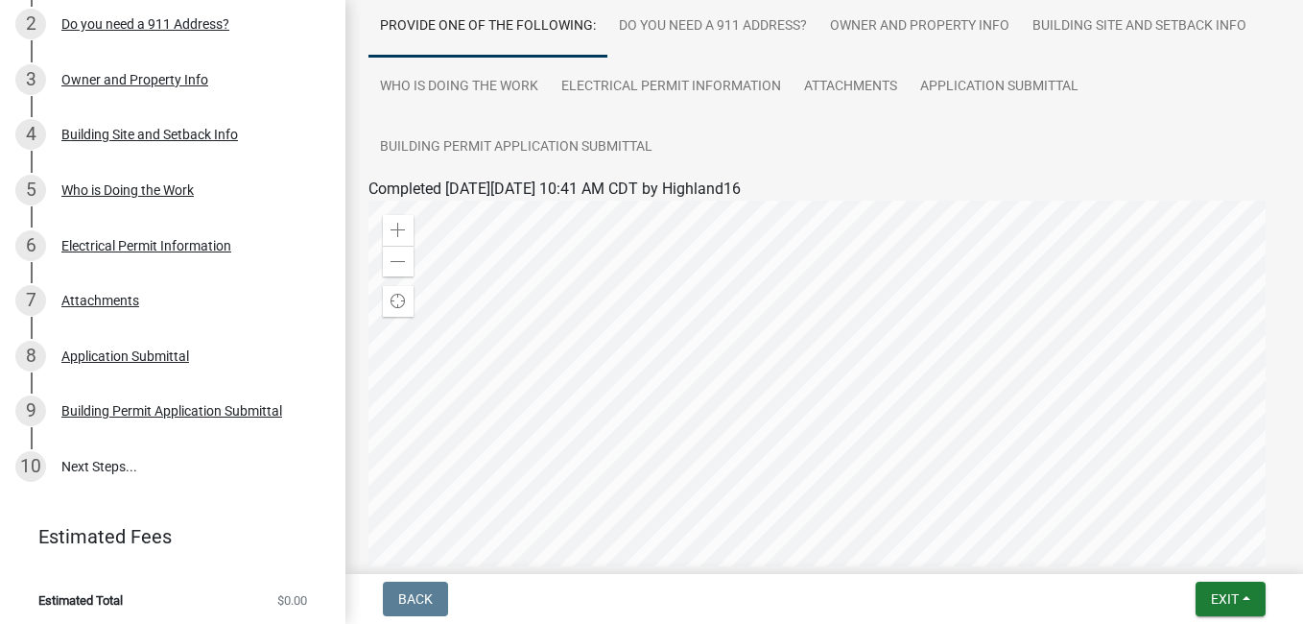
scroll to position [157, 0]
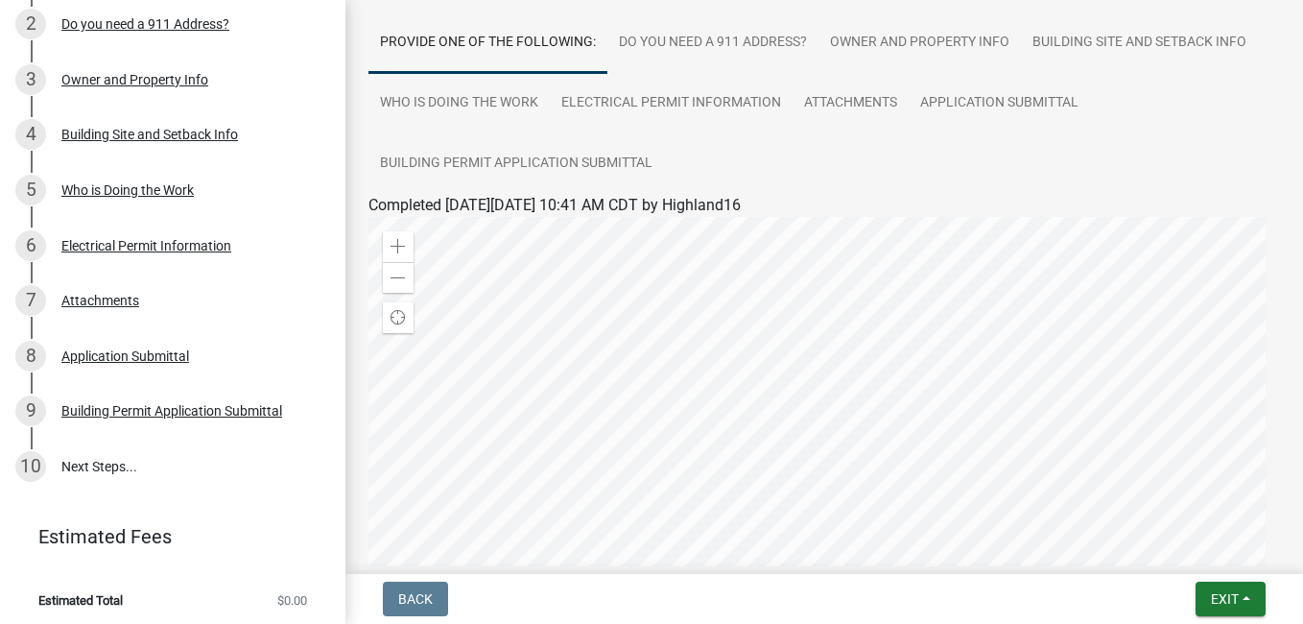
click at [1283, 428] on div "Submitted Thank you for submitting your information. You may view the submitted…" at bounding box center [823, 379] width 957 height 979
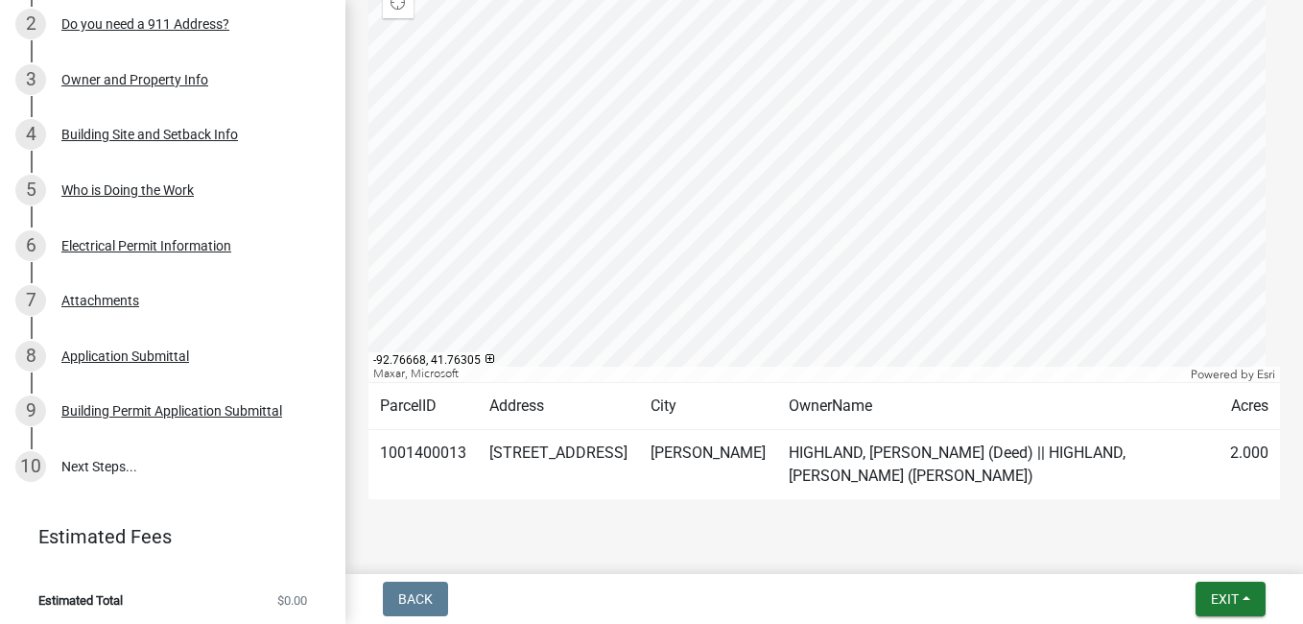
scroll to position [471, 0]
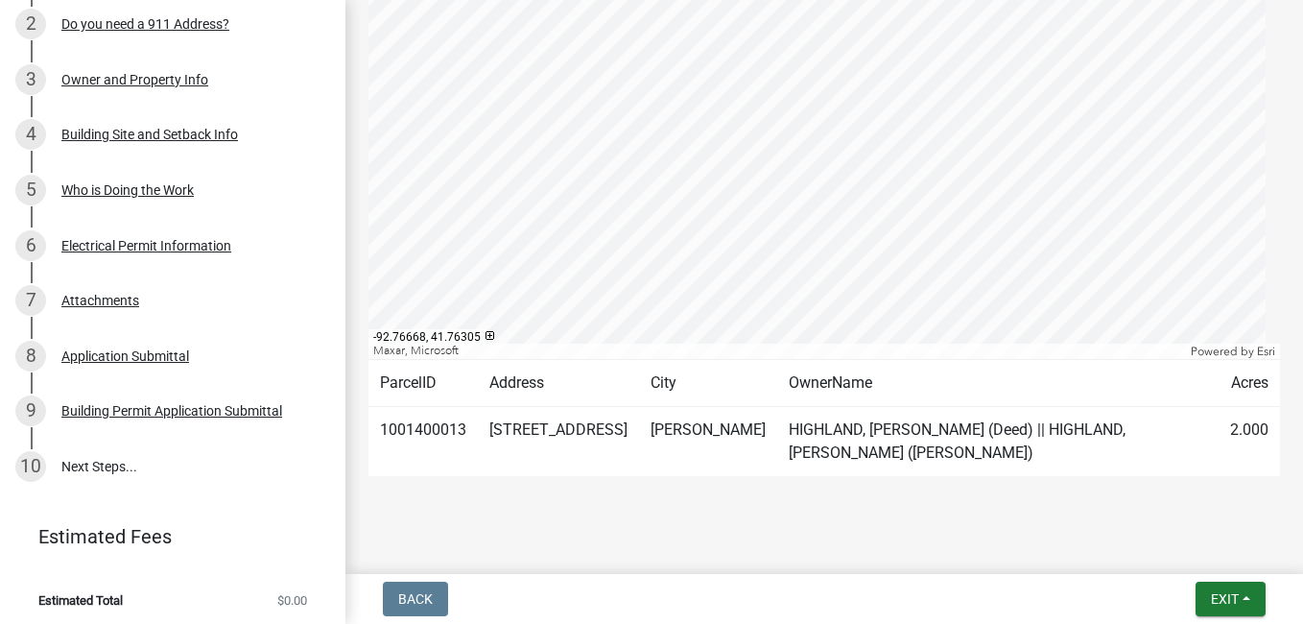
click at [1284, 386] on div "Submitted Thank you for submitting your information. You may view the submitted…" at bounding box center [823, 41] width 957 height 979
